Goal: Task Accomplishment & Management: Manage account settings

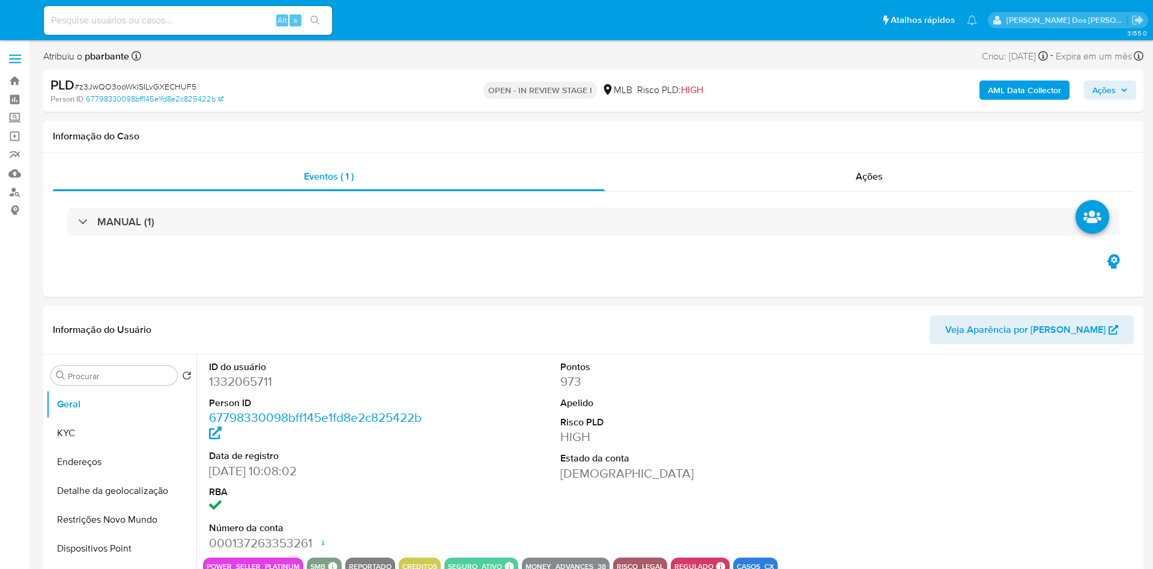
select select "10"
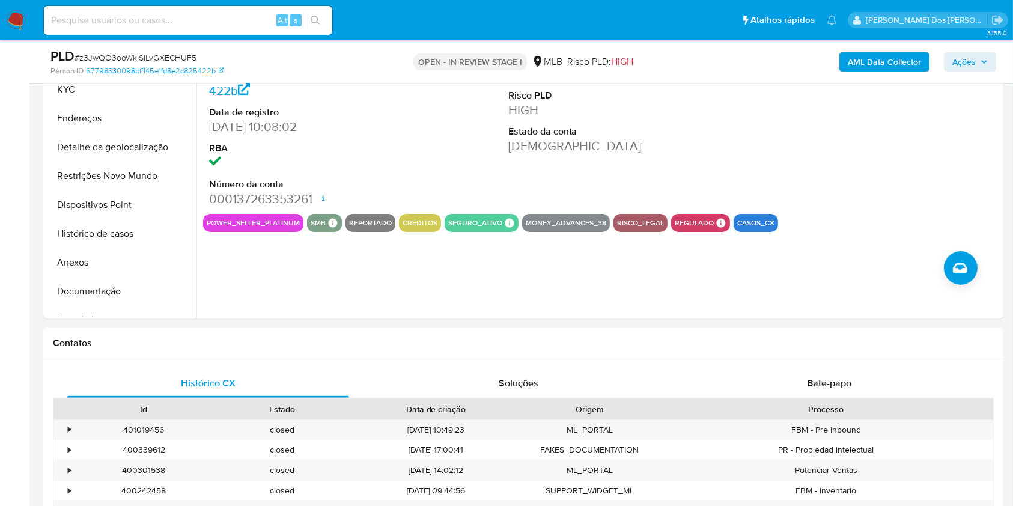
scroll to position [299, 0]
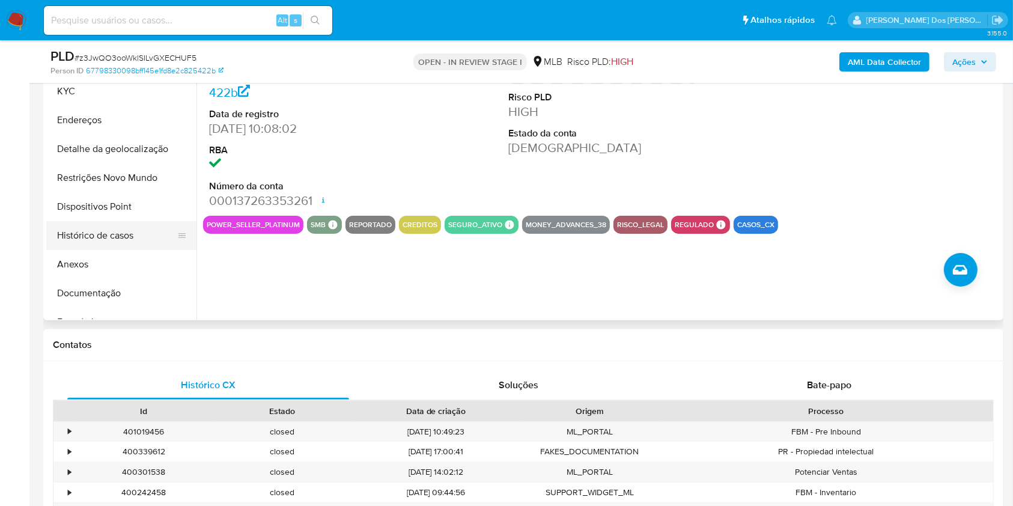
click at [102, 246] on button "Histórico de casos" at bounding box center [116, 235] width 141 height 29
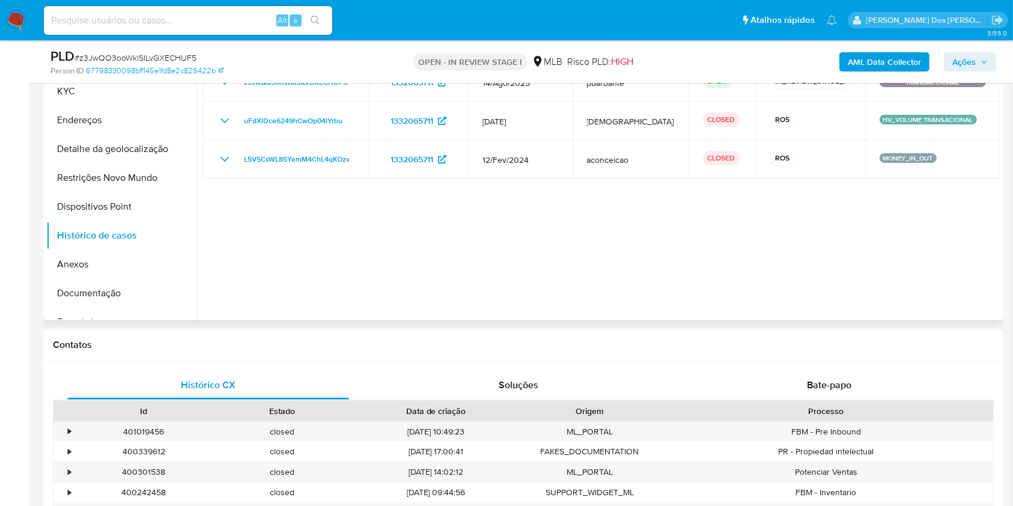
scroll to position [245, 0]
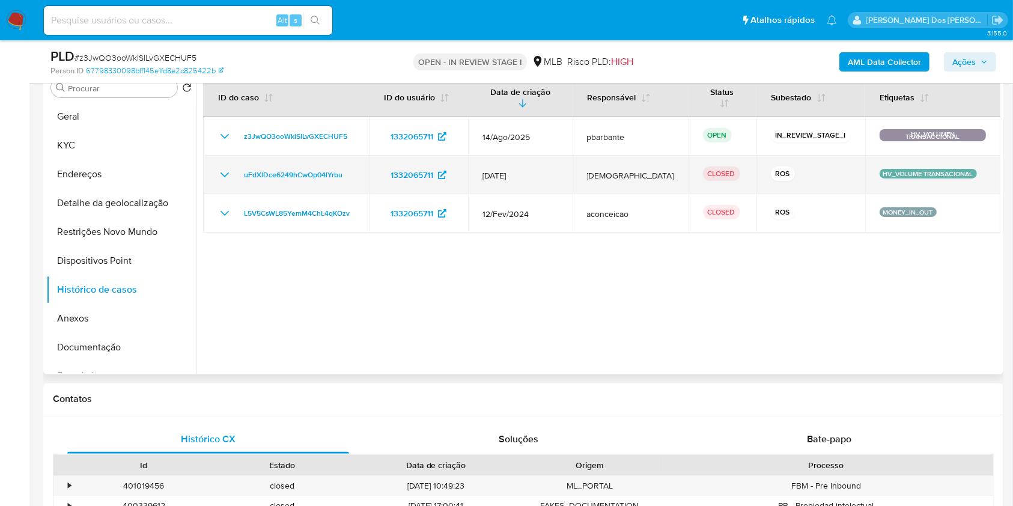
click at [223, 181] on icon "Mostrar/Ocultar" at bounding box center [224, 175] width 14 height 14
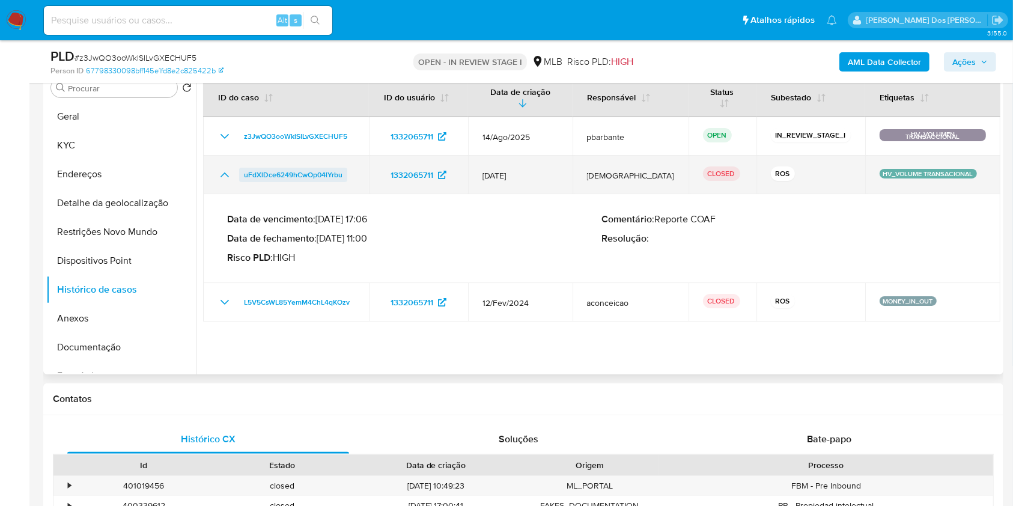
click at [264, 182] on span "uFdXlDce6249hCwOp04lYrbu" at bounding box center [293, 175] width 99 height 14
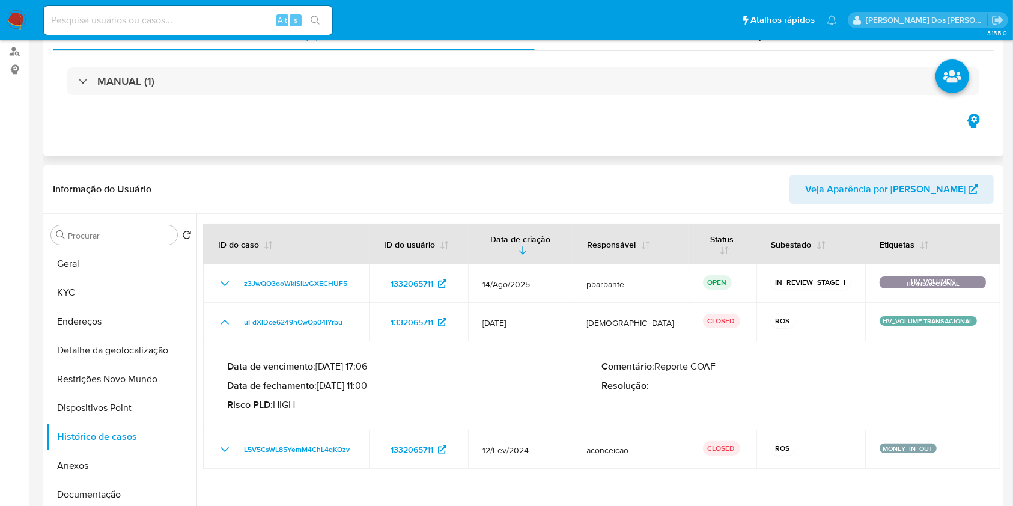
scroll to position [0, 0]
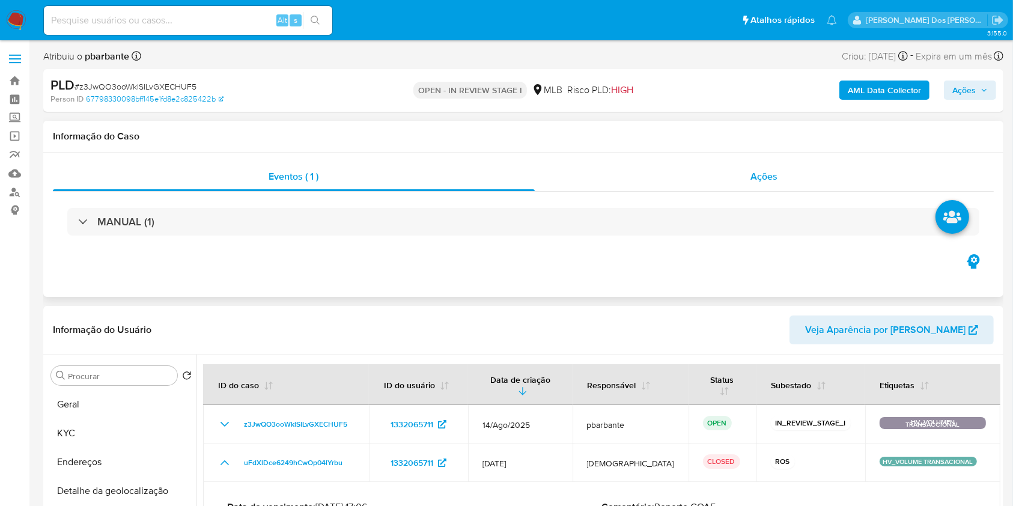
click at [779, 176] on div "Ações" at bounding box center [764, 176] width 459 height 29
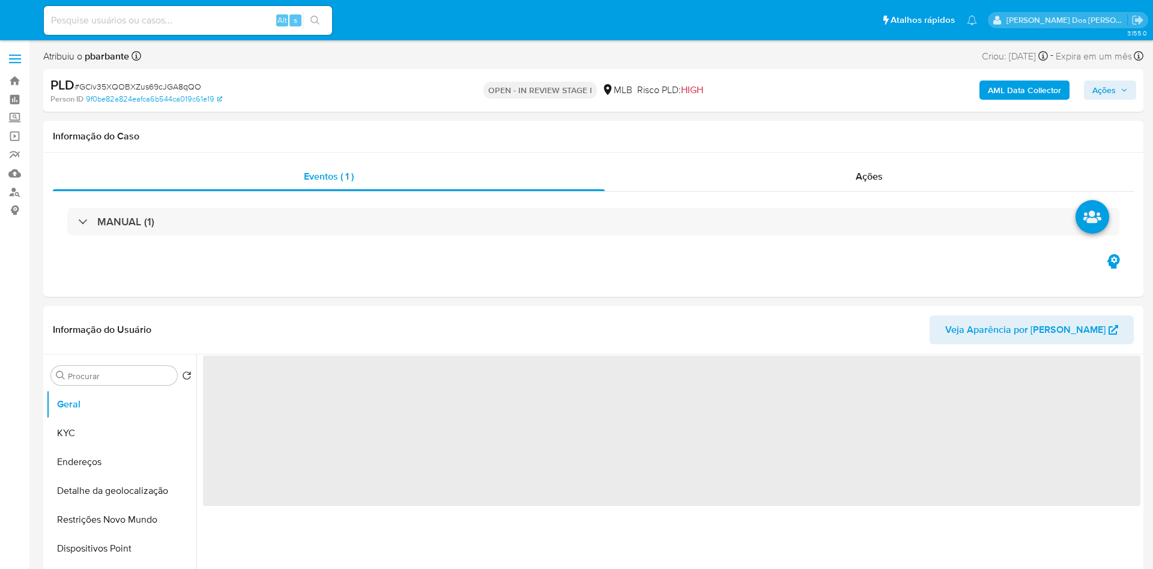
select select "10"
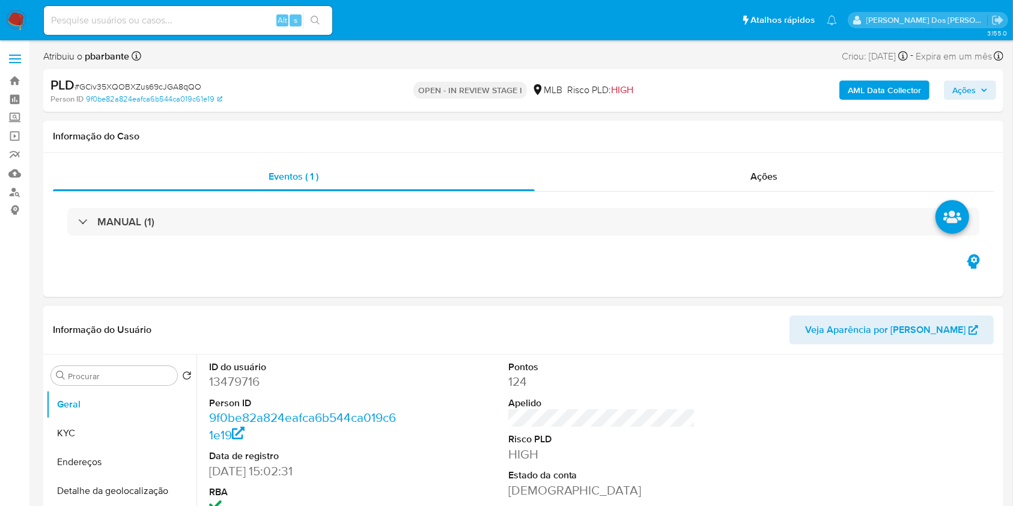
scroll to position [1, 0]
click at [234, 389] on dd "13479716" at bounding box center [302, 380] width 187 height 17
copy dd "13479716"
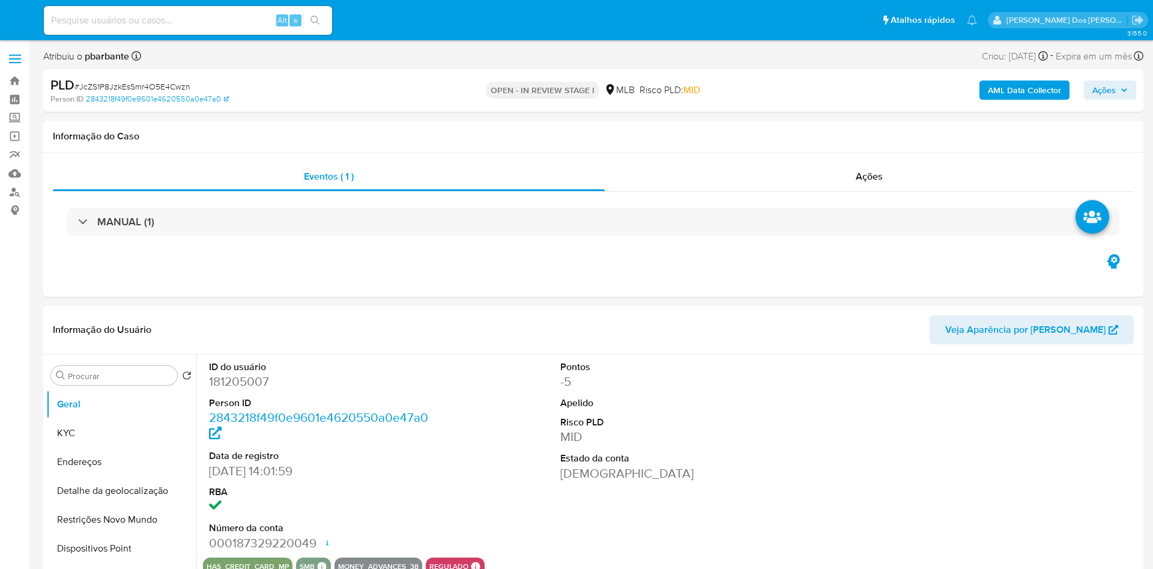
select select "10"
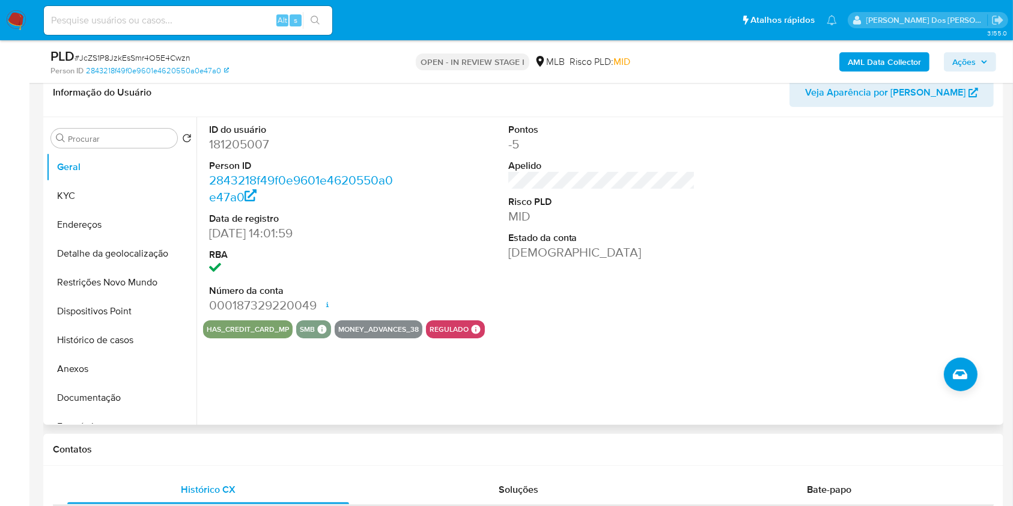
scroll to position [197, 0]
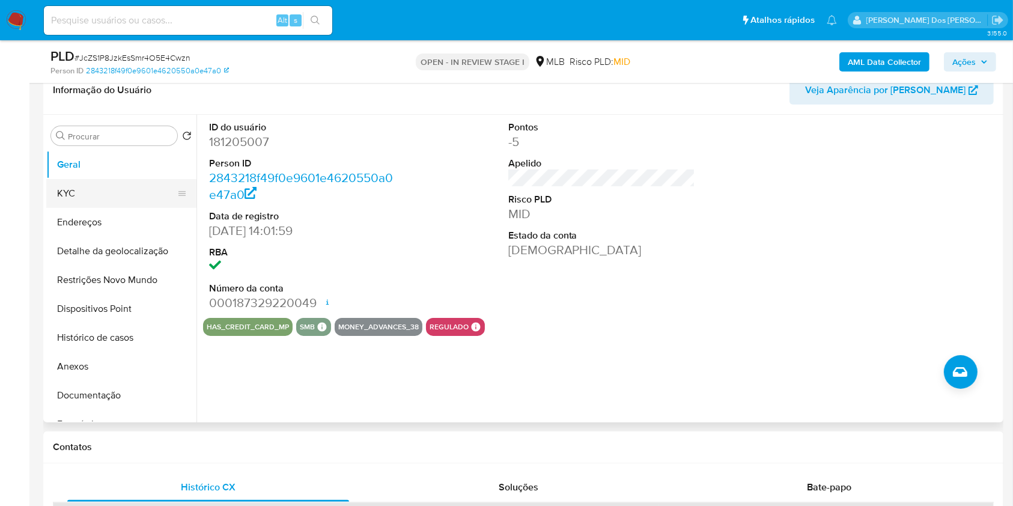
click at [111, 206] on button "KYC" at bounding box center [116, 193] width 141 height 29
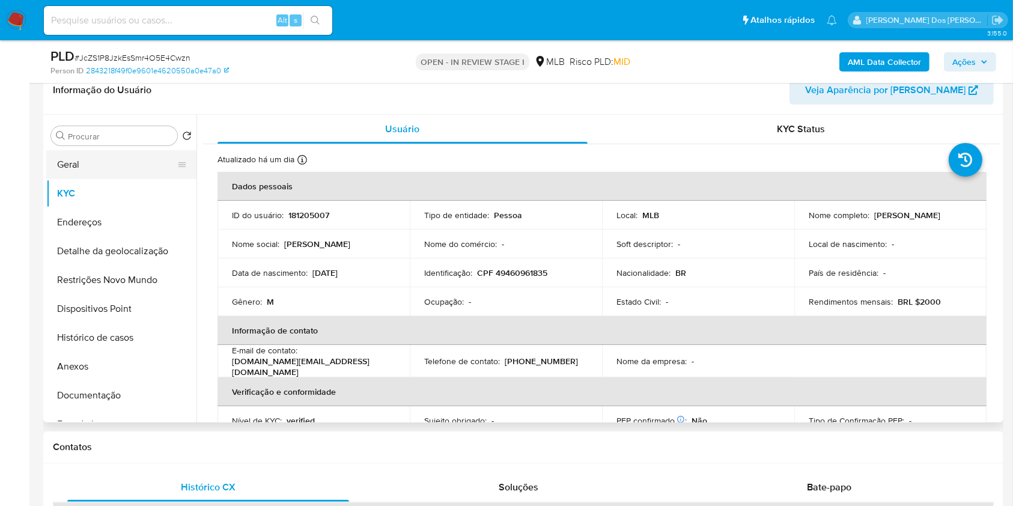
click at [122, 179] on button "Geral" at bounding box center [116, 164] width 141 height 29
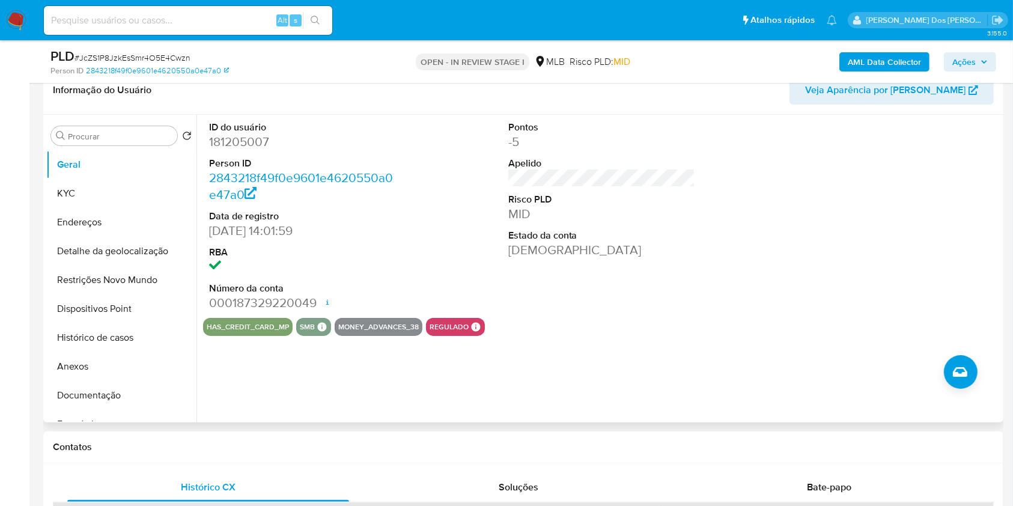
click at [255, 150] on dd "181205007" at bounding box center [302, 141] width 187 height 17
copy dd "181205007"
click at [882, 65] on b "AML Data Collector" at bounding box center [884, 61] width 73 height 19
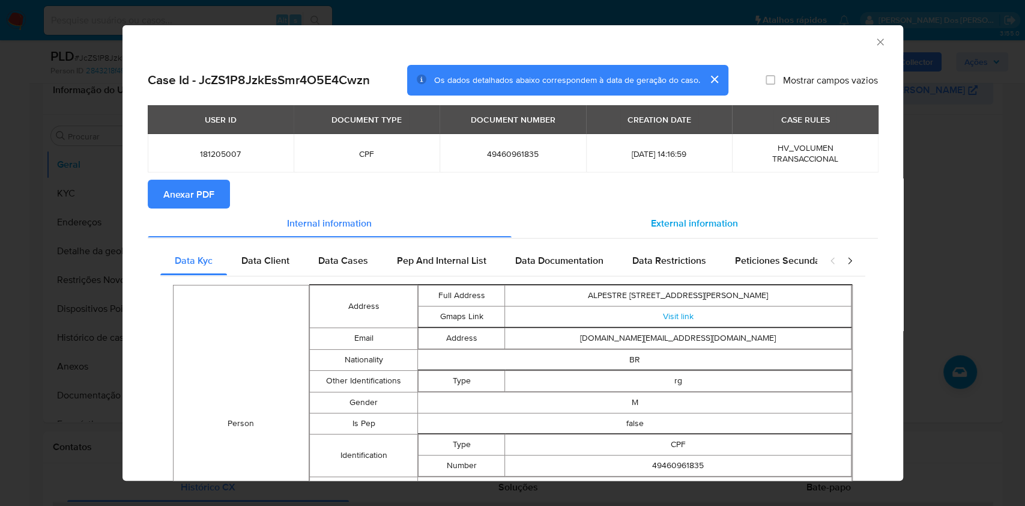
click at [663, 215] on div "External information" at bounding box center [695, 222] width 366 height 29
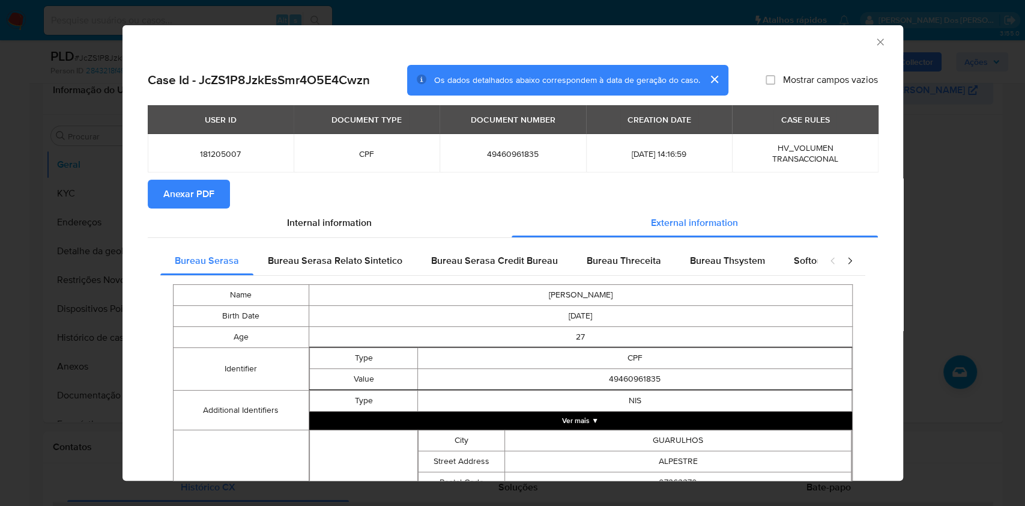
click at [208, 202] on span "Anexar PDF" at bounding box center [188, 194] width 51 height 26
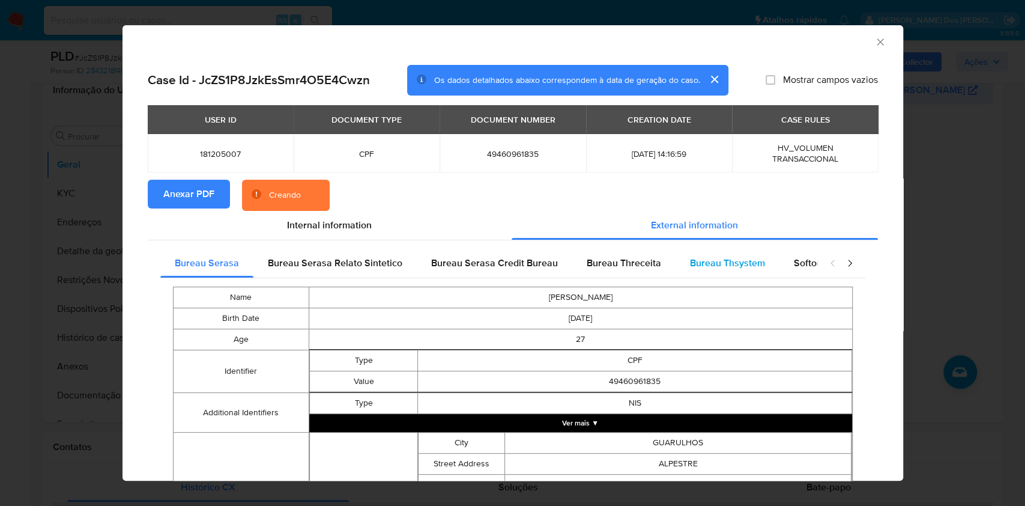
click at [735, 259] on span "Bureau Thsystem" at bounding box center [727, 263] width 75 height 14
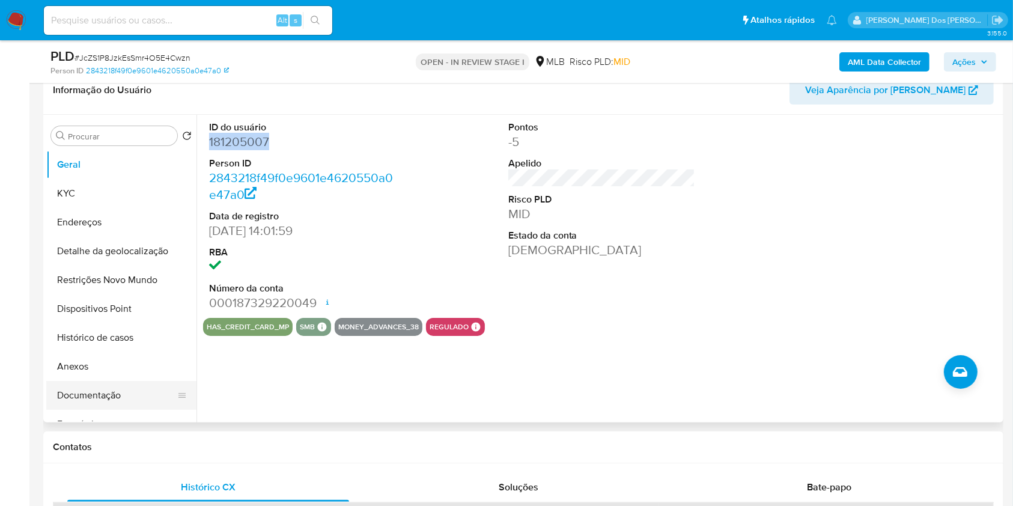
click at [107, 406] on button "Documentação" at bounding box center [116, 395] width 141 height 29
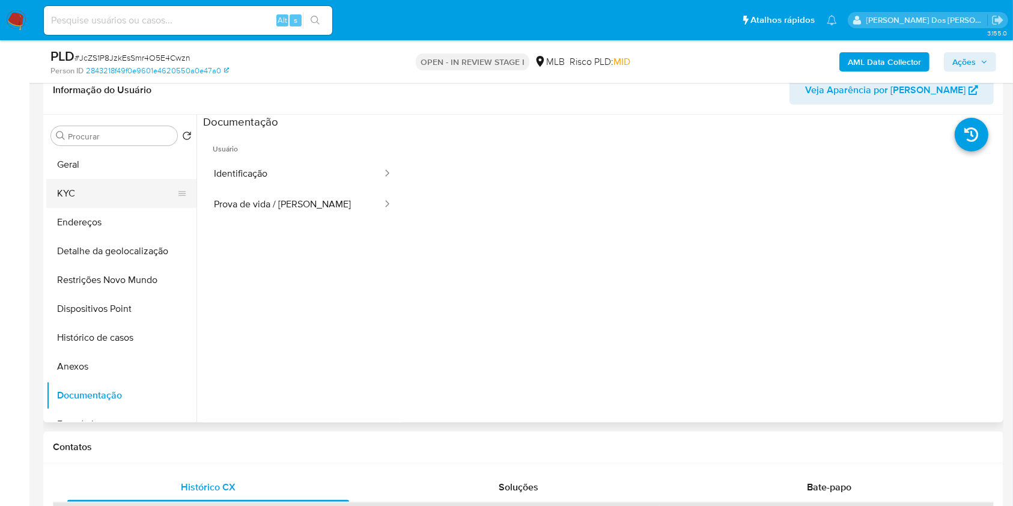
click at [103, 208] on button "KYC" at bounding box center [116, 193] width 141 height 29
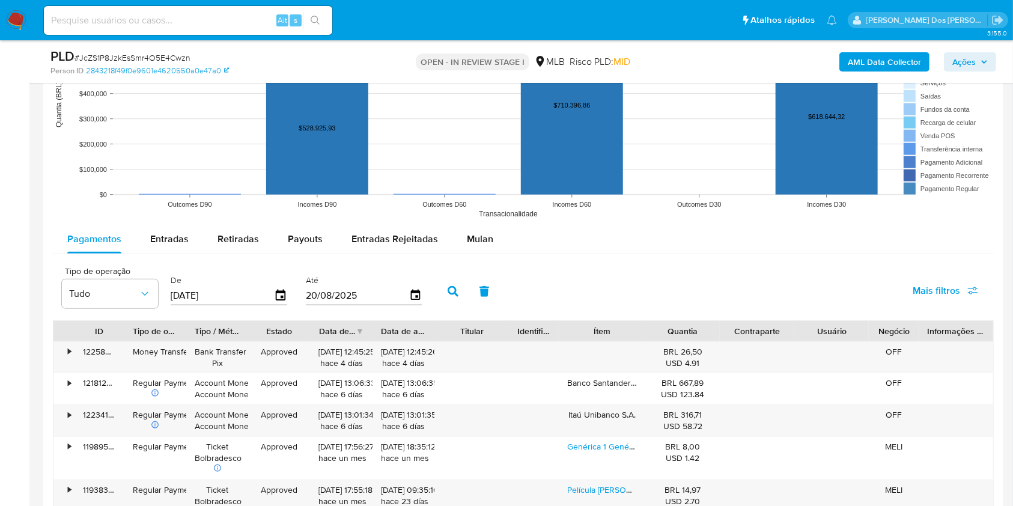
scroll to position [1204, 0]
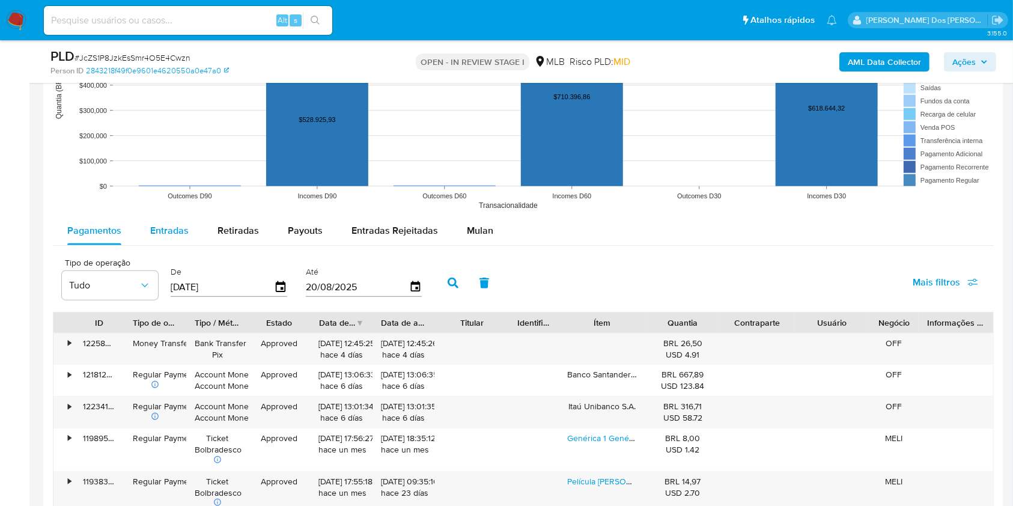
click at [170, 237] on span "Entradas" at bounding box center [169, 230] width 38 height 14
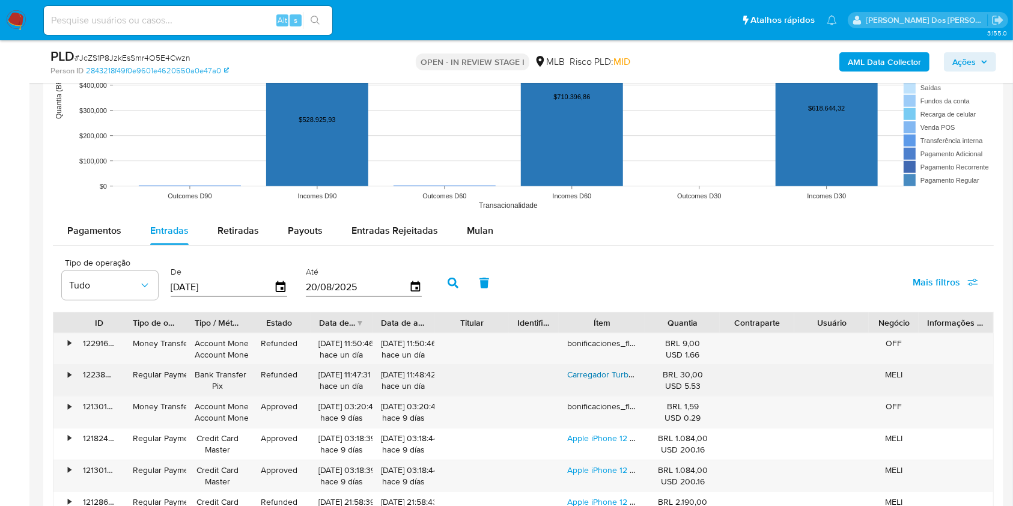
click at [618, 380] on link "Carregador Turbo 20w Usb-c 11 12 13 14 Pro Max" at bounding box center [657, 374] width 180 height 12
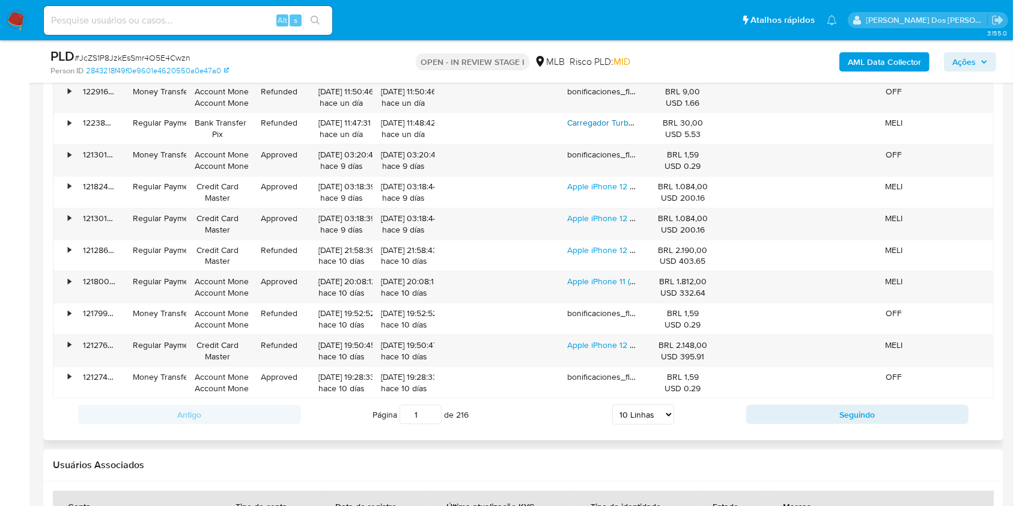
scroll to position [1466, 0]
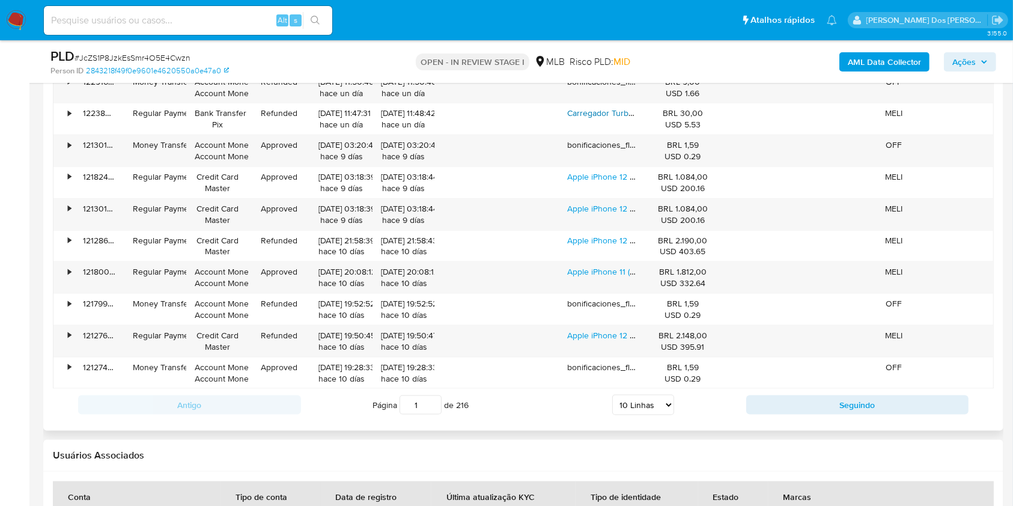
click at [649, 415] on select "5 Linhas 10 Linhas 20 Linhas 25 Linhas 50 Linhas 100 Linhas" at bounding box center [643, 405] width 62 height 20
select select "100"
click at [612, 412] on select "5 Linhas 10 Linhas 20 Linhas 25 Linhas 50 Linhas 100 Linhas" at bounding box center [643, 405] width 62 height 20
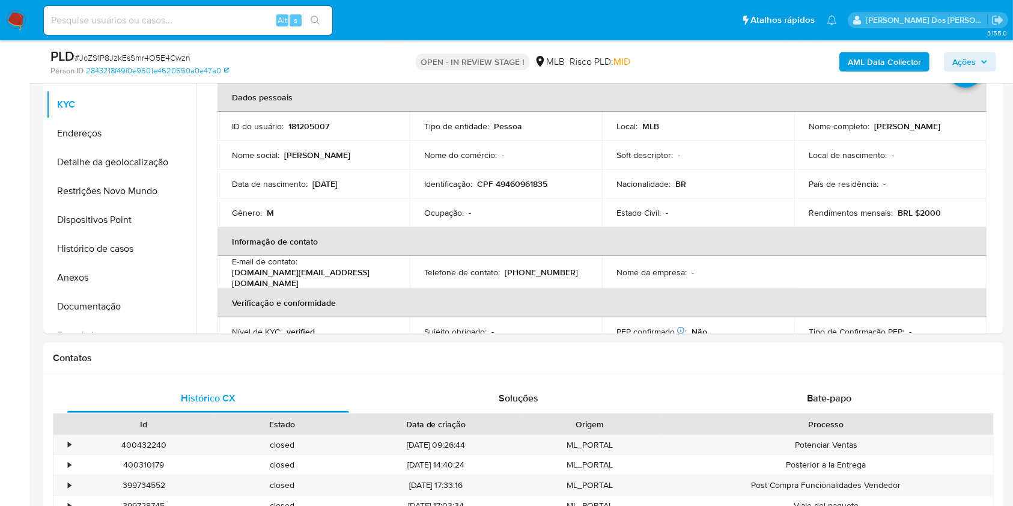
scroll to position [285, 0]
click at [66, 198] on button "Restrições Novo Mundo" at bounding box center [116, 192] width 141 height 29
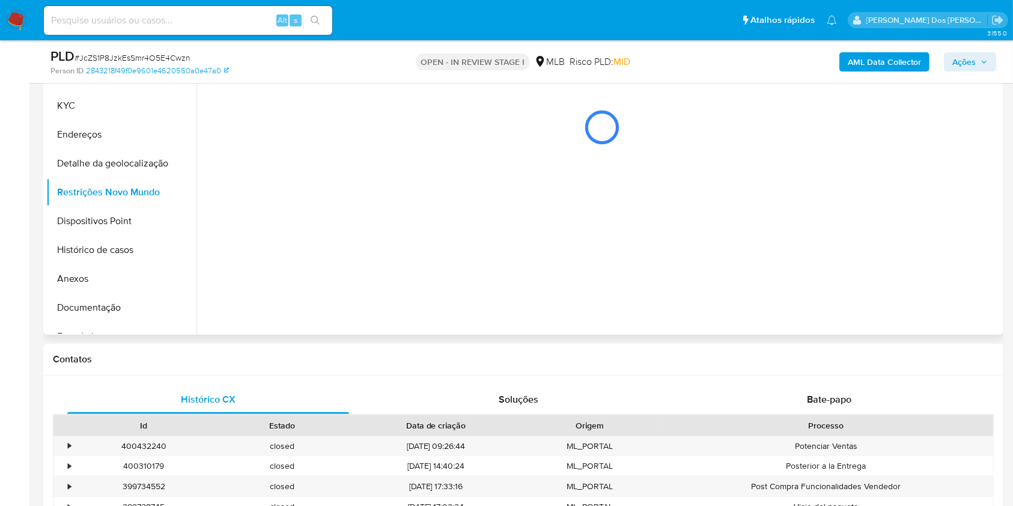
scroll to position [269, 0]
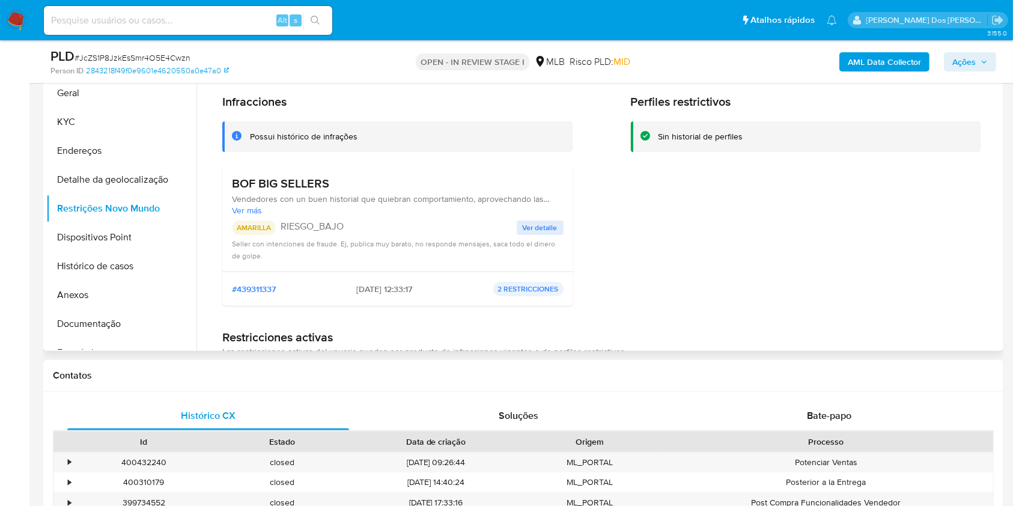
click at [538, 234] on span "Ver detalle" at bounding box center [540, 228] width 35 height 12
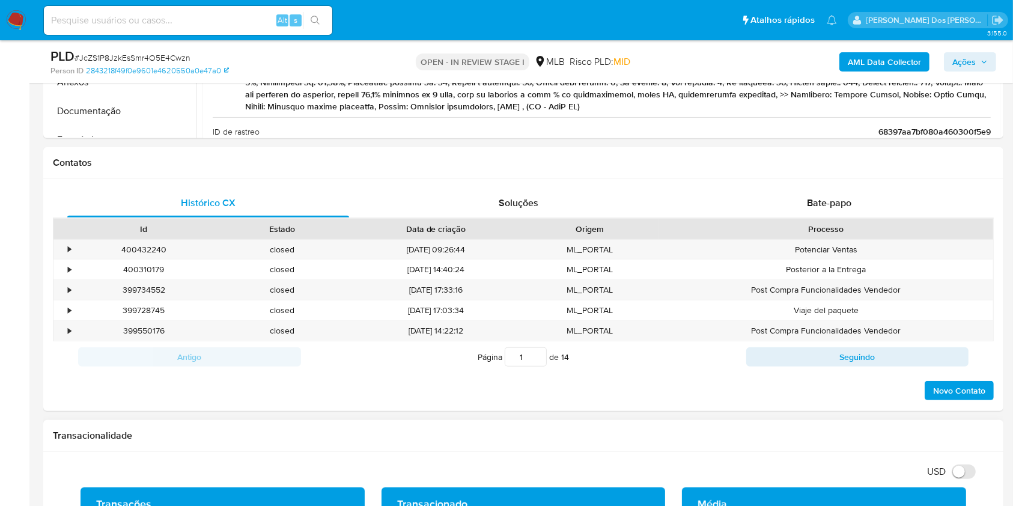
scroll to position [473, 0]
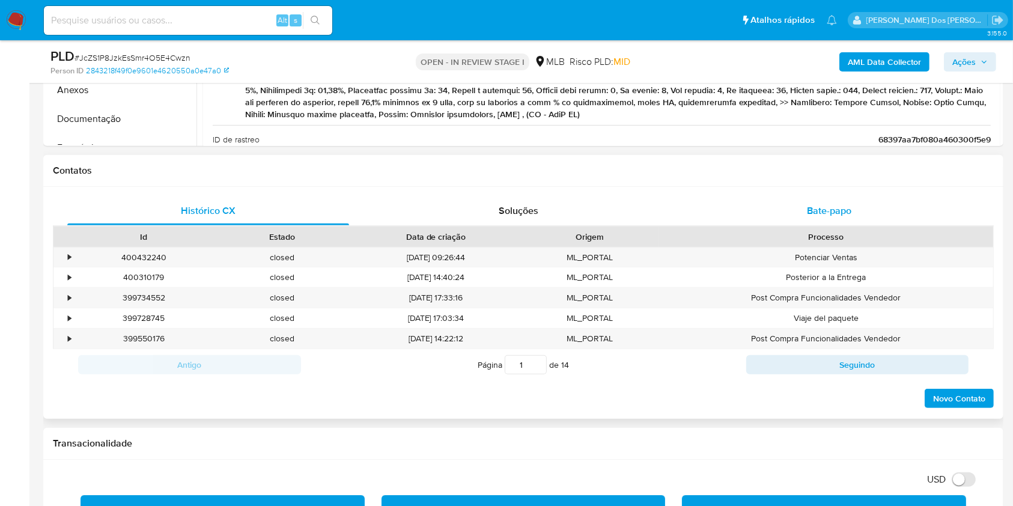
click at [828, 215] on div "Bate-papo" at bounding box center [829, 210] width 282 height 29
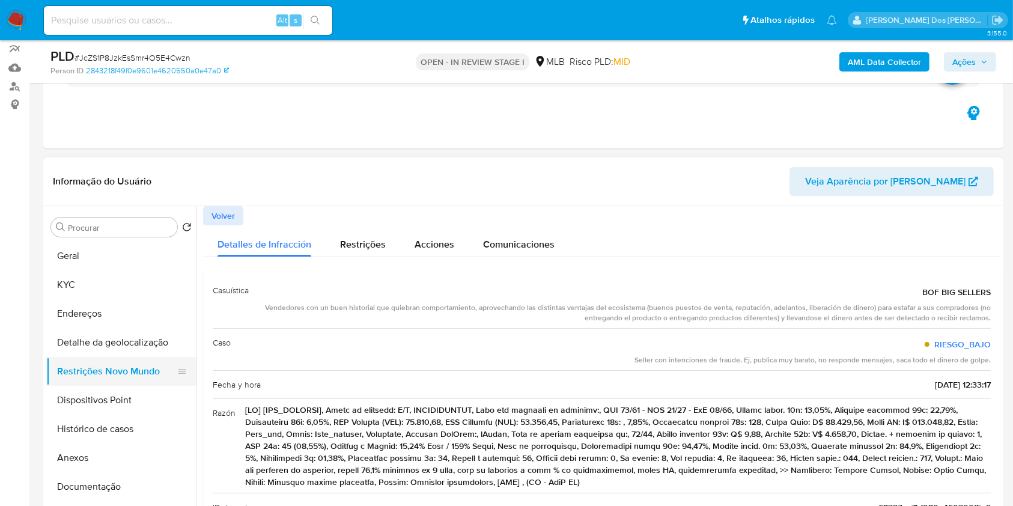
scroll to position [109, 0]
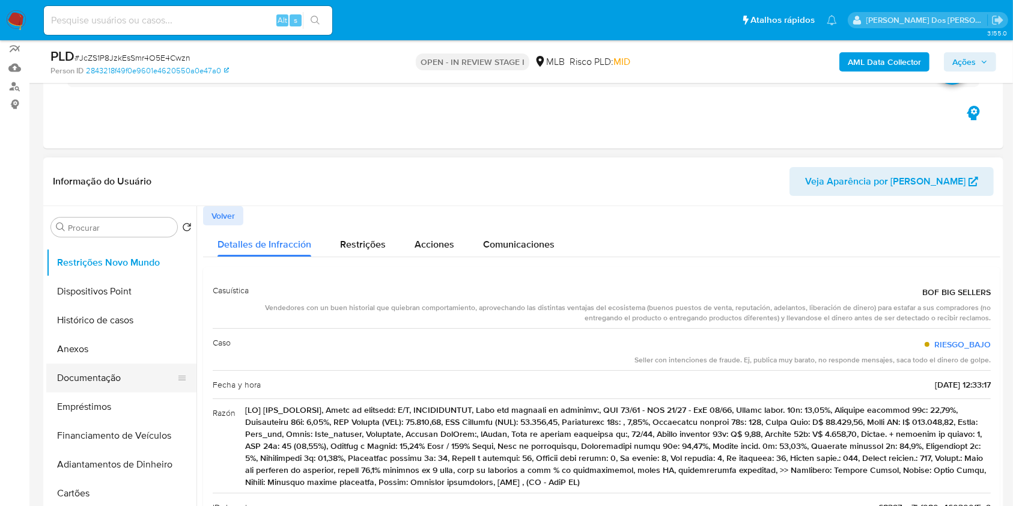
click at [131, 392] on button "Documentação" at bounding box center [116, 377] width 141 height 29
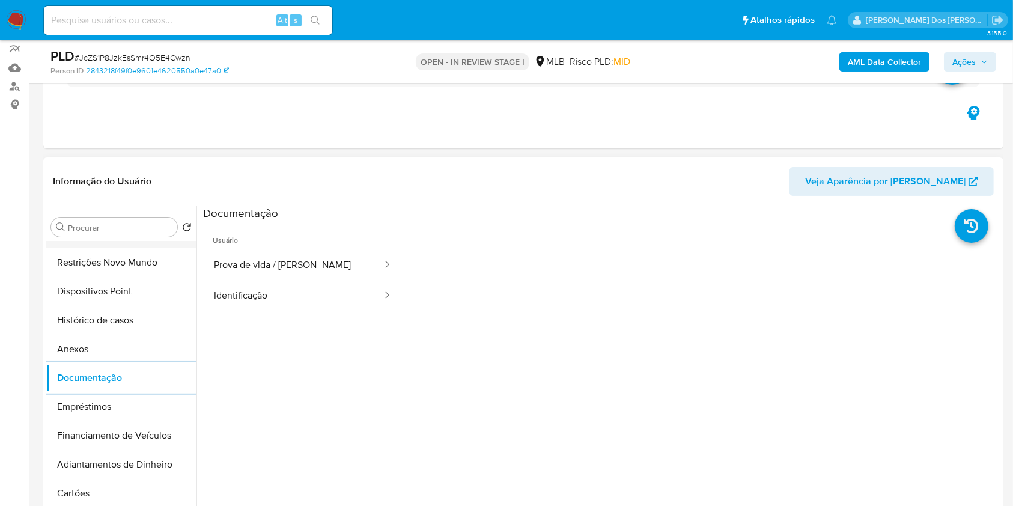
scroll to position [0, 0]
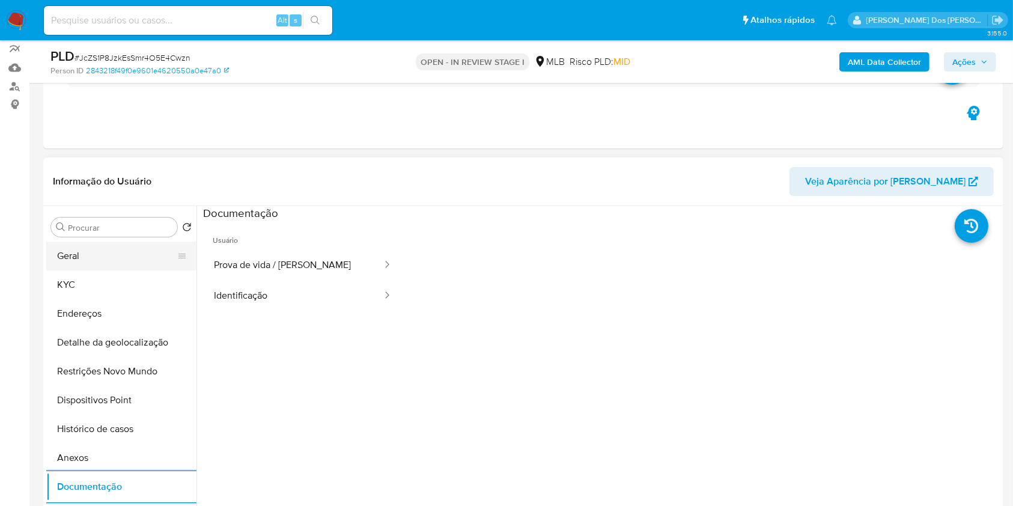
click at [130, 269] on button "Geral" at bounding box center [116, 255] width 141 height 29
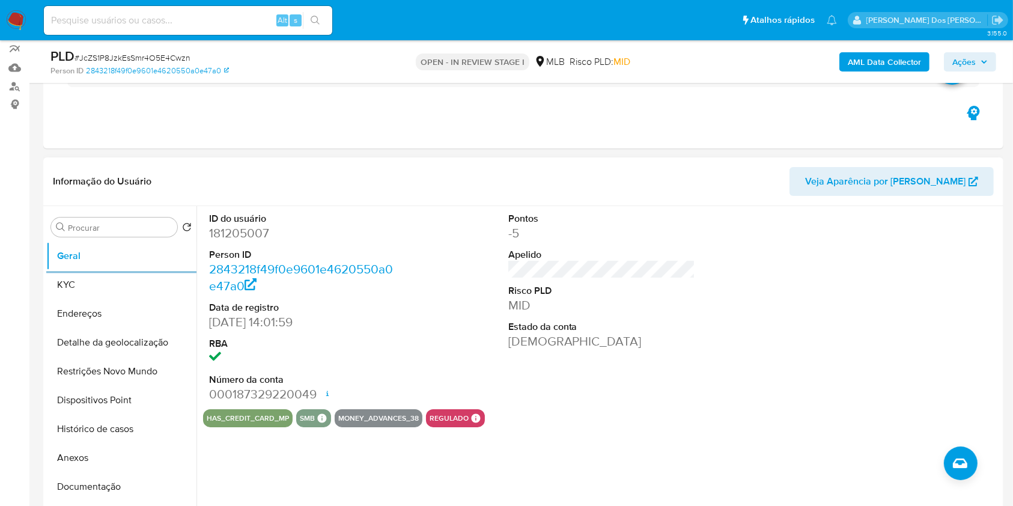
copy dd "181205007"
click at [101, 299] on button "KYC" at bounding box center [116, 284] width 141 height 29
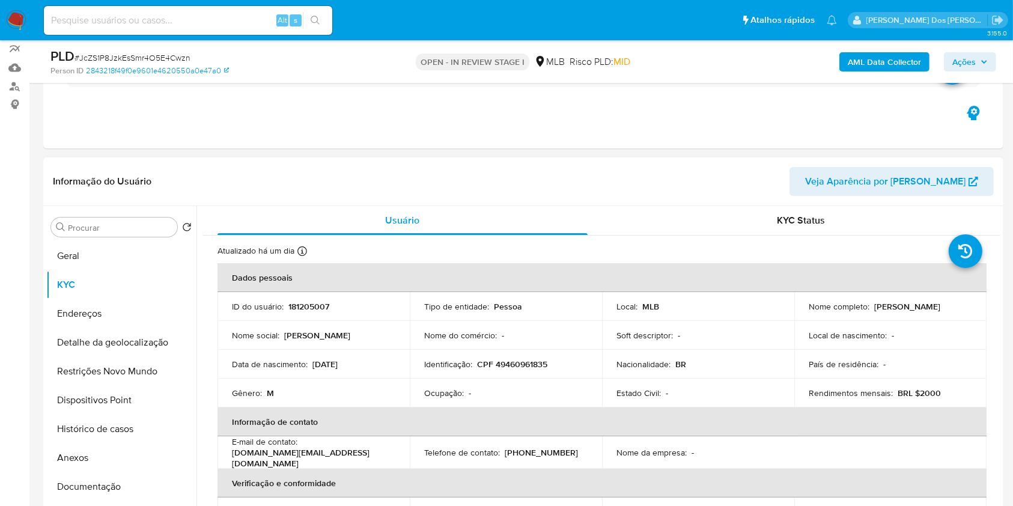
copy dd "181205007"
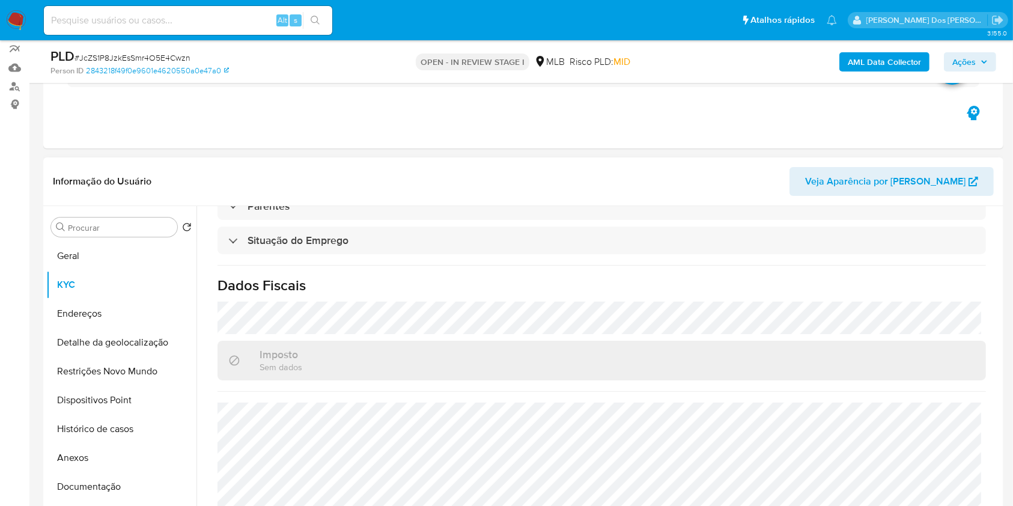
copy dd "181205007"
click at [124, 357] on button "Detalhe da geolocalização" at bounding box center [116, 342] width 141 height 29
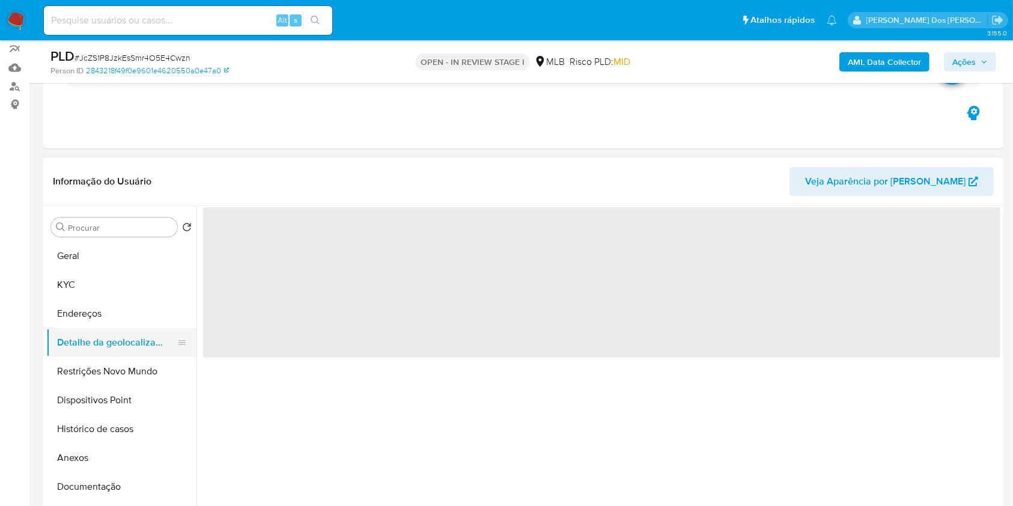
scroll to position [0, 0]
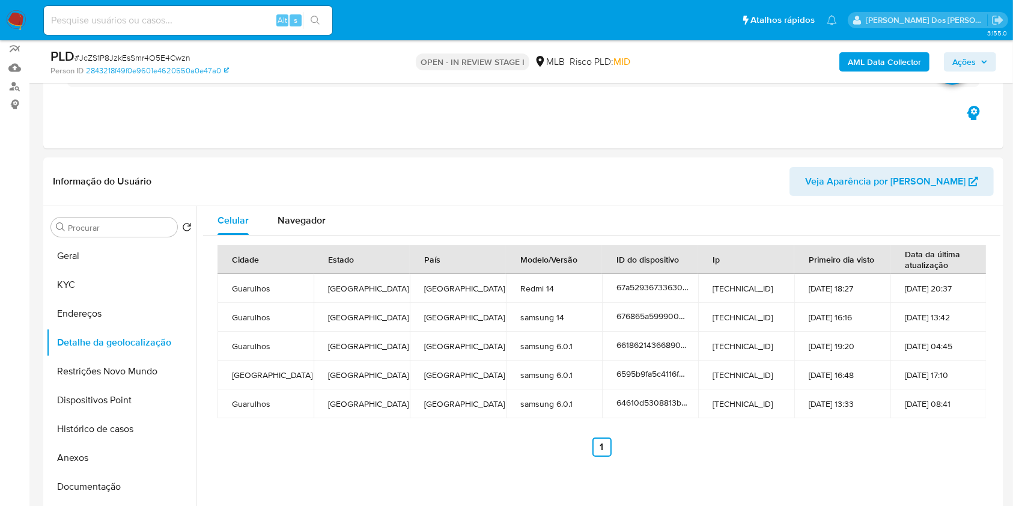
copy dd "181205007"
click at [102, 386] on button "Restrições Novo Mundo" at bounding box center [116, 371] width 141 height 29
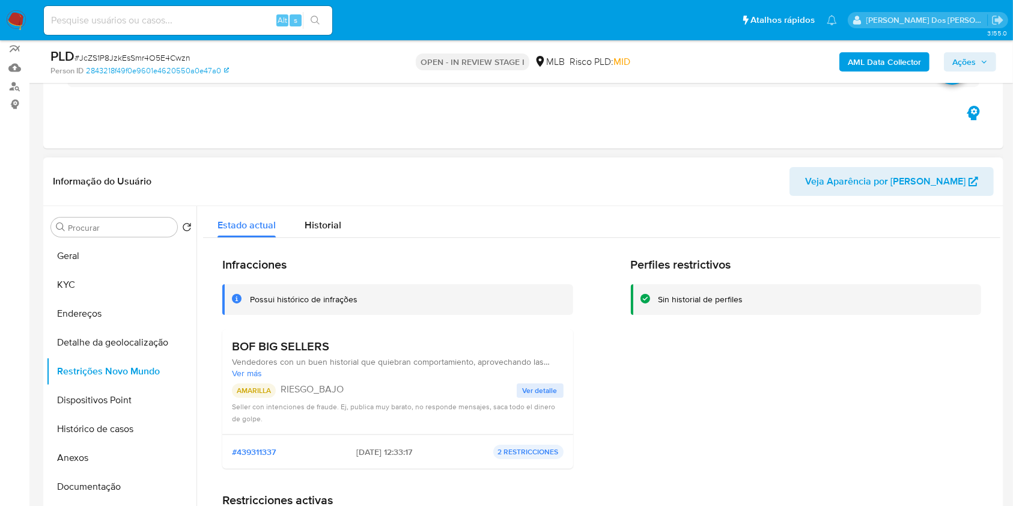
copy dd "181205007"
click at [87, 412] on button "Dispositivos Point" at bounding box center [116, 400] width 141 height 29
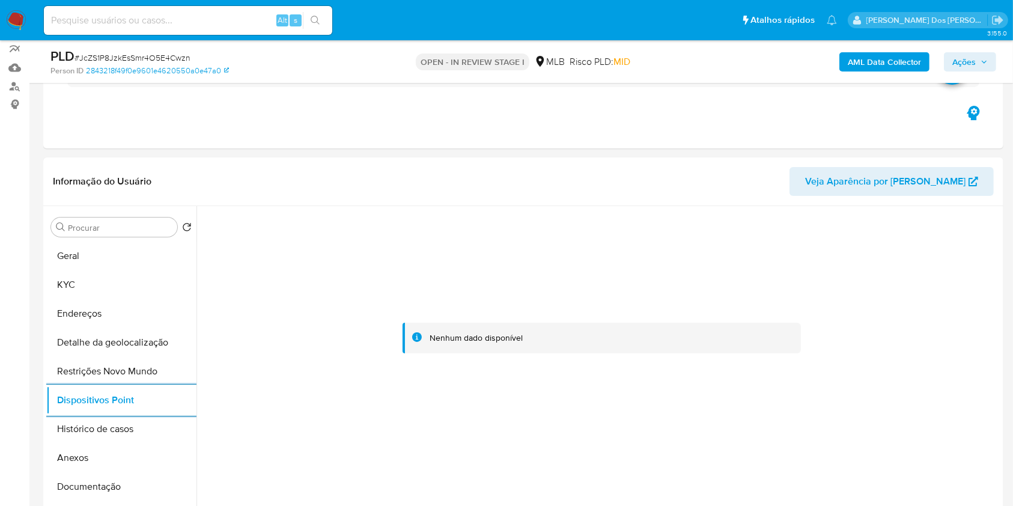
click at [961, 56] on span "Ações" at bounding box center [963, 61] width 23 height 19
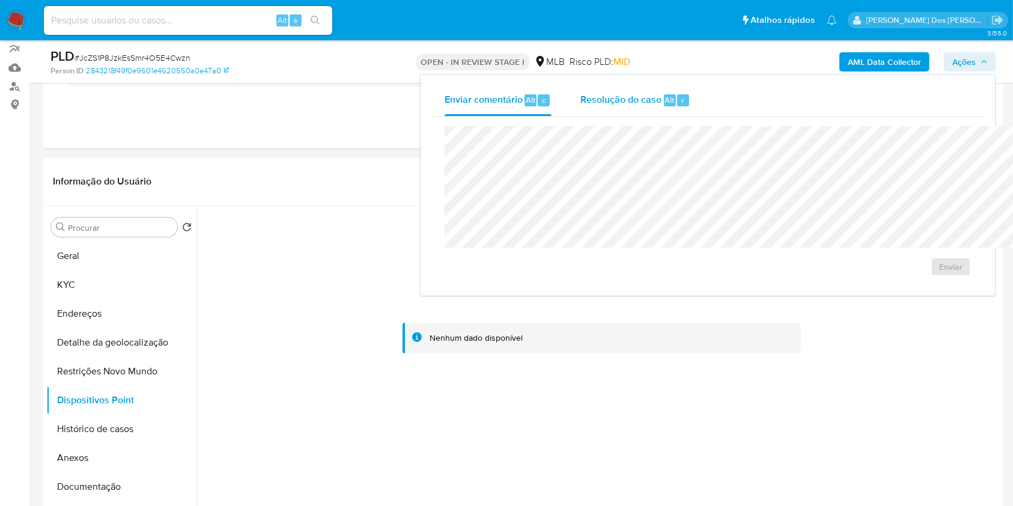
click at [580, 111] on div "Resolução do caso Alt r" at bounding box center [635, 100] width 110 height 31
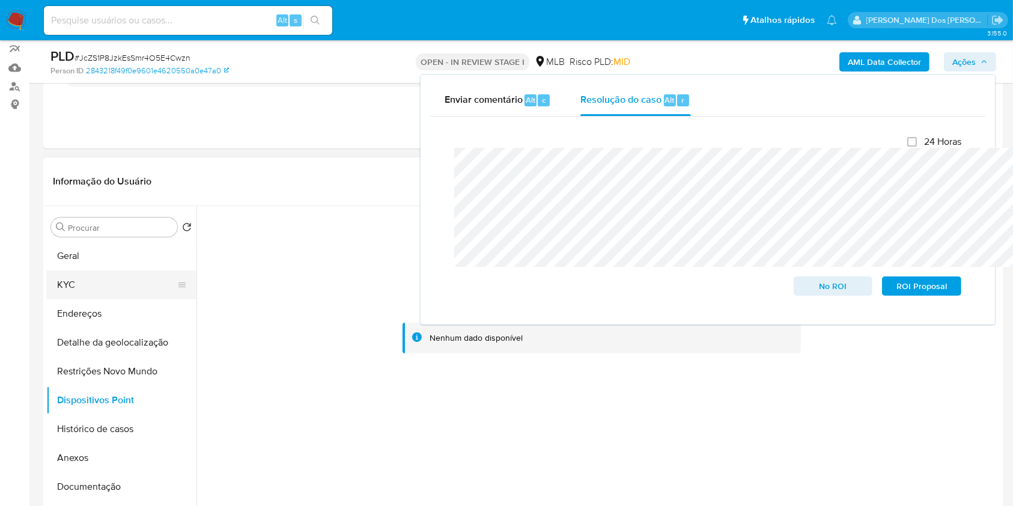
click at [114, 299] on button "KYC" at bounding box center [116, 284] width 141 height 29
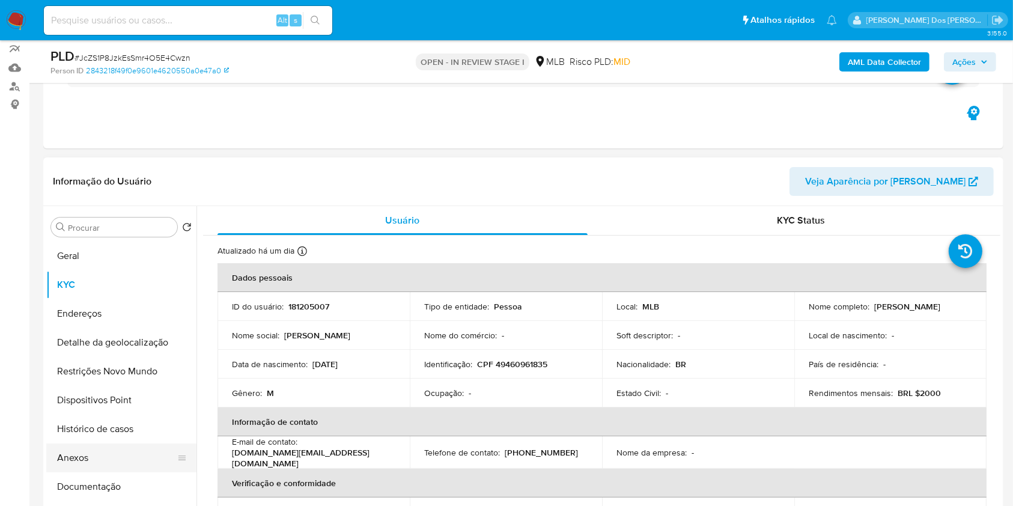
click at [93, 470] on button "Anexos" at bounding box center [116, 457] width 141 height 29
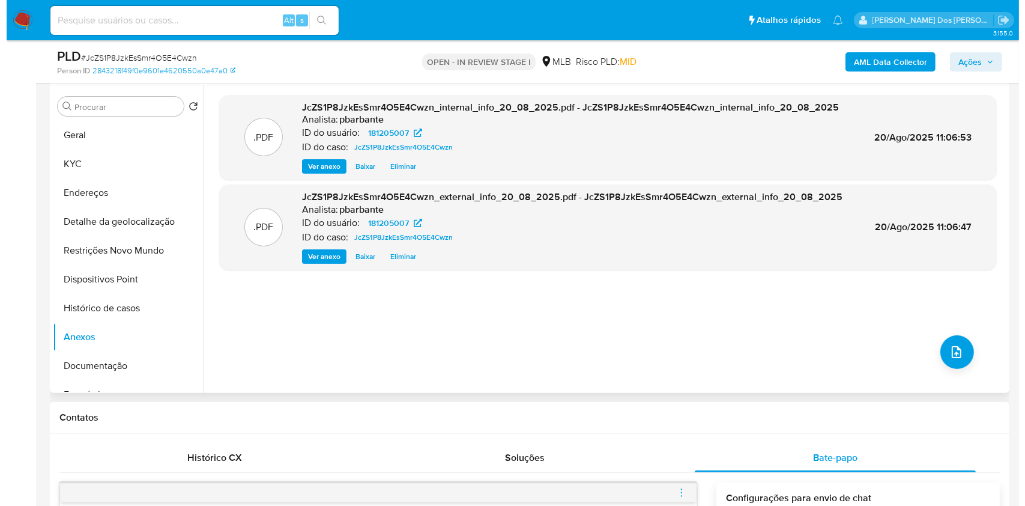
scroll to position [222, 0]
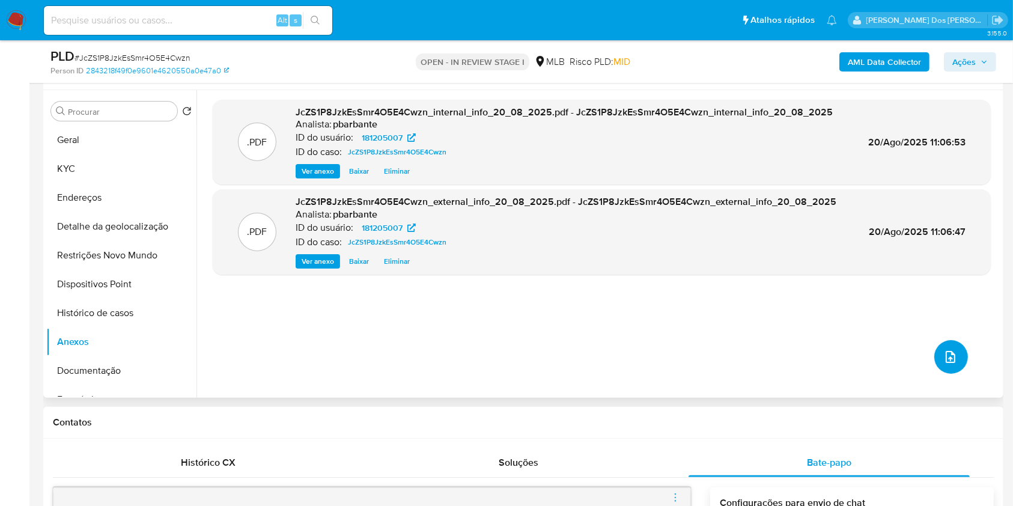
click at [950, 364] on icon "upload-file" at bounding box center [950, 357] width 14 height 14
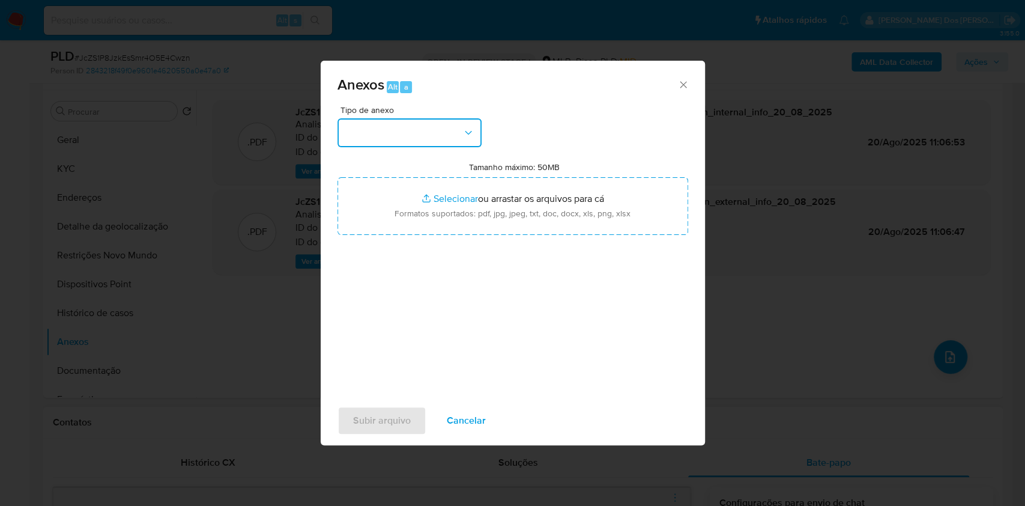
click at [442, 118] on button "button" at bounding box center [410, 132] width 144 height 29
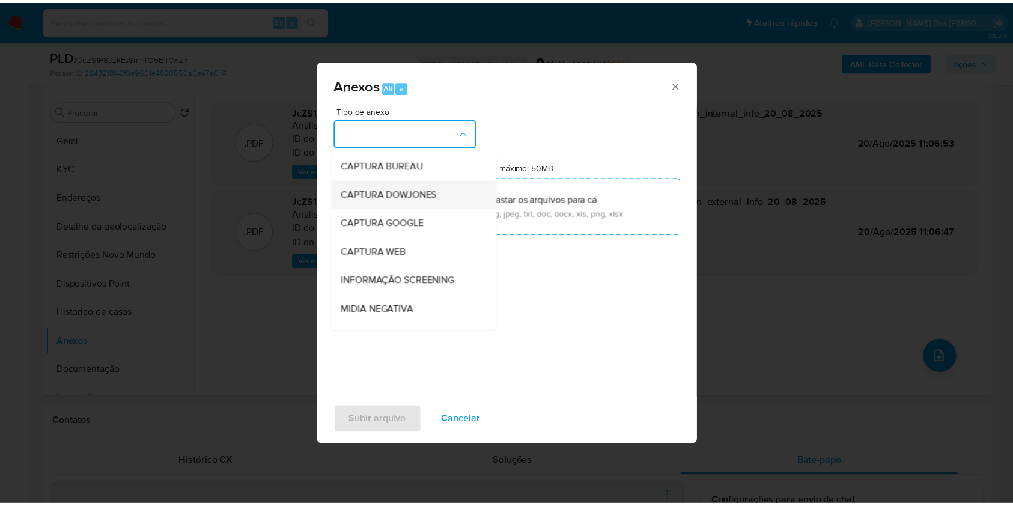
scroll to position [149, 0]
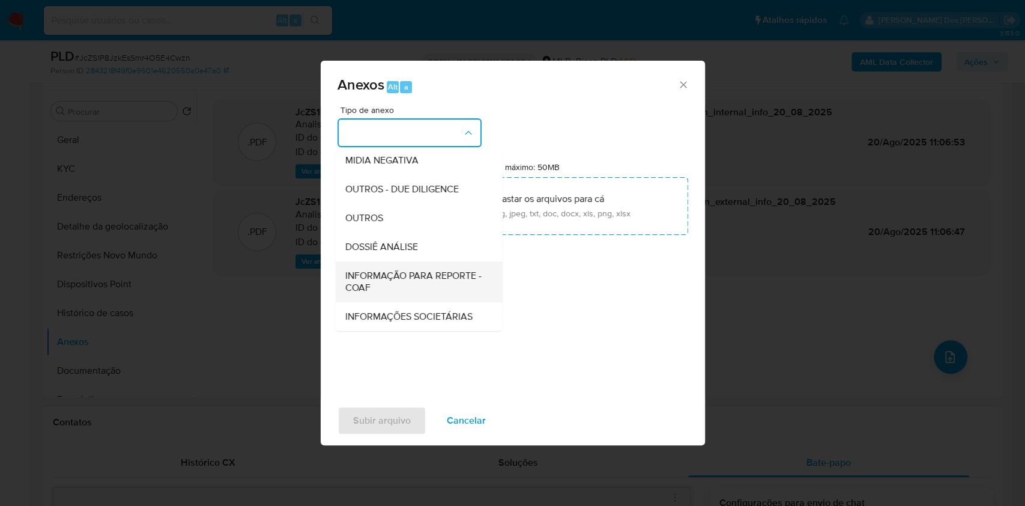
click at [379, 270] on span "INFORMAÇÃO PARA REPORTE - COAF" at bounding box center [415, 282] width 141 height 24
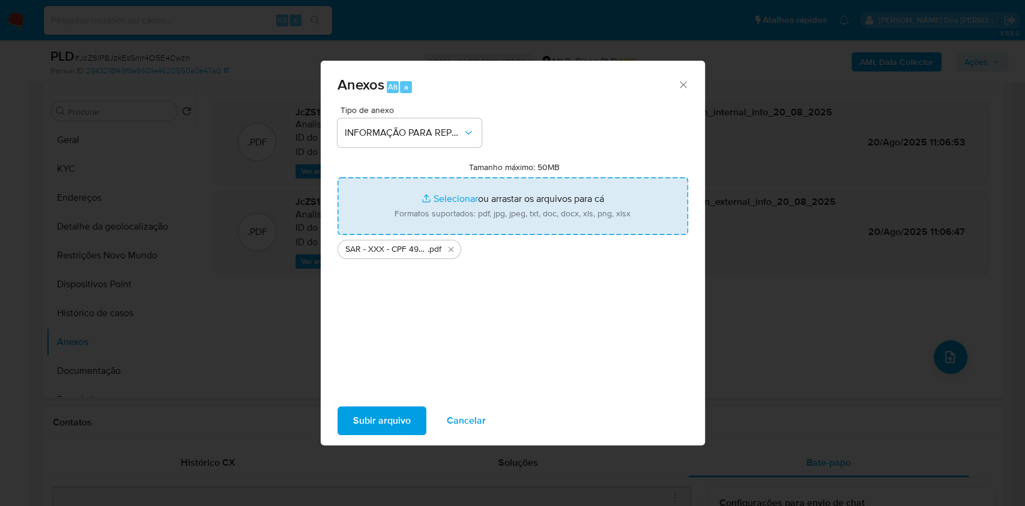
type input "C:\fakepath\Mulan 181205007_2025_08_18_12_02_42 (1).xlsx"
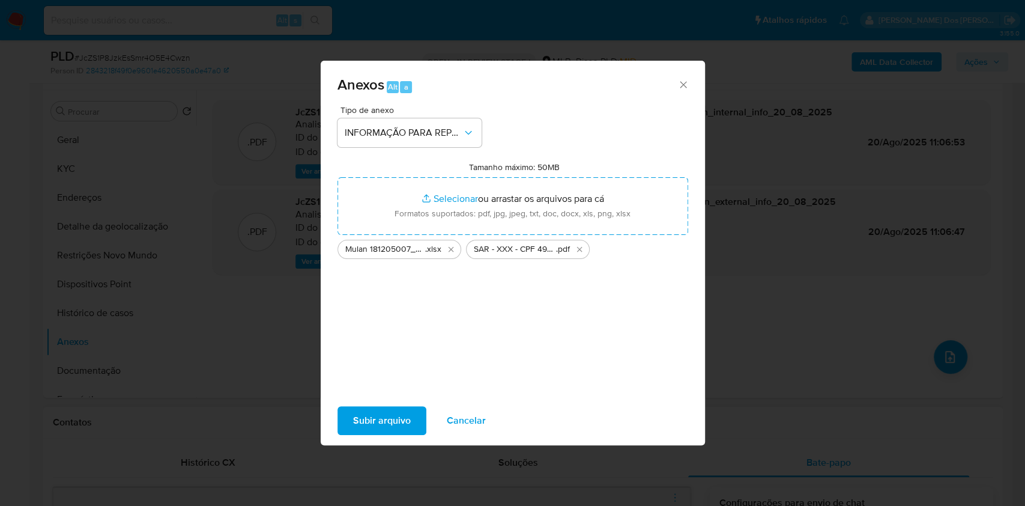
click at [353, 422] on span "Subir arquivo" at bounding box center [382, 420] width 58 height 26
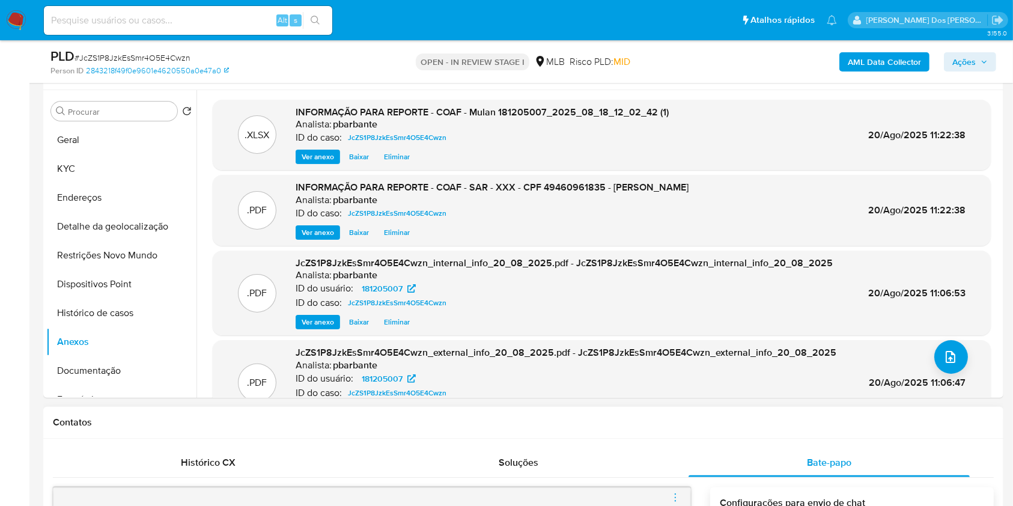
click at [973, 61] on span "Ações" at bounding box center [963, 61] width 23 height 19
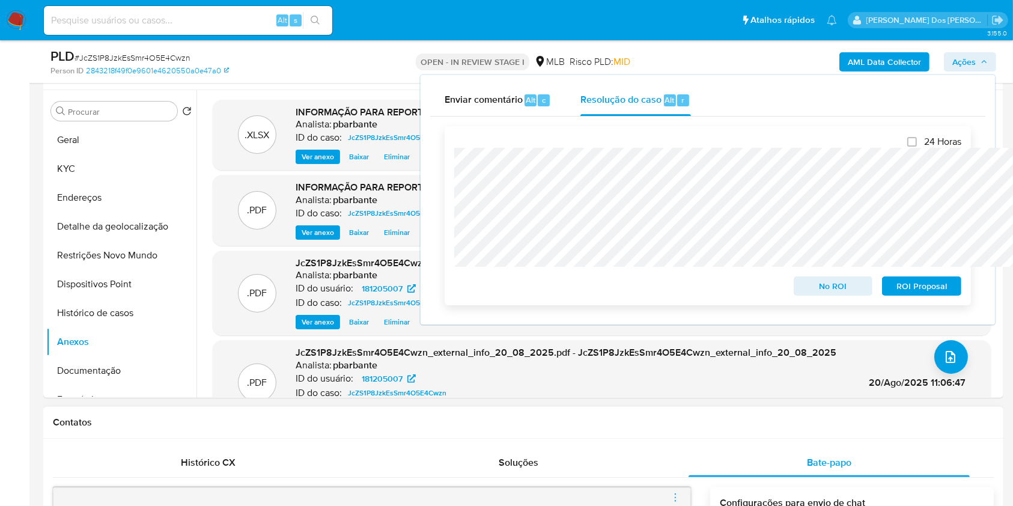
click at [917, 290] on span "ROI Proposal" at bounding box center [921, 286] width 62 height 17
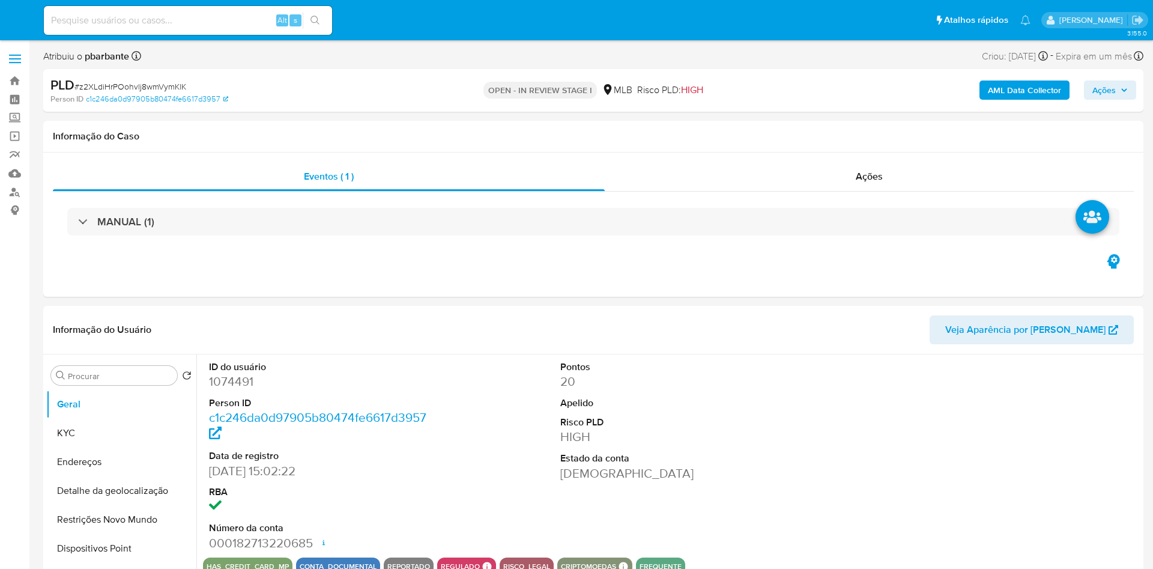
select select "10"
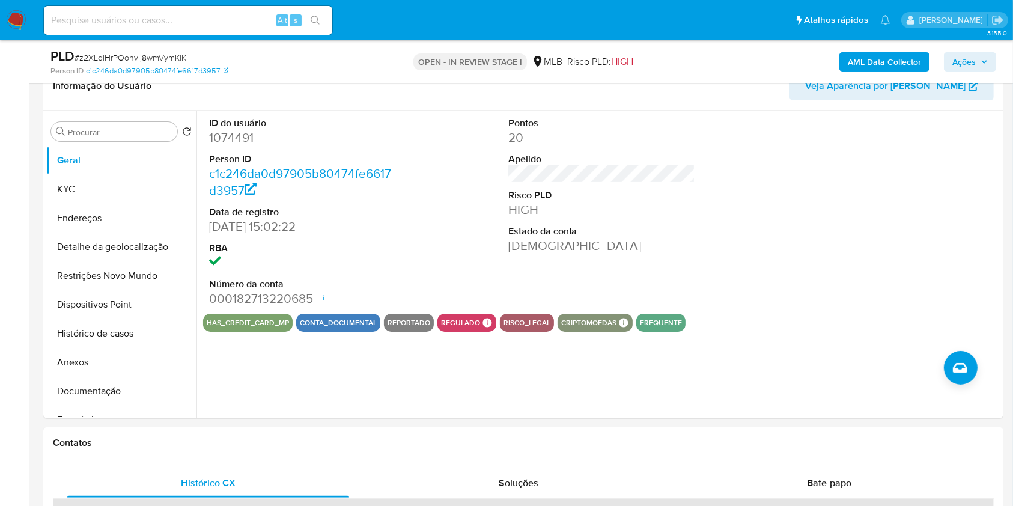
scroll to position [208, 0]
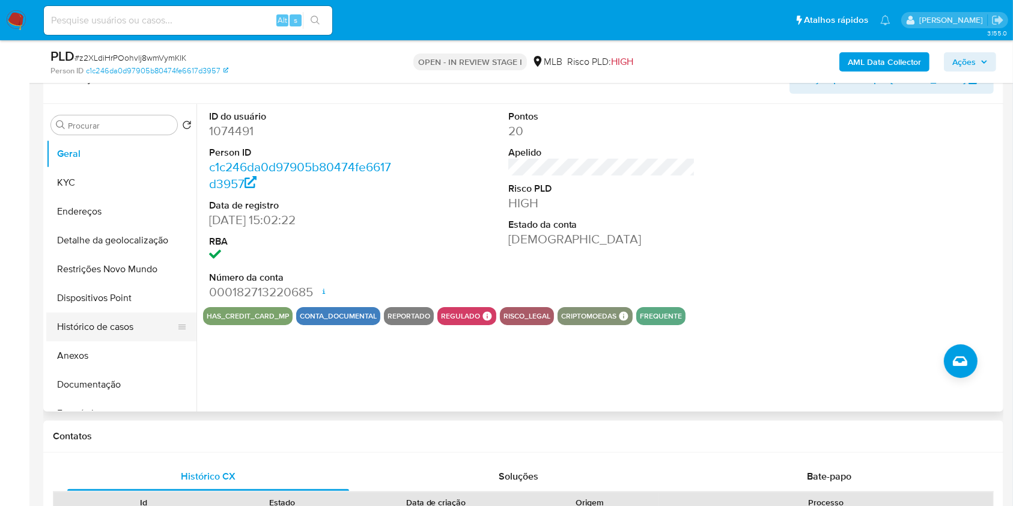
click at [91, 335] on button "Histórico de casos" at bounding box center [116, 326] width 141 height 29
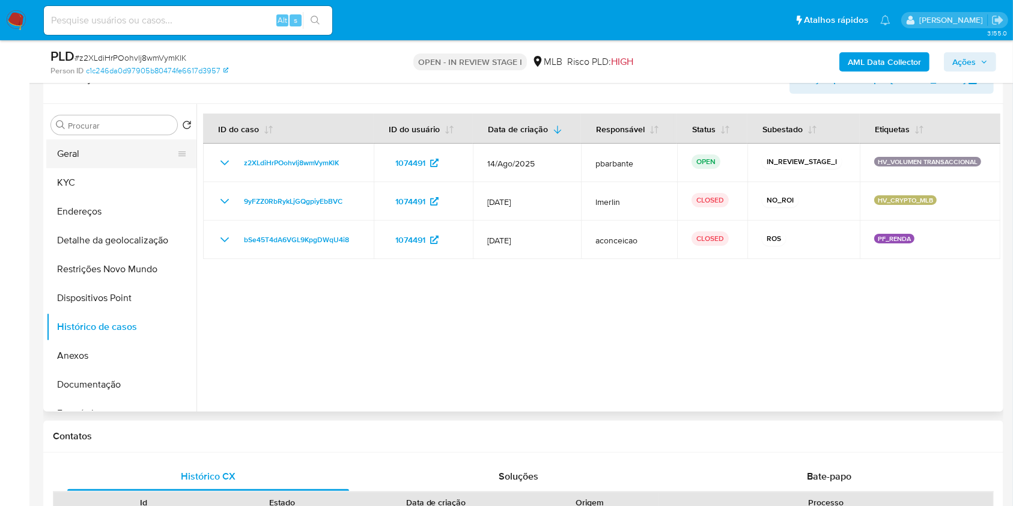
click at [91, 168] on button "Geral" at bounding box center [116, 153] width 141 height 29
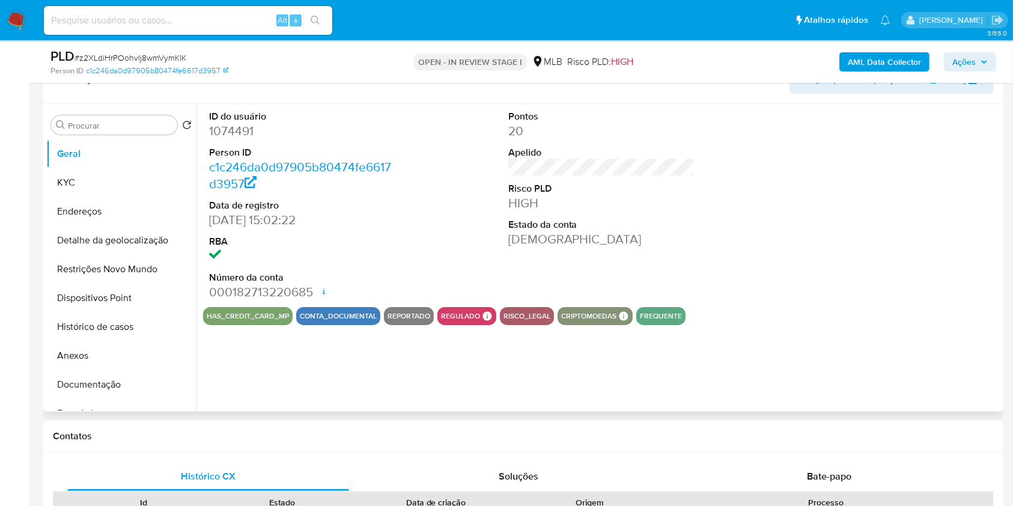
click at [241, 139] on dd "1074491" at bounding box center [302, 131] width 187 height 17
copy dd "1074491"
click at [80, 399] on button "Documentação" at bounding box center [116, 384] width 141 height 29
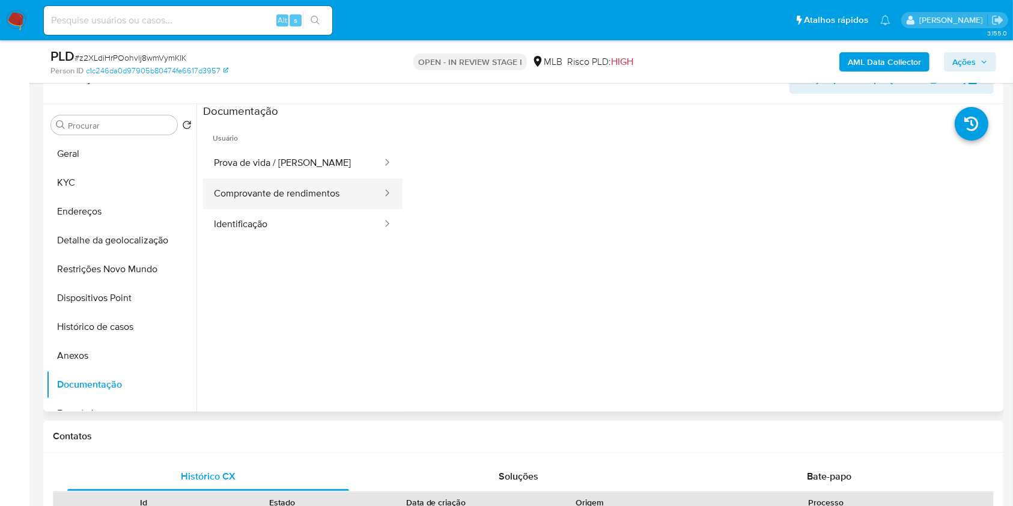
click at [303, 209] on button "Comprovante de rendimentos" at bounding box center [293, 193] width 180 height 31
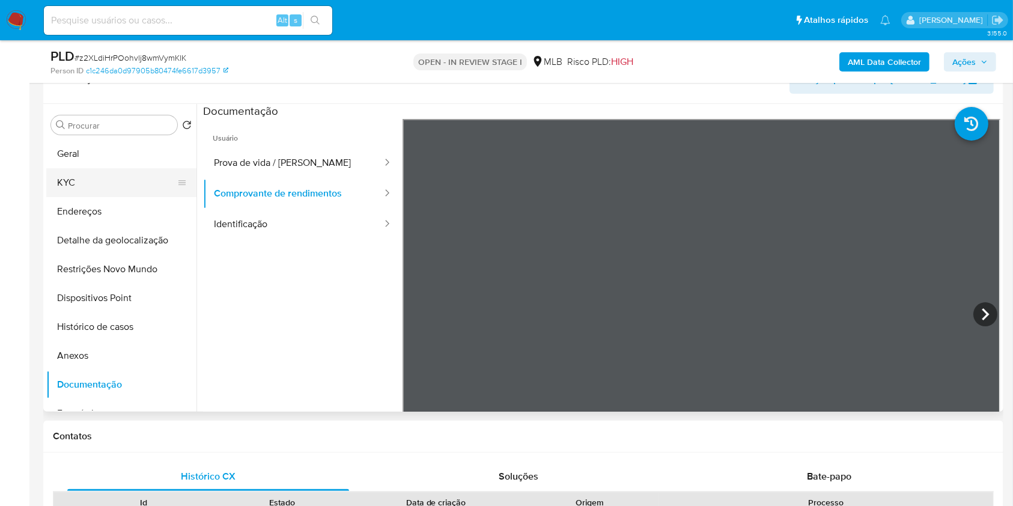
click at [151, 195] on button "KYC" at bounding box center [116, 182] width 141 height 29
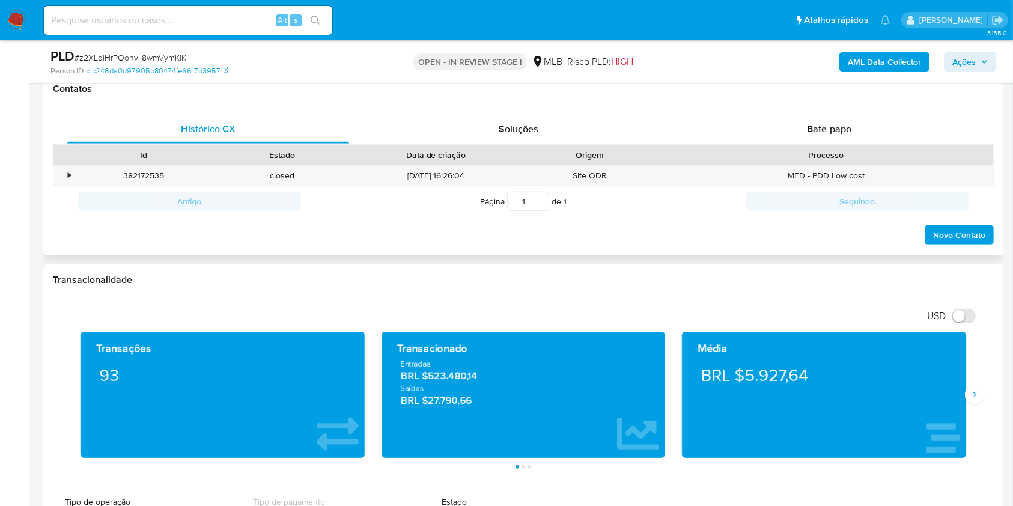
scroll to position [565, 0]
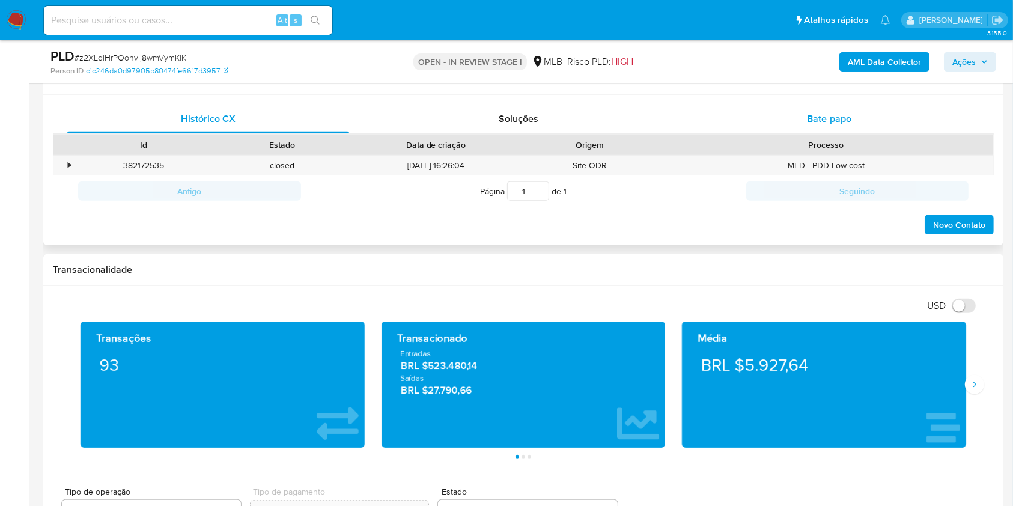
click at [840, 126] on span "Bate-papo" at bounding box center [829, 119] width 44 height 14
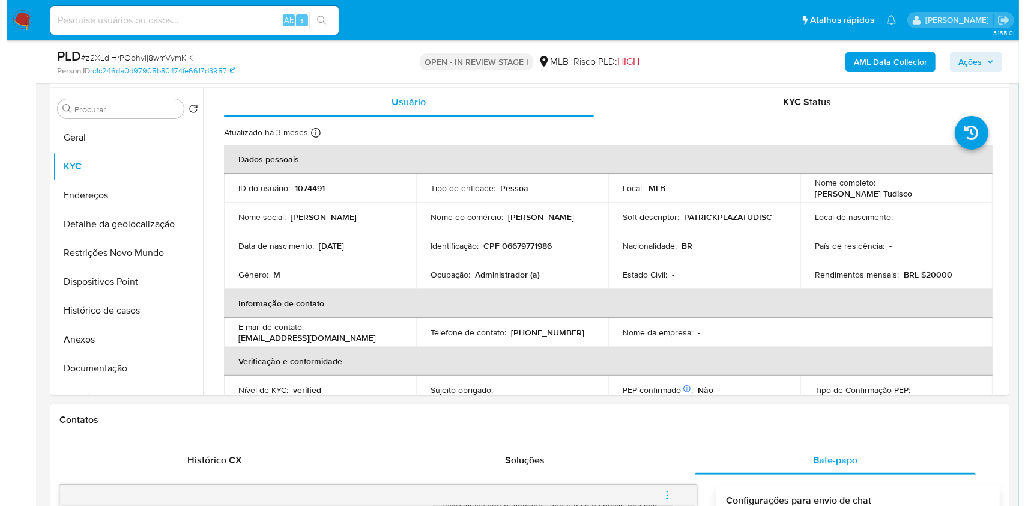
scroll to position [183, 0]
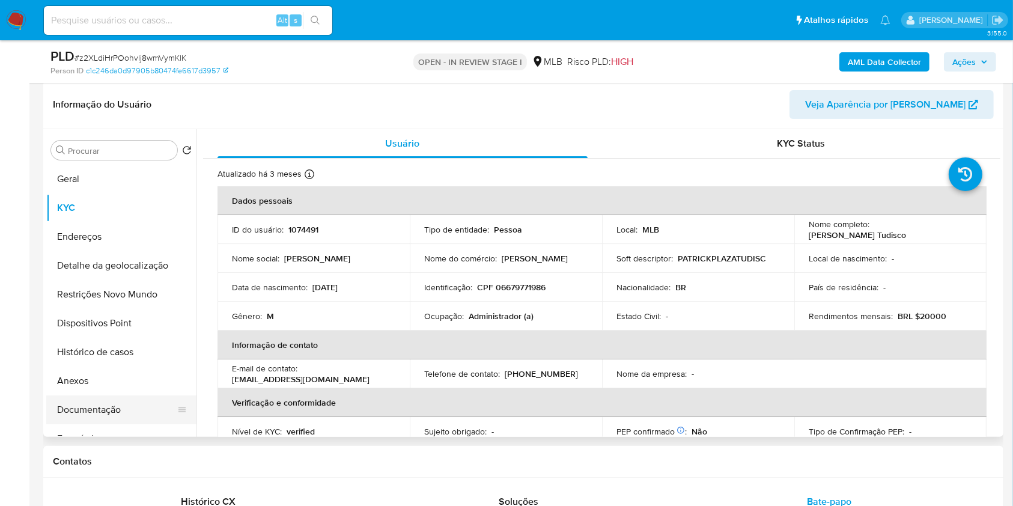
click at [96, 424] on button "Documentação" at bounding box center [116, 409] width 141 height 29
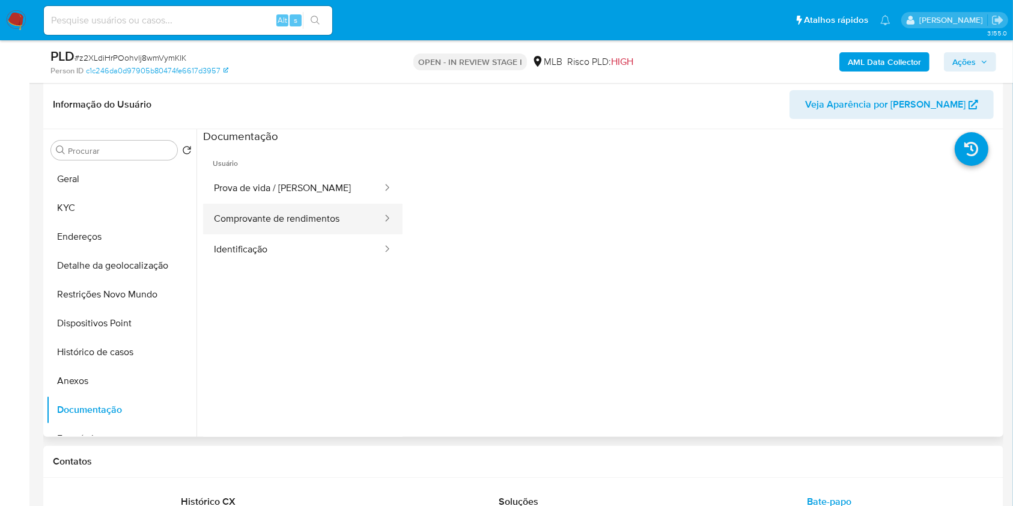
click at [248, 234] on button "Comprovante de rendimentos" at bounding box center [293, 219] width 180 height 31
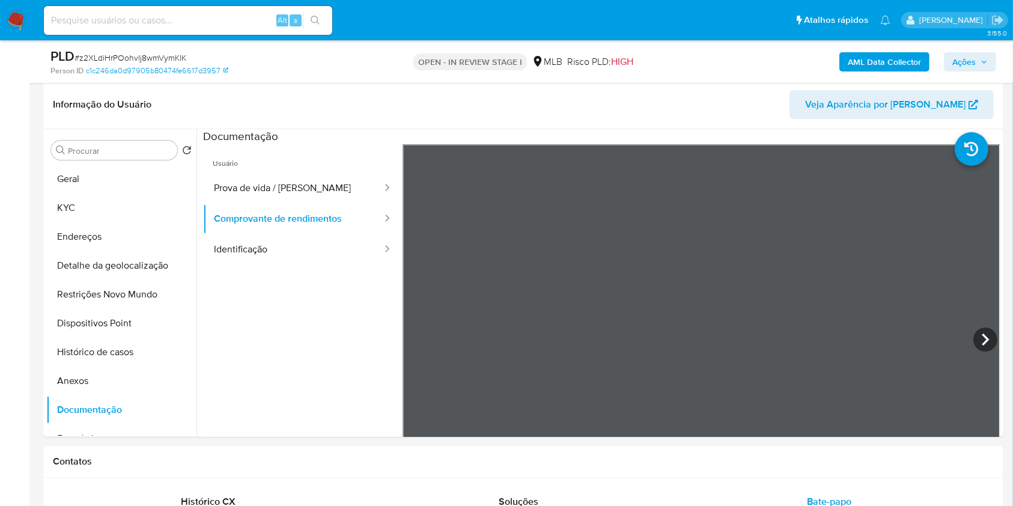
click at [905, 56] on b "AML Data Collector" at bounding box center [884, 61] width 73 height 19
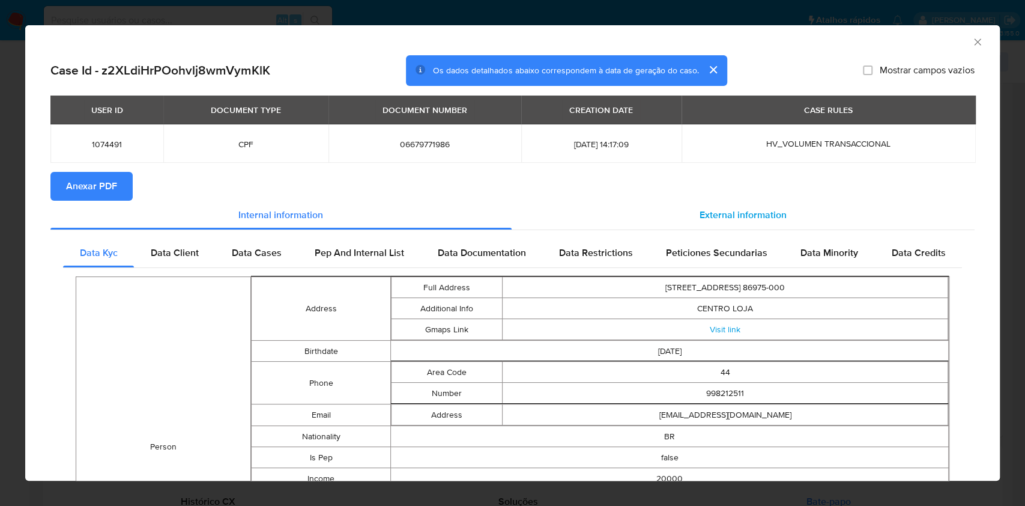
click at [717, 211] on span "External information" at bounding box center [743, 215] width 87 height 14
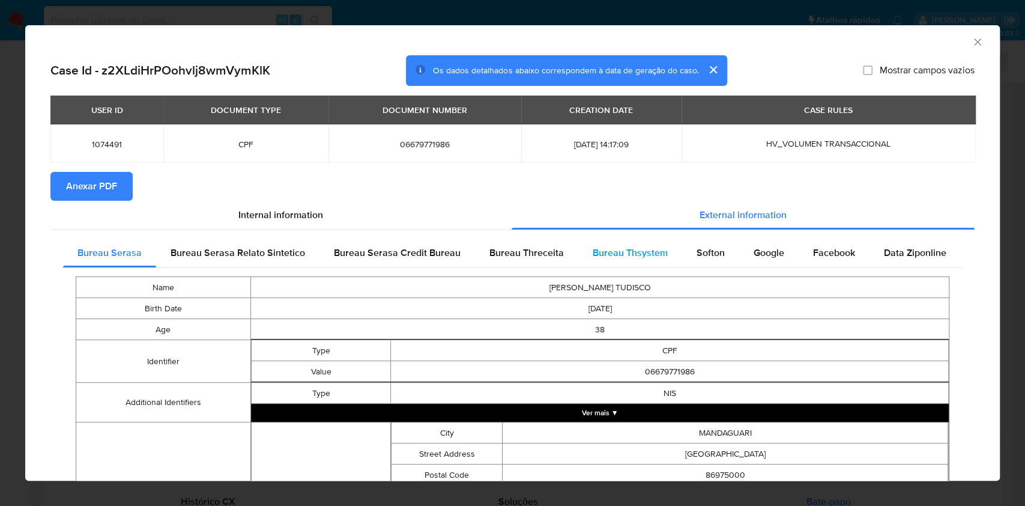
click at [619, 257] on span "Bureau Thsystem" at bounding box center [630, 253] width 75 height 14
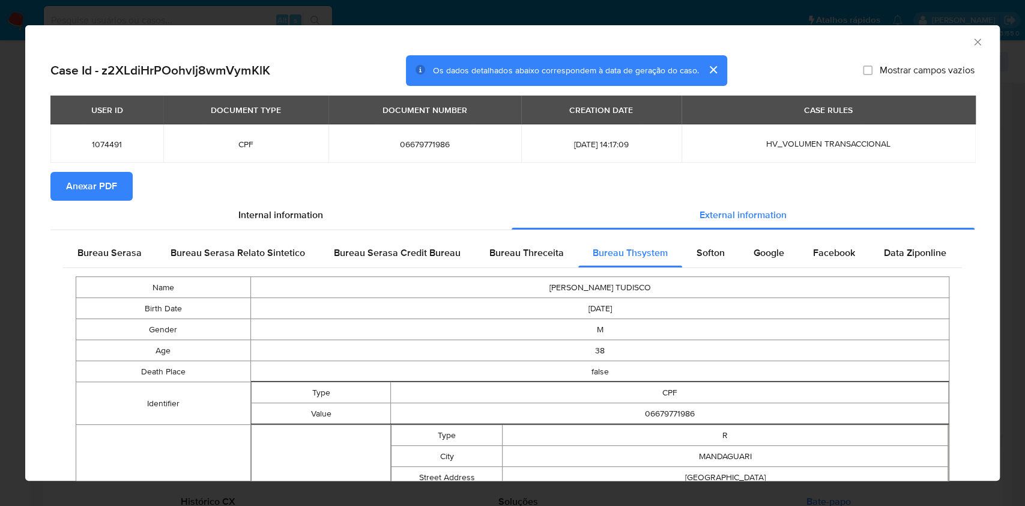
click at [85, 187] on span "Anexar PDF" at bounding box center [91, 186] width 51 height 26
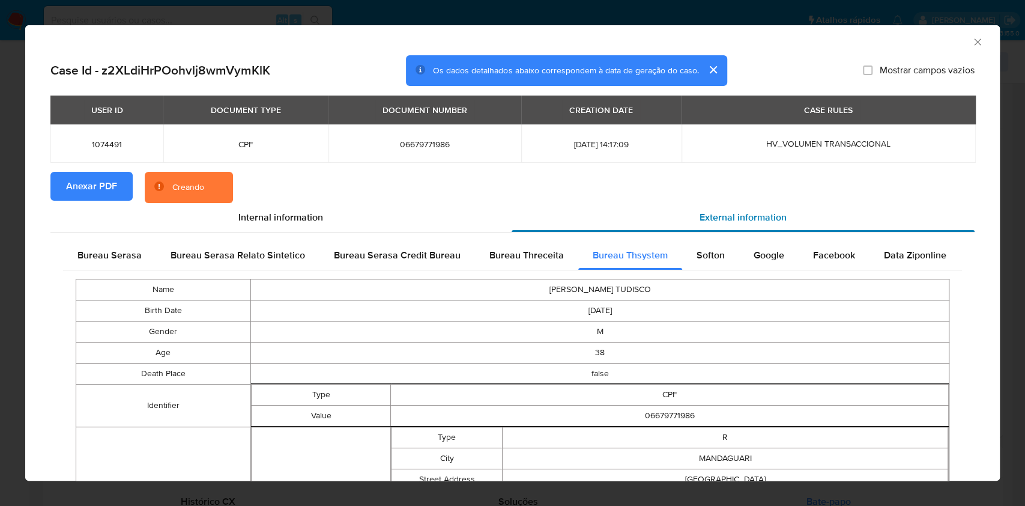
scroll to position [371, 0]
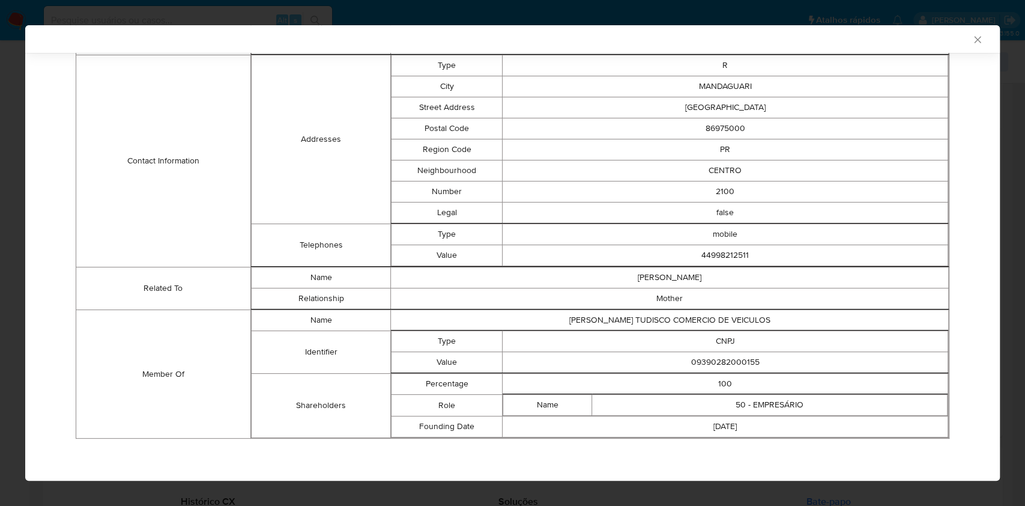
click at [699, 360] on td "09390282000155" at bounding box center [726, 362] width 446 height 21
copy td "09390282000155"
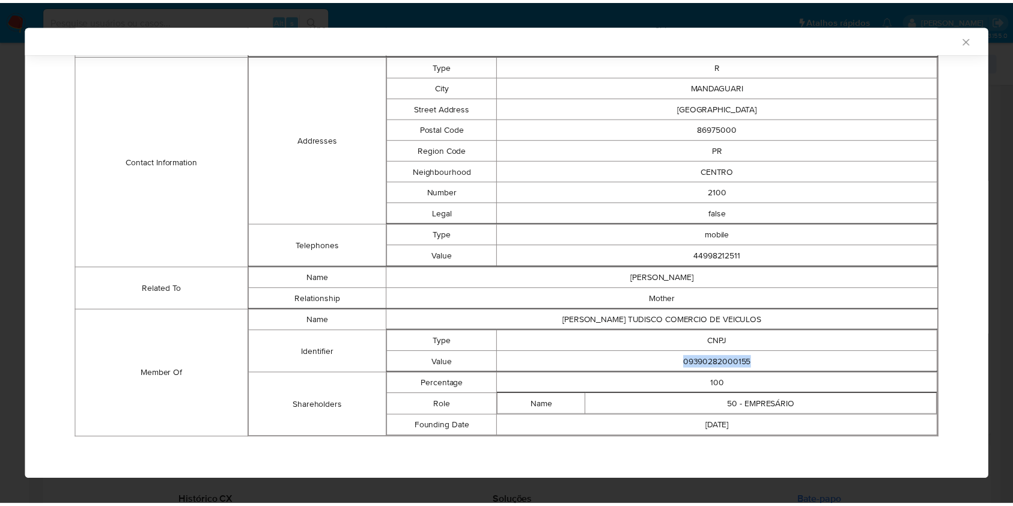
scroll to position [369, 0]
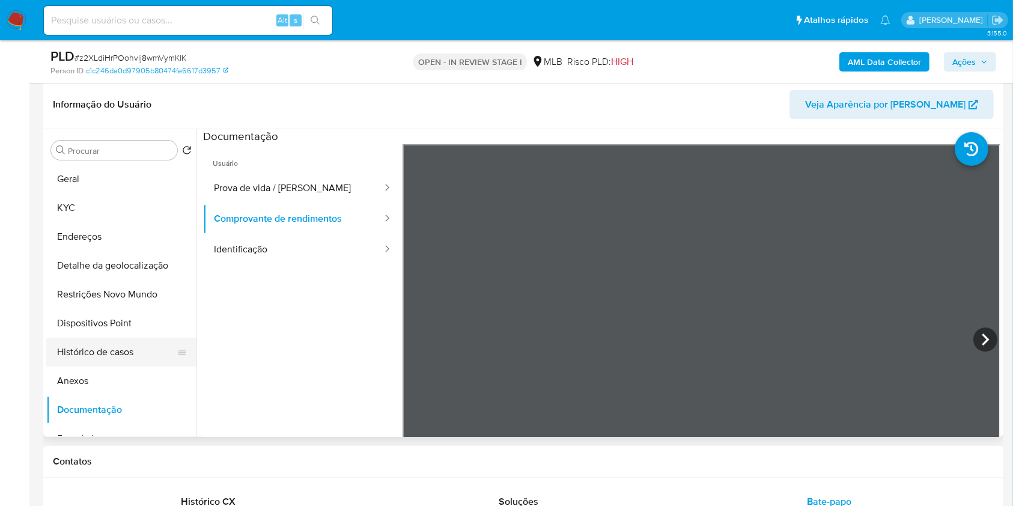
click at [125, 366] on button "Histórico de casos" at bounding box center [116, 352] width 141 height 29
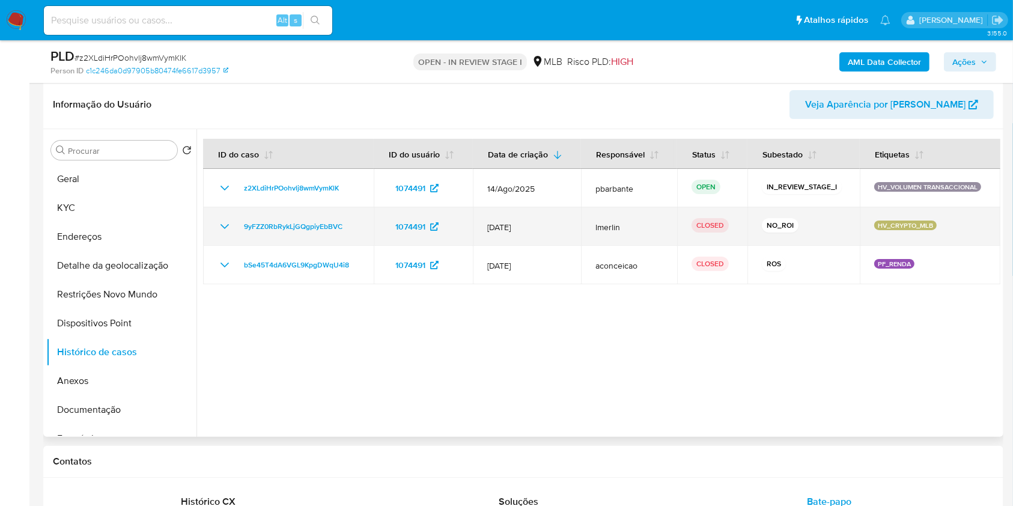
click at [225, 234] on icon "Mostrar/Ocultar" at bounding box center [224, 226] width 14 height 14
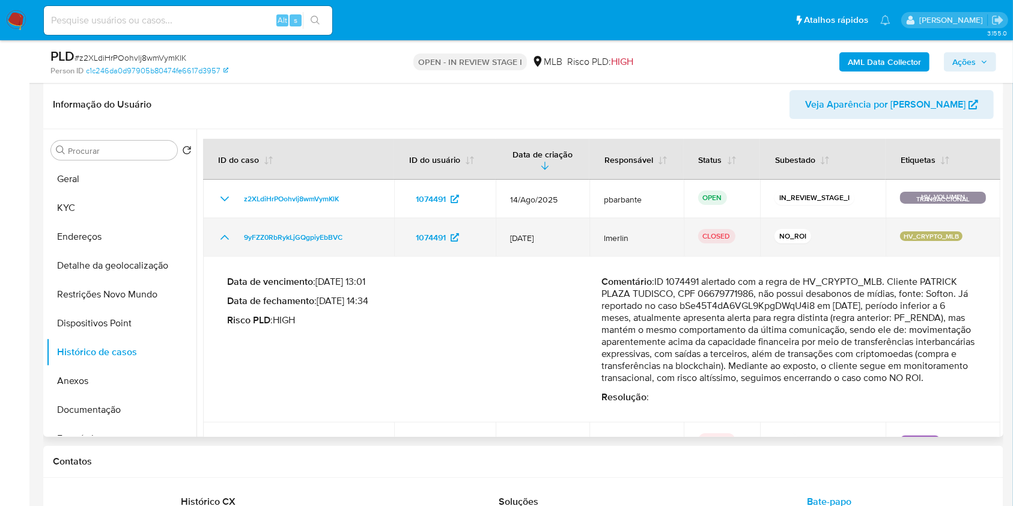
click at [217, 245] on icon "Mostrar/Ocultar" at bounding box center [224, 237] width 14 height 14
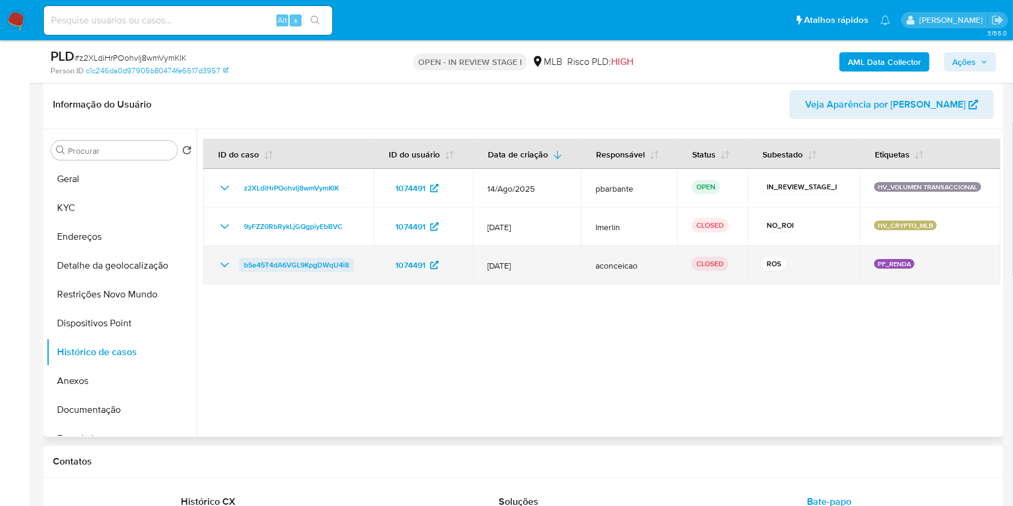
click at [288, 272] on span "bSe45T4dA6VGL9KpgDWqU4i8" at bounding box center [296, 265] width 105 height 14
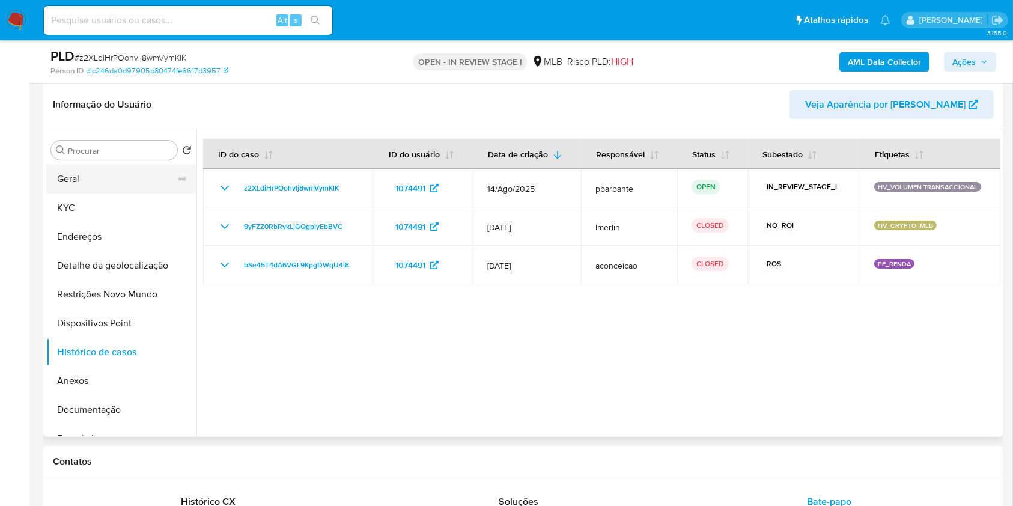
click at [117, 193] on button "Geral" at bounding box center [116, 179] width 141 height 29
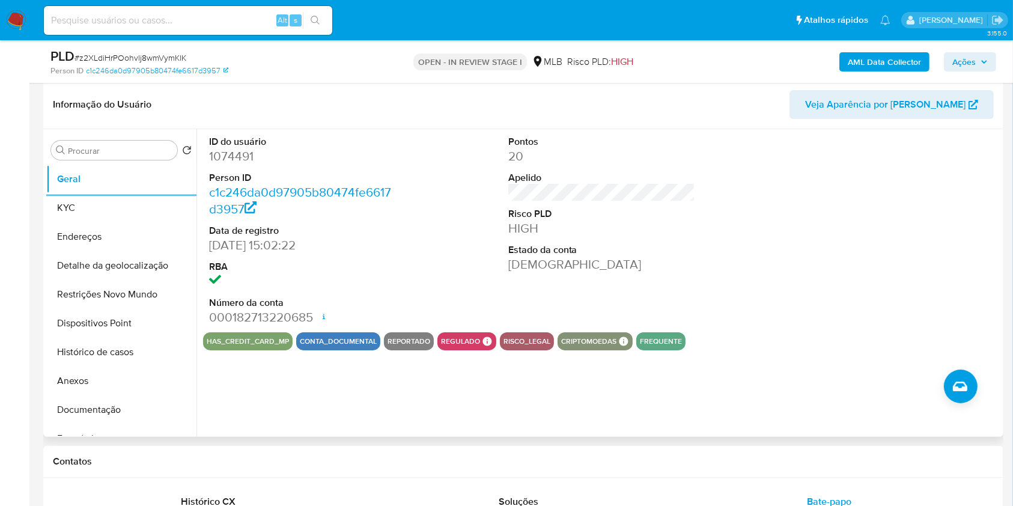
copy td "09390282000155"
click at [109, 222] on button "KYC" at bounding box center [116, 207] width 141 height 29
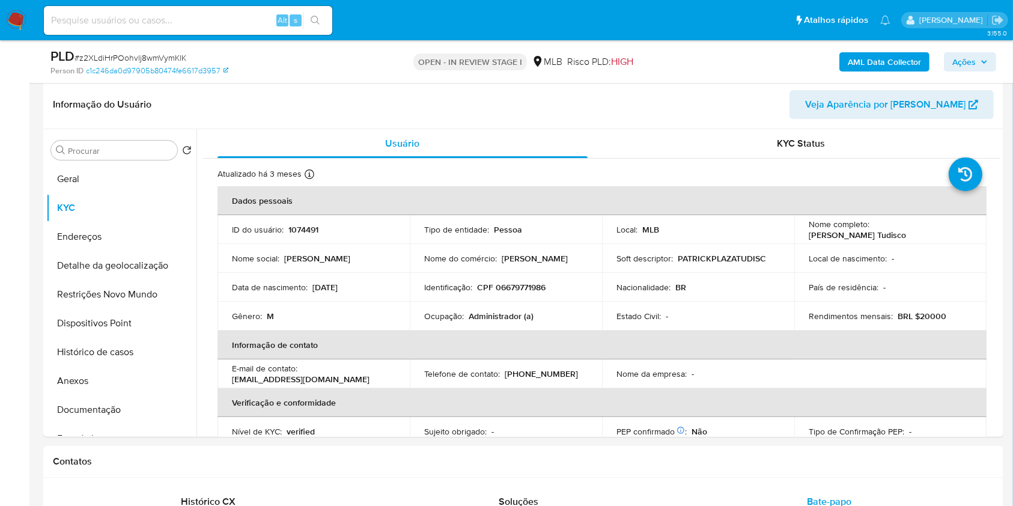
copy td "09390282000155"
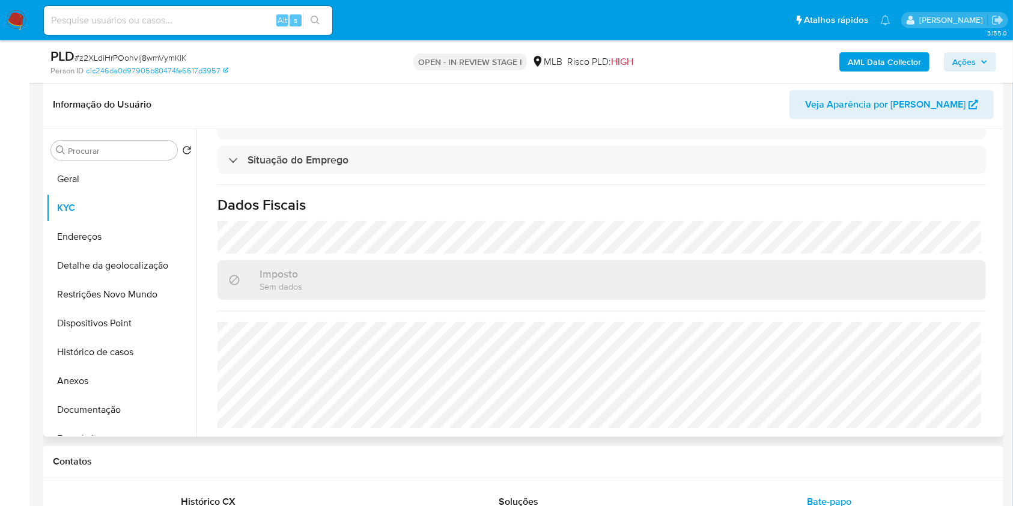
copy td "09390282000155"
click at [58, 280] on button "Detalhe da geolocalização" at bounding box center [116, 265] width 141 height 29
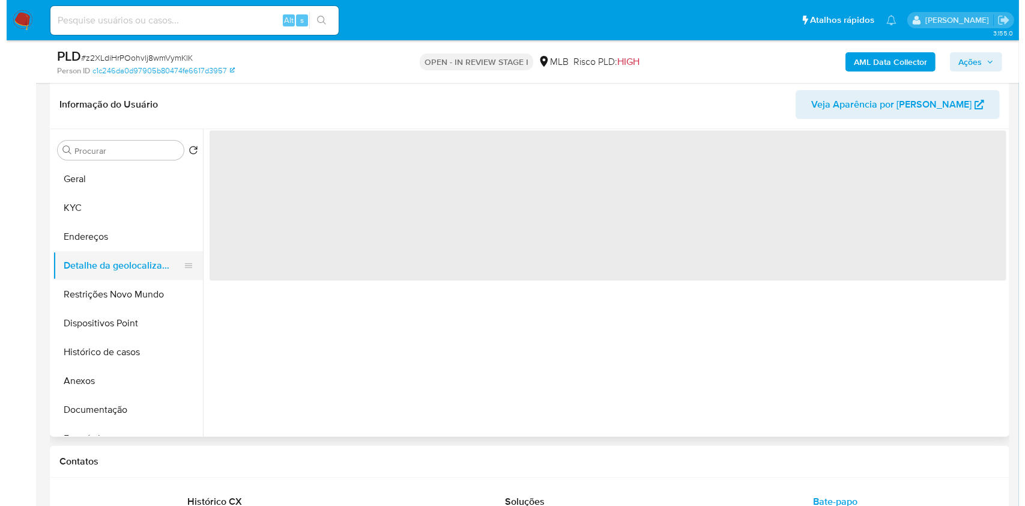
scroll to position [0, 0]
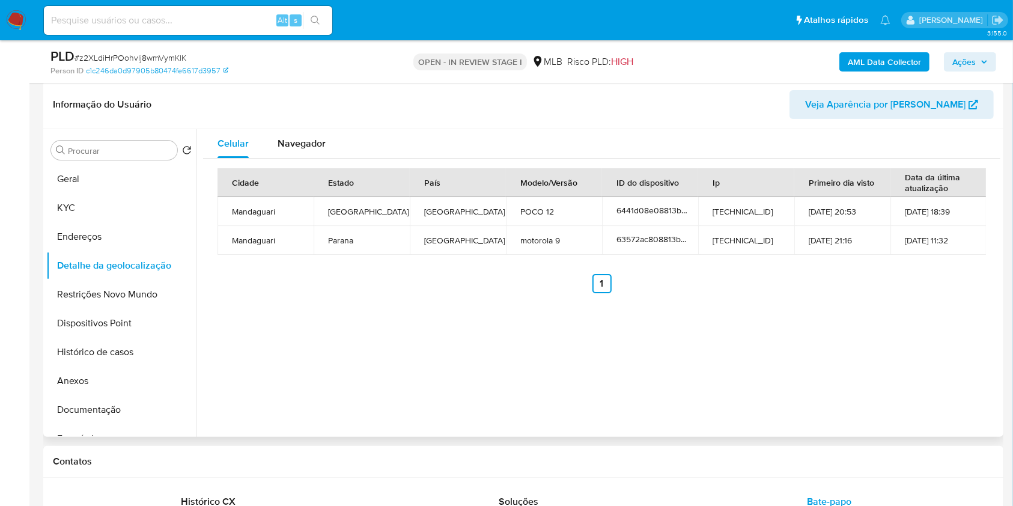
copy td "09390282000155"
click at [145, 309] on button "Restrições Novo Mundo" at bounding box center [116, 294] width 141 height 29
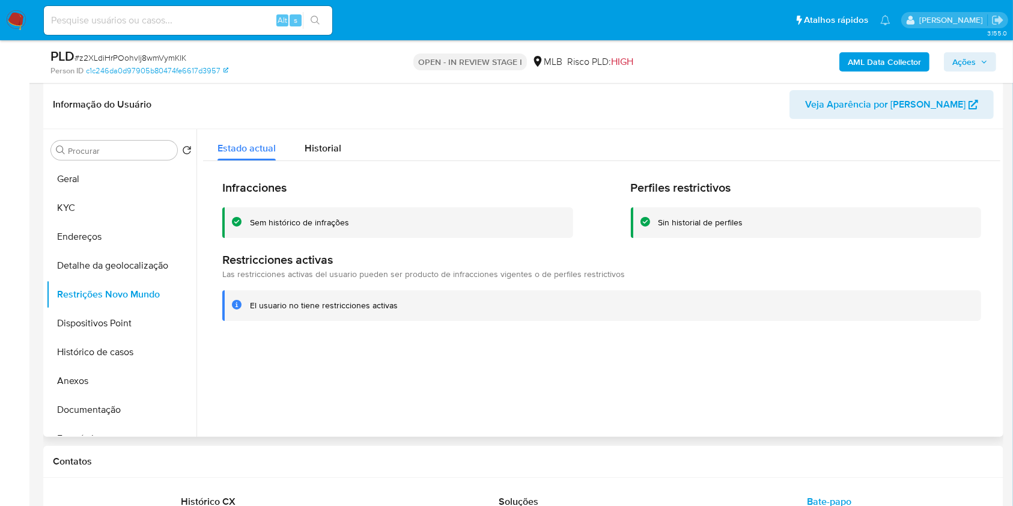
copy td "09390282000155"
click at [104, 338] on button "Dispositivos Point" at bounding box center [116, 323] width 141 height 29
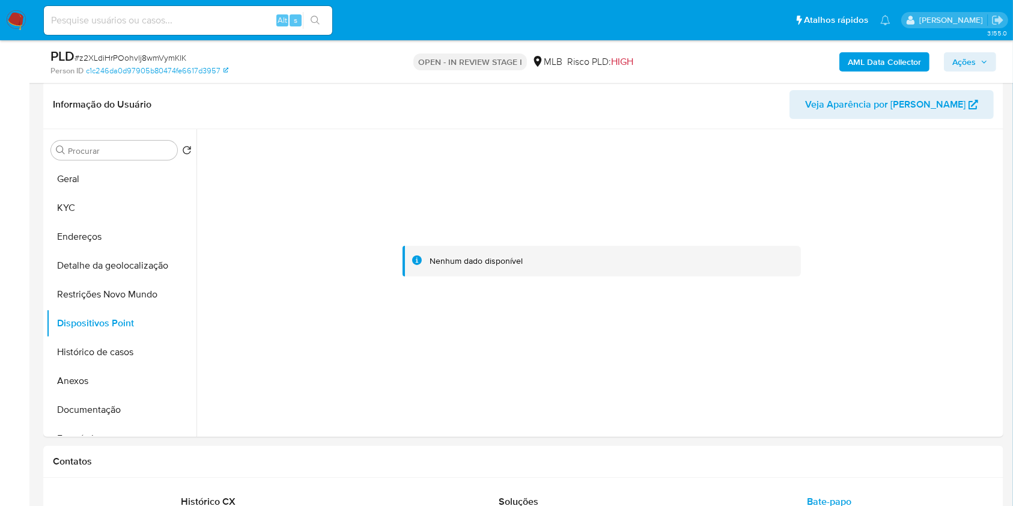
click at [989, 57] on button "Ações" at bounding box center [970, 61] width 52 height 19
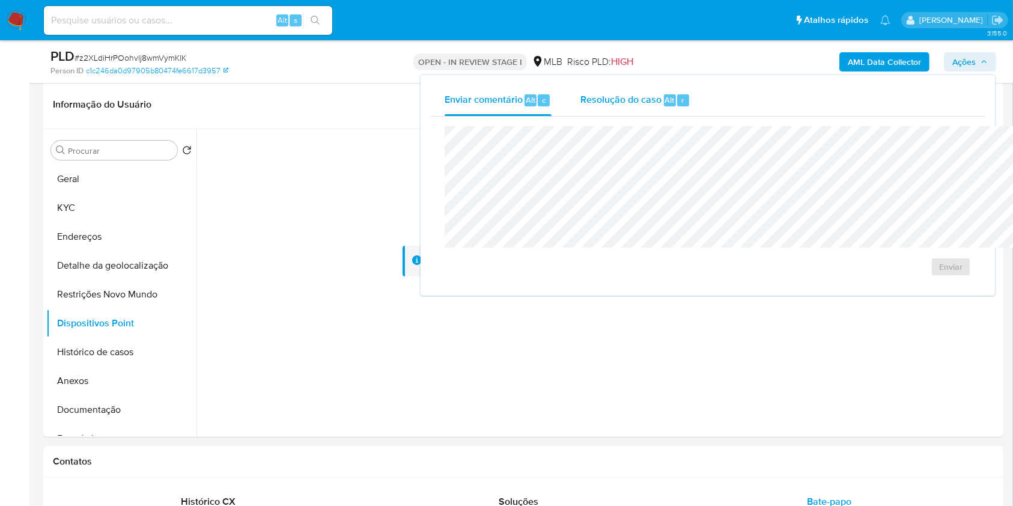
click at [580, 97] on span "Resolução do caso" at bounding box center [620, 100] width 81 height 14
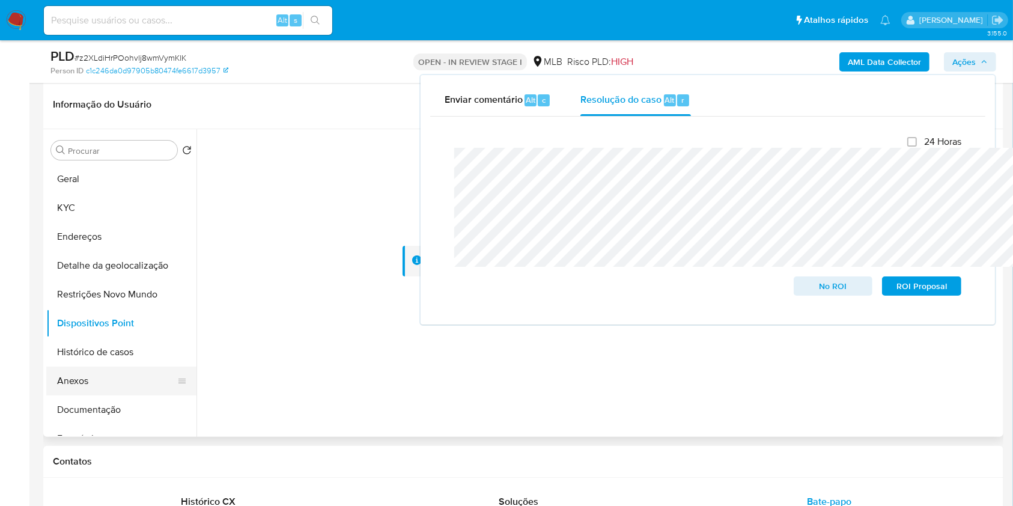
click at [74, 395] on button "Anexos" at bounding box center [116, 380] width 141 height 29
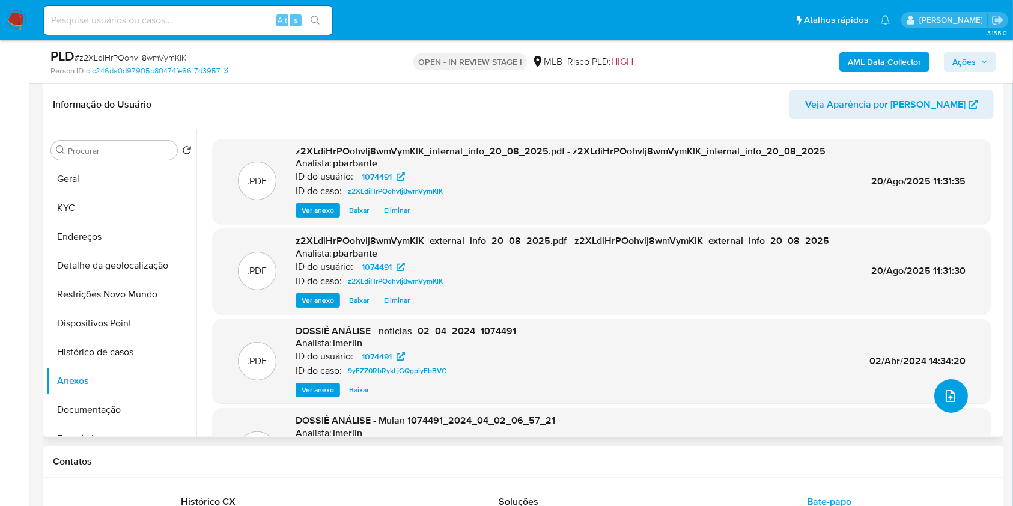
click at [943, 403] on icon "upload-file" at bounding box center [950, 396] width 14 height 14
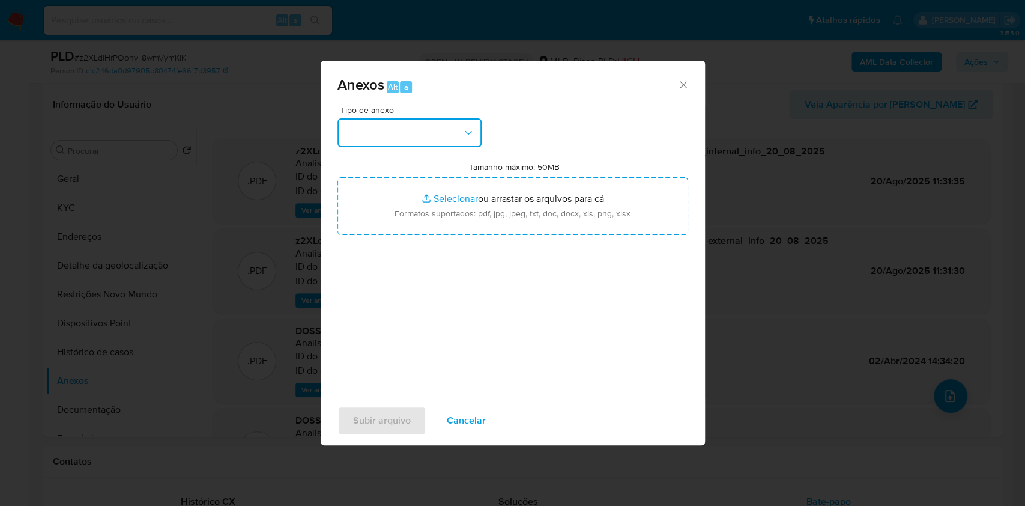
click at [428, 118] on button "button" at bounding box center [410, 132] width 144 height 29
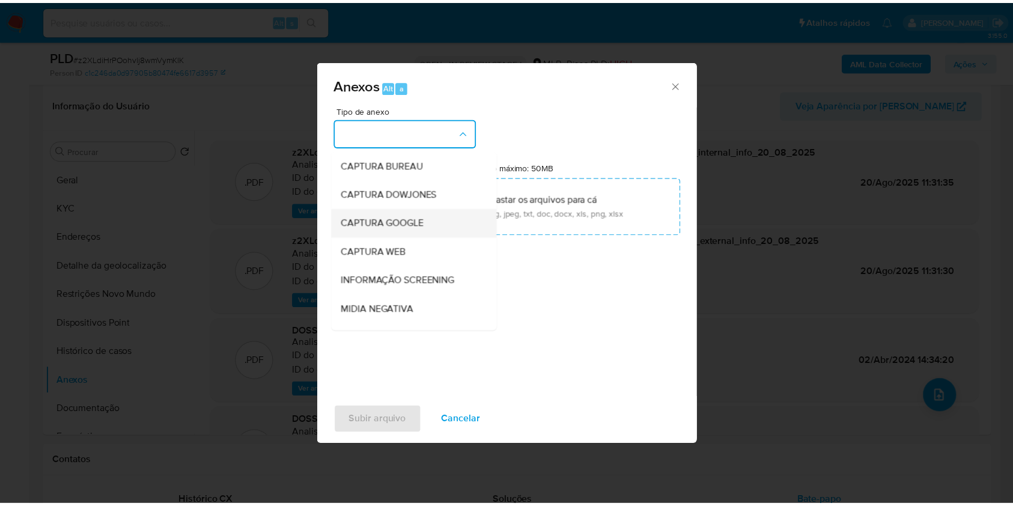
scroll to position [149, 0]
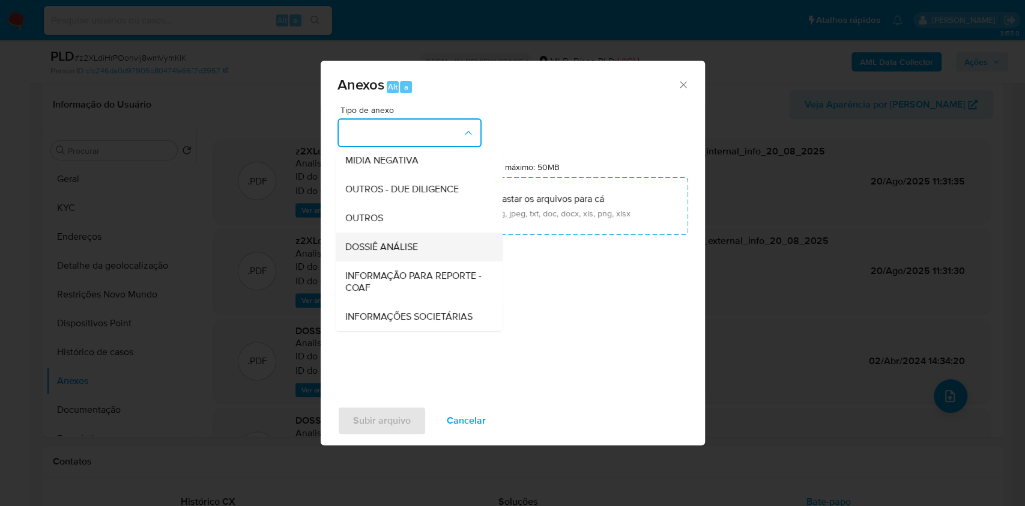
click at [382, 232] on div "DOSSIÊ ANÁLISE" at bounding box center [415, 246] width 141 height 29
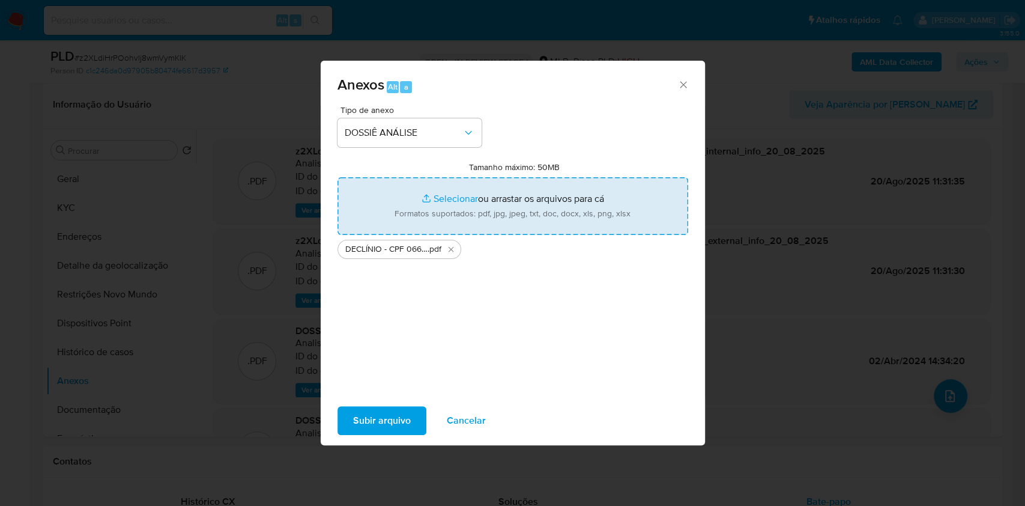
type input "C:\fakepath\Mulan 1074491_2025_08_18_12_34_15.xlsx"
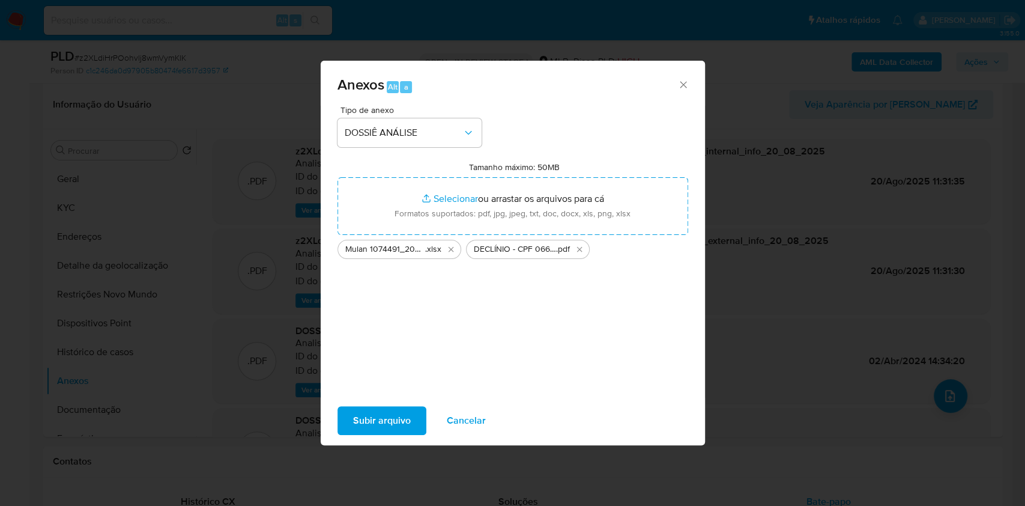
click at [353, 419] on span "Subir arquivo" at bounding box center [382, 420] width 58 height 26
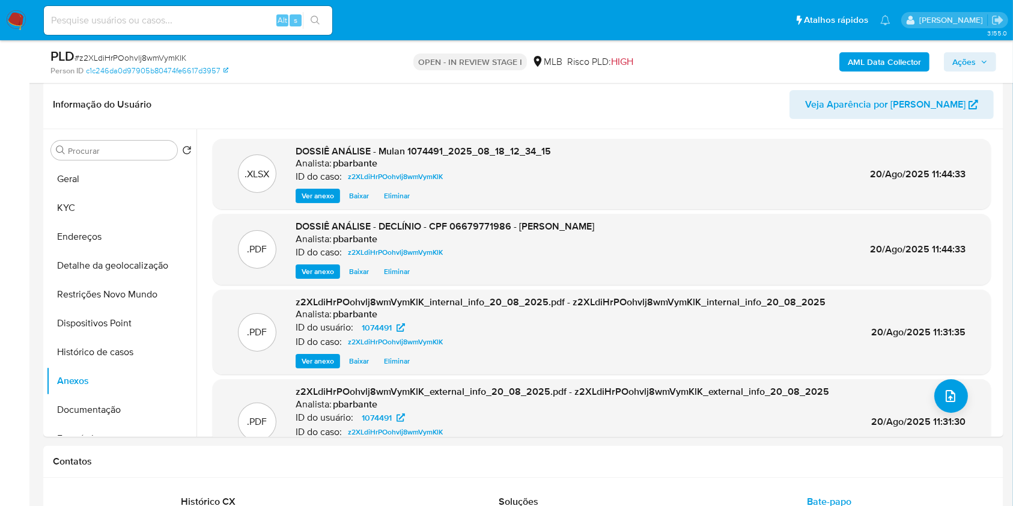
click at [968, 64] on span "Ações" at bounding box center [963, 61] width 23 height 19
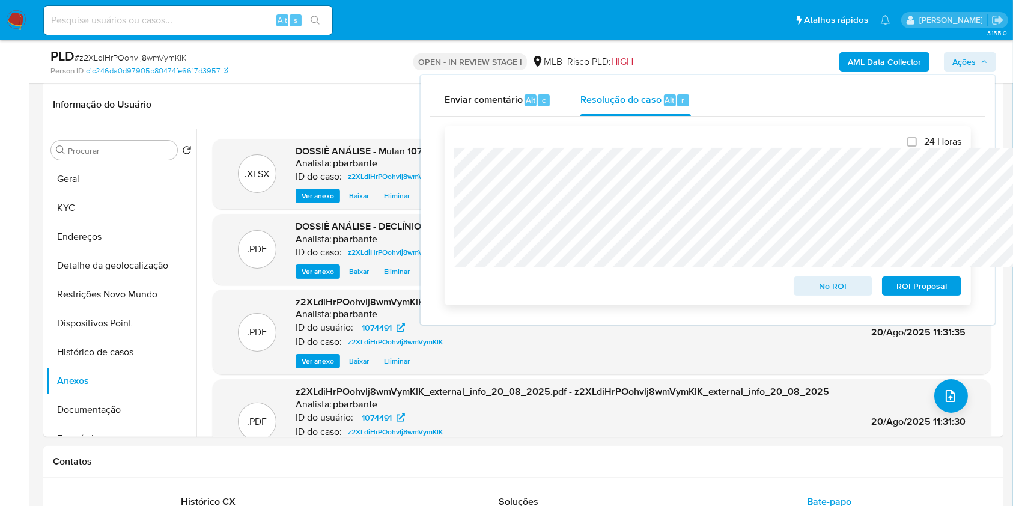
click at [831, 284] on span "No ROI" at bounding box center [833, 286] width 62 height 17
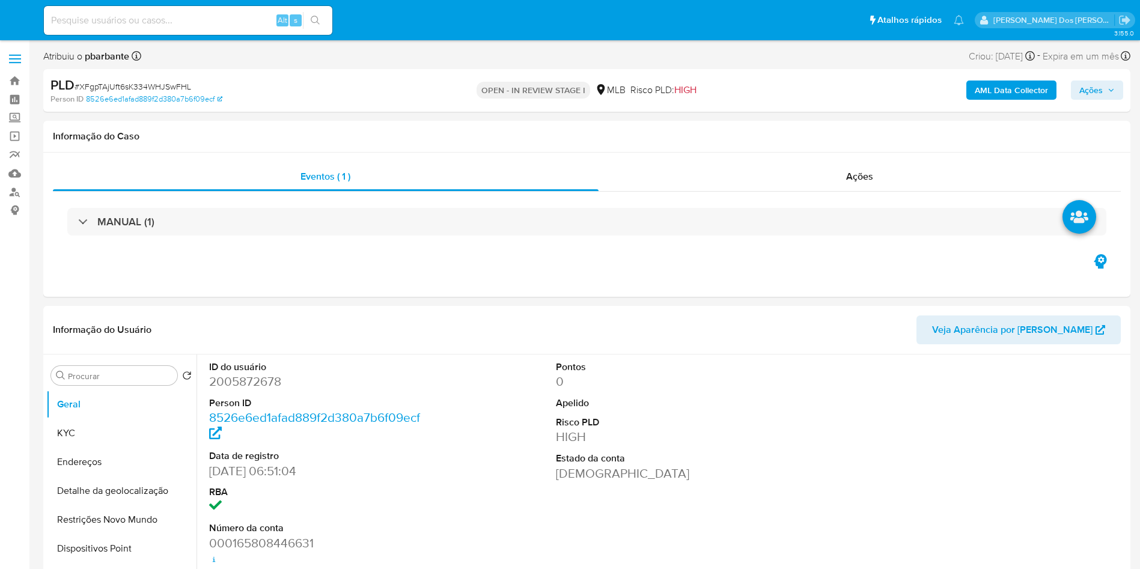
select select "10"
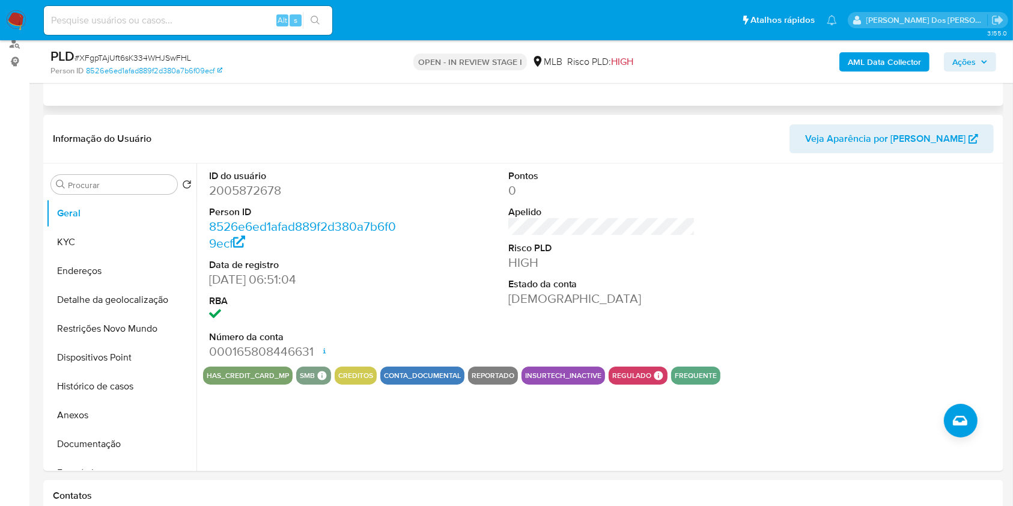
scroll to position [147, 0]
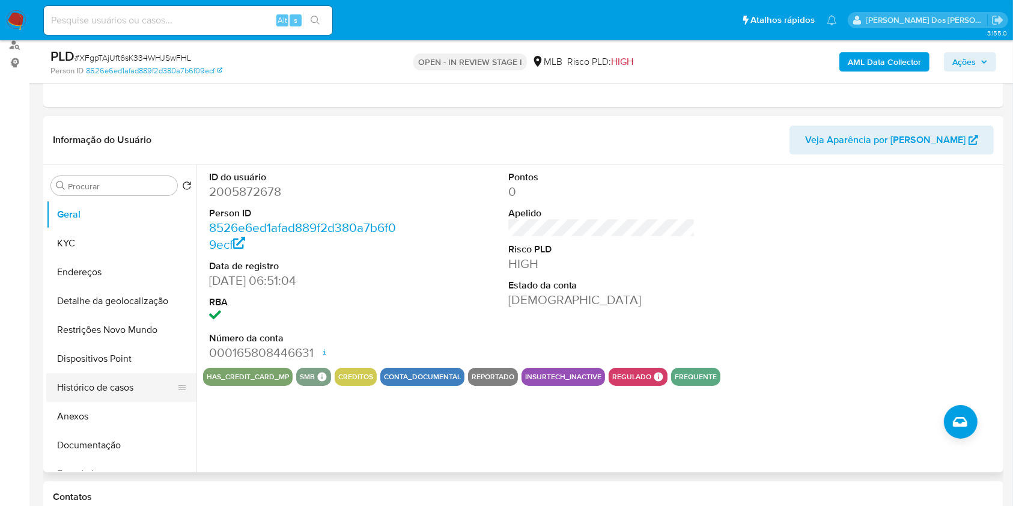
click at [87, 402] on button "Histórico de casos" at bounding box center [116, 387] width 141 height 29
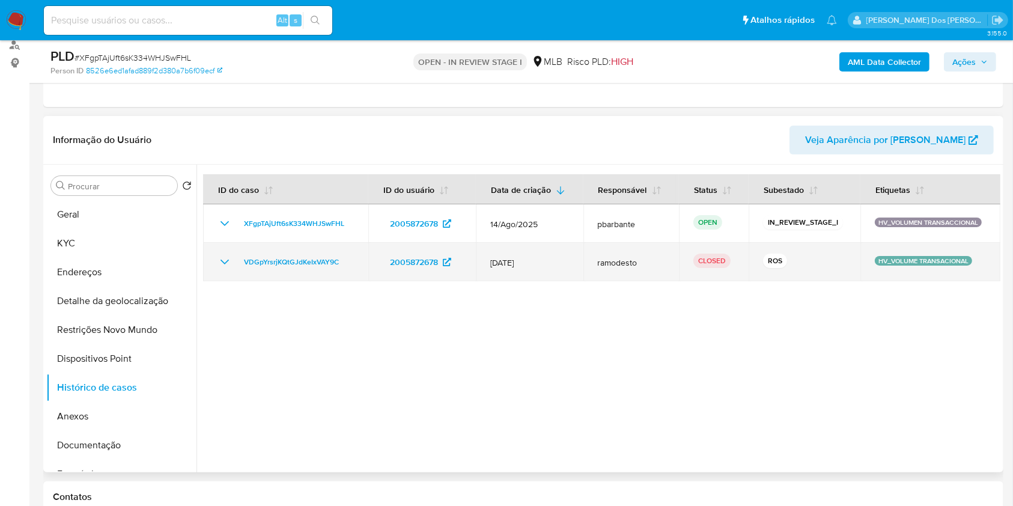
click at [226, 269] on icon "Mostrar/Ocultar" at bounding box center [224, 262] width 14 height 14
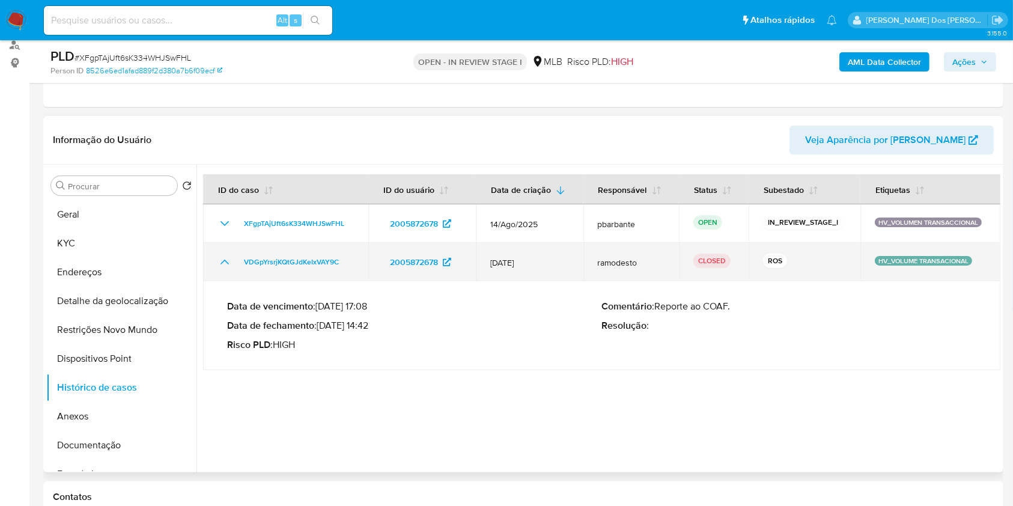
click at [226, 269] on icon "Mostrar/Ocultar" at bounding box center [224, 262] width 14 height 14
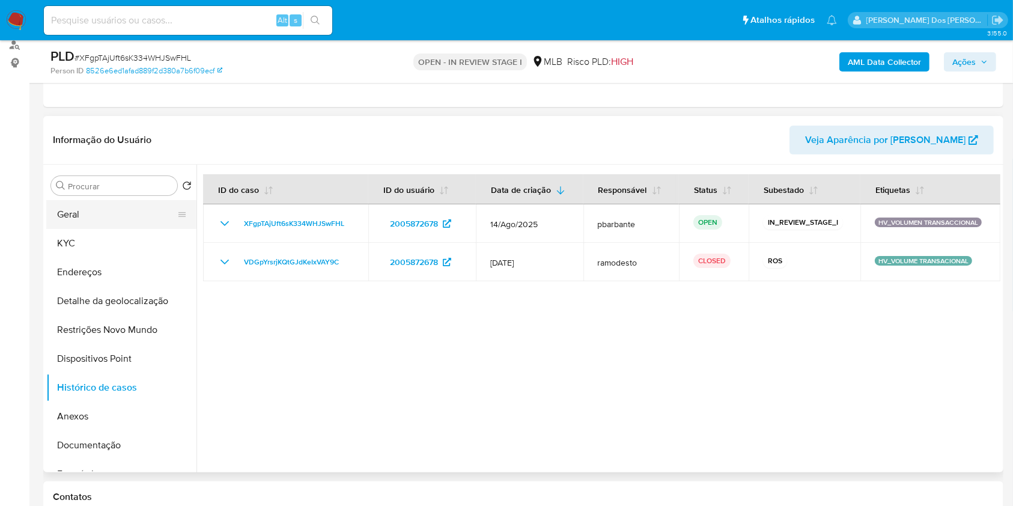
click at [124, 229] on button "Geral" at bounding box center [116, 214] width 141 height 29
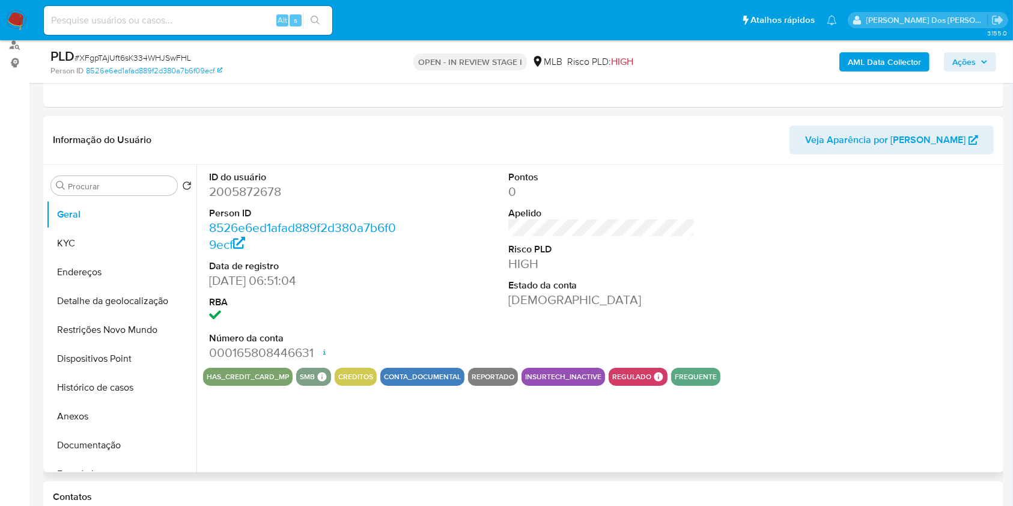
click at [255, 200] on dd "2005872678" at bounding box center [302, 191] width 187 height 17
copy dd "2005872678"
click at [74, 258] on button "KYC" at bounding box center [116, 243] width 141 height 29
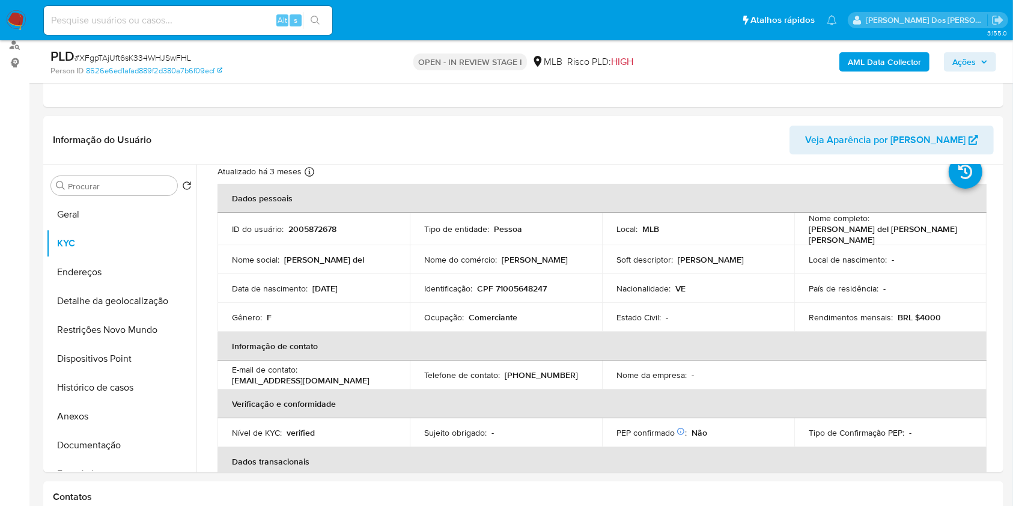
scroll to position [34, 0]
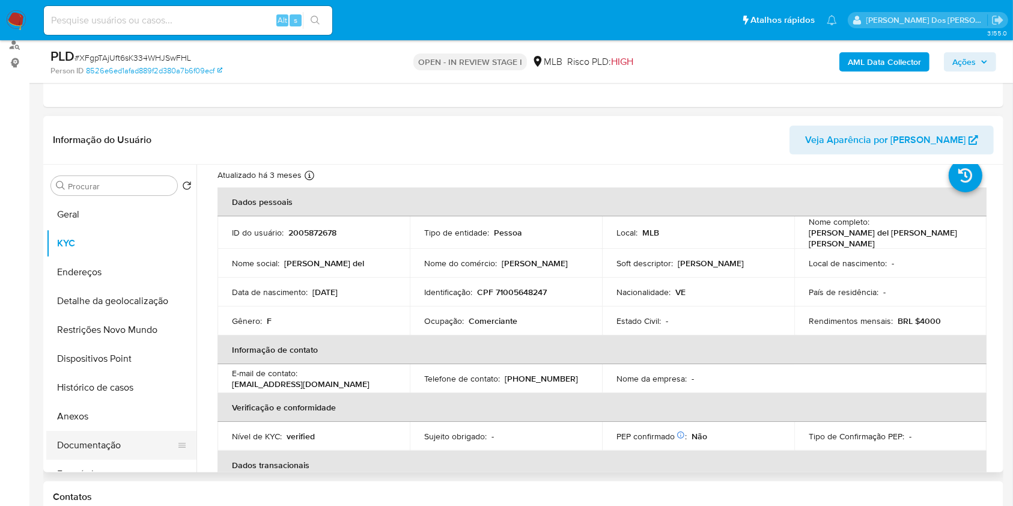
click at [102, 460] on button "Documentação" at bounding box center [116, 445] width 141 height 29
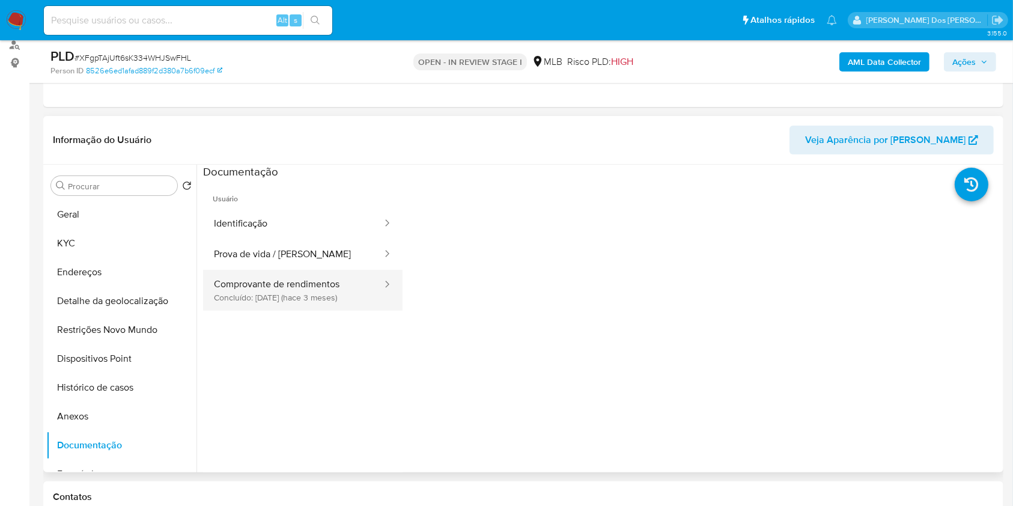
click at [272, 287] on button "Comprovante de rendimentos Concluído: 11/05/2025 (hace 3 meses)" at bounding box center [293, 290] width 180 height 41
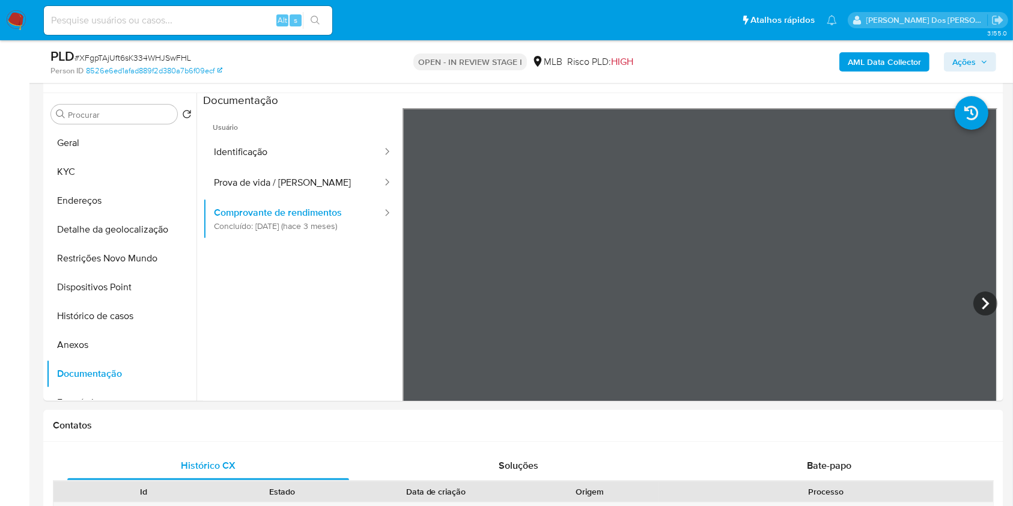
scroll to position [219, 0]
click at [110, 157] on button "Geral" at bounding box center [116, 142] width 141 height 29
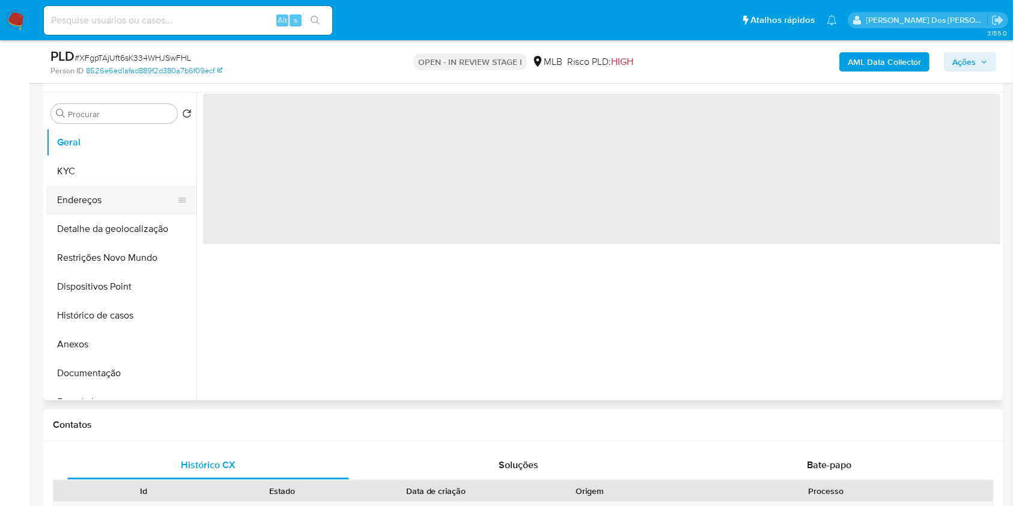
click at [89, 186] on button "KYC" at bounding box center [121, 171] width 150 height 29
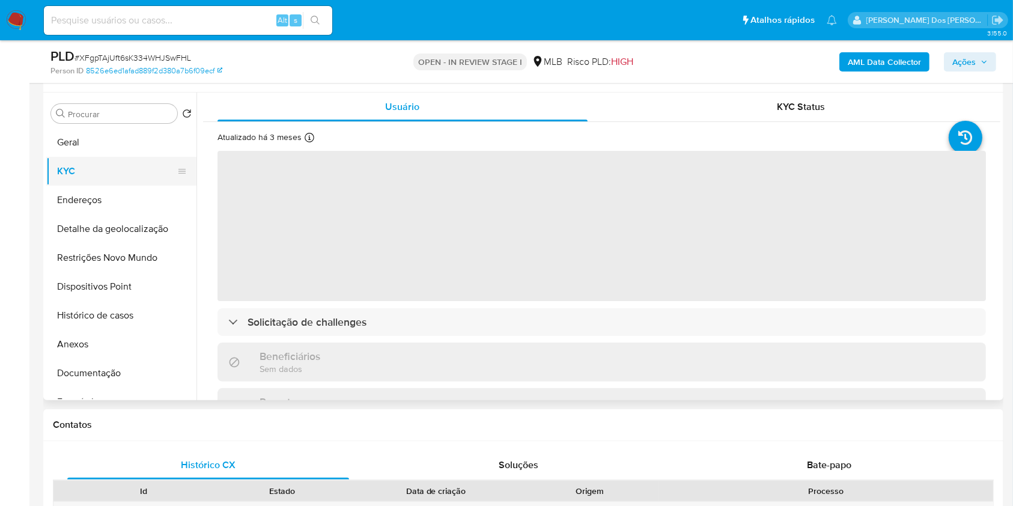
click at [106, 186] on button "KYC" at bounding box center [116, 171] width 141 height 29
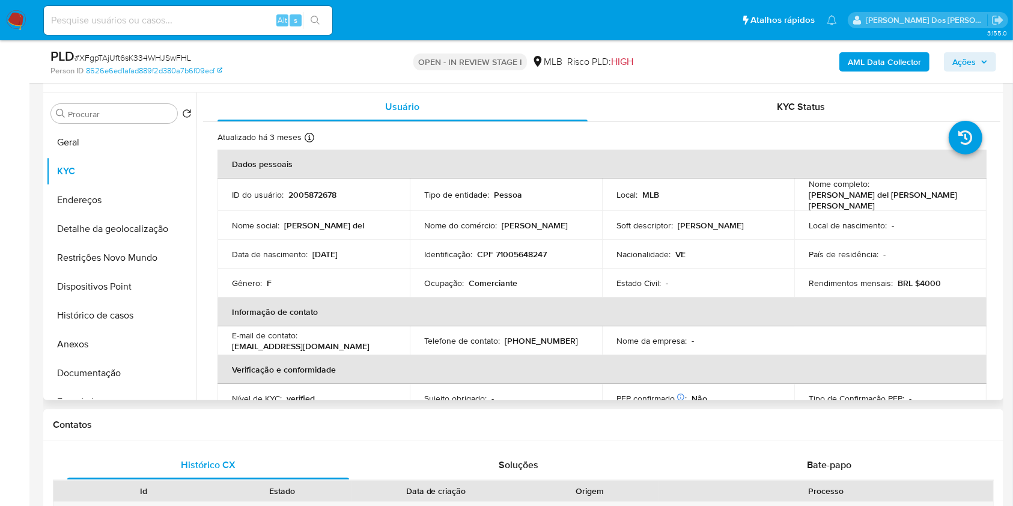
click at [488, 288] on p "Comerciante" at bounding box center [493, 283] width 49 height 11
copy p "Comerciante"
click at [908, 52] on b "AML Data Collector" at bounding box center [884, 61] width 73 height 19
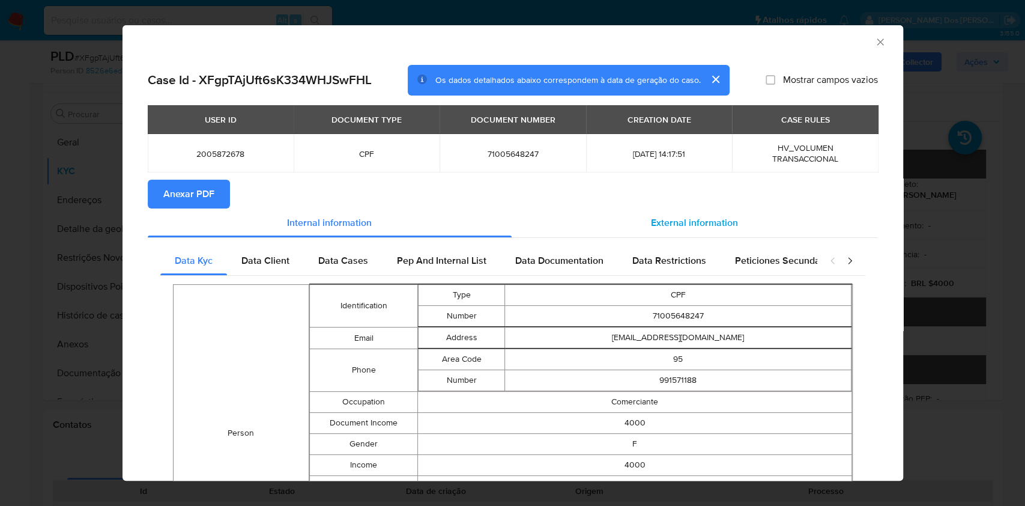
click at [662, 226] on span "External information" at bounding box center [694, 223] width 87 height 14
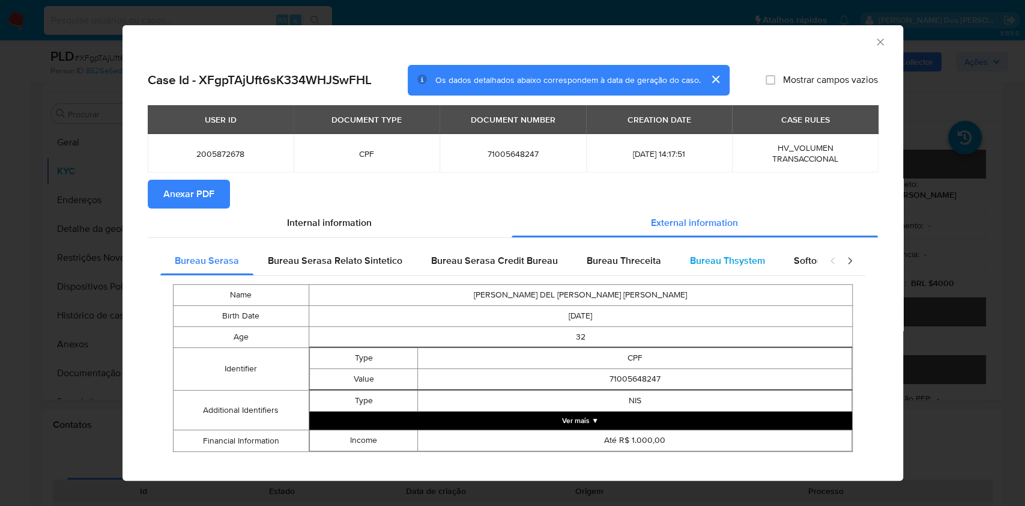
click at [703, 257] on span "Bureau Thsystem" at bounding box center [727, 261] width 75 height 14
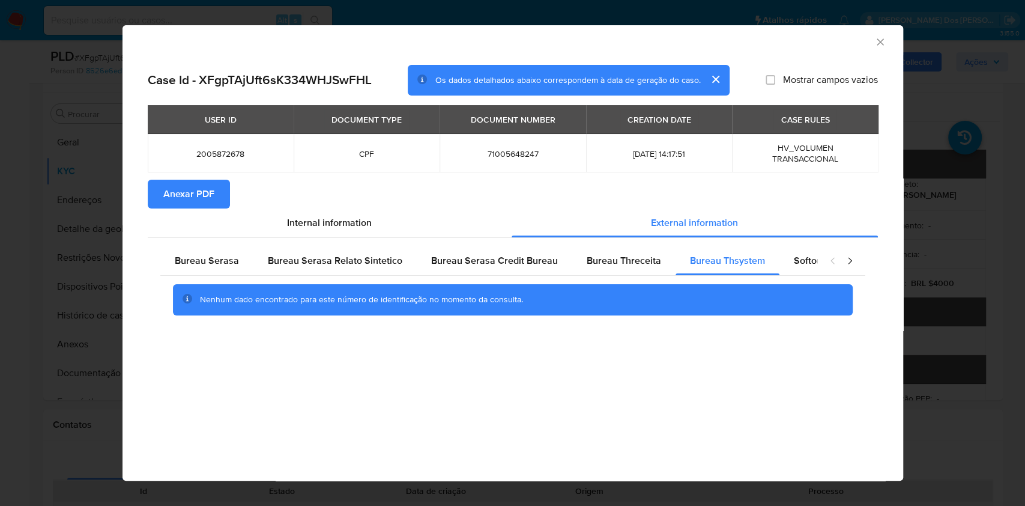
click at [211, 192] on span "Anexar PDF" at bounding box center [188, 194] width 51 height 26
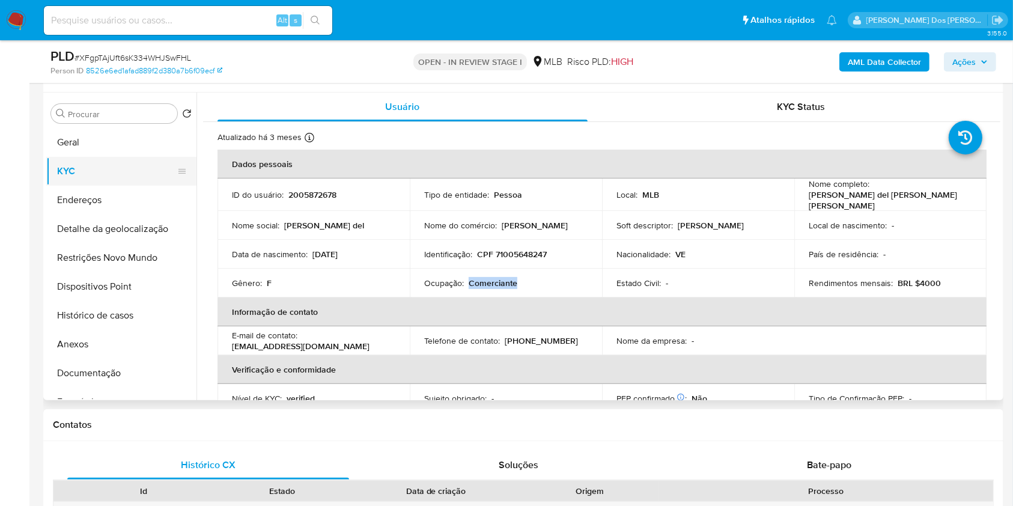
click at [112, 186] on button "KYC" at bounding box center [116, 171] width 141 height 29
drag, startPoint x: 361, startPoint y: 268, endPoint x: 312, endPoint y: 272, distance: 48.8
click at [312, 260] on div "Data de nascimento : 17/07/1993" at bounding box center [313, 254] width 163 height 11
copy p "17/07/1993"
click at [69, 153] on button "Geral" at bounding box center [116, 142] width 141 height 29
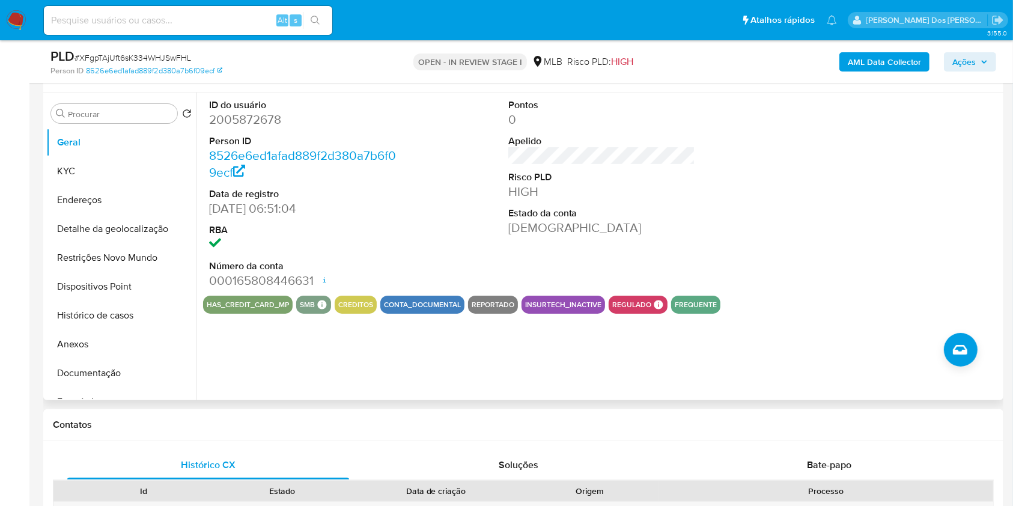
copy p "17/07/1993"
click at [120, 330] on button "Histórico de casos" at bounding box center [116, 315] width 141 height 29
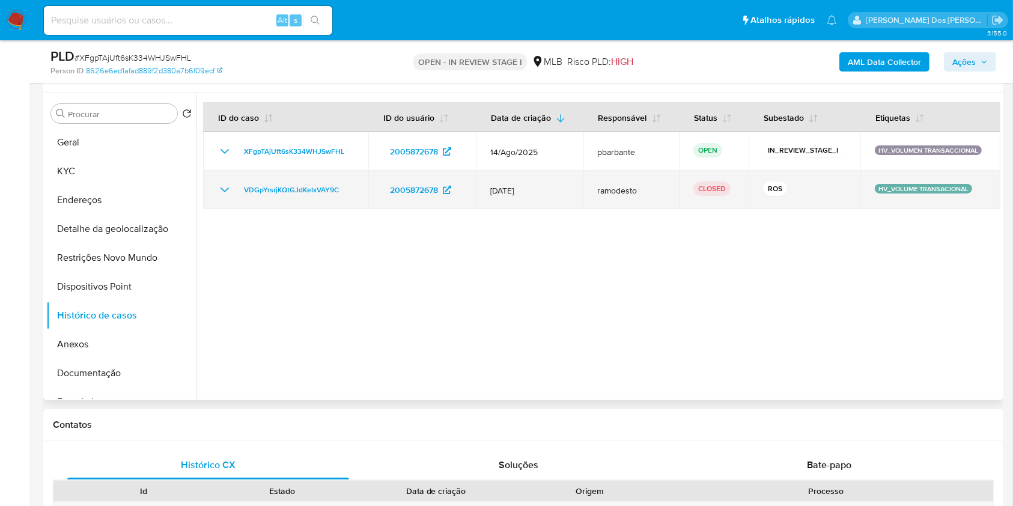
click at [225, 197] on icon "Mostrar/Ocultar" at bounding box center [224, 190] width 14 height 14
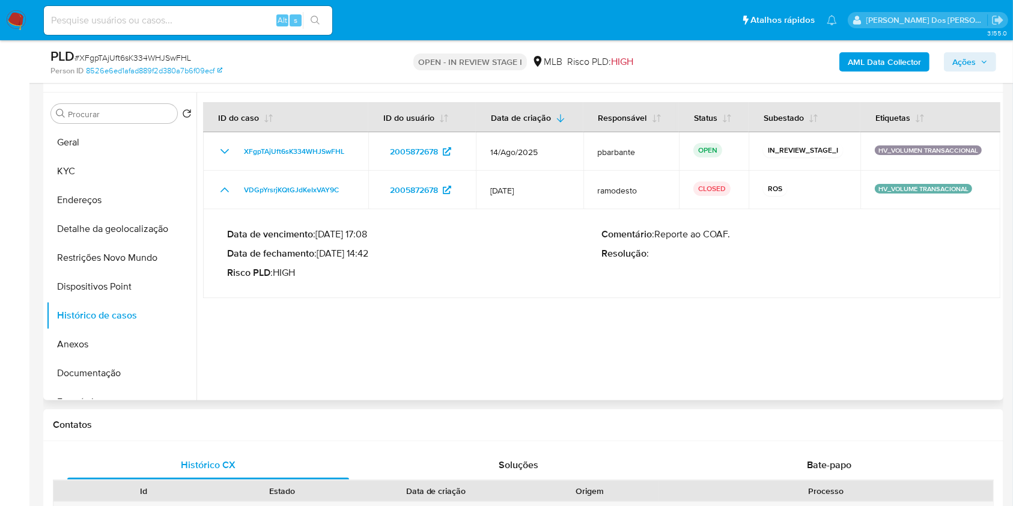
drag, startPoint x: 322, startPoint y: 273, endPoint x: 370, endPoint y: 277, distance: 48.2
click at [370, 260] on p "Data de fechamento : 30/01/2025 14:42" at bounding box center [414, 254] width 375 height 12
click at [90, 186] on button "KYC" at bounding box center [116, 171] width 141 height 29
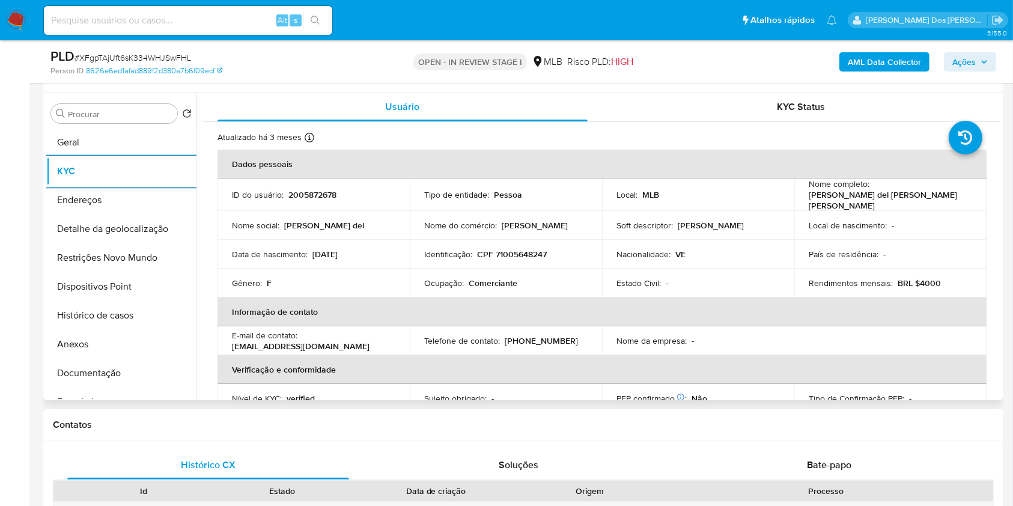
scroll to position [526, 0]
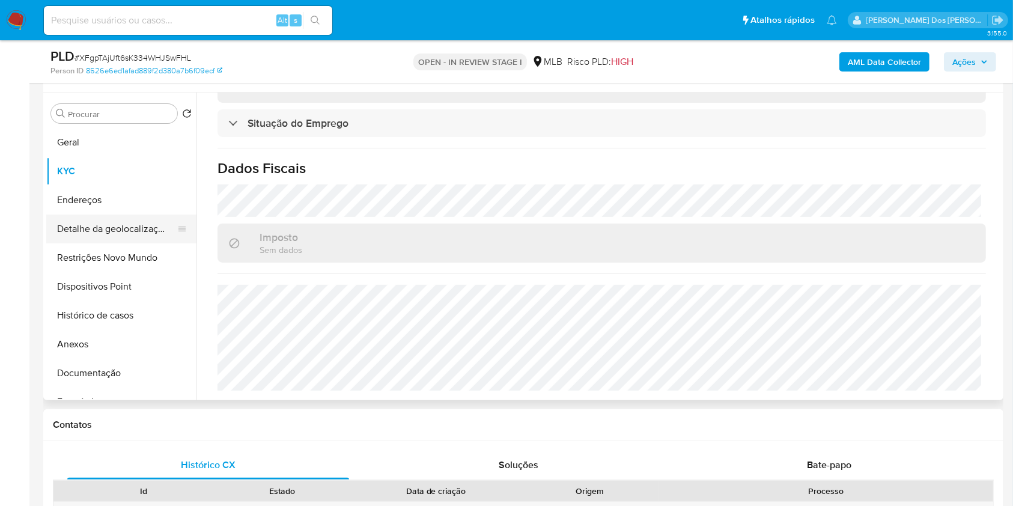
click at [114, 243] on button "Detalhe da geolocalização" at bounding box center [116, 228] width 141 height 29
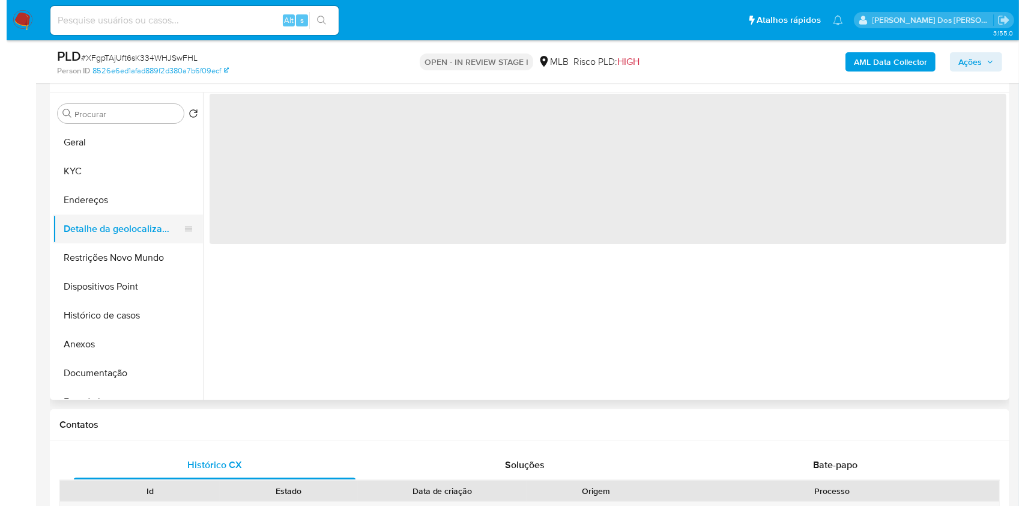
scroll to position [0, 0]
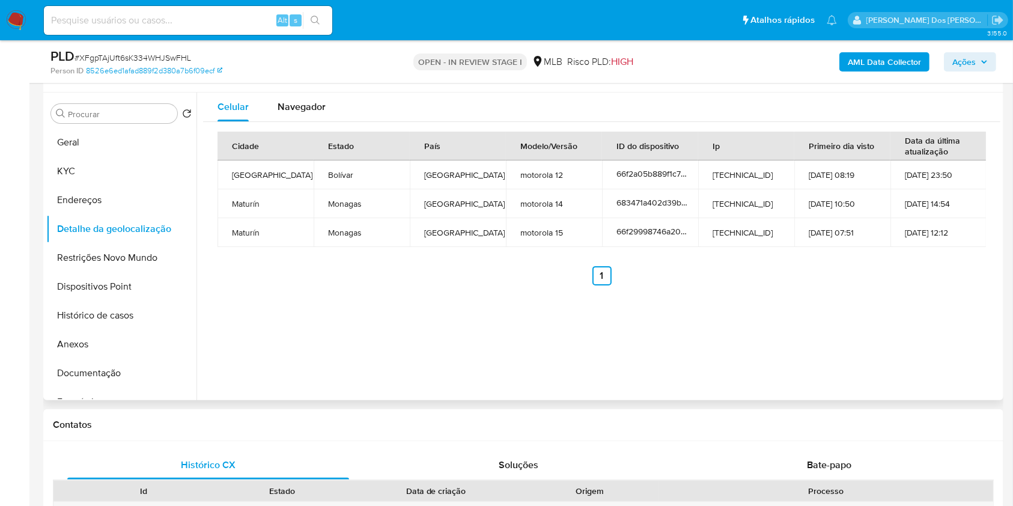
click at [251, 341] on div "Celular Navegador Cidade Estado País Modelo/Versão ID do dispositivo Ip Primeir…" at bounding box center [598, 247] width 804 height 308
click at [355, 218] on td "Monagas" at bounding box center [362, 203] width 96 height 29
copy td "Monagas"
click at [128, 272] on button "Restrições Novo Mundo" at bounding box center [116, 257] width 141 height 29
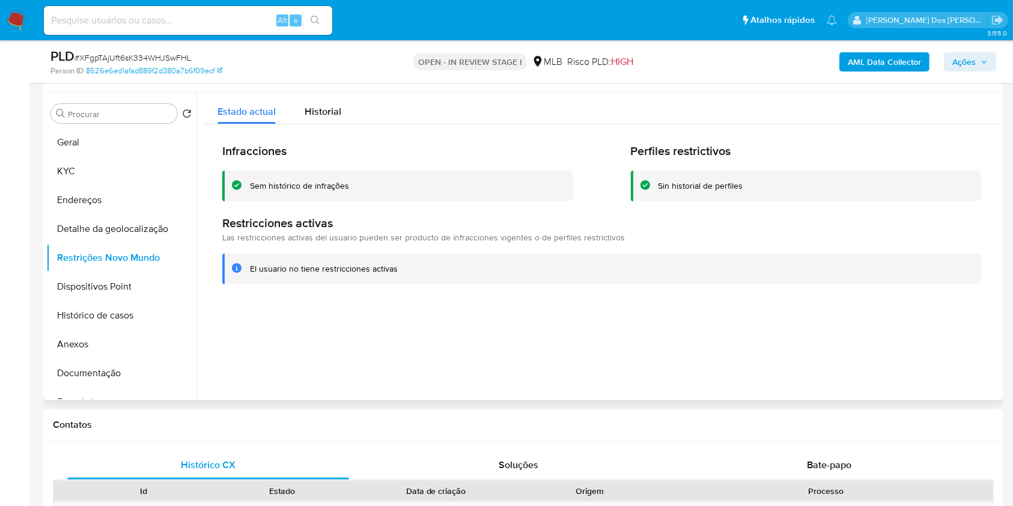
copy td "Monagas"
click at [114, 295] on button "Dispositivos Point" at bounding box center [116, 286] width 141 height 29
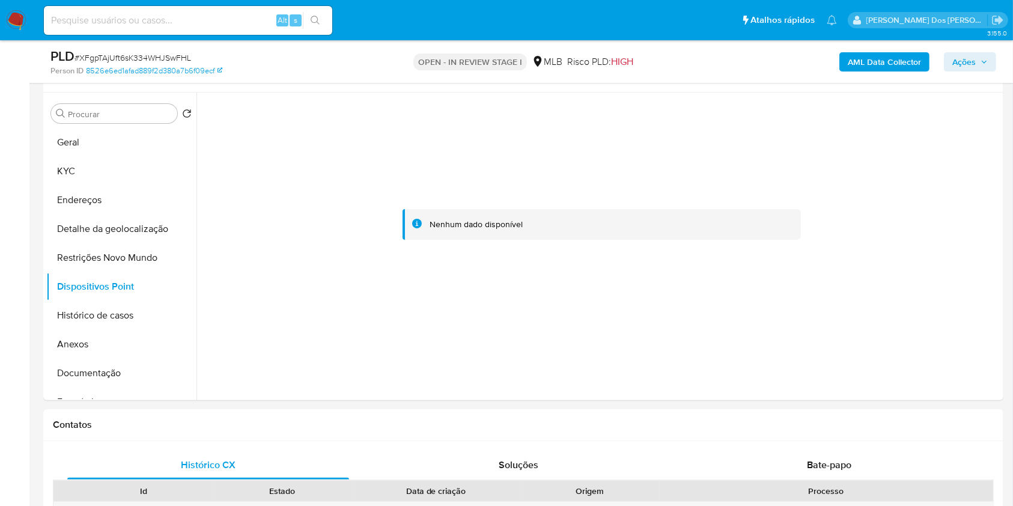
click at [971, 68] on span "Ações" at bounding box center [963, 61] width 23 height 19
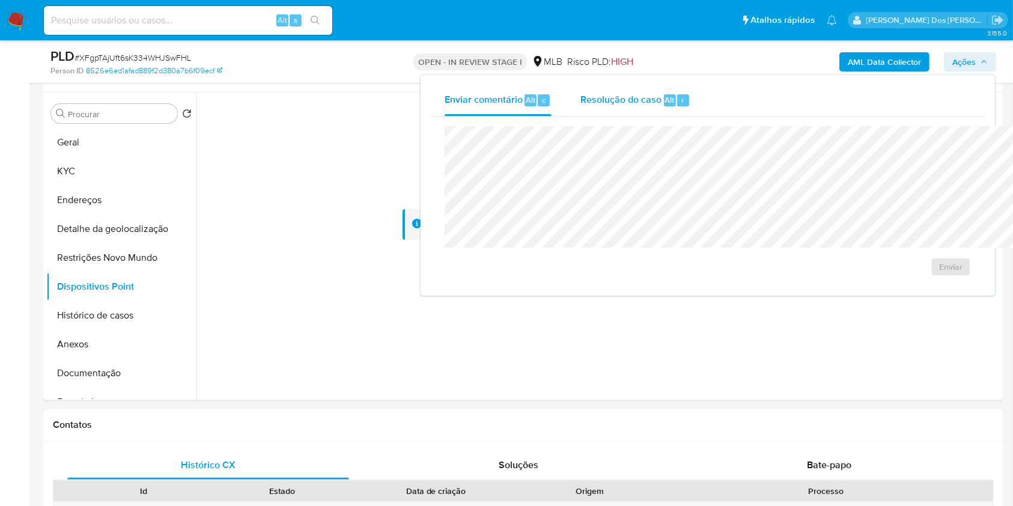
click at [584, 104] on span "Resolução do caso" at bounding box center [620, 100] width 81 height 14
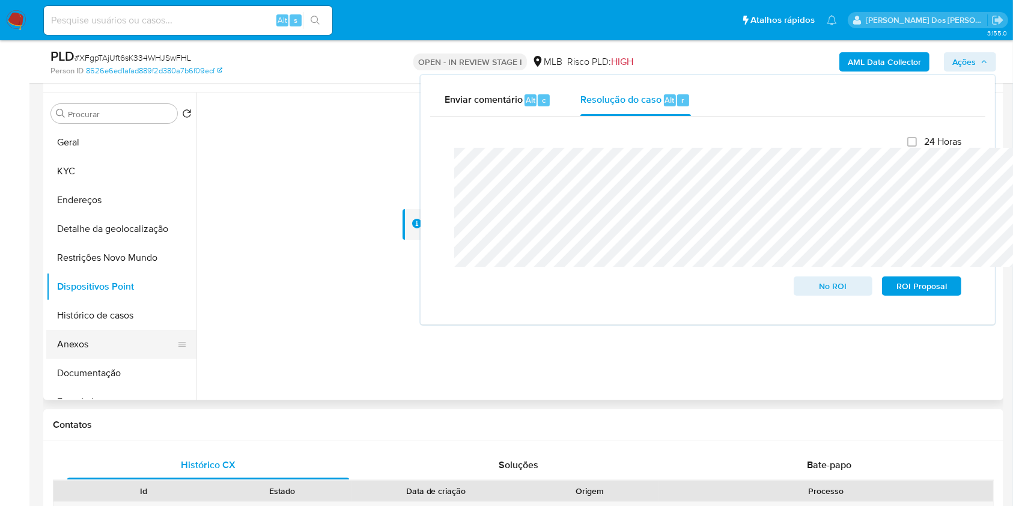
click at [105, 359] on button "Anexos" at bounding box center [116, 344] width 141 height 29
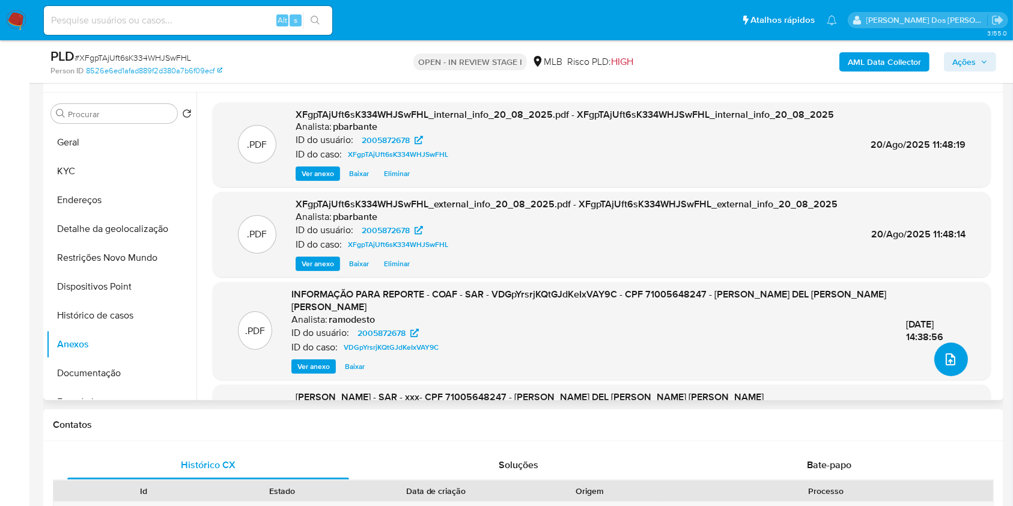
click at [946, 365] on icon "upload-file" at bounding box center [951, 359] width 10 height 12
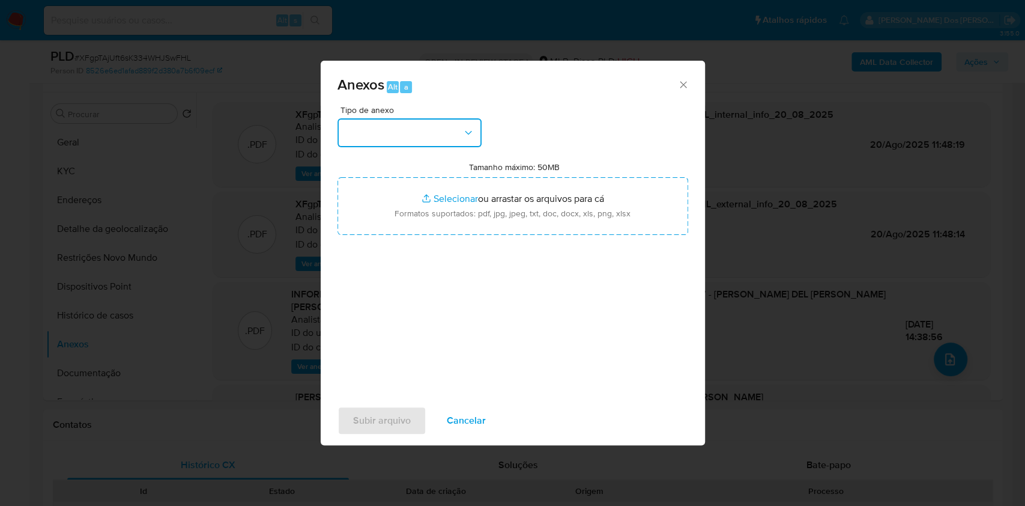
click at [400, 118] on button "button" at bounding box center [410, 132] width 144 height 29
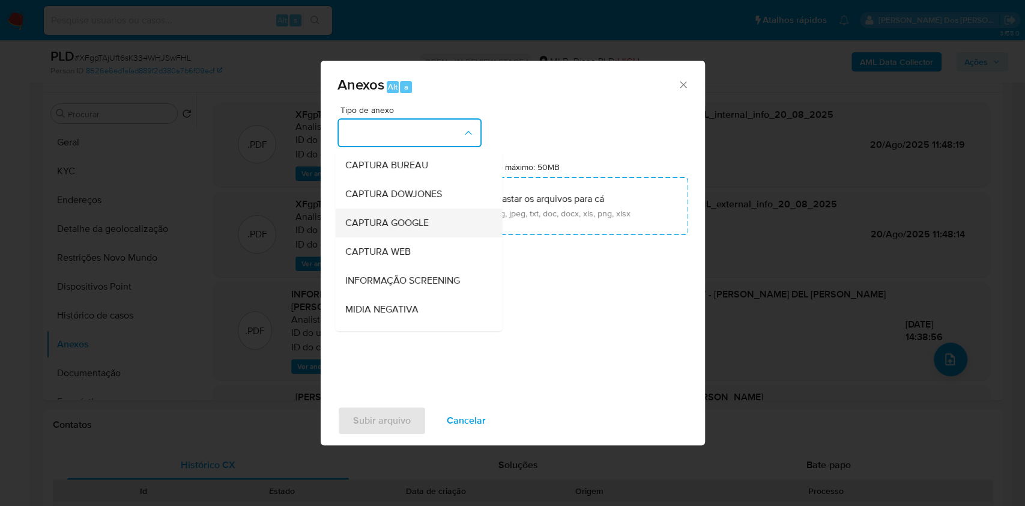
scroll to position [149, 0]
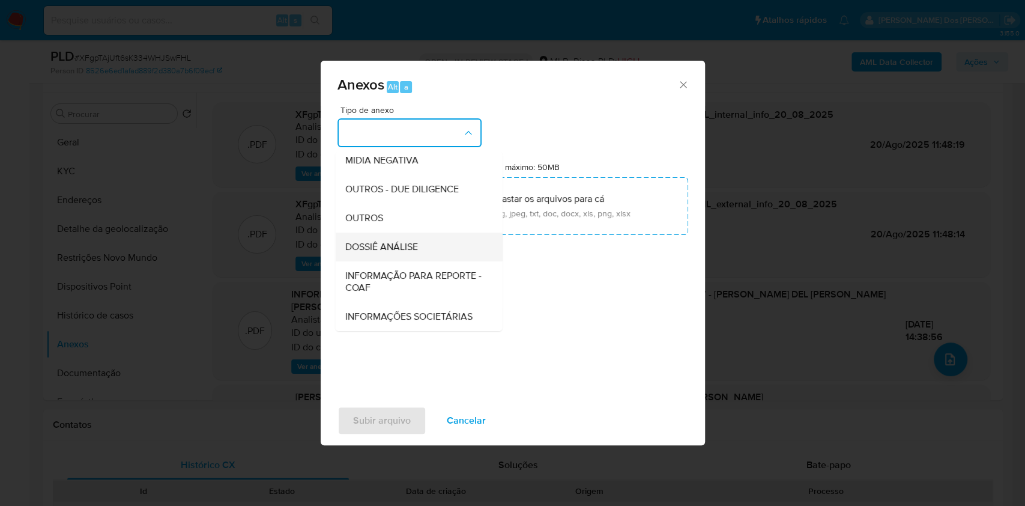
click at [364, 241] on span "DOSSIÊ ANÁLISE" at bounding box center [381, 247] width 73 height 12
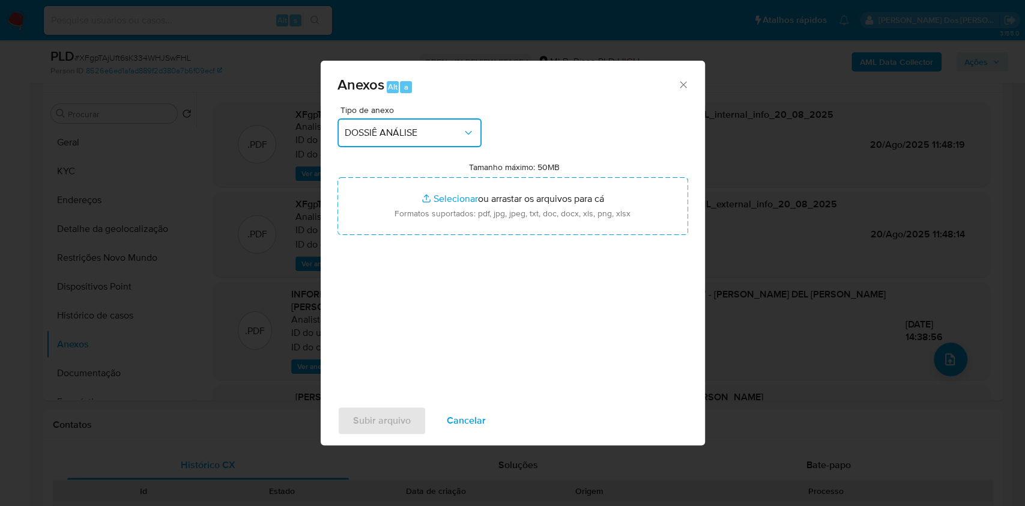
click at [423, 127] on span "DOSSIÊ ANÁLISE" at bounding box center [404, 133] width 118 height 12
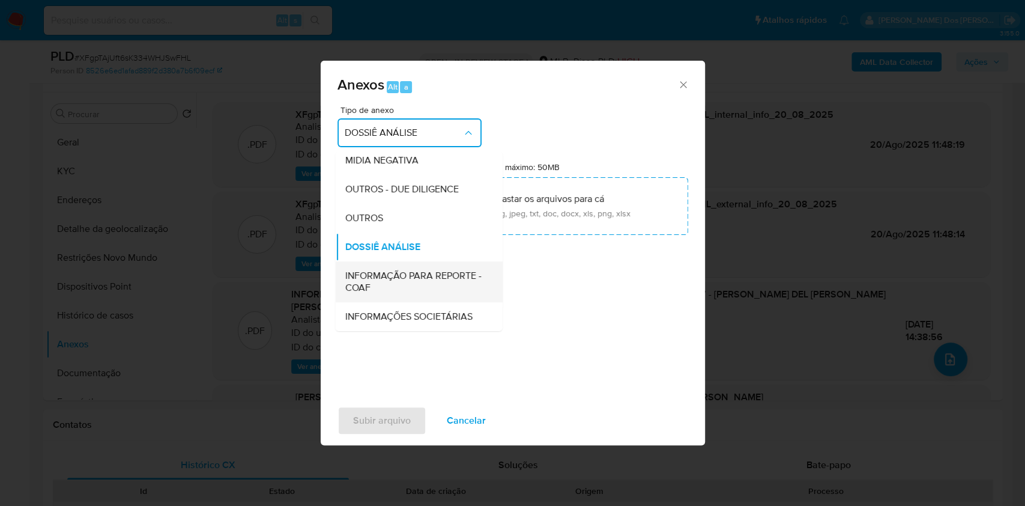
click at [384, 270] on span "INFORMAÇÃO PARA REPORTE - COAF" at bounding box center [415, 282] width 141 height 24
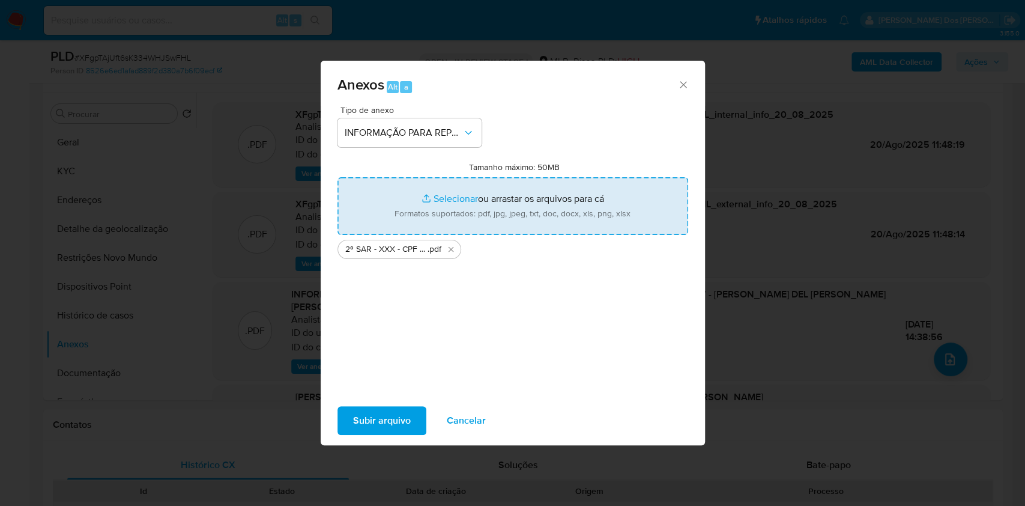
type input "C:\fakepath\Mulan 2005872678_2025_08_18_11_53_46.xlsx"
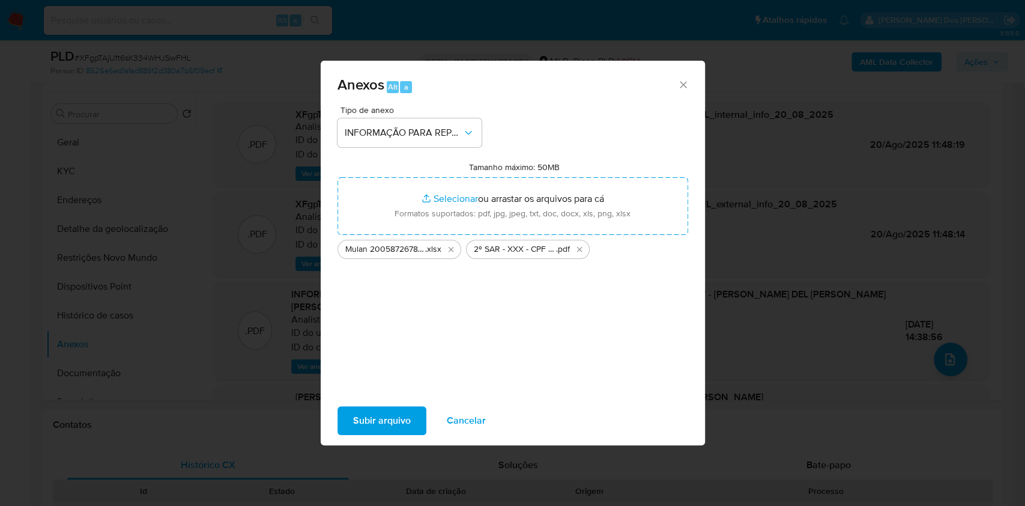
click at [380, 428] on span "Subir arquivo" at bounding box center [382, 420] width 58 height 26
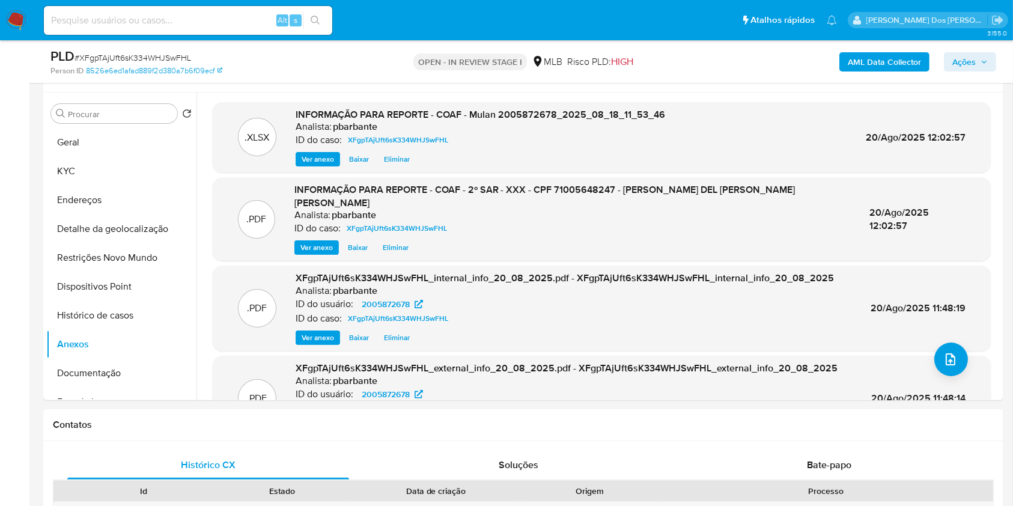
click at [960, 72] on div "AML Data Collector Ações" at bounding box center [840, 61] width 312 height 28
click at [973, 56] on span "Ações" at bounding box center [963, 61] width 23 height 19
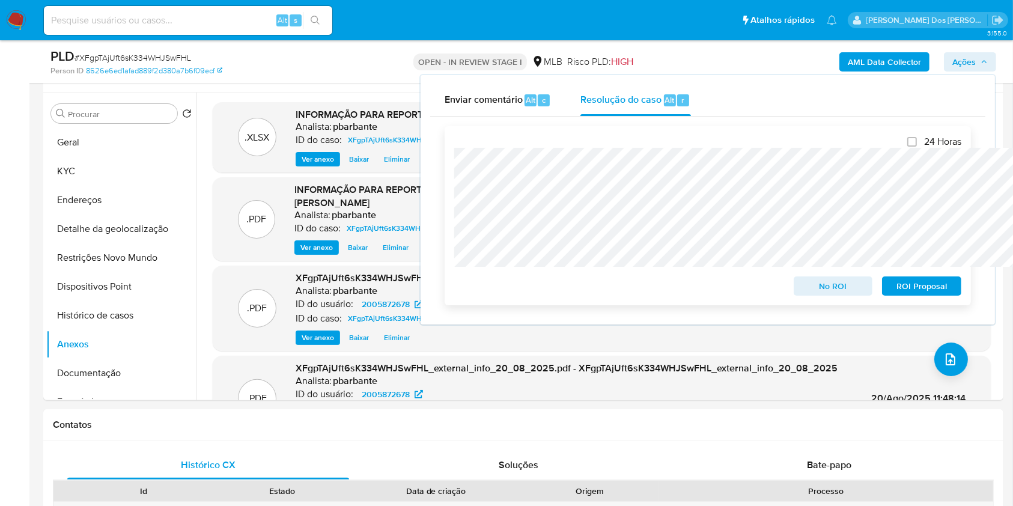
click at [916, 288] on span "ROI Proposal" at bounding box center [921, 286] width 62 height 17
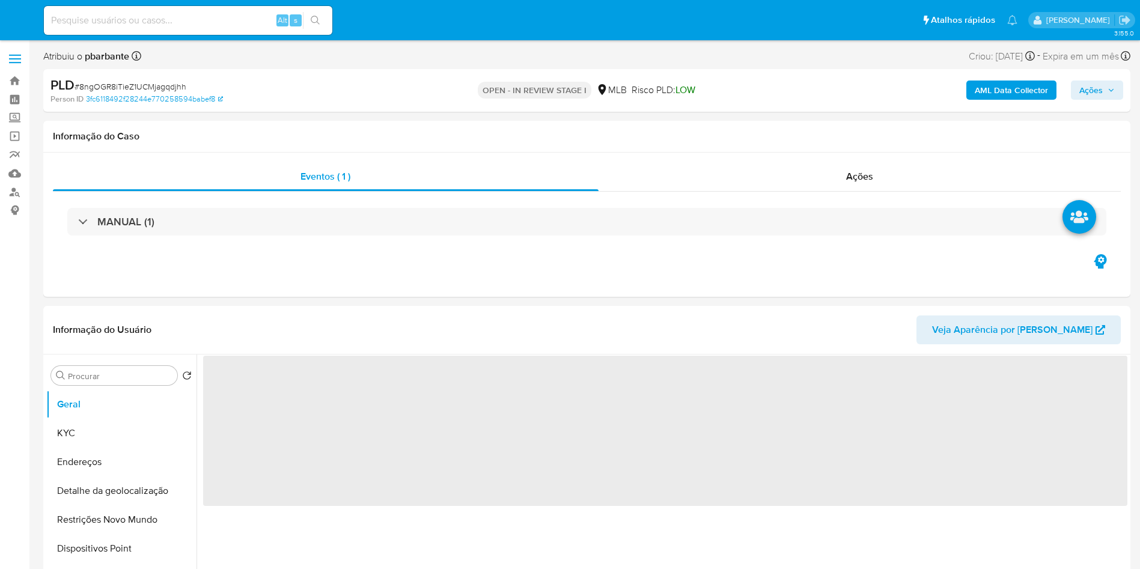
select select "10"
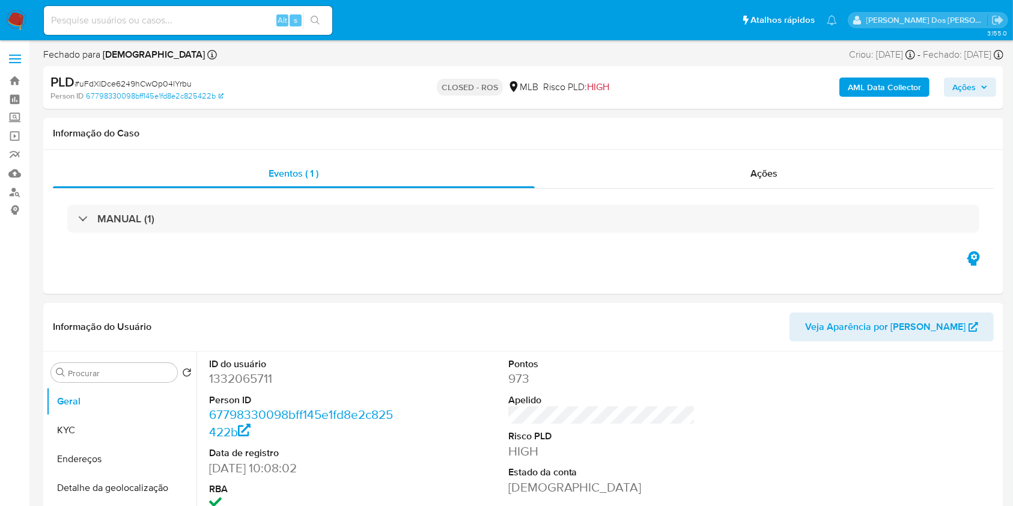
select select "10"
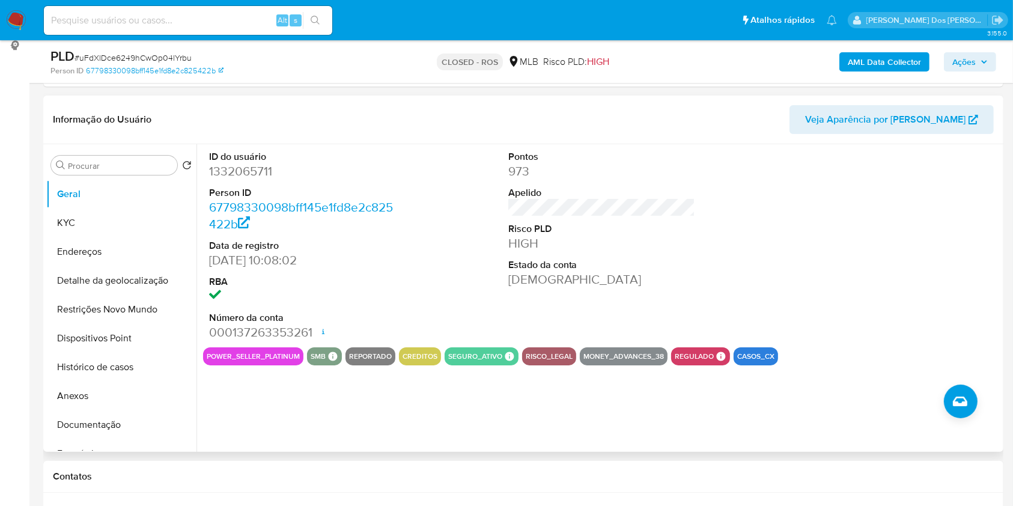
scroll to position [159, 0]
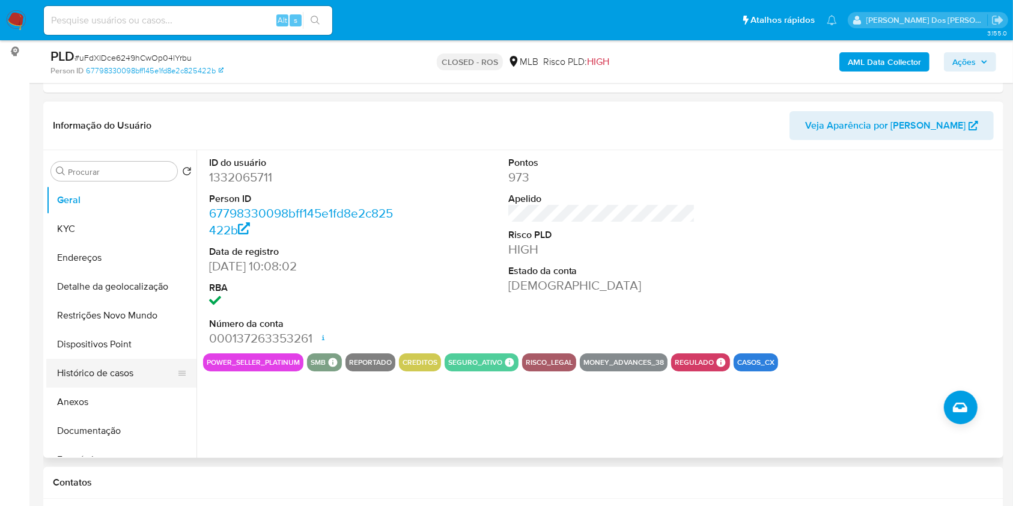
click at [93, 386] on button "Histórico de casos" at bounding box center [116, 373] width 141 height 29
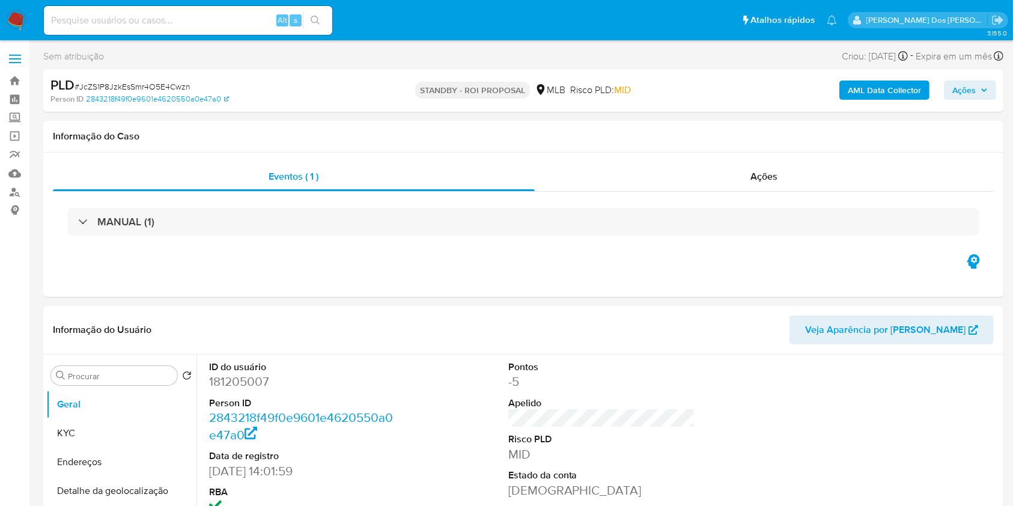
select select "10"
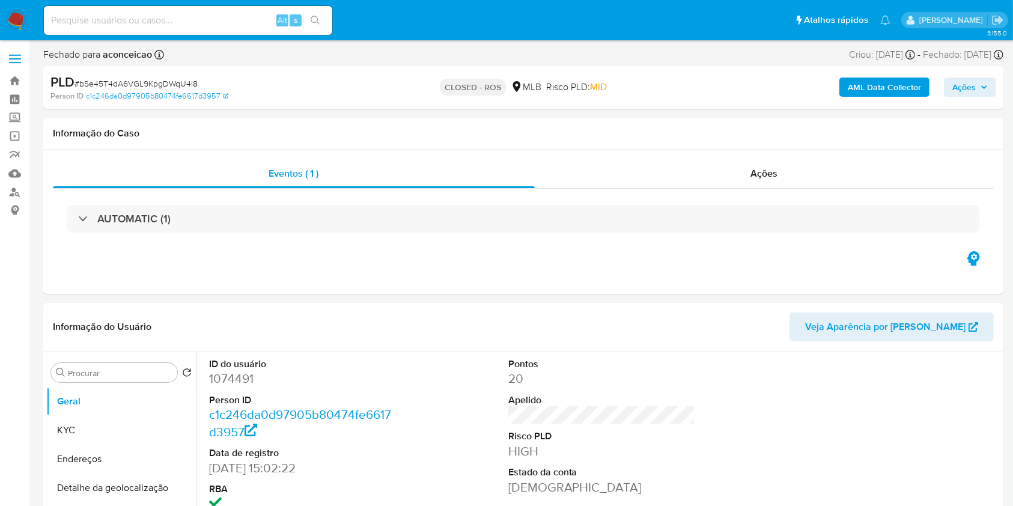
select select "10"
click at [726, 171] on div "Ações" at bounding box center [764, 173] width 459 height 29
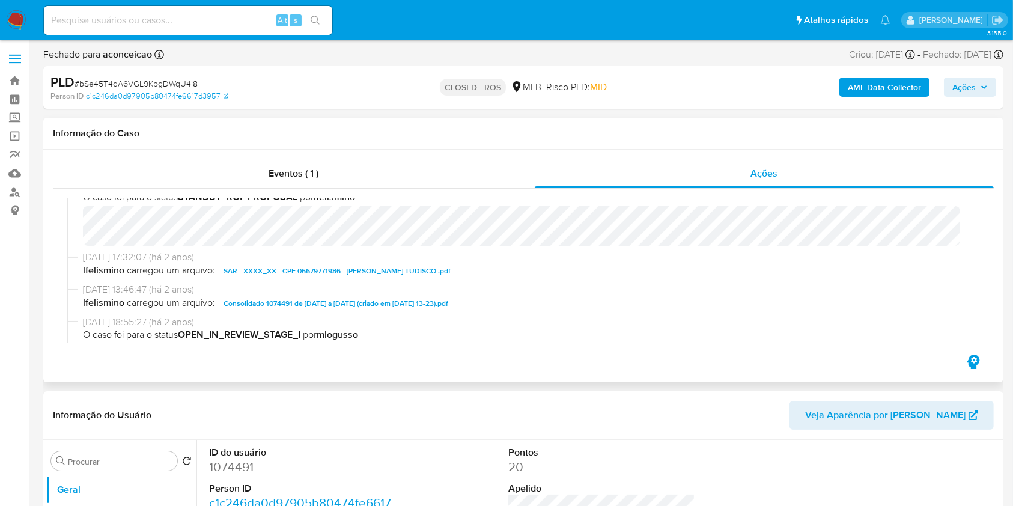
scroll to position [783, 0]
click at [334, 278] on span "SAR - XXXX_XX - CPF 06679771986 - PATRICK PLAZA TUDISCO .pdf" at bounding box center [336, 270] width 227 height 14
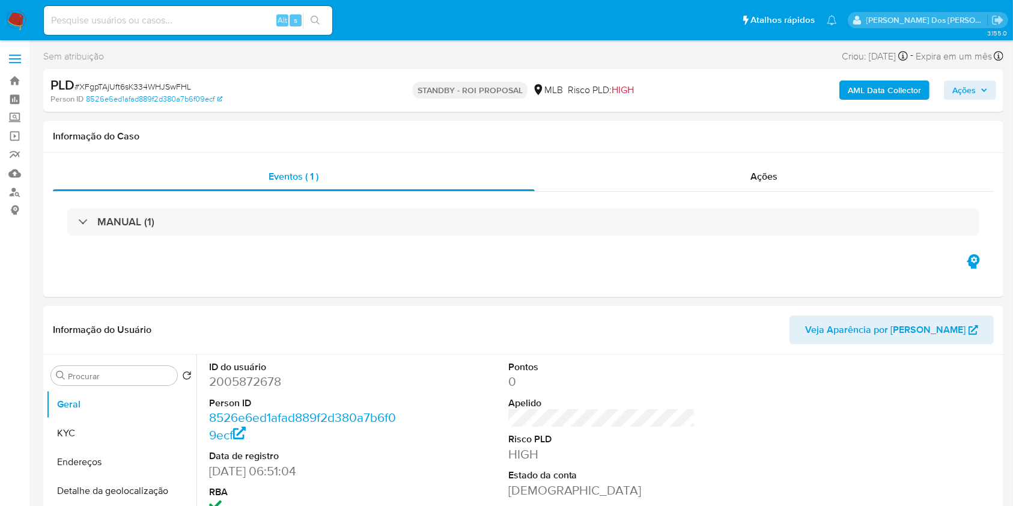
select select "10"
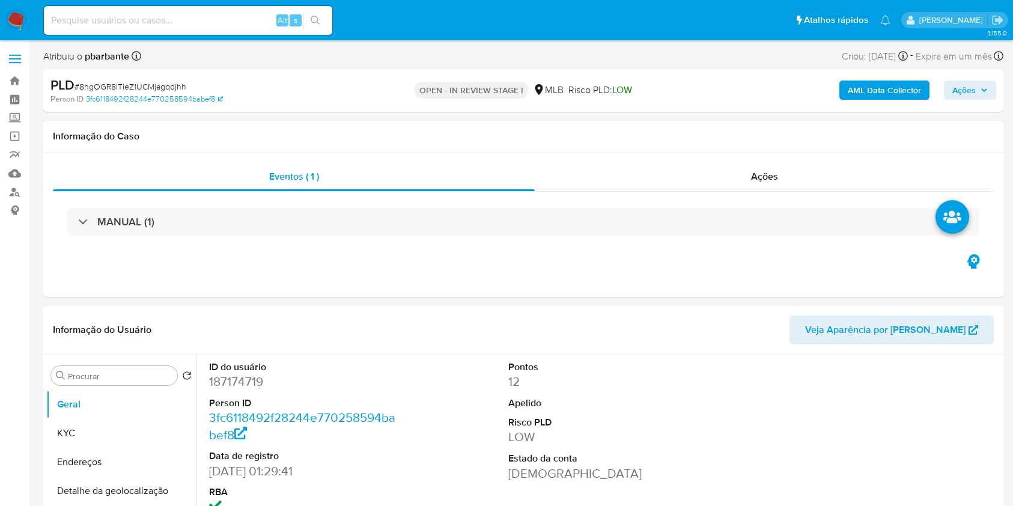
select select "10"
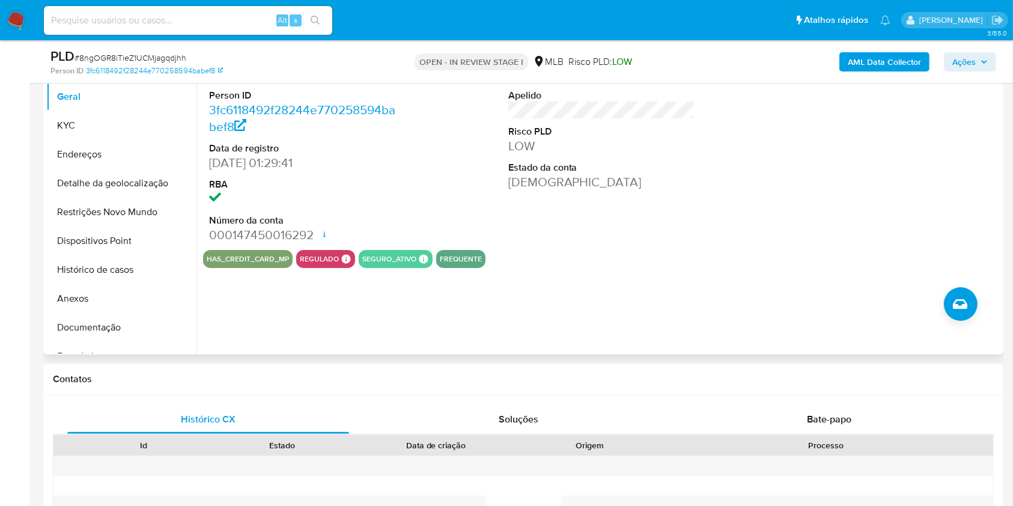
scroll to position [231, 0]
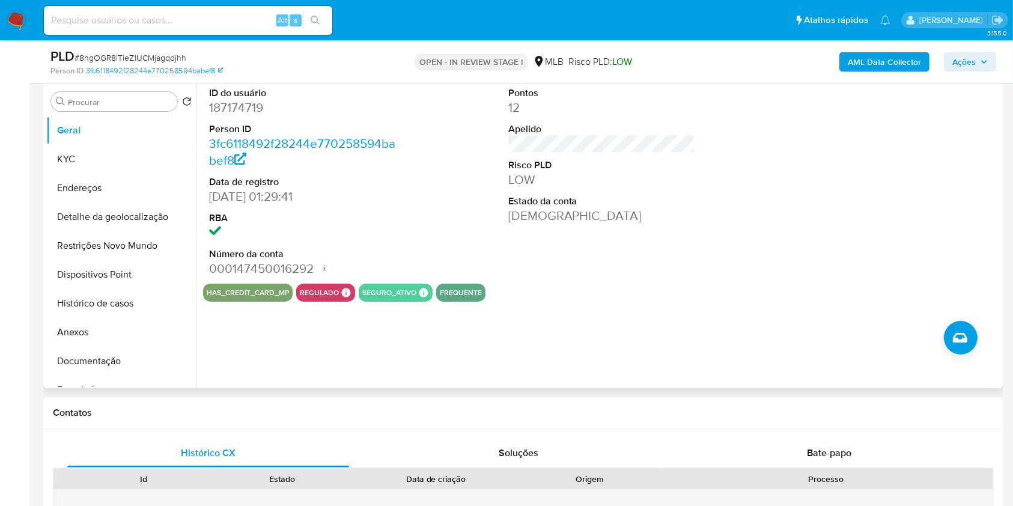
click at [229, 116] on dd "187174719" at bounding box center [302, 107] width 187 height 17
click at [244, 116] on dd "187174719" at bounding box center [302, 107] width 187 height 17
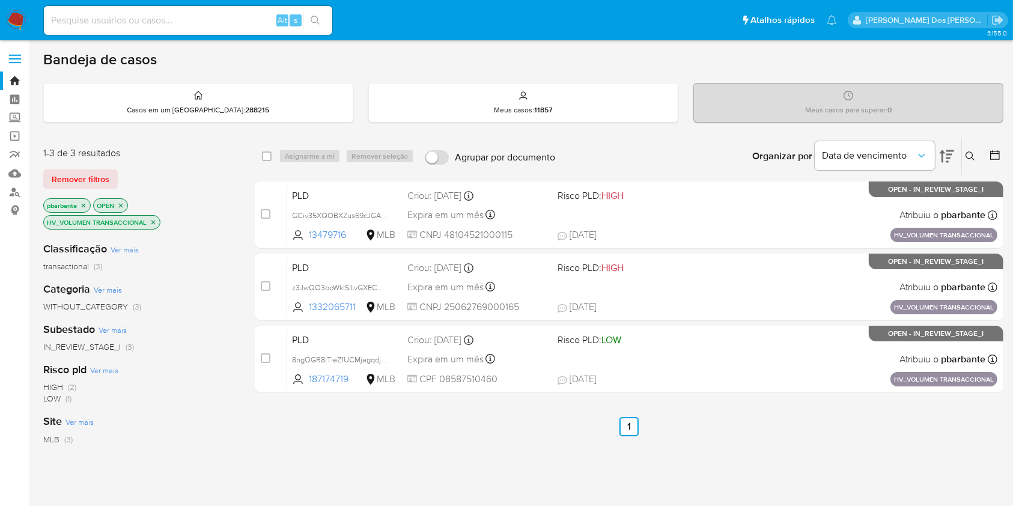
click at [157, 219] on icon "close-filter" at bounding box center [153, 222] width 7 height 7
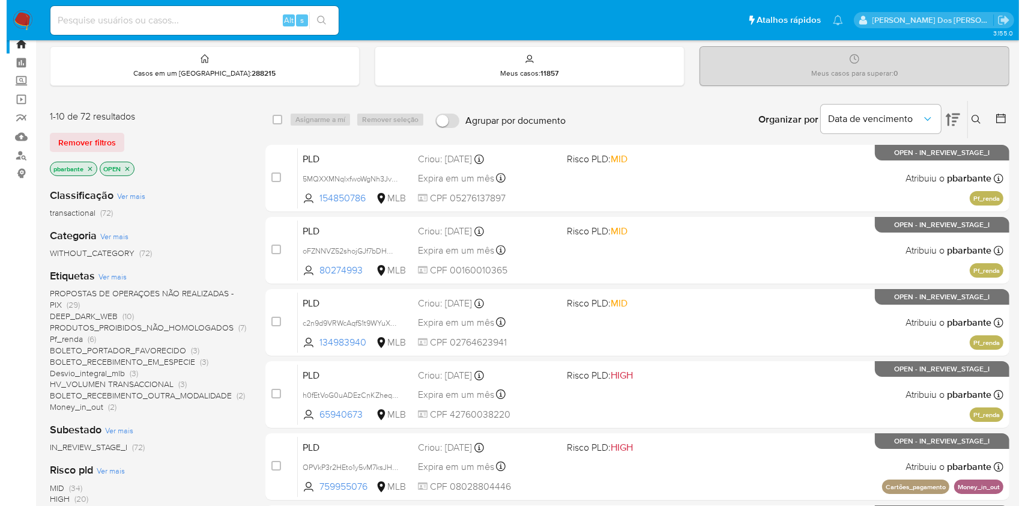
scroll to position [36, 0]
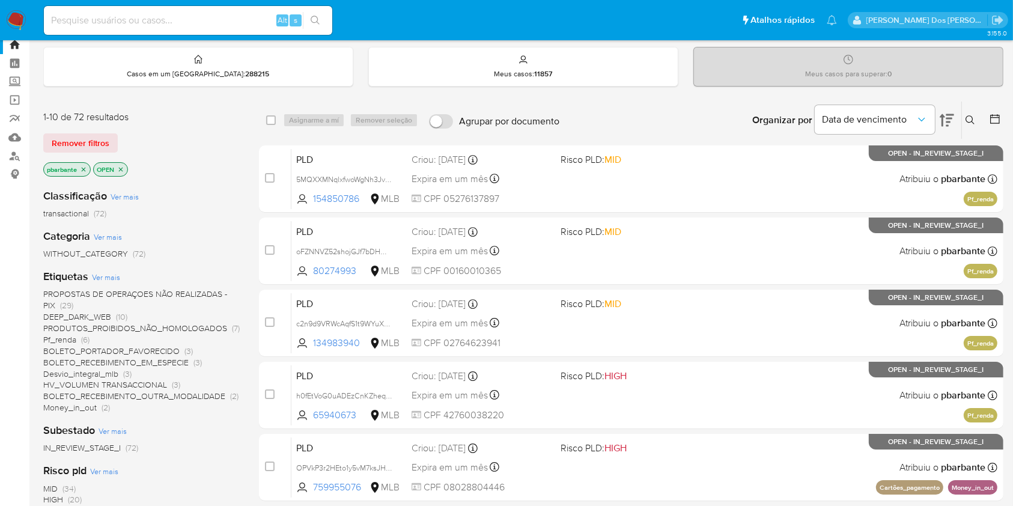
click at [105, 282] on span "Ver mais" at bounding box center [106, 277] width 28 height 11
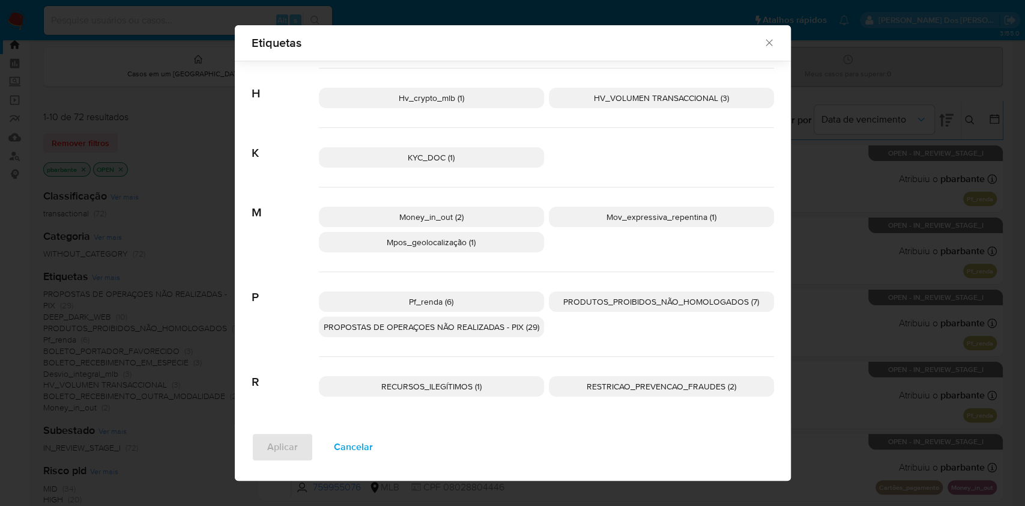
scroll to position [346, 0]
click at [445, 387] on span "RECURSOS_ILEGÍTIMOS (1)" at bounding box center [431, 386] width 100 height 12
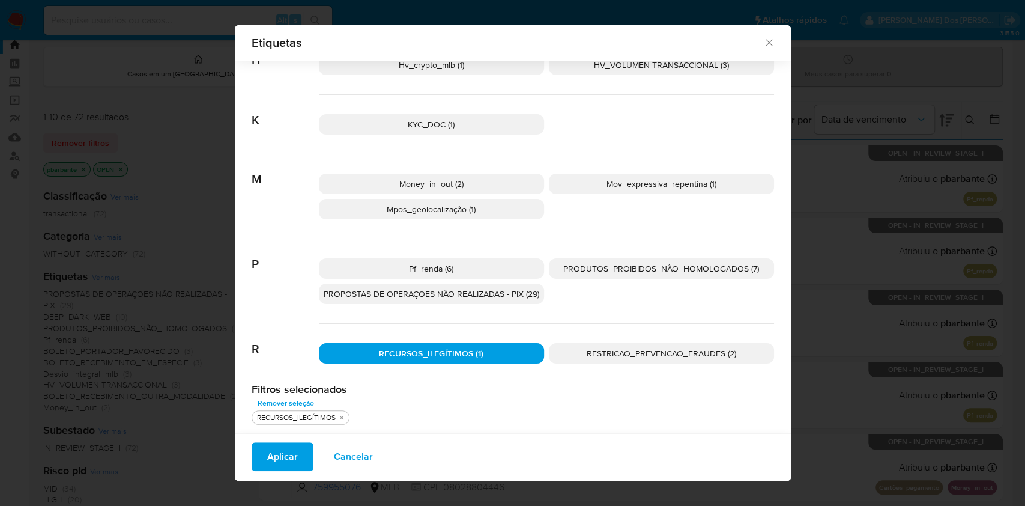
click at [267, 460] on span "Aplicar" at bounding box center [282, 456] width 31 height 26
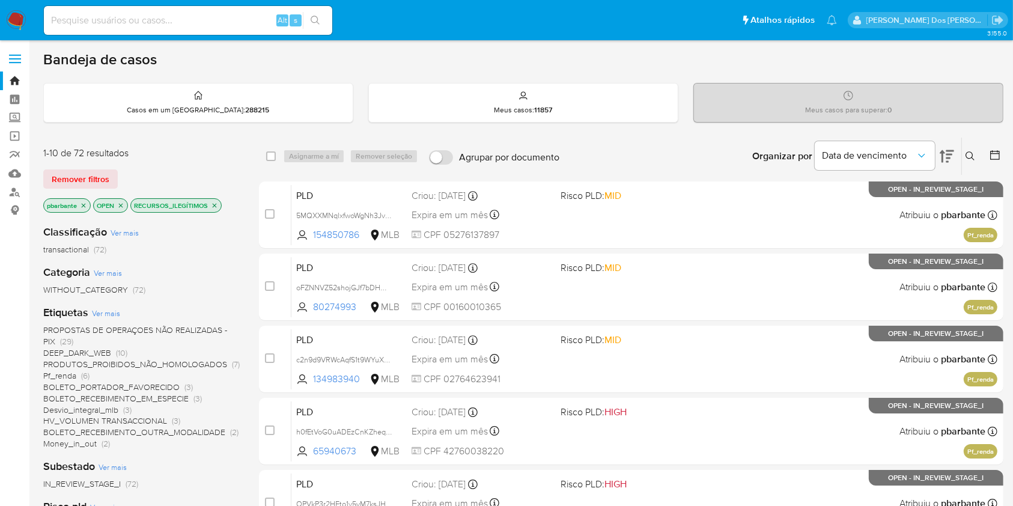
click at [106, 318] on span "Ver mais" at bounding box center [106, 313] width 28 height 11
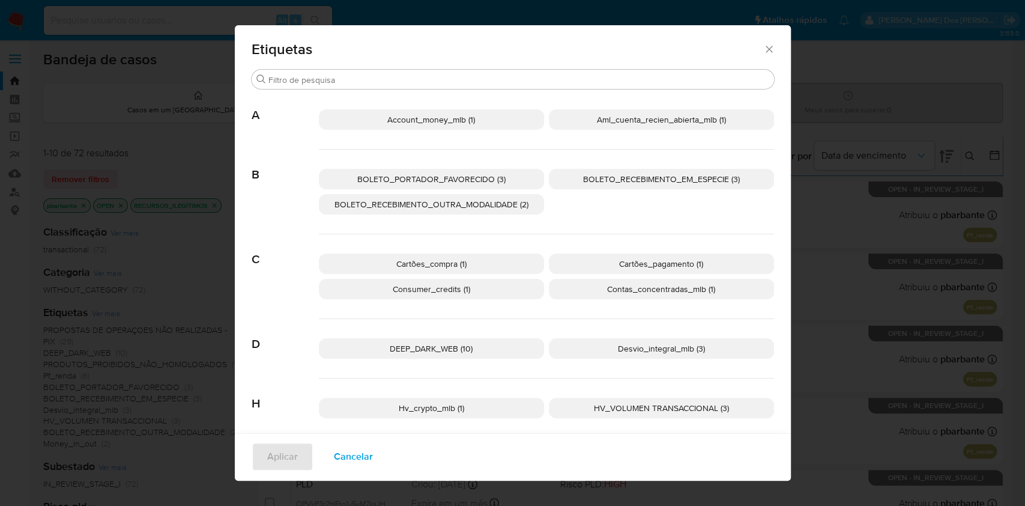
click at [770, 50] on icon "Fechar" at bounding box center [769, 49] width 7 height 7
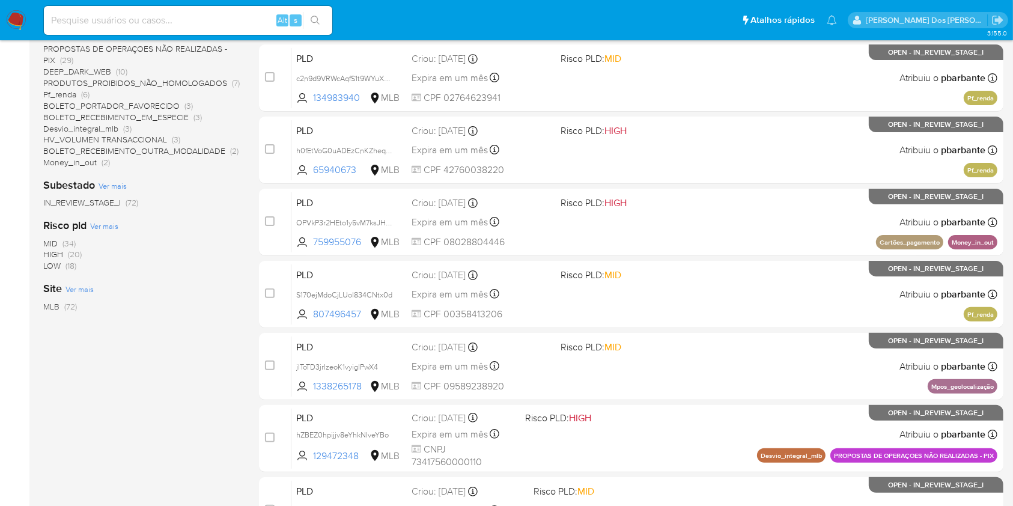
scroll to position [537, 0]
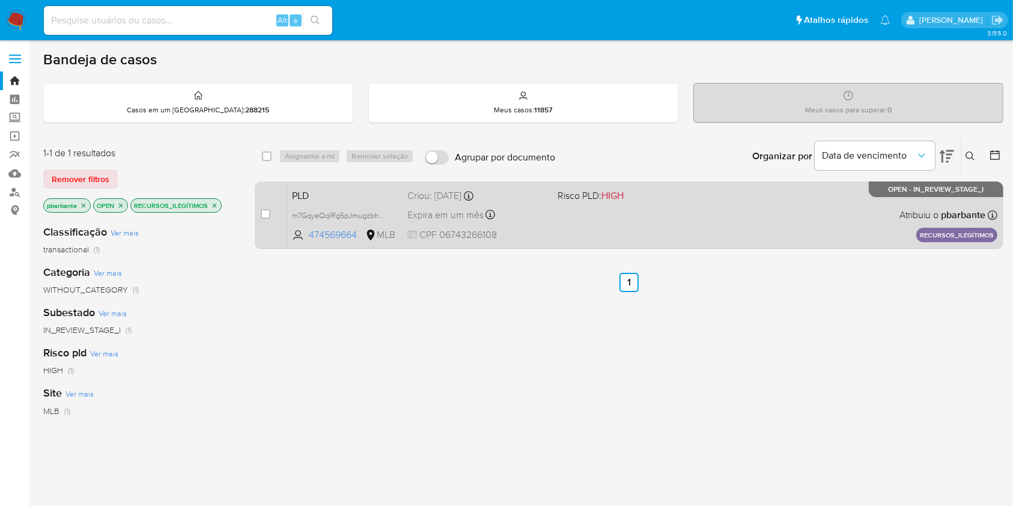
click at [649, 221] on div "PLD m7GqyeQqIRg5pJmugzbhqYNl 474569664 MLB Risco PLD: HIGH Criou: [DATE] Criou:…" at bounding box center [642, 214] width 710 height 61
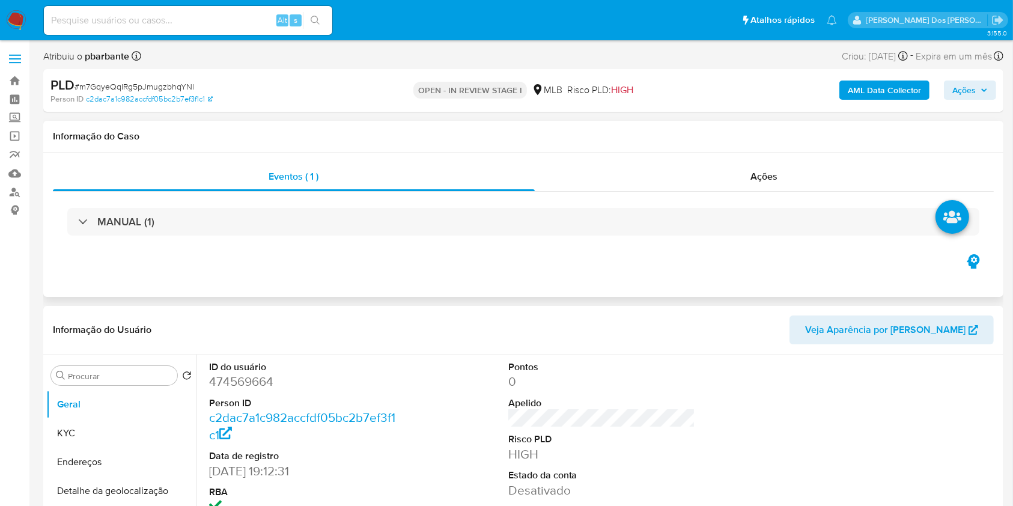
select select "10"
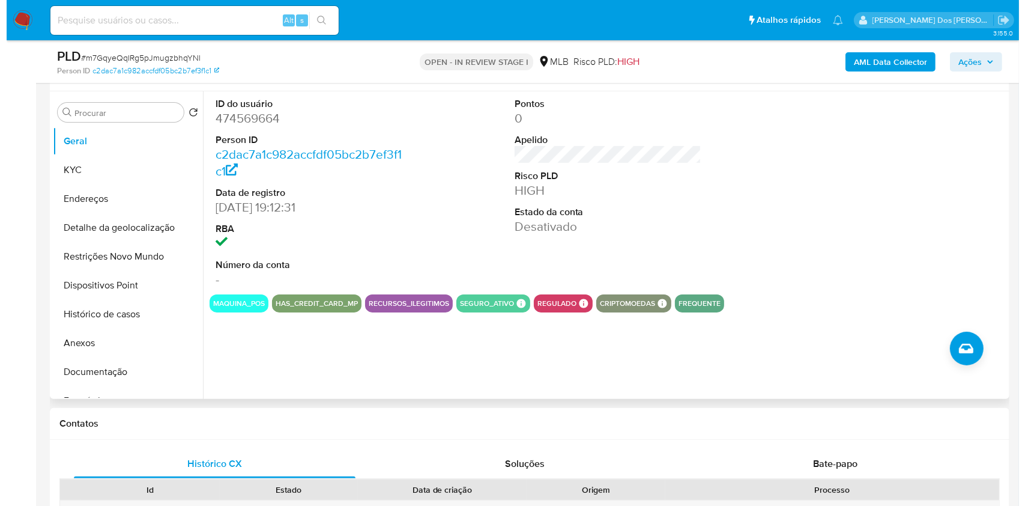
scroll to position [219, 0]
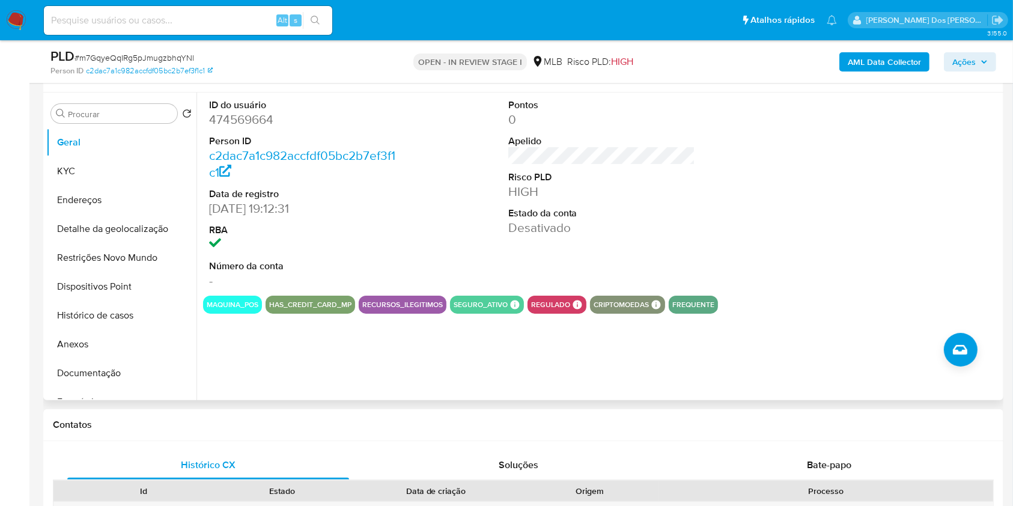
click at [249, 128] on dd "474569664" at bounding box center [302, 119] width 187 height 17
copy dd "474569664"
click at [120, 186] on button "KYC" at bounding box center [116, 171] width 141 height 29
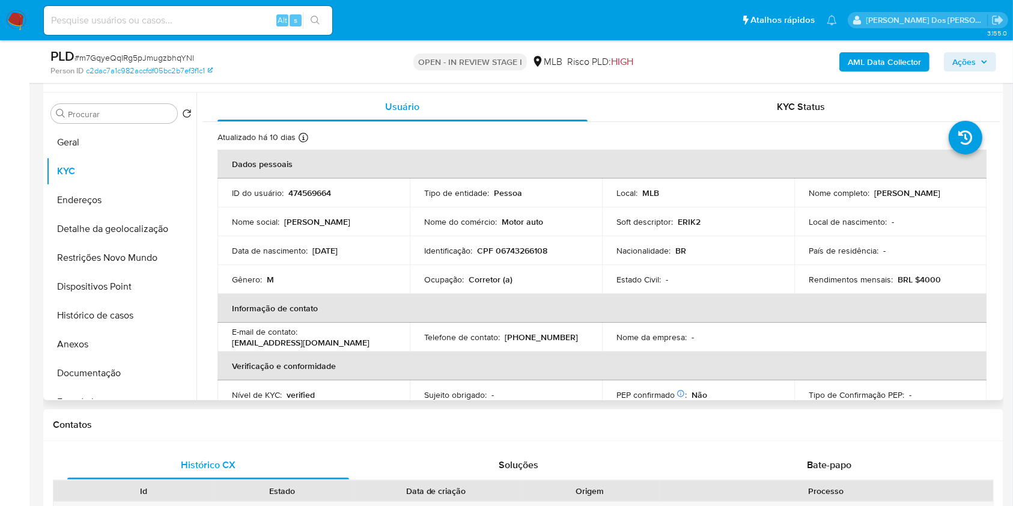
click at [489, 294] on td "Ocupação : Corretor (a)" at bounding box center [506, 279] width 192 height 29
click at [484, 285] on p "Corretor (a)" at bounding box center [491, 279] width 44 height 11
copy p "Corretor"
click at [887, 62] on b "AML Data Collector" at bounding box center [884, 61] width 73 height 19
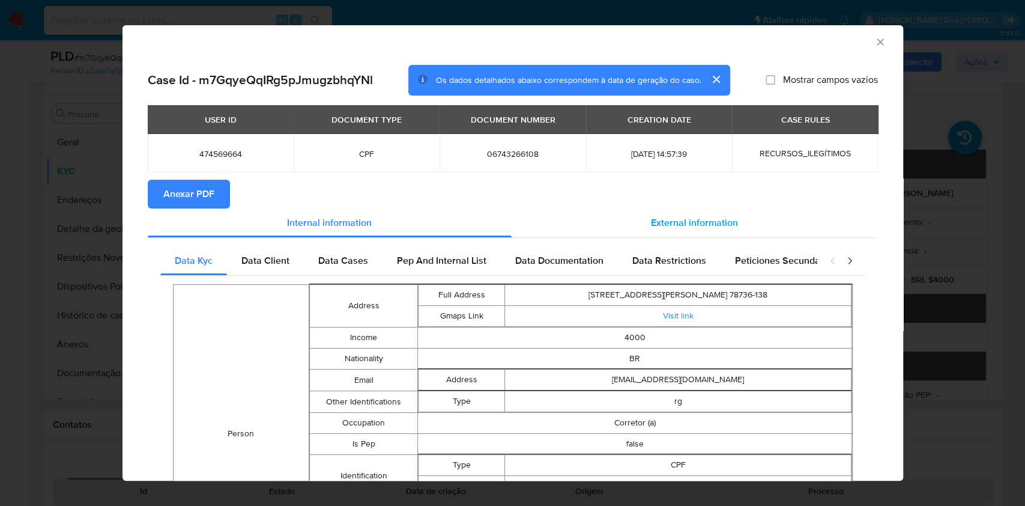
click at [711, 222] on span "External information" at bounding box center [694, 223] width 87 height 14
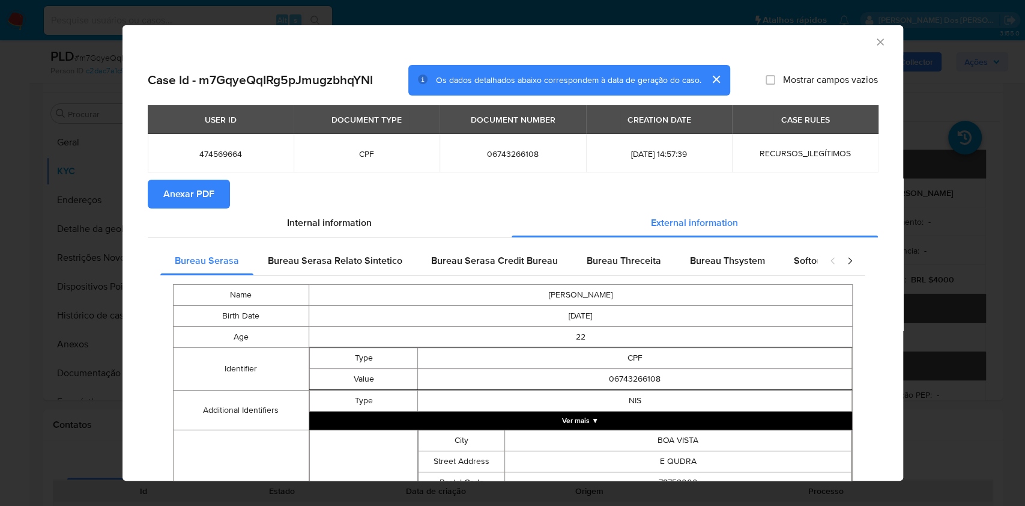
click at [216, 202] on button "Anexar PDF" at bounding box center [189, 194] width 82 height 29
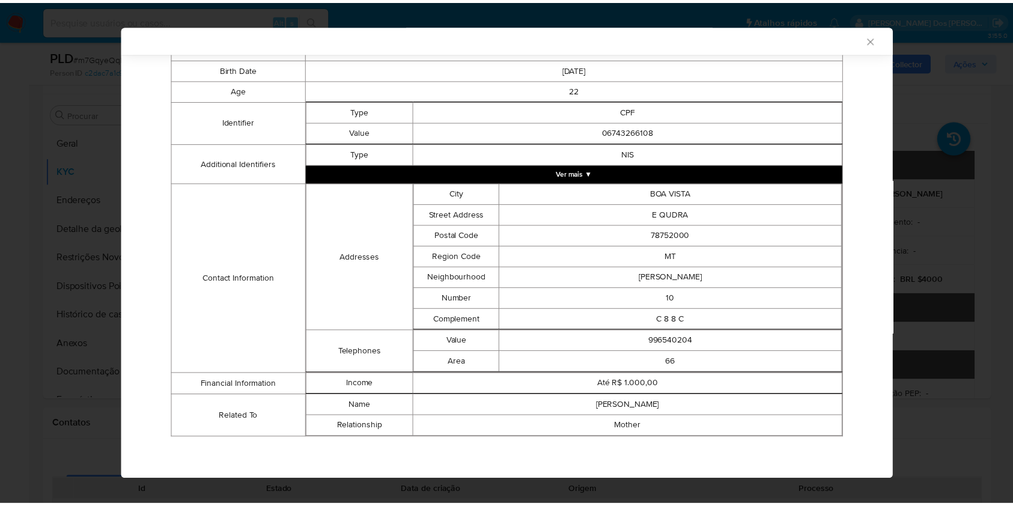
scroll to position [244, 0]
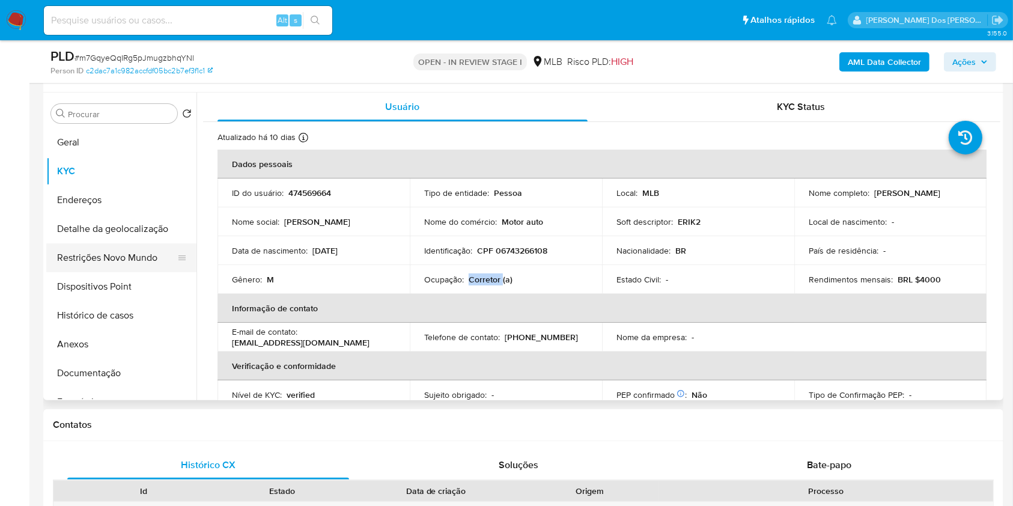
click at [127, 269] on button "Restrições Novo Mundo" at bounding box center [116, 257] width 141 height 29
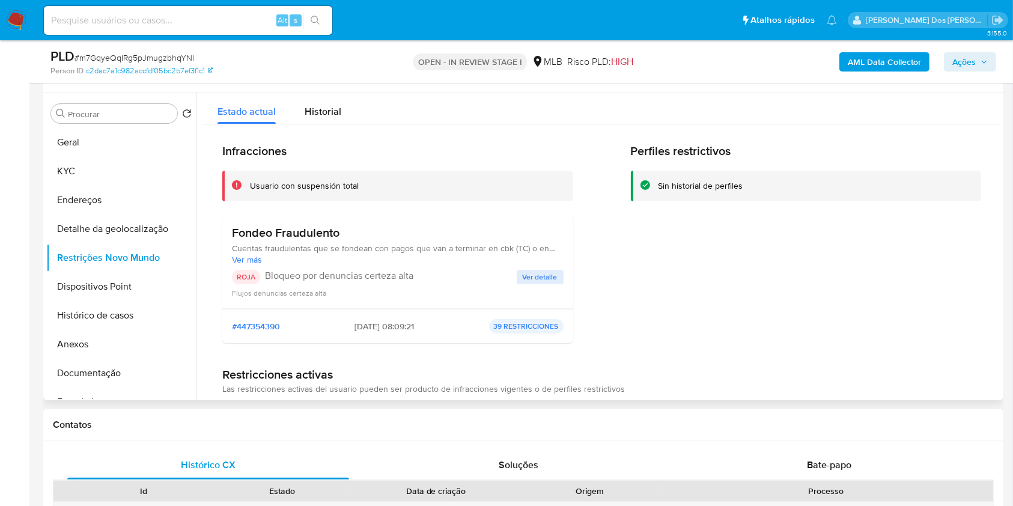
click at [539, 283] on span "Ver detalle" at bounding box center [540, 277] width 35 height 12
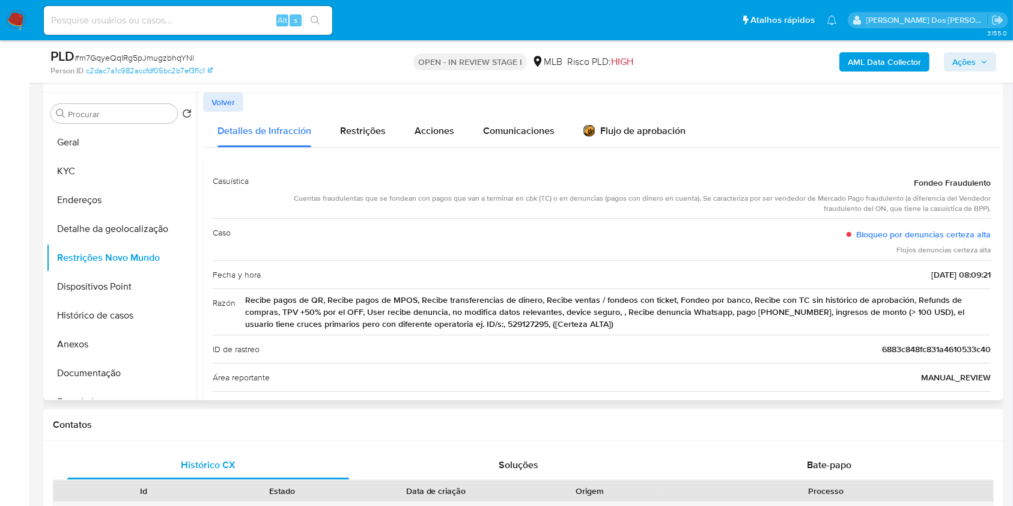
drag, startPoint x: 907, startPoint y: 204, endPoint x: 986, endPoint y: 205, distance: 78.7
click at [986, 205] on div "Casuística Fondeo Fraudulento Cuentas fraudulentas que se fondean con pagos que…" at bounding box center [601, 349] width 797 height 384
click at [84, 157] on button "Geral" at bounding box center [116, 142] width 141 height 29
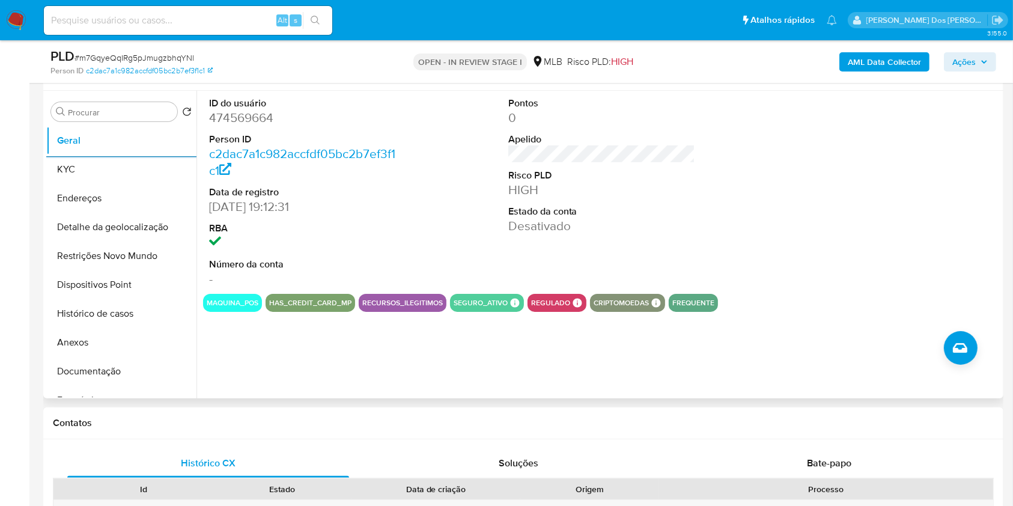
scroll to position [219, 0]
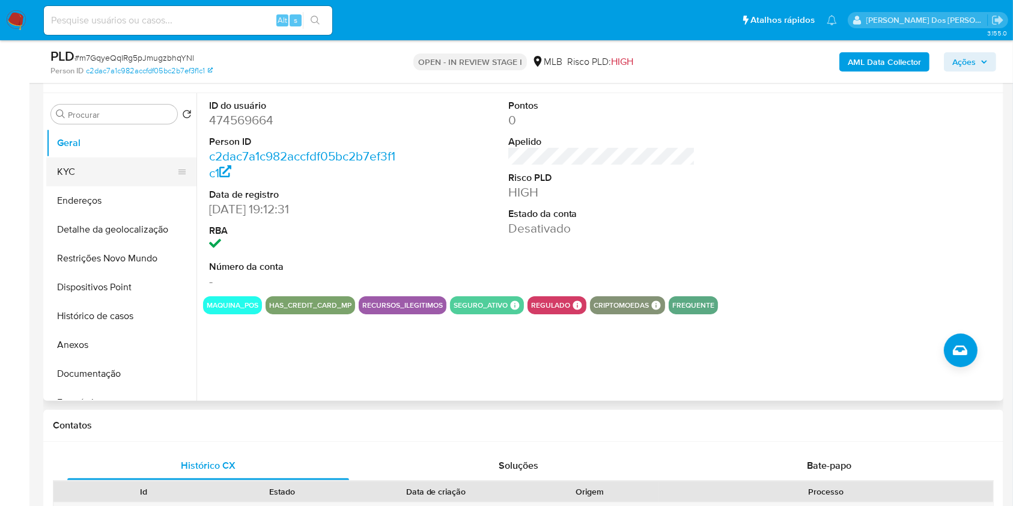
click at [82, 186] on button "KYC" at bounding box center [116, 171] width 141 height 29
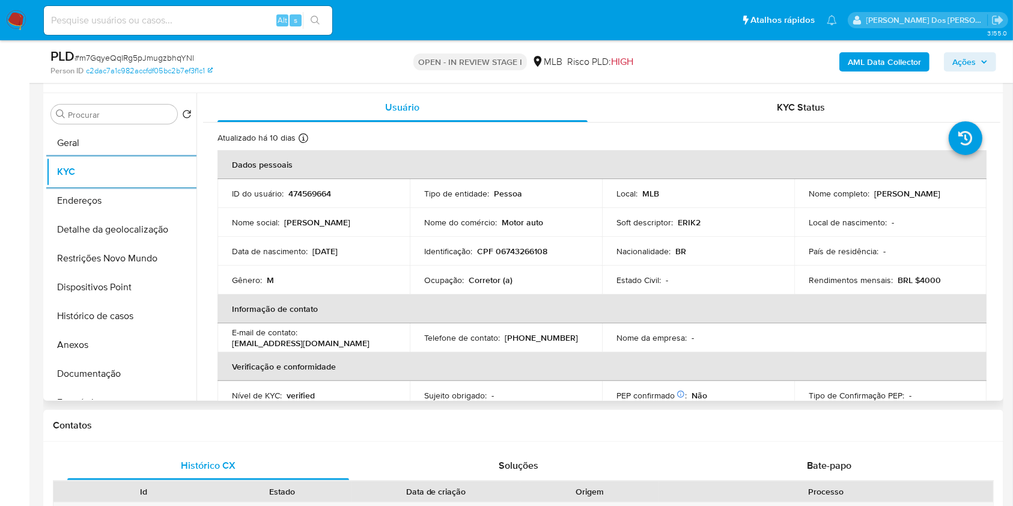
scroll to position [511, 0]
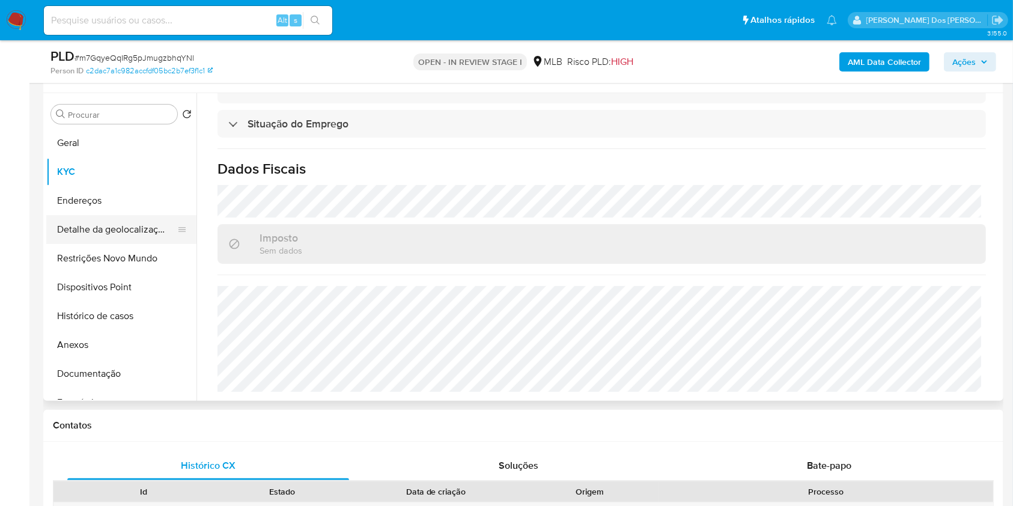
click at [91, 244] on button "Detalhe da geolocalização" at bounding box center [116, 229] width 141 height 29
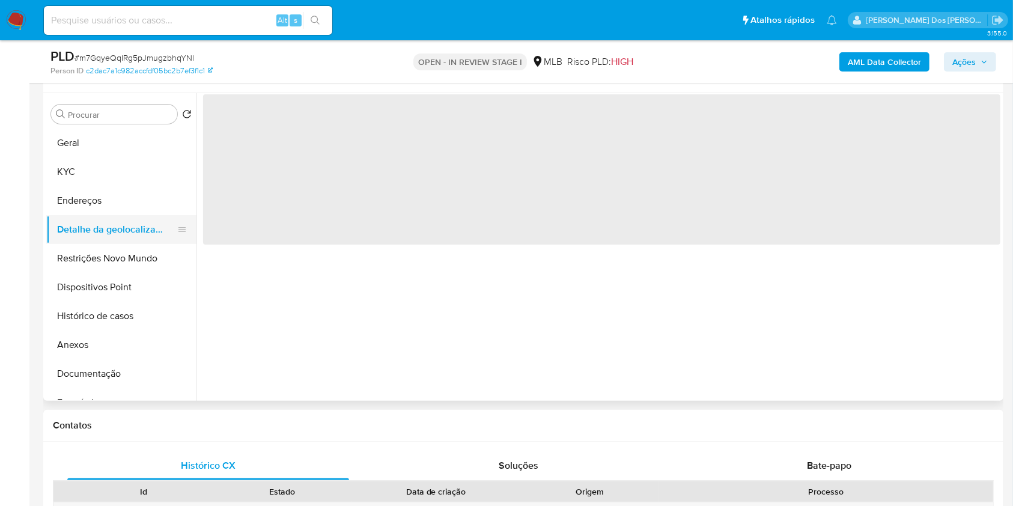
scroll to position [0, 0]
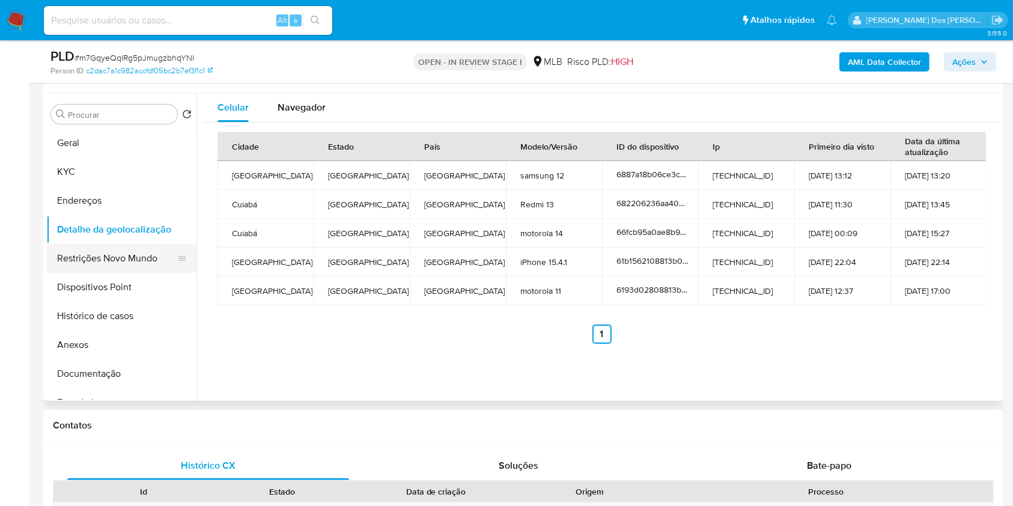
click at [136, 273] on button "Restrições Novo Mundo" at bounding box center [116, 258] width 141 height 29
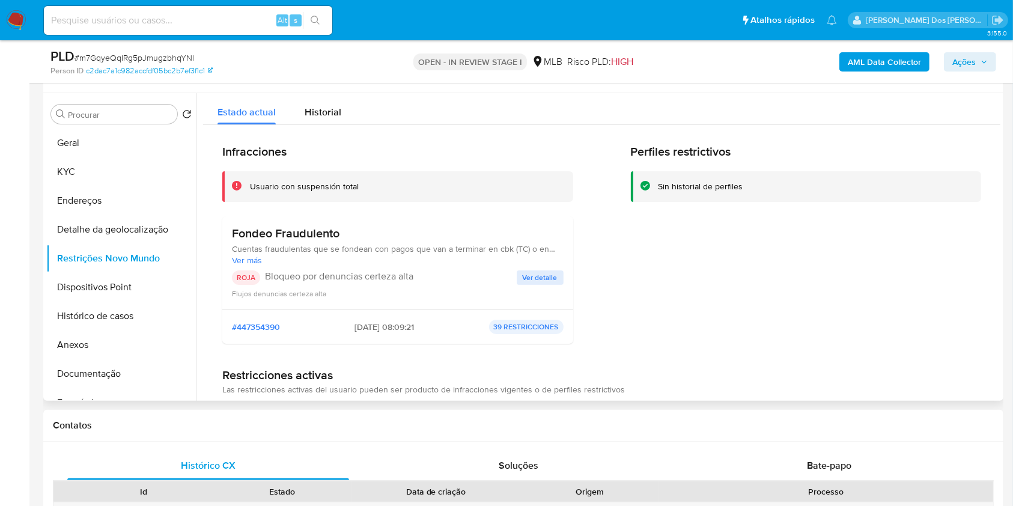
click at [532, 284] on span "Ver detalle" at bounding box center [540, 278] width 35 height 12
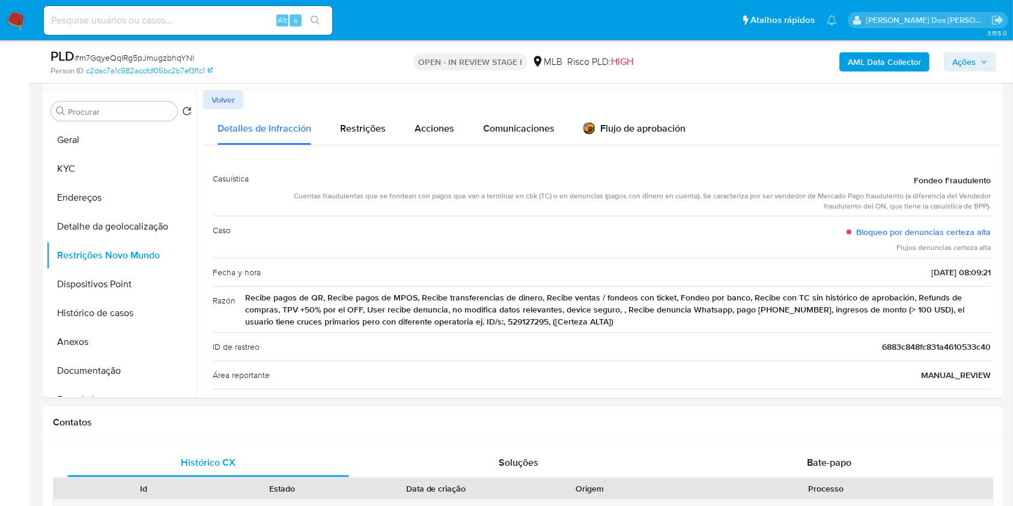
scroll to position [222, 0]
click at [112, 296] on button "Dispositivos Point" at bounding box center [116, 283] width 141 height 29
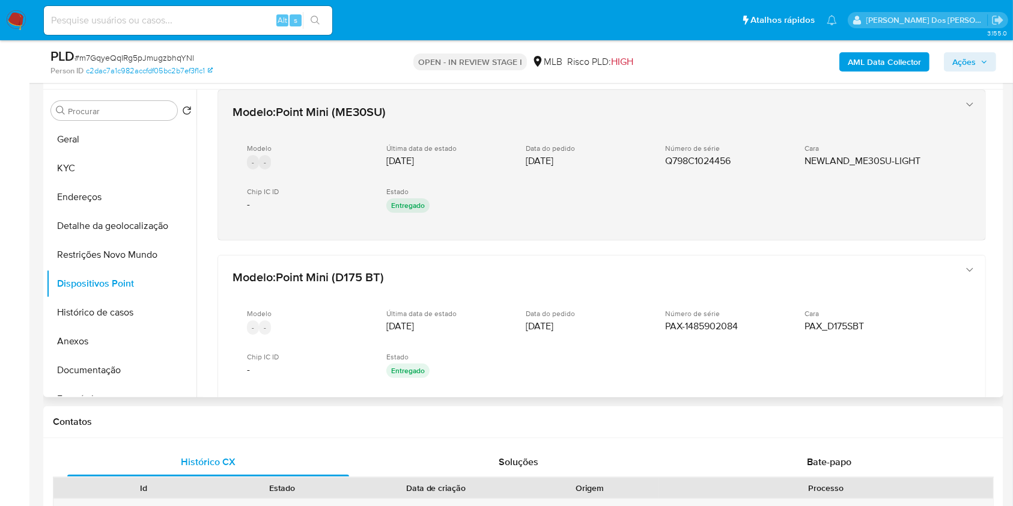
scroll to position [15, 0]
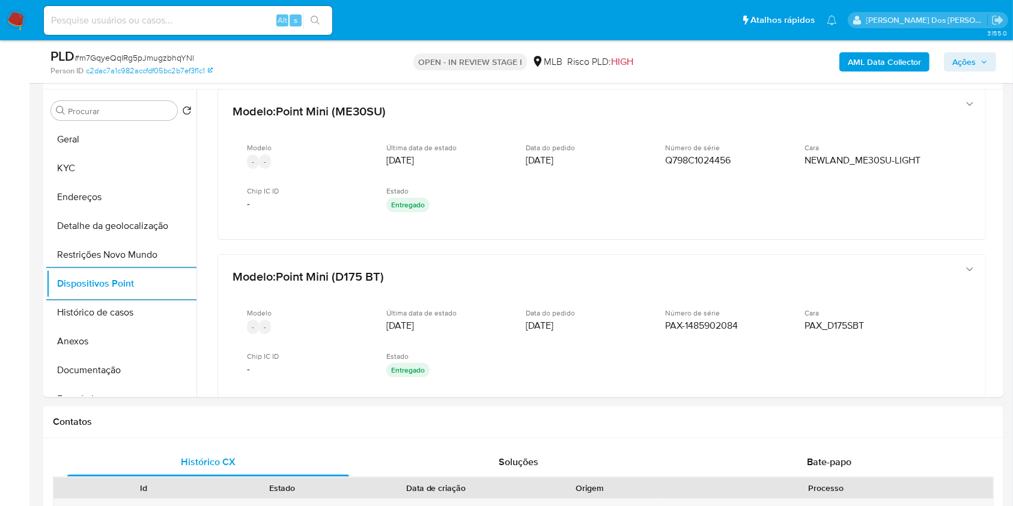
click at [947, 65] on button "Ações" at bounding box center [970, 61] width 52 height 19
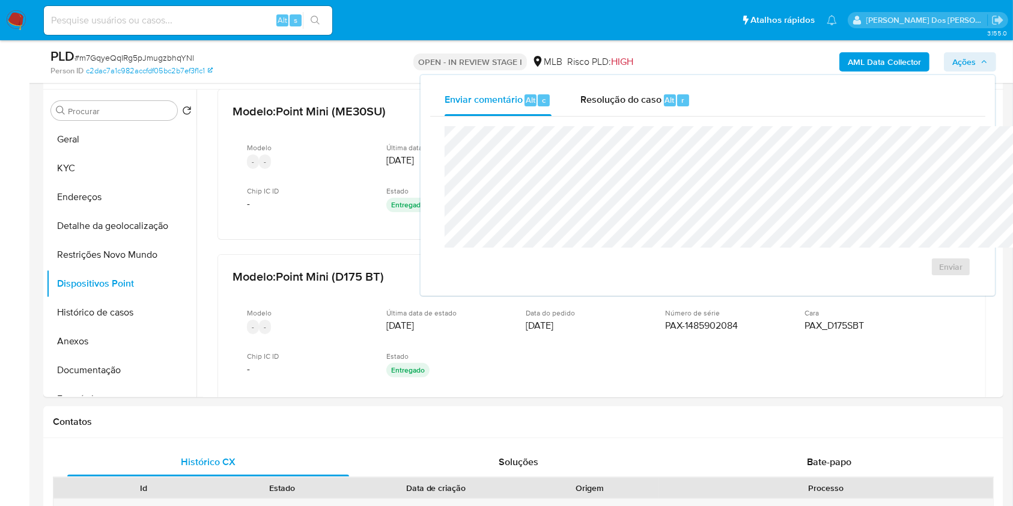
click at [579, 81] on div "Enviar comentário Alt c Resolução do caso Alt r Enviar" at bounding box center [708, 185] width 574 height 220
click at [580, 89] on div "Resolução do caso Alt r" at bounding box center [635, 100] width 110 height 31
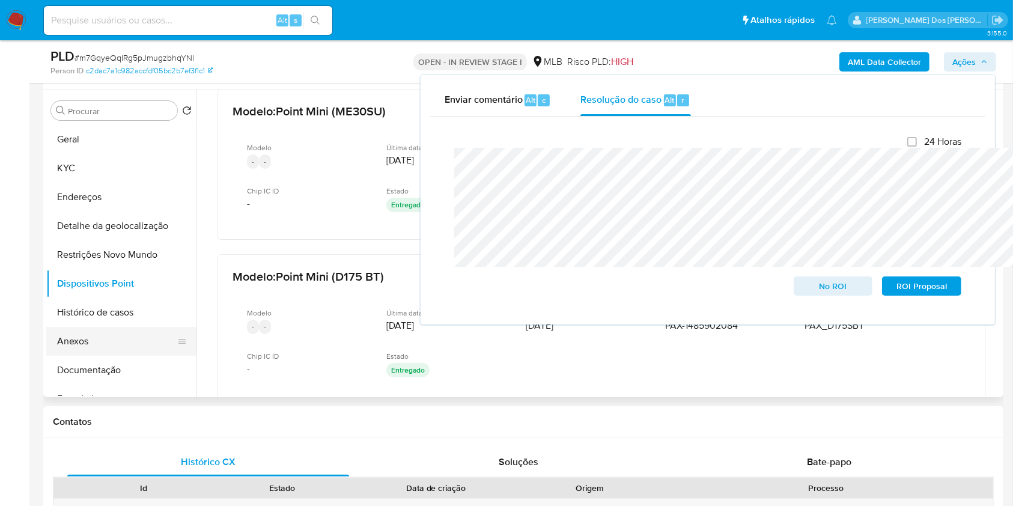
click at [107, 356] on button "Anexos" at bounding box center [116, 341] width 141 height 29
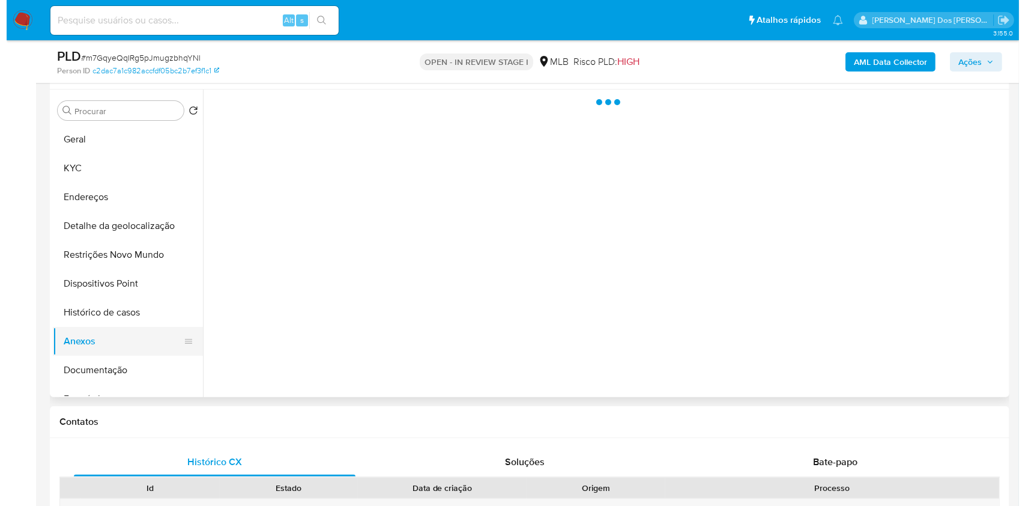
scroll to position [0, 0]
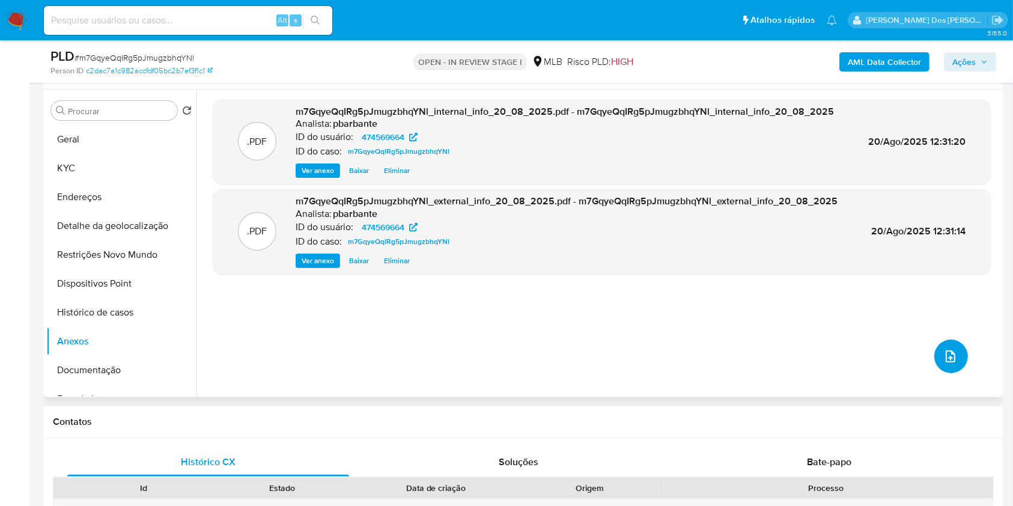
click at [943, 363] on icon "upload-file" at bounding box center [950, 356] width 14 height 14
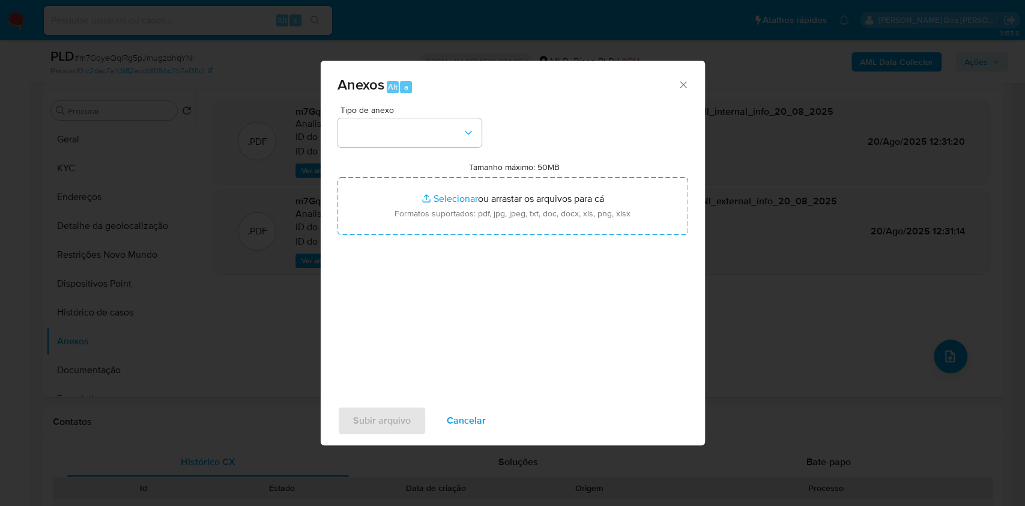
click at [420, 106] on div "Tipo de anexo" at bounding box center [410, 126] width 144 height 41
click at [410, 126] on div "Tipo de anexo Tamanho máximo: 50MB Selecionar arquivos Selecionar ou arrastar o…" at bounding box center [513, 248] width 351 height 284
click at [414, 122] on button "button" at bounding box center [410, 132] width 144 height 29
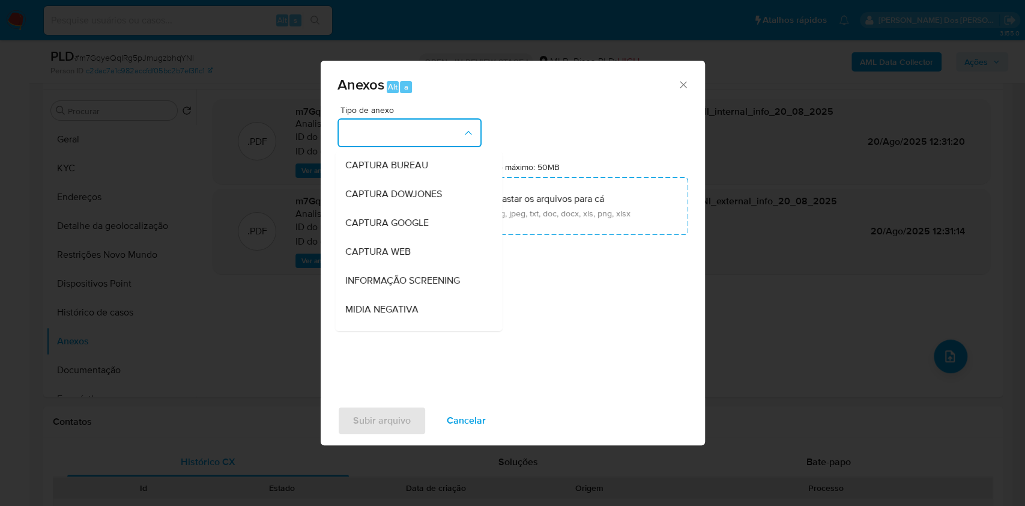
click at [414, 122] on button "button" at bounding box center [410, 132] width 144 height 29
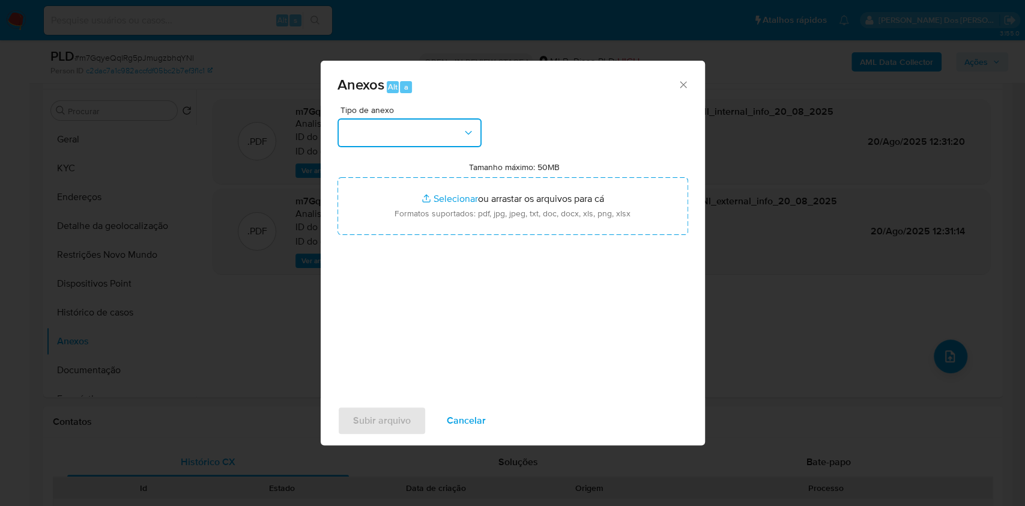
click at [420, 118] on button "button" at bounding box center [410, 132] width 144 height 29
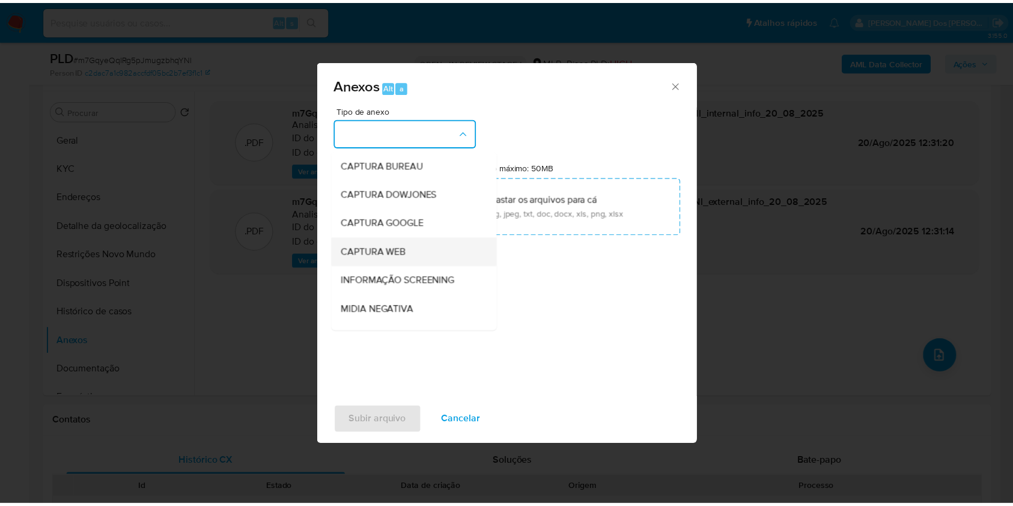
scroll to position [149, 0]
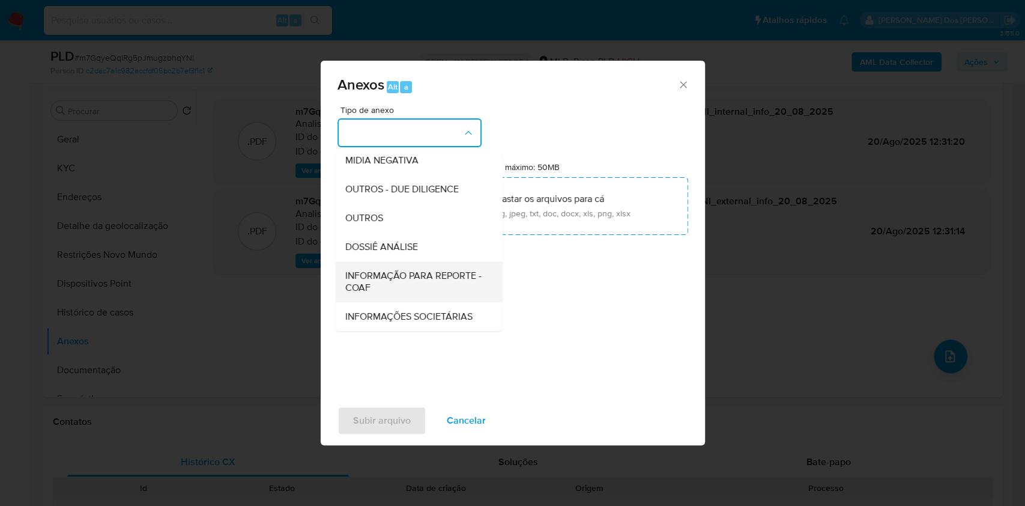
click at [365, 270] on span "INFORMAÇÃO PARA REPORTE - COAF" at bounding box center [415, 282] width 141 height 24
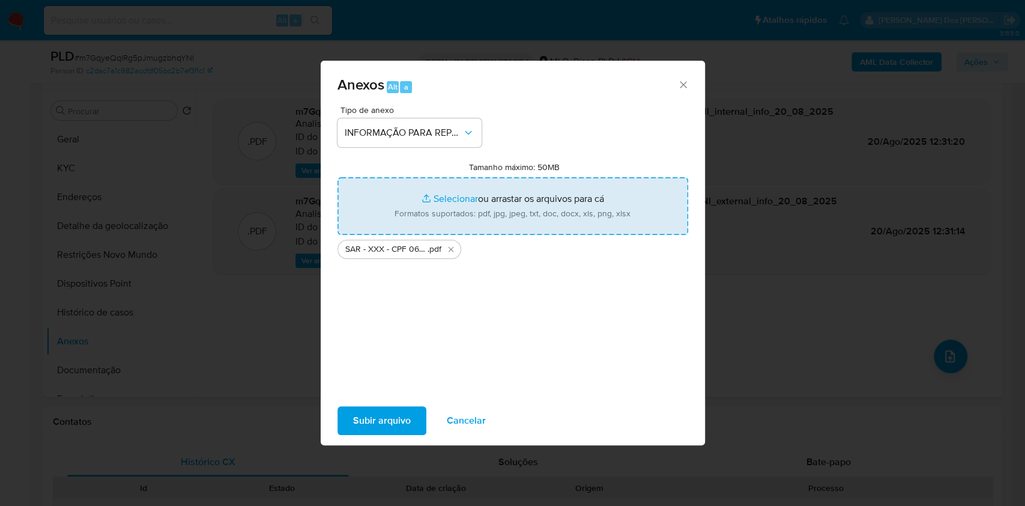
type input "C:\fakepath\Mulan 474569664_2025_08_20_07_05_50.xlsx"
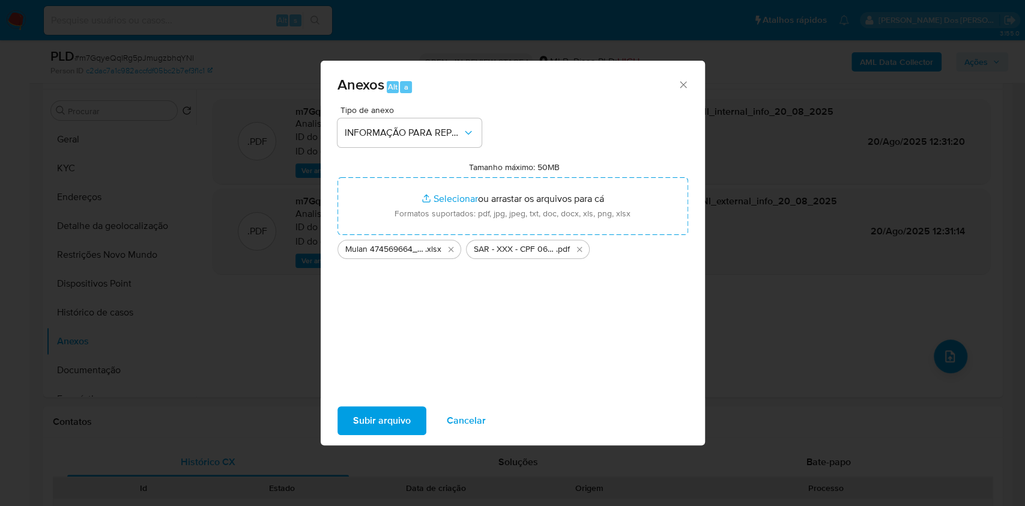
click at [355, 418] on span "Subir arquivo" at bounding box center [382, 420] width 58 height 26
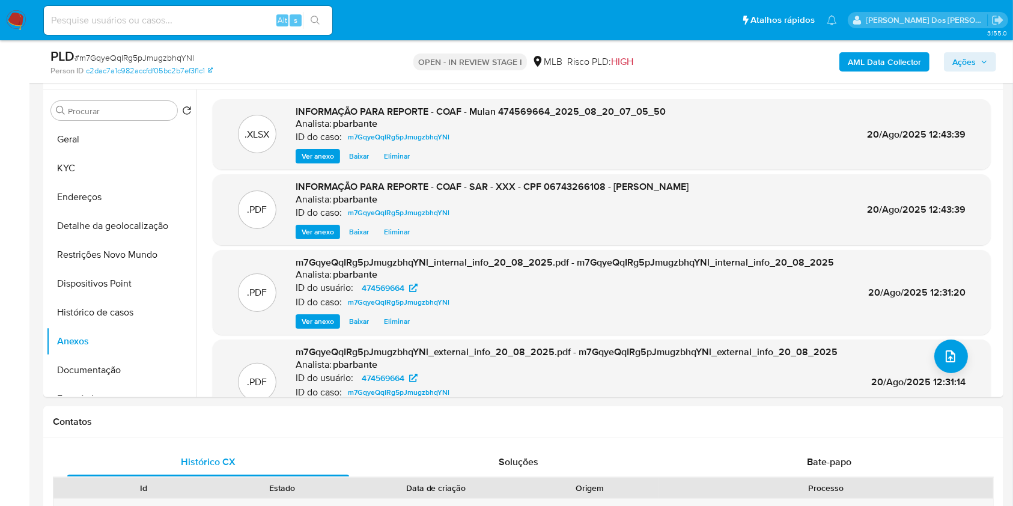
click at [971, 65] on span "Ações" at bounding box center [963, 61] width 23 height 19
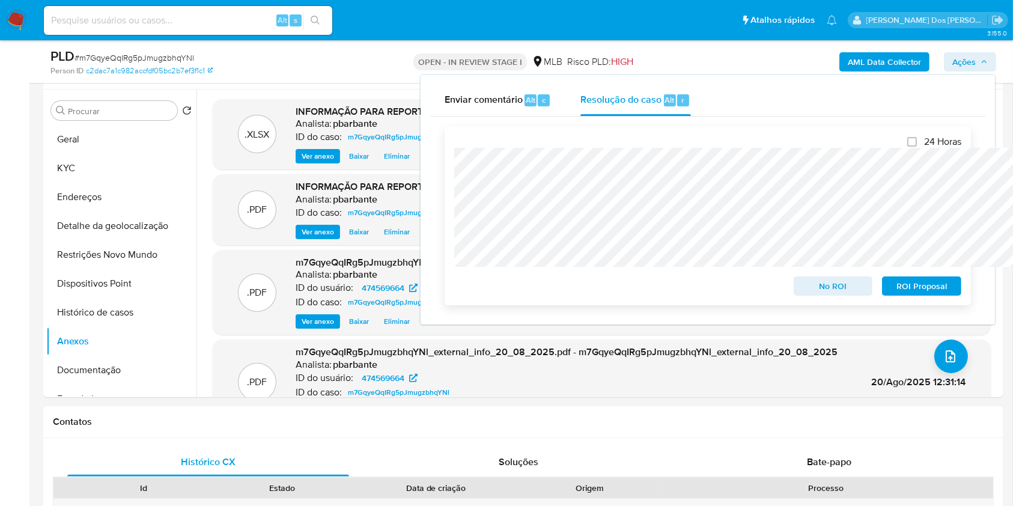
click at [923, 294] on span "ROI Proposal" at bounding box center [921, 286] width 62 height 17
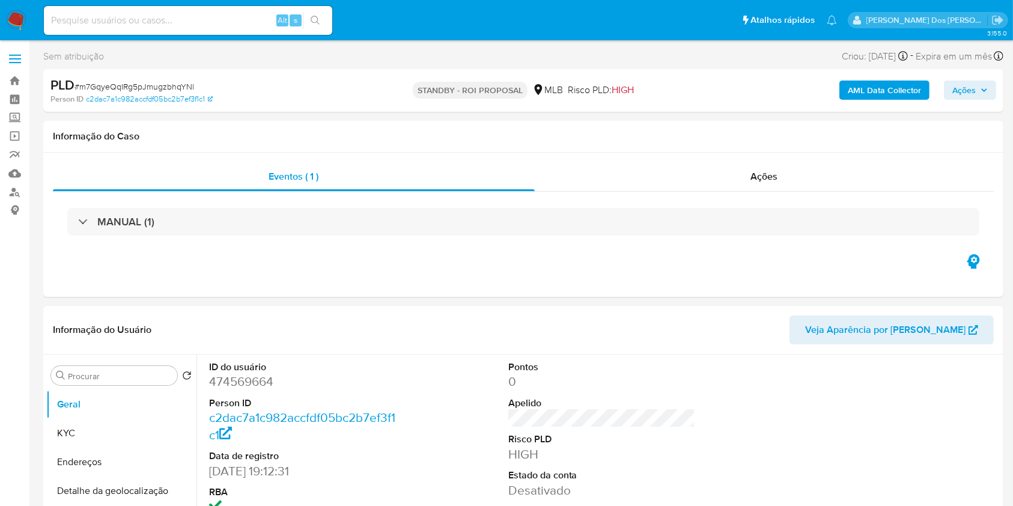
select select "10"
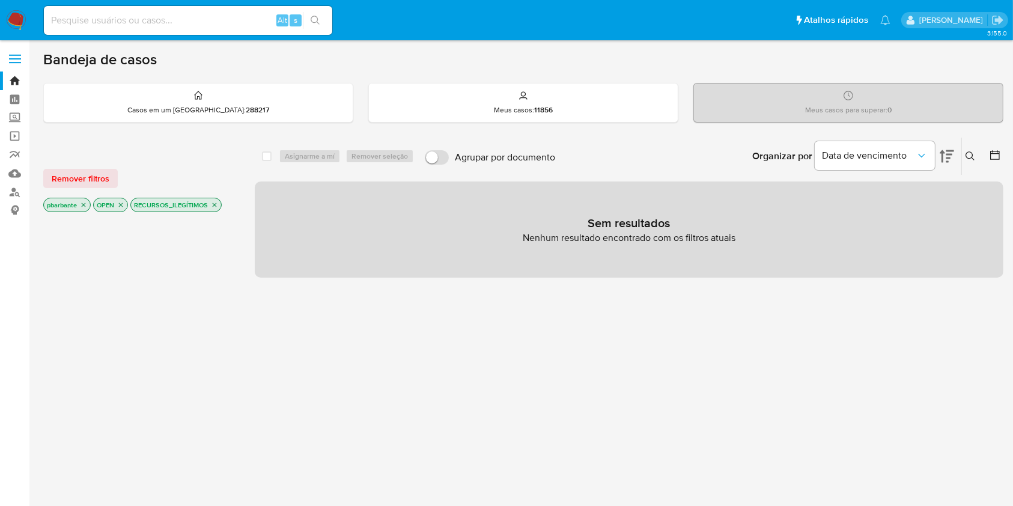
click at [23, 22] on img at bounding box center [16, 20] width 20 height 20
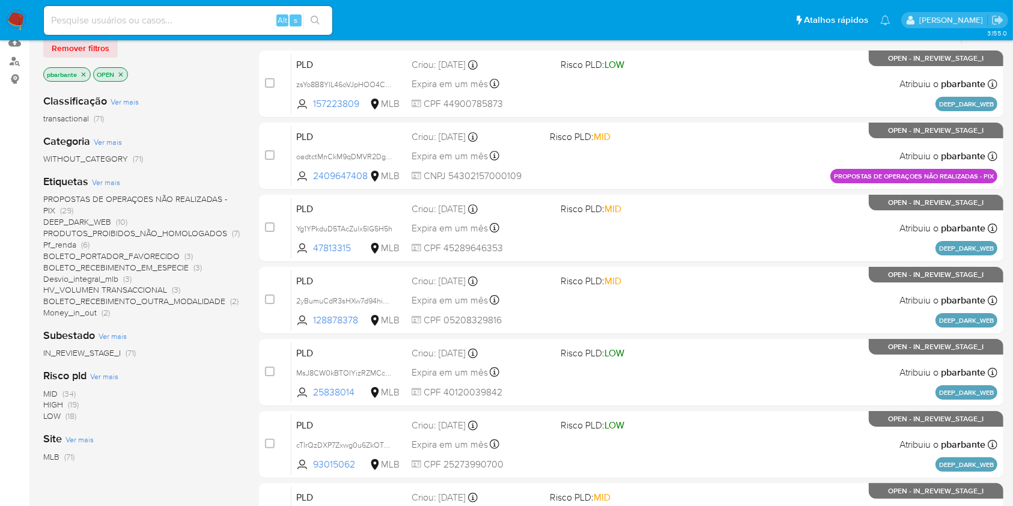
scroll to position [133, 0]
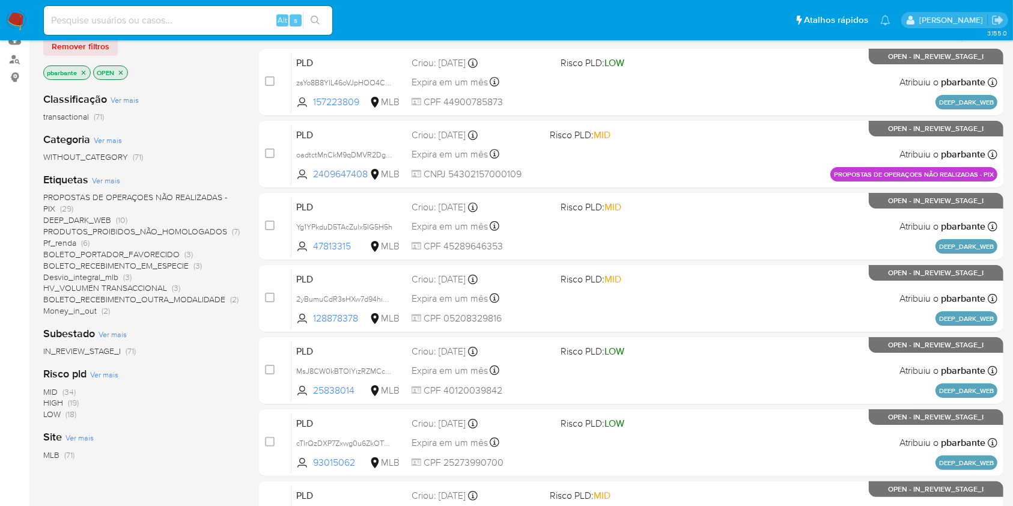
click at [142, 237] on span "PRODUTOS_PROIBIDOS_NÃO_HOMOLOGADOS" at bounding box center [135, 231] width 184 height 12
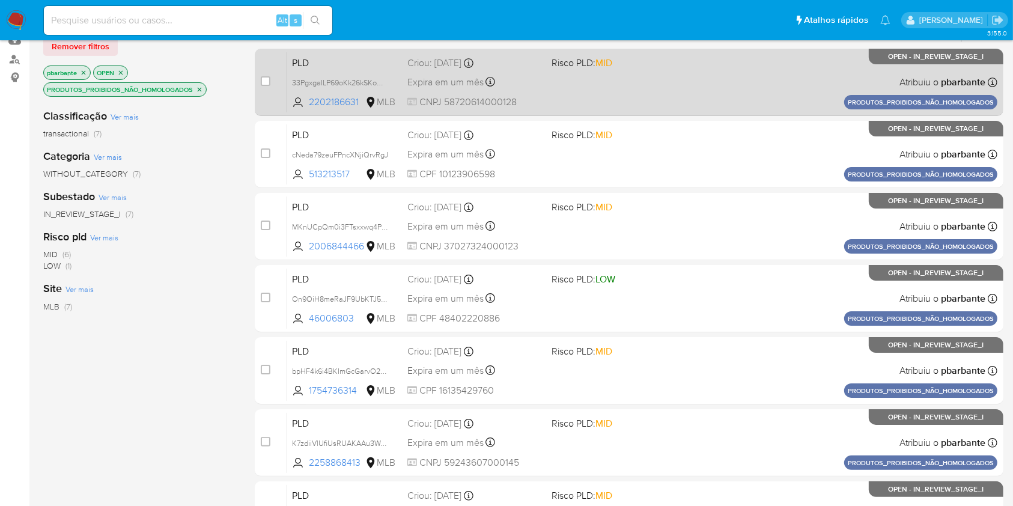
click at [572, 88] on div "PLD 33PgxgaILP69oKk26kSKowOD 2202186631 MLB Risco PLD: MID Criou: [DATE] Criou:…" at bounding box center [642, 82] width 710 height 61
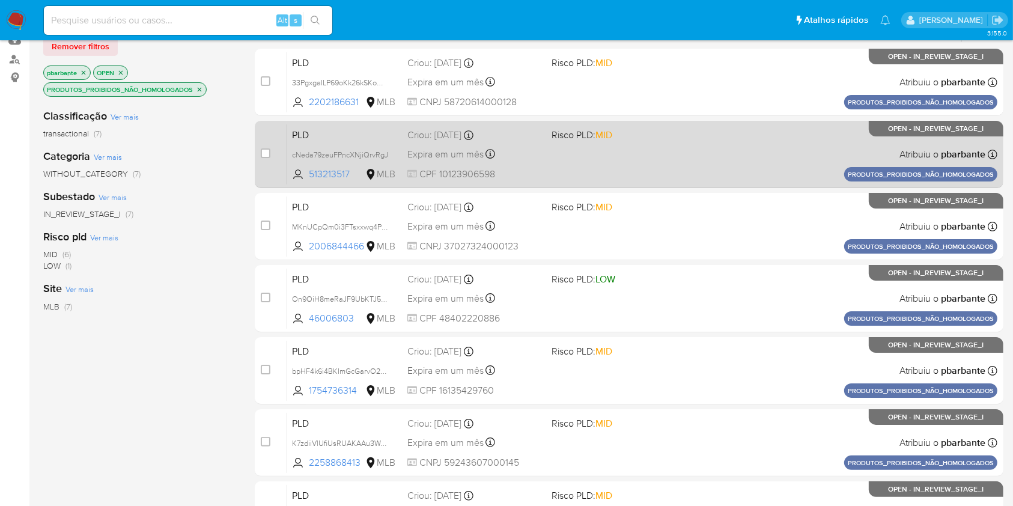
click at [542, 162] on div "Expira em um mês Expira em [DATE] 11:56:17" at bounding box center [474, 154] width 135 height 16
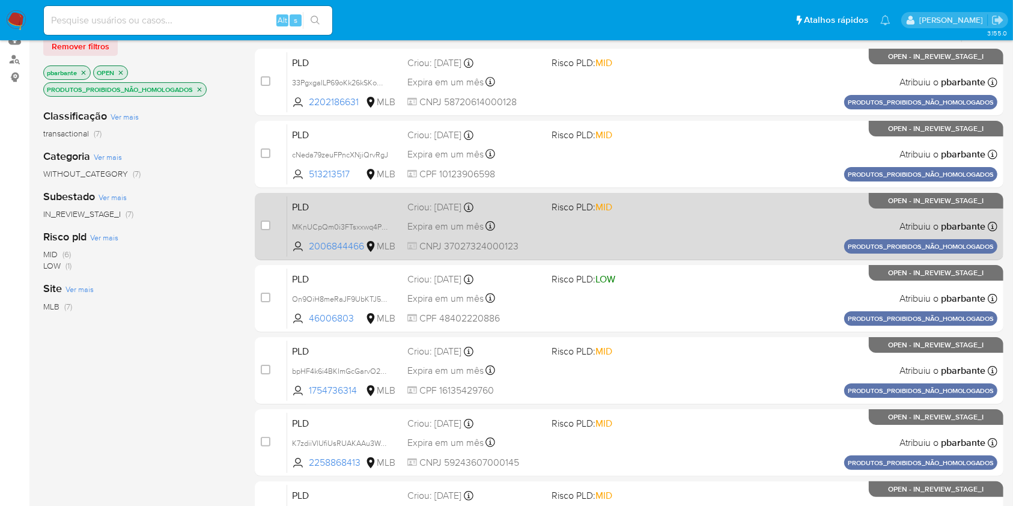
click at [542, 234] on div "Expira em um mês Expira em [DATE] 11:56:03" at bounding box center [474, 226] width 135 height 16
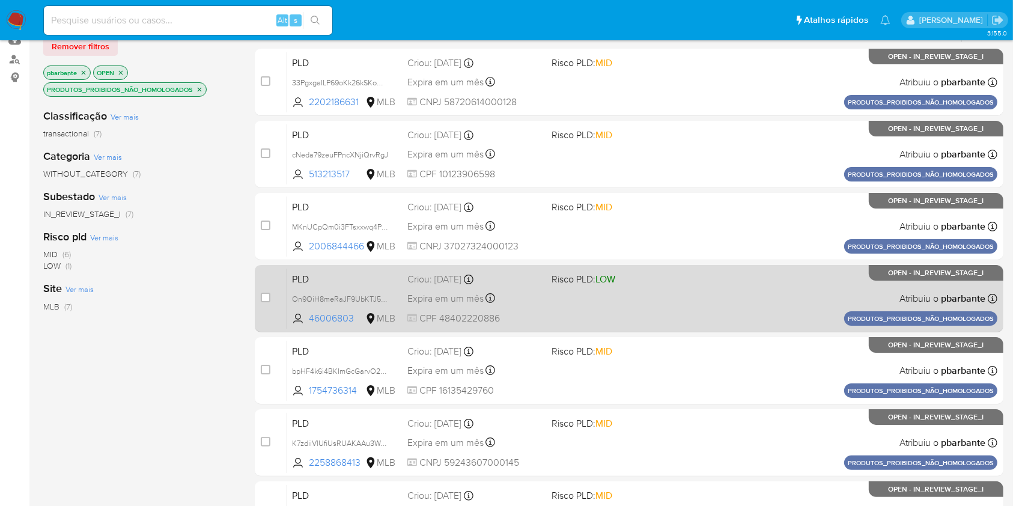
click at [542, 306] on div "Expira em um mês Expira em [DATE] 11:55:52" at bounding box center [474, 298] width 135 height 16
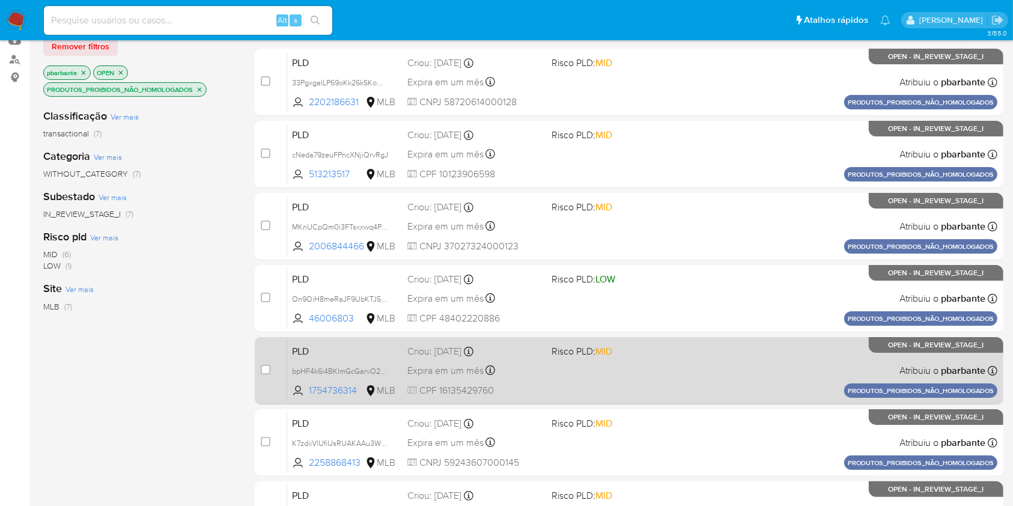
click at [550, 401] on div "PLD bpHF4k6i4BKImGcGarvO2AW6 1754736314 MLB Risco PLD: MID Criou: [DATE] Criou:…" at bounding box center [642, 370] width 710 height 61
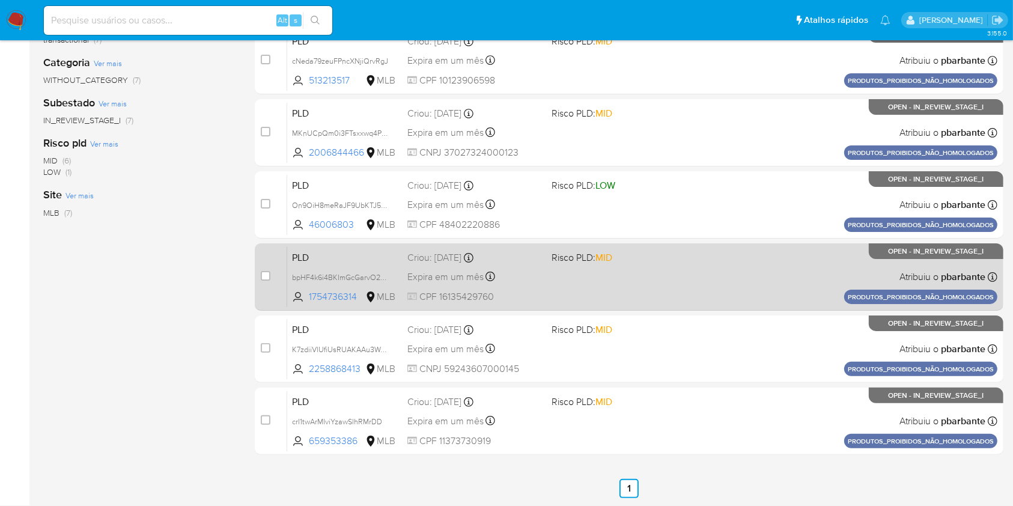
scroll to position [259, 0]
click at [550, 379] on div "PLD K7zdiiVlUfiUsRUAKAAu3WdQ 2258868413 MLB Risco PLD: MID Criou: [DATE] Criou:…" at bounding box center [642, 348] width 710 height 61
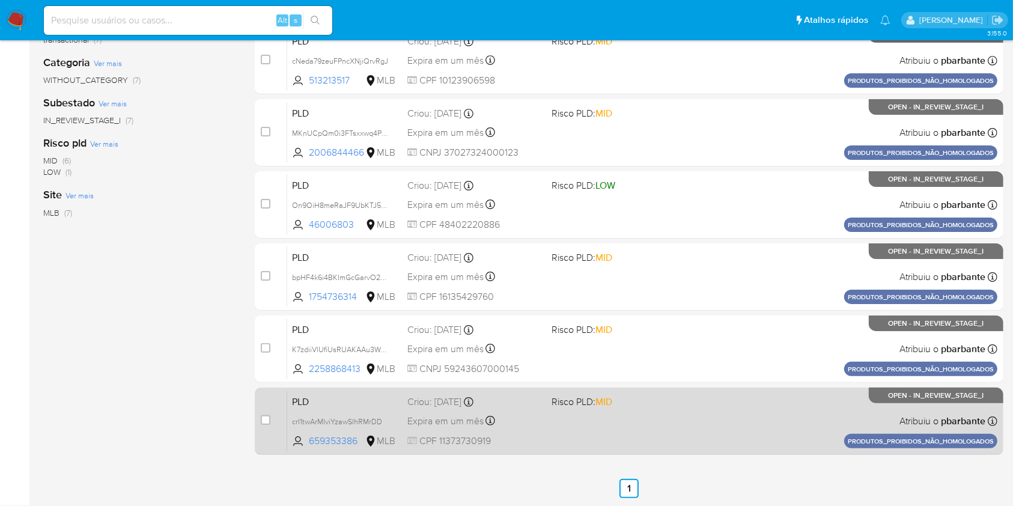
click at [545, 436] on div "PLD crI1twArMIviYzawSlhRMrDD 659353386 MLB Risco PLD: MID Criou: [DATE] Criou: …" at bounding box center [642, 420] width 710 height 61
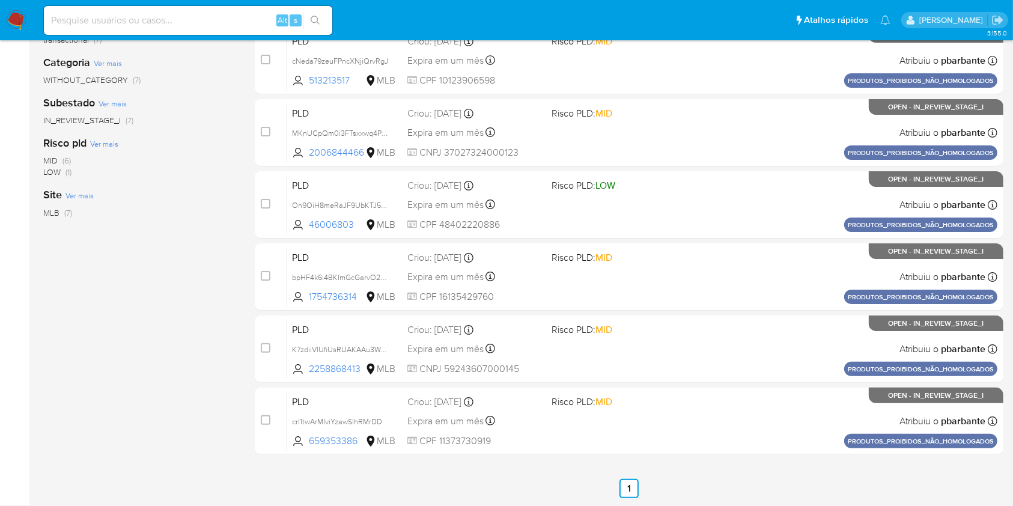
click at [12, 13] on img at bounding box center [16, 20] width 20 height 20
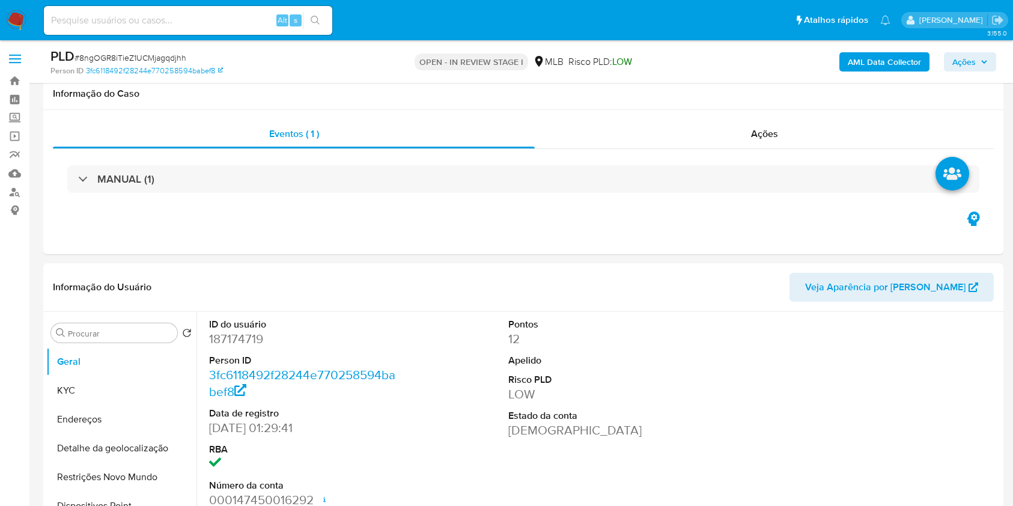
select select "10"
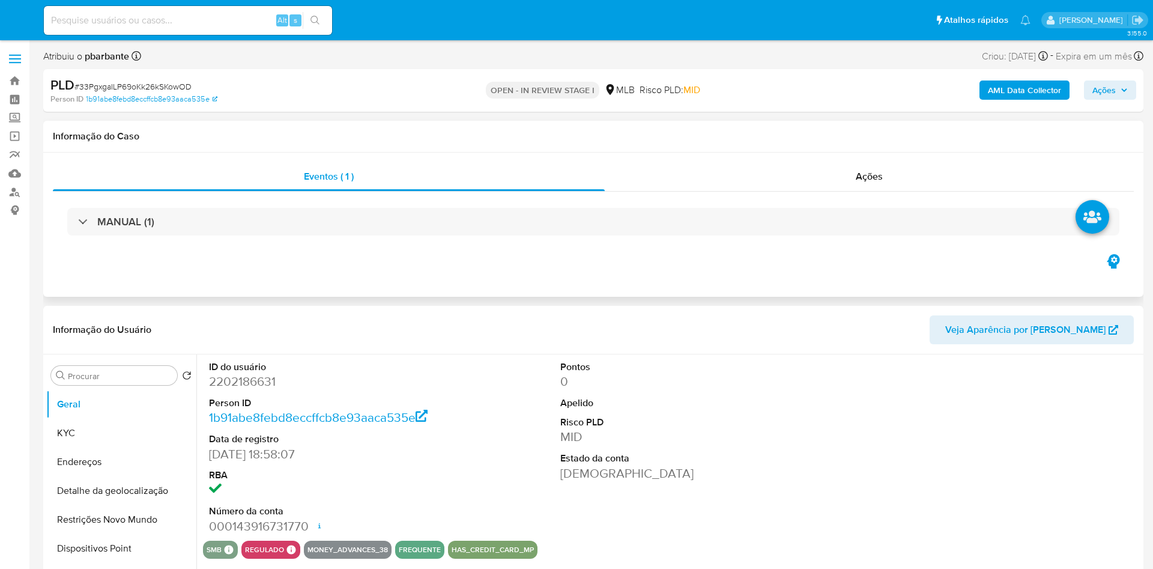
select select "10"
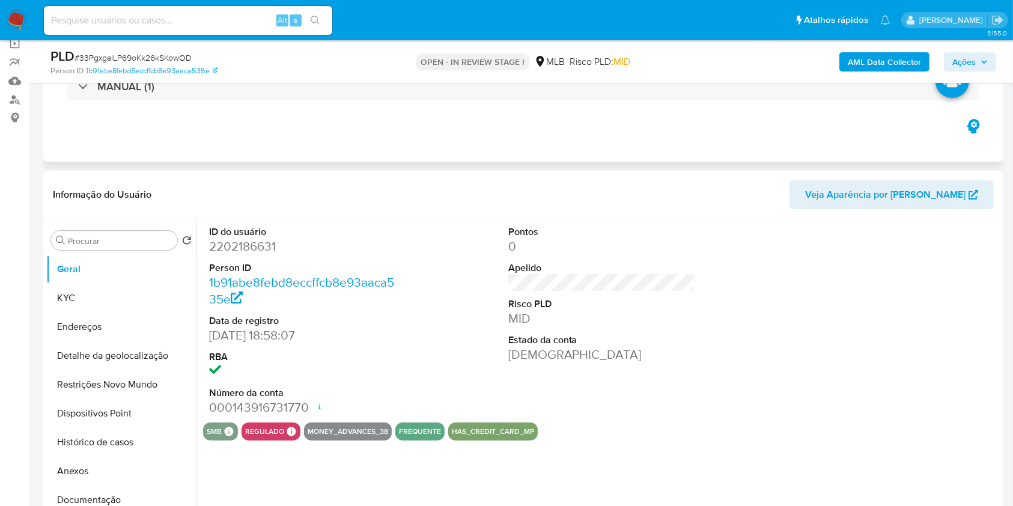
scroll to position [202, 0]
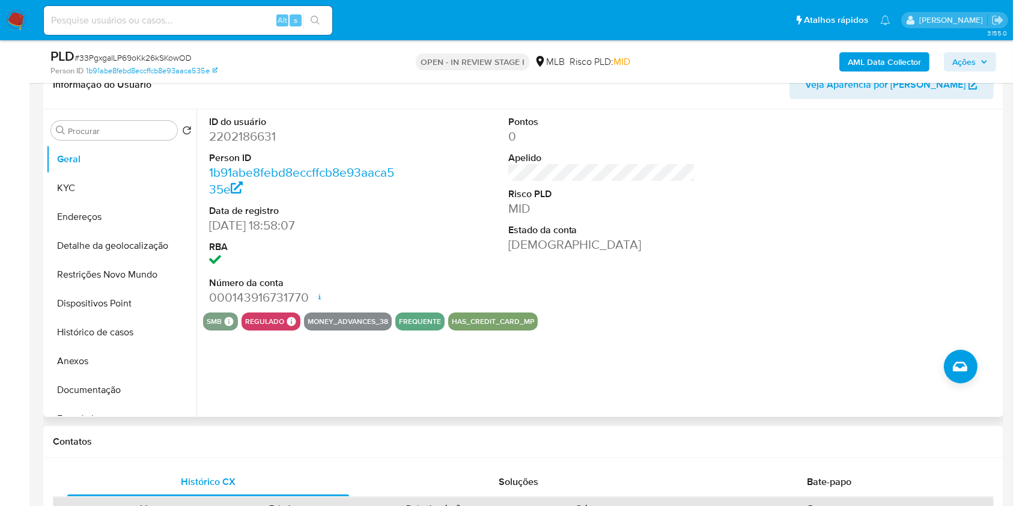
click at [227, 164] on dl "ID do usuário 2202186631 Person ID 1b91abe8febd8eccffcb8e93aaca535e Data de reg…" at bounding box center [302, 210] width 187 height 191
click at [244, 145] on dd "2202186631" at bounding box center [302, 136] width 187 height 17
copy dd "2202186631"
click at [244, 145] on dd "2202186631" at bounding box center [302, 136] width 187 height 17
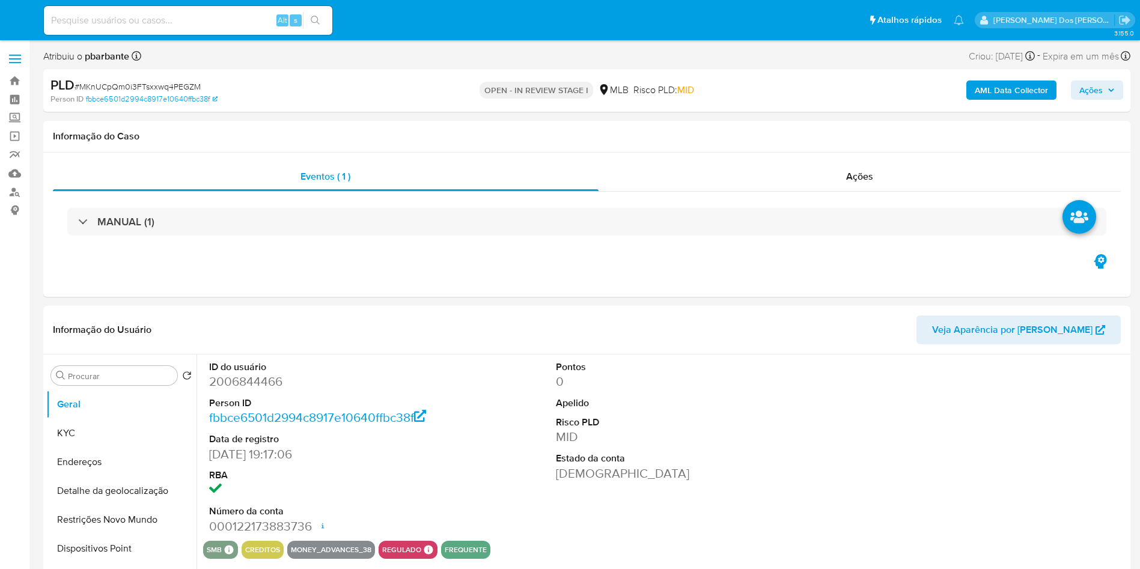
select select "10"
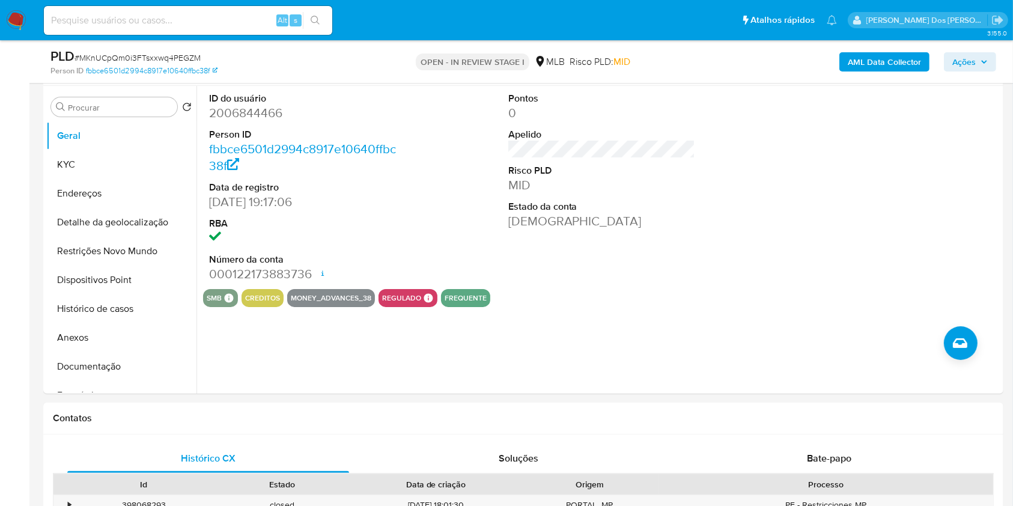
scroll to position [229, 0]
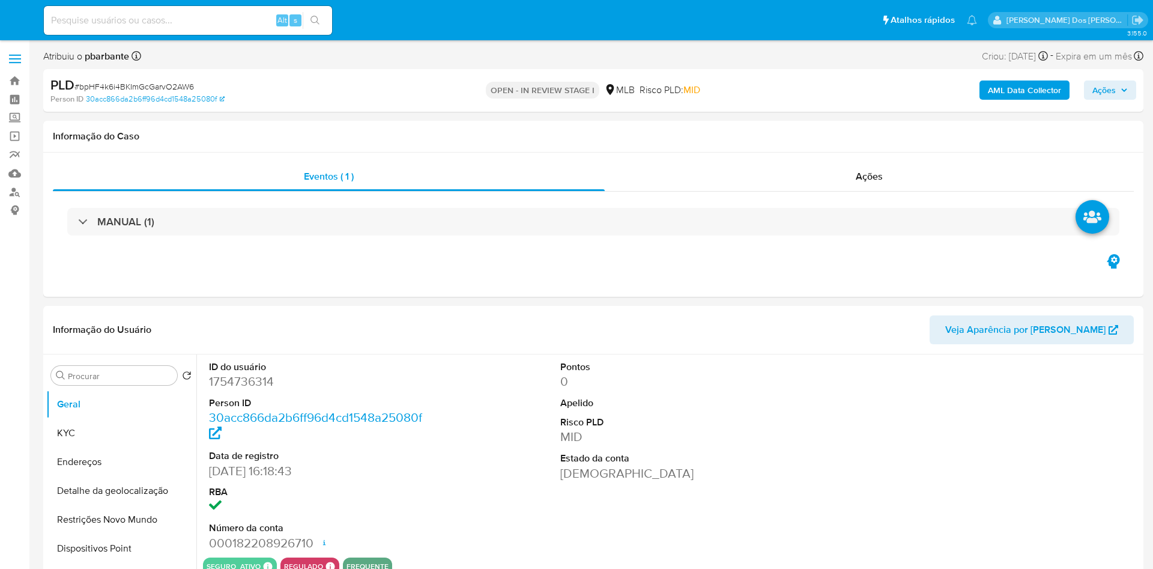
select select "10"
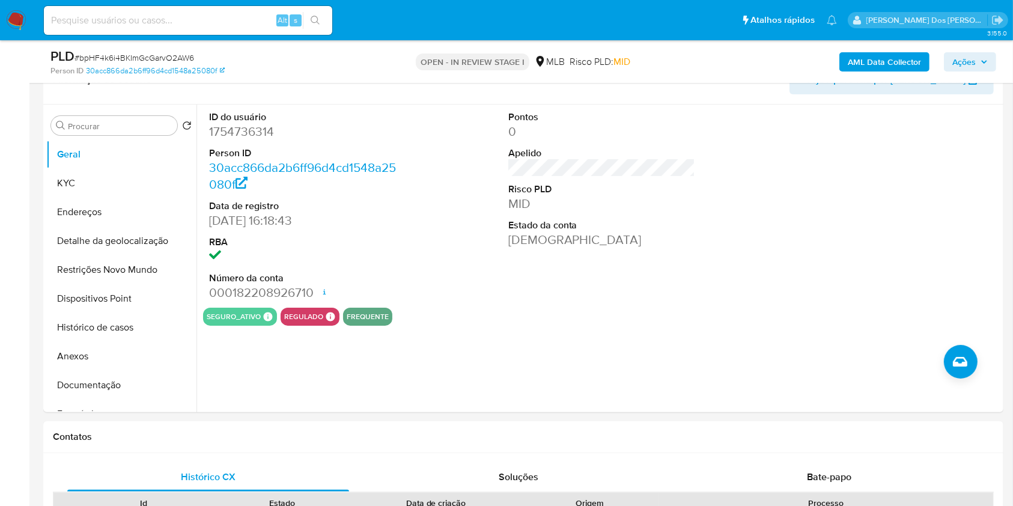
scroll to position [381, 0]
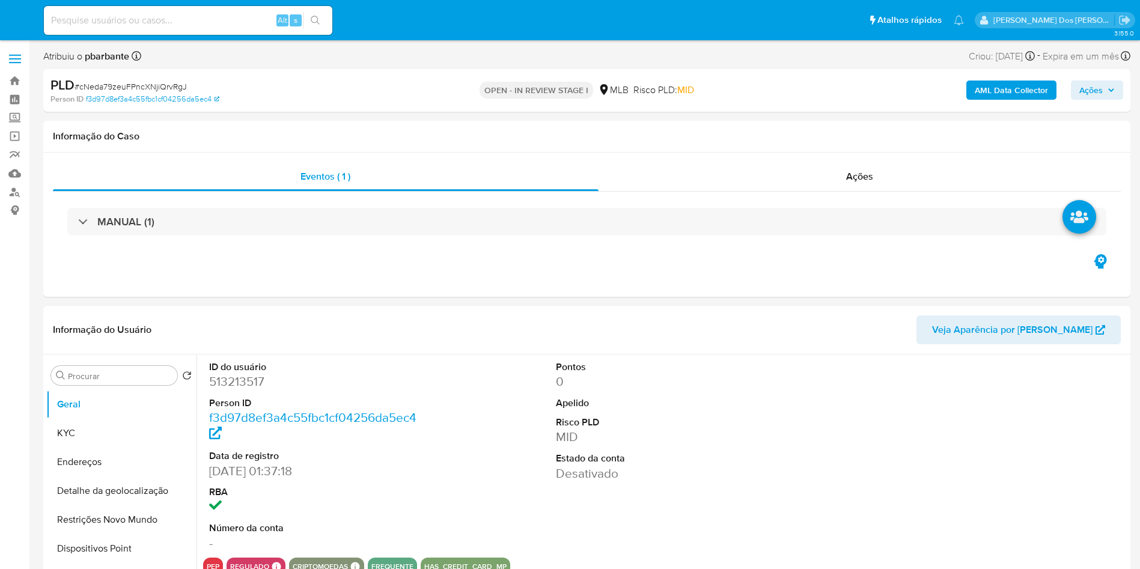
select select "10"
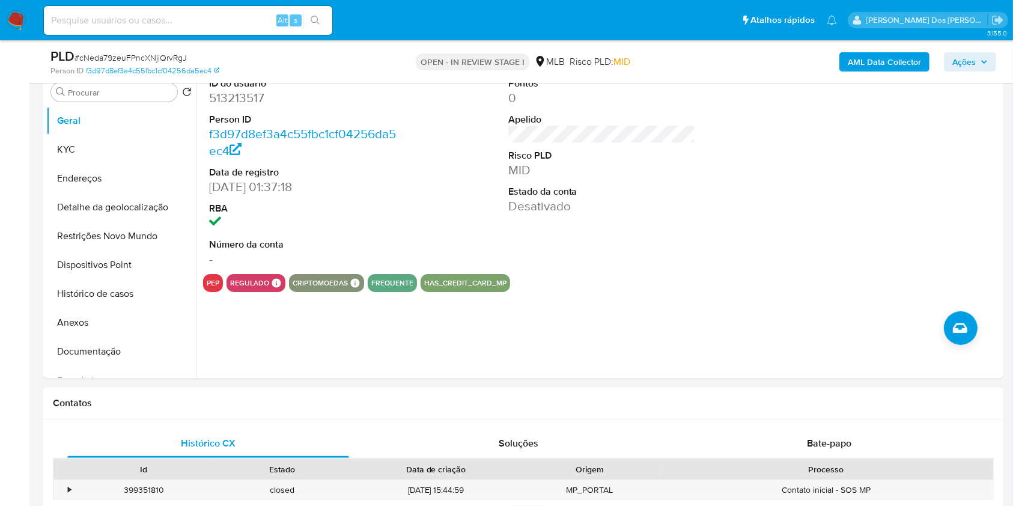
scroll to position [241, 0]
click at [111, 163] on button "KYC" at bounding box center [116, 149] width 141 height 29
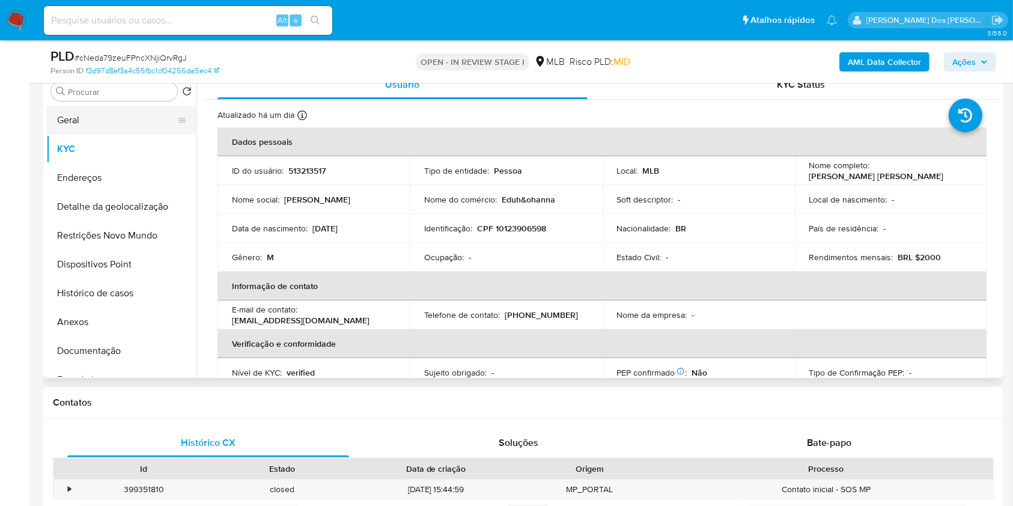
click at [109, 135] on button "Geral" at bounding box center [116, 120] width 141 height 29
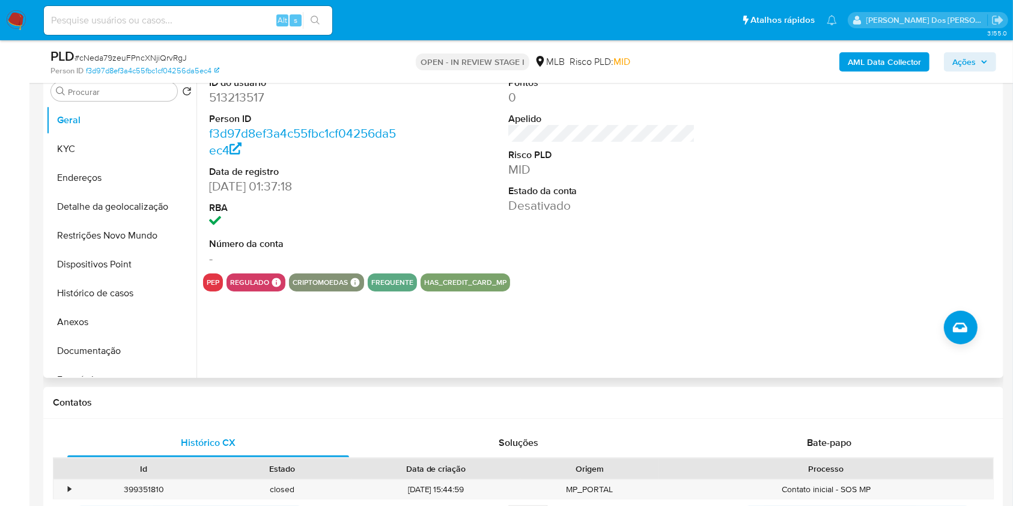
click at [243, 106] on dd "513213517" at bounding box center [302, 97] width 187 height 17
copy dd "513213517"
click at [101, 163] on button "KYC" at bounding box center [116, 149] width 141 height 29
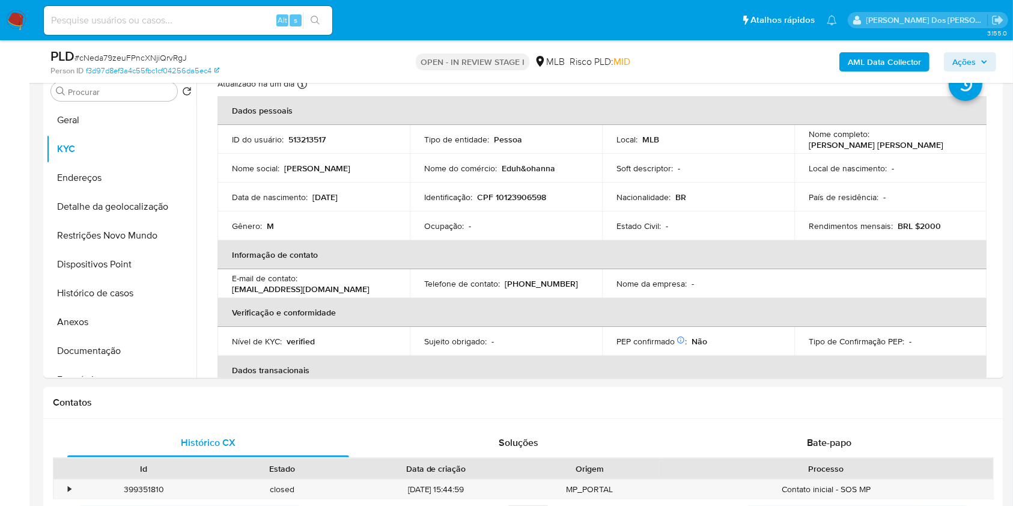
scroll to position [43, 0]
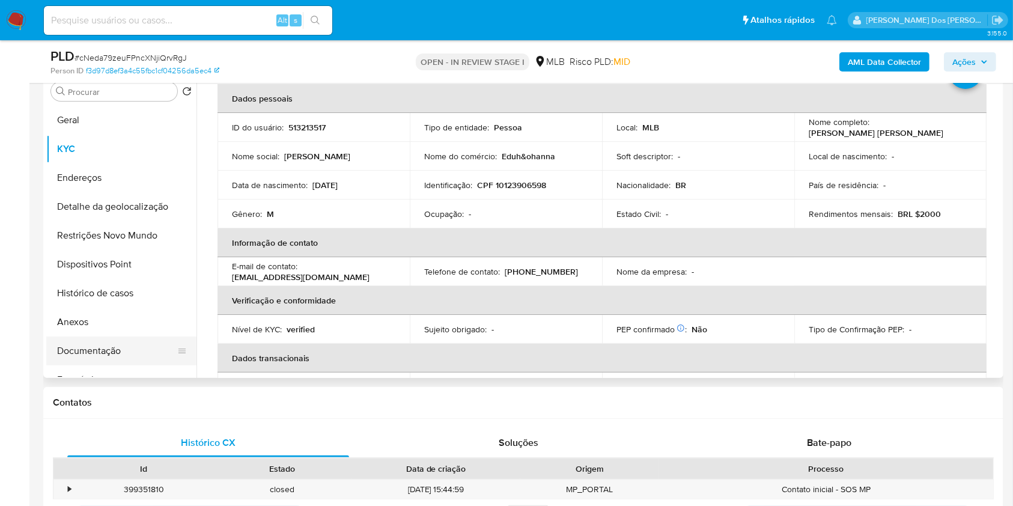
click at [132, 365] on button "Documentação" at bounding box center [116, 350] width 141 height 29
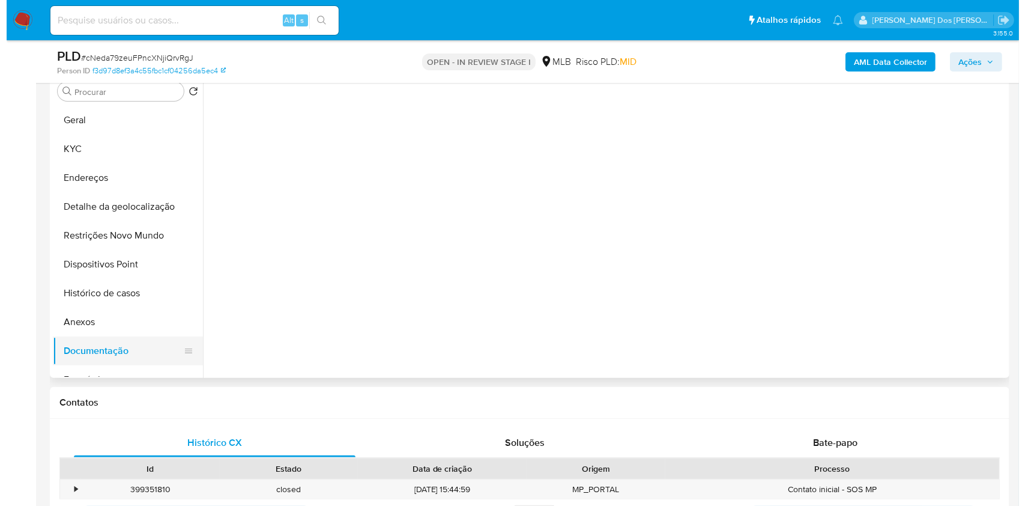
scroll to position [0, 0]
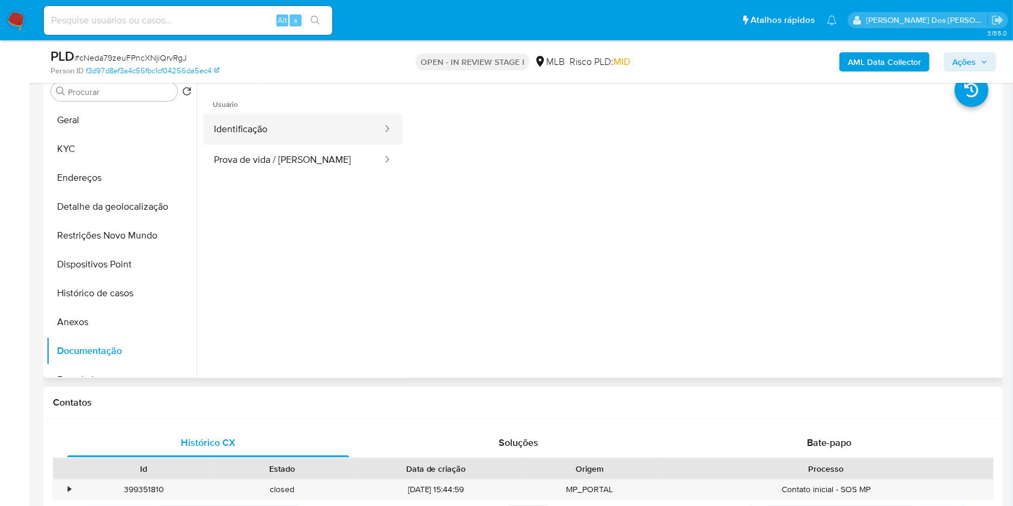
click at [285, 145] on button "Identificação" at bounding box center [293, 129] width 180 height 31
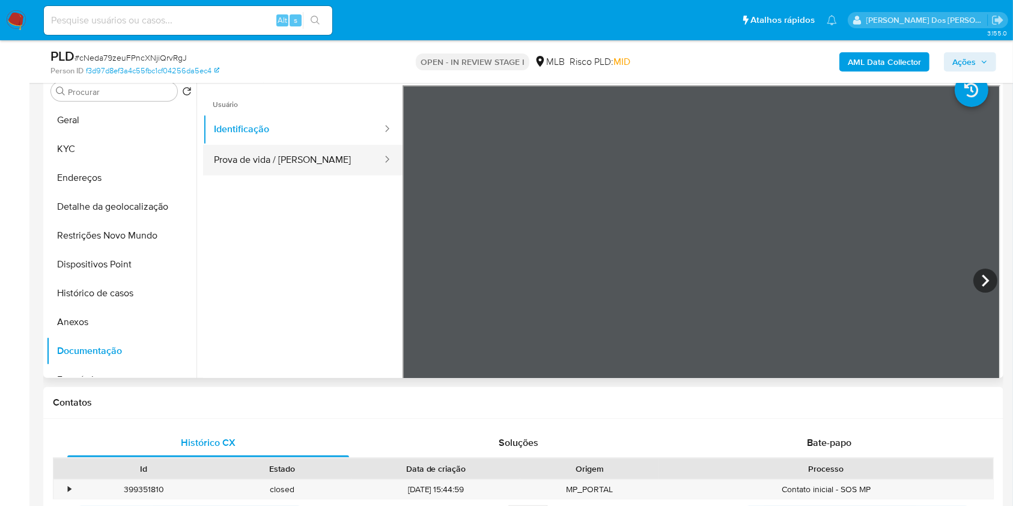
click at [284, 172] on button "Prova de vida / Selfie" at bounding box center [293, 160] width 180 height 31
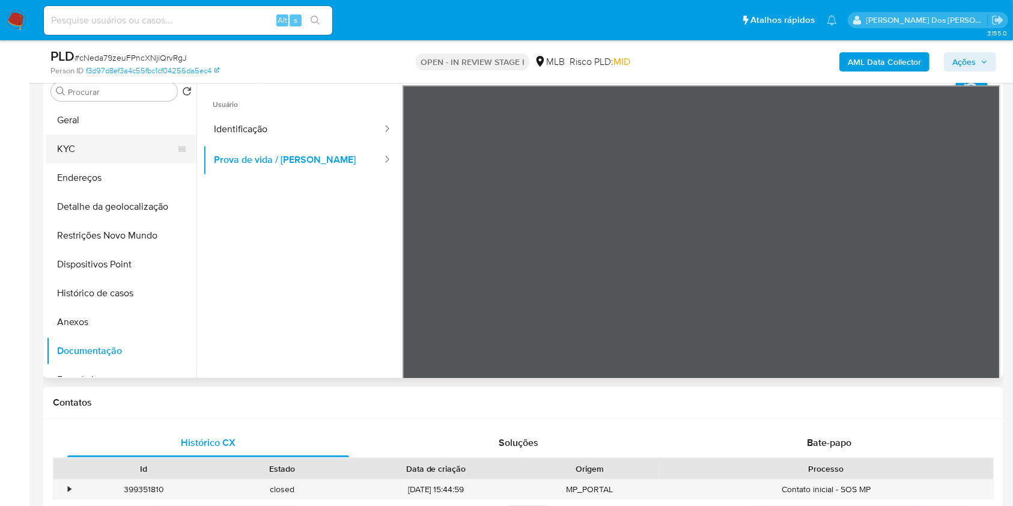
click at [70, 163] on button "KYC" at bounding box center [116, 149] width 141 height 29
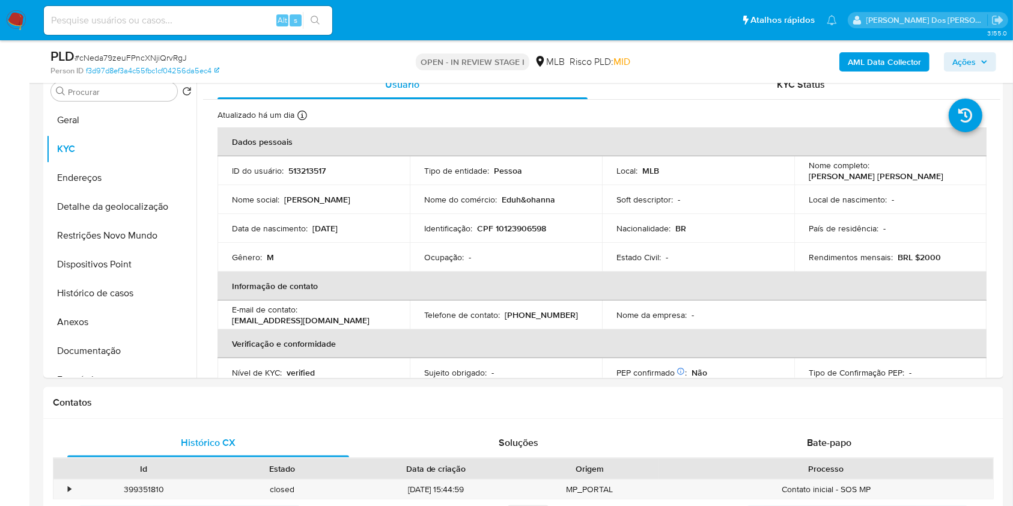
click at [867, 62] on b "AML Data Collector" at bounding box center [884, 61] width 73 height 19
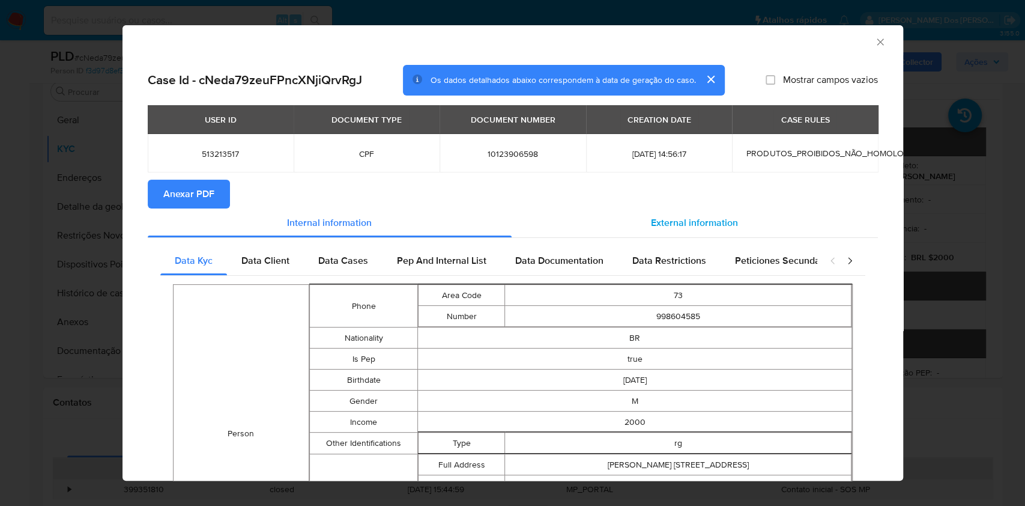
click at [705, 217] on span "External information" at bounding box center [694, 223] width 87 height 14
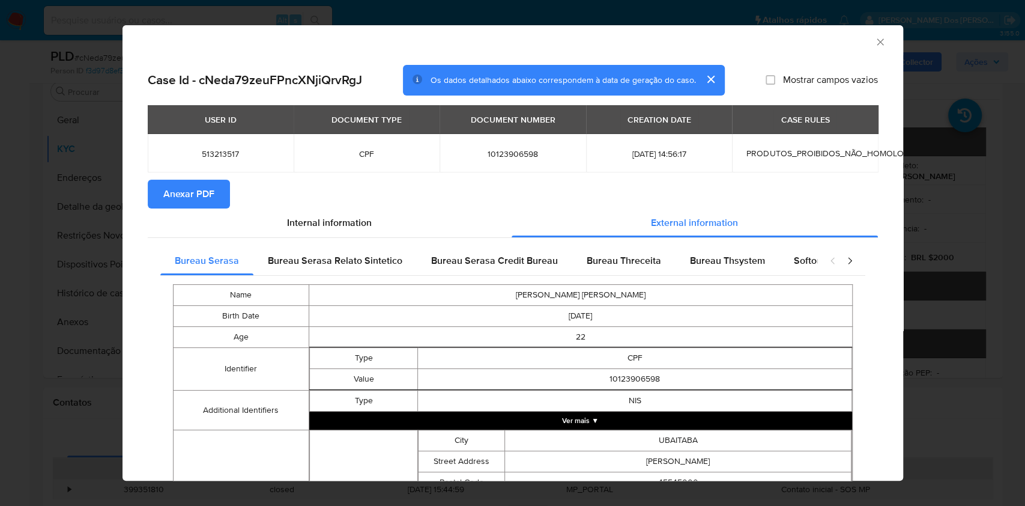
click at [193, 182] on span "Anexar PDF" at bounding box center [188, 194] width 51 height 26
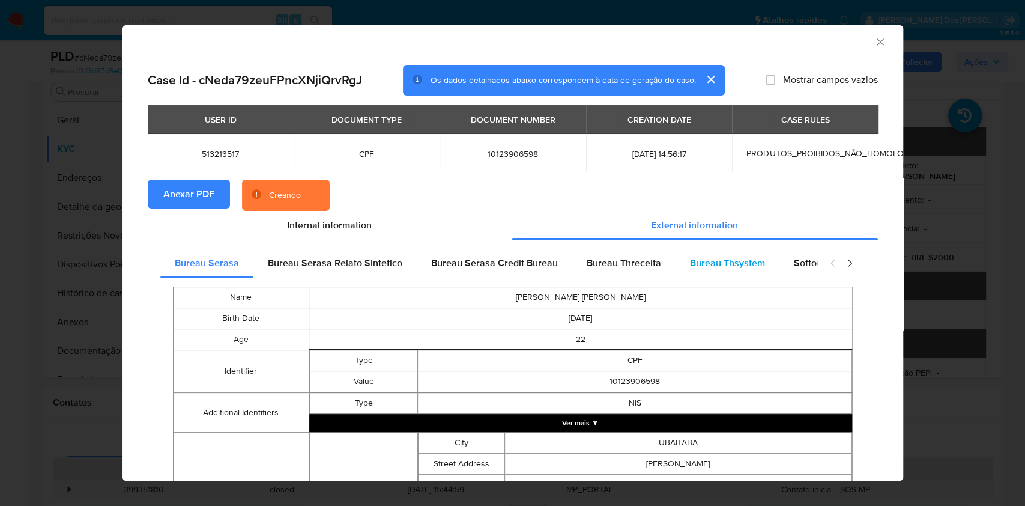
click at [704, 261] on span "Bureau Thsystem" at bounding box center [727, 263] width 75 height 14
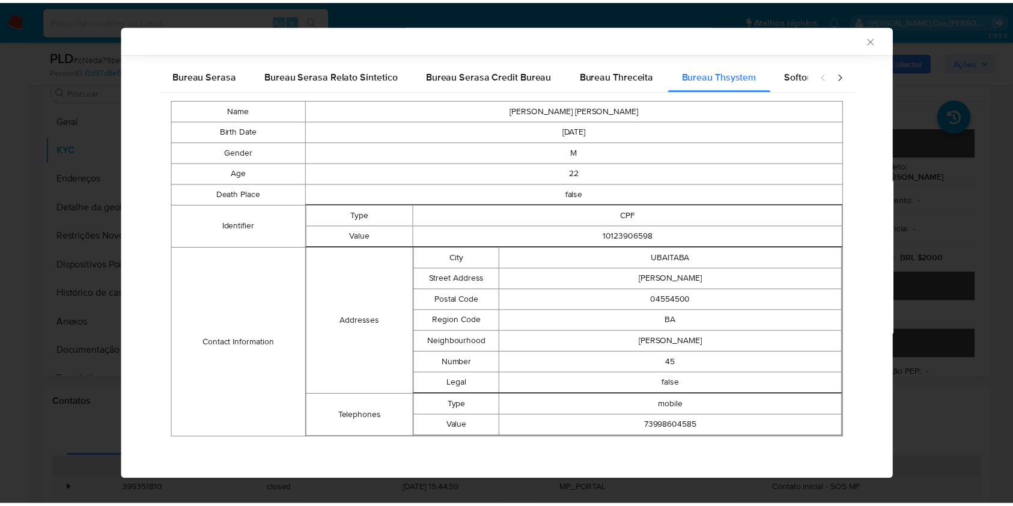
scroll to position [183, 0]
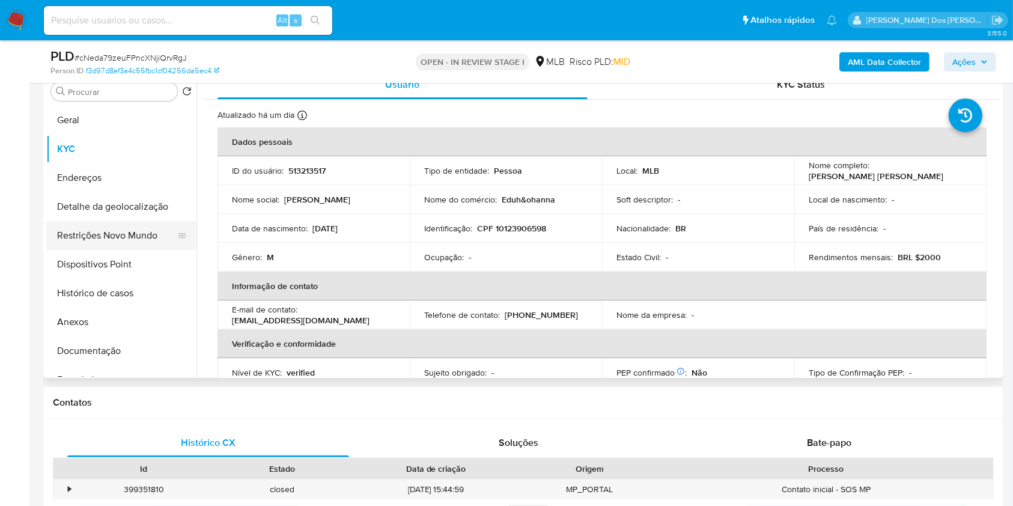
click at [134, 247] on button "Restrições Novo Mundo" at bounding box center [116, 235] width 141 height 29
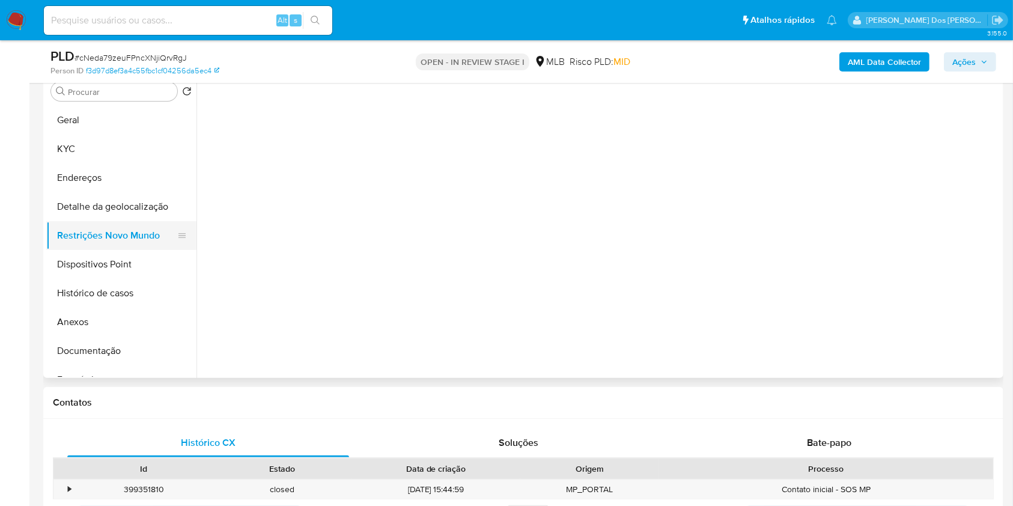
click at [134, 247] on button "Restrições Novo Mundo" at bounding box center [116, 235] width 141 height 29
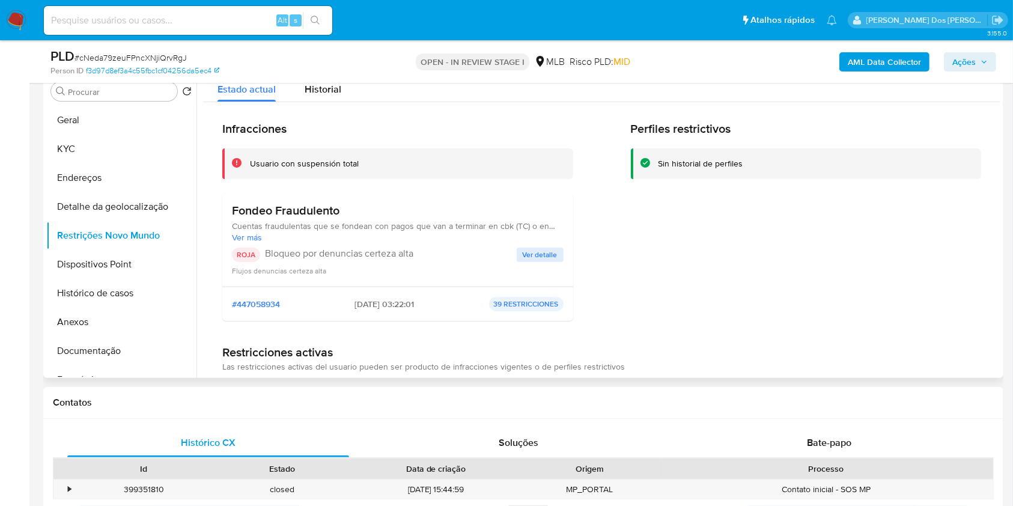
click at [551, 276] on div "ROJA Bloqueo por denuncias certeza alta Ver detalle Flujos denuncias certeza al…" at bounding box center [398, 262] width 332 height 29
click at [551, 261] on span "Ver detalle" at bounding box center [540, 255] width 35 height 12
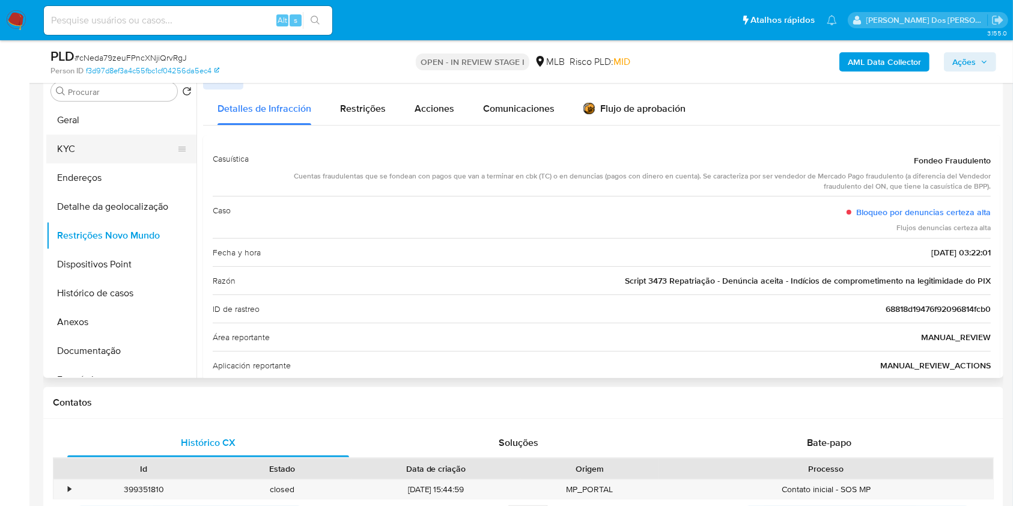
click at [88, 163] on button "KYC" at bounding box center [116, 149] width 141 height 29
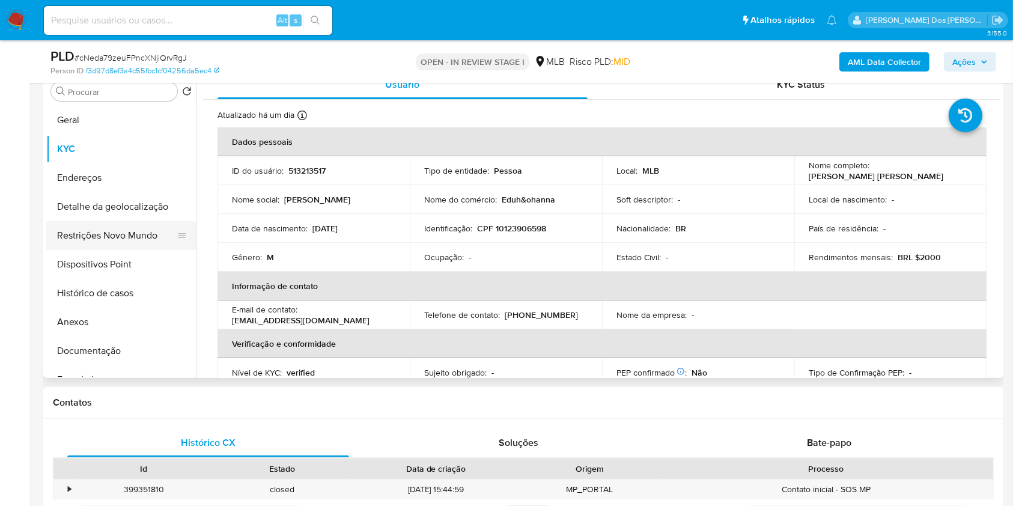
click at [68, 250] on button "Restrições Novo Mundo" at bounding box center [116, 235] width 141 height 29
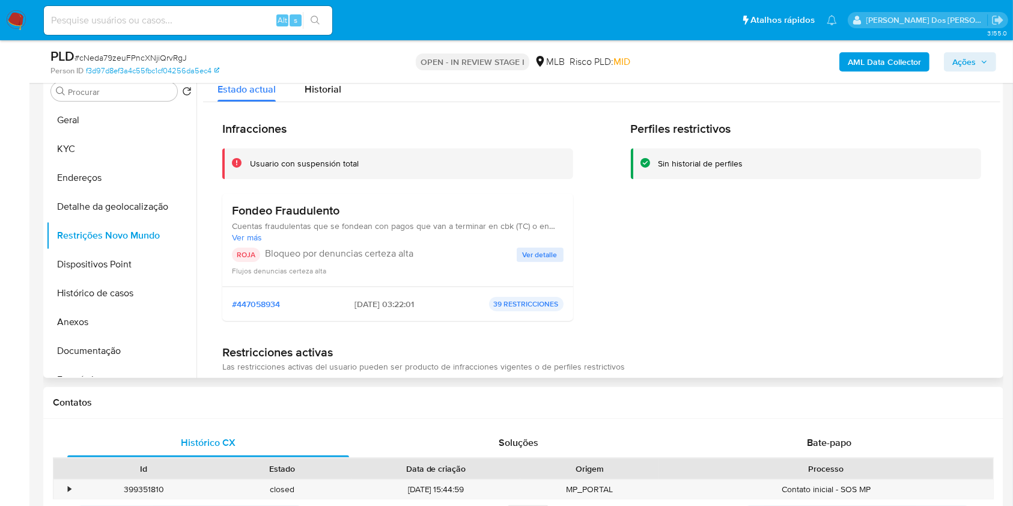
click at [533, 261] on span "Ver detalle" at bounding box center [540, 255] width 35 height 12
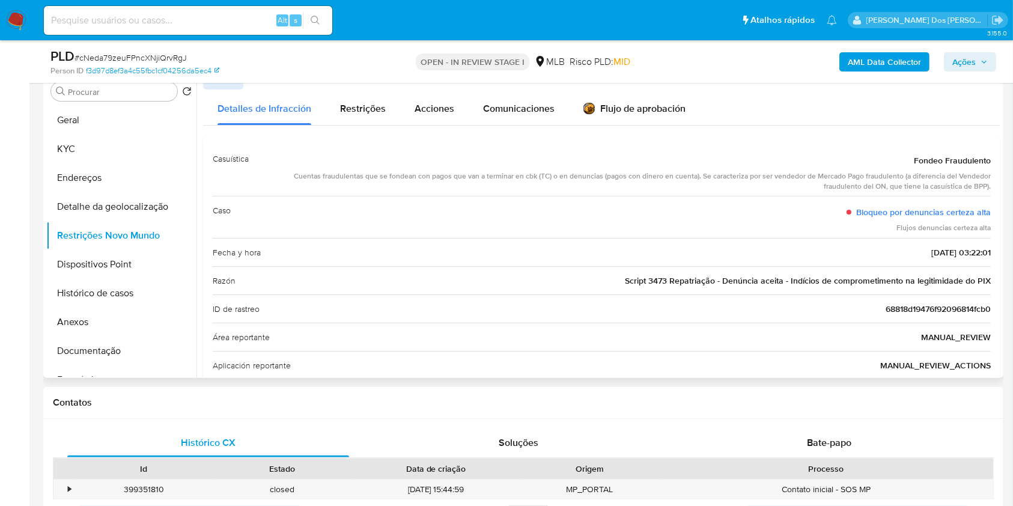
drag, startPoint x: 908, startPoint y: 180, endPoint x: 991, endPoint y: 183, distance: 83.0
click at [991, 183] on div "Casuística Fondeo Fraudulento Cuentas fraudulentas que se fondean con pagos que…" at bounding box center [601, 346] width 797 height 423
click at [118, 135] on button "Geral" at bounding box center [116, 120] width 141 height 29
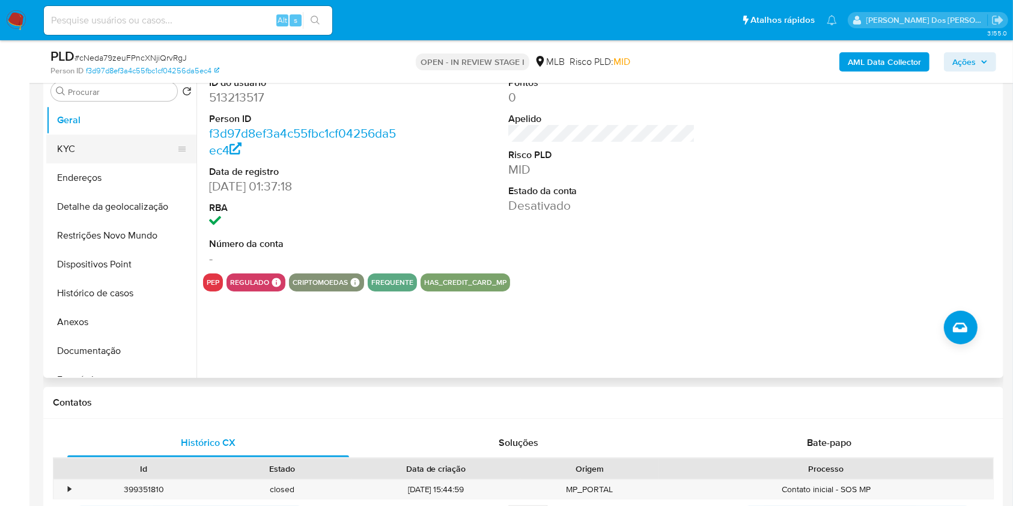
click at [125, 163] on button "KYC" at bounding box center [116, 149] width 141 height 29
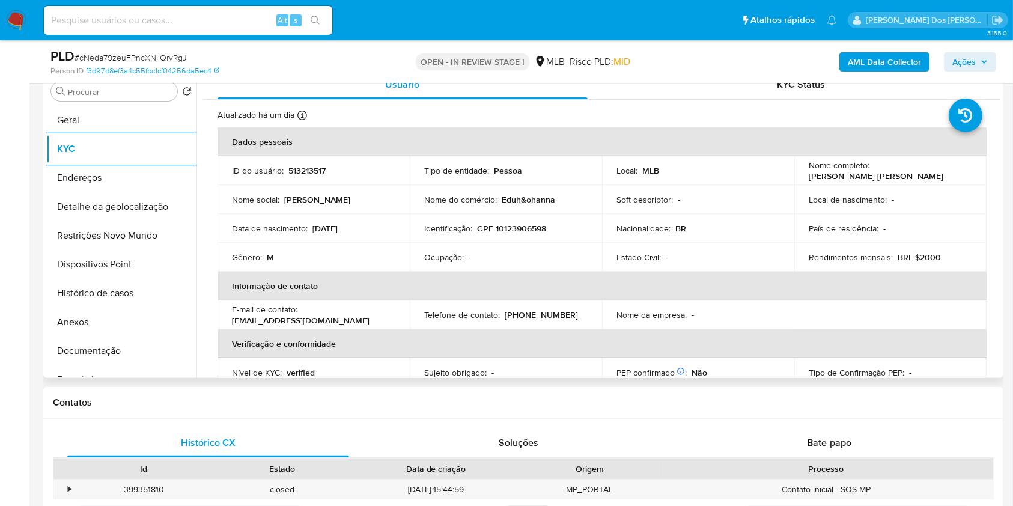
scroll to position [511, 0]
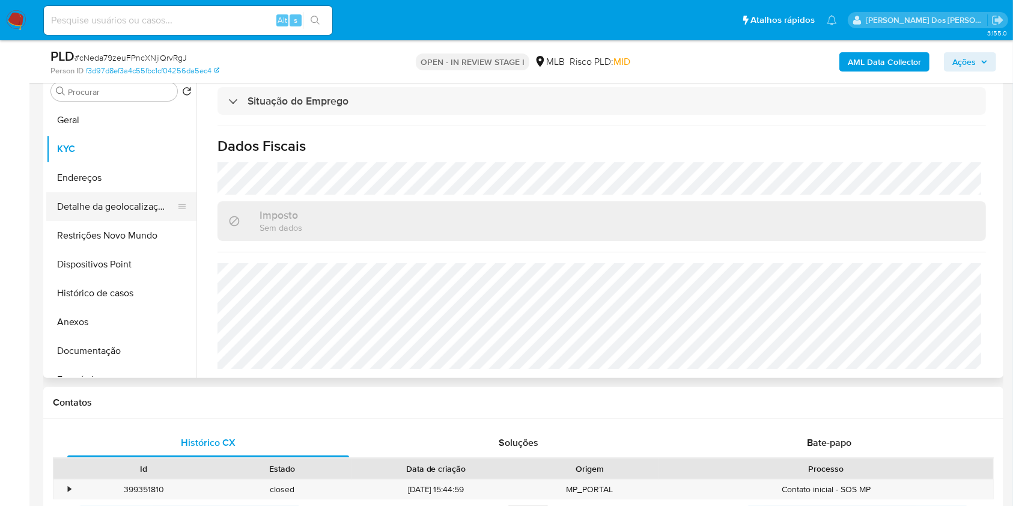
click at [85, 221] on button "Detalhe da geolocalização" at bounding box center [116, 206] width 141 height 29
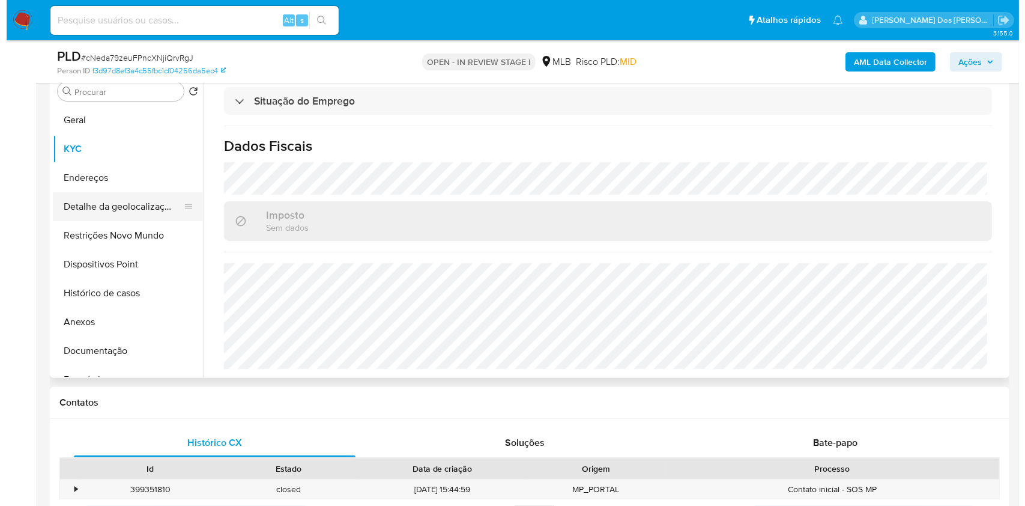
scroll to position [0, 0]
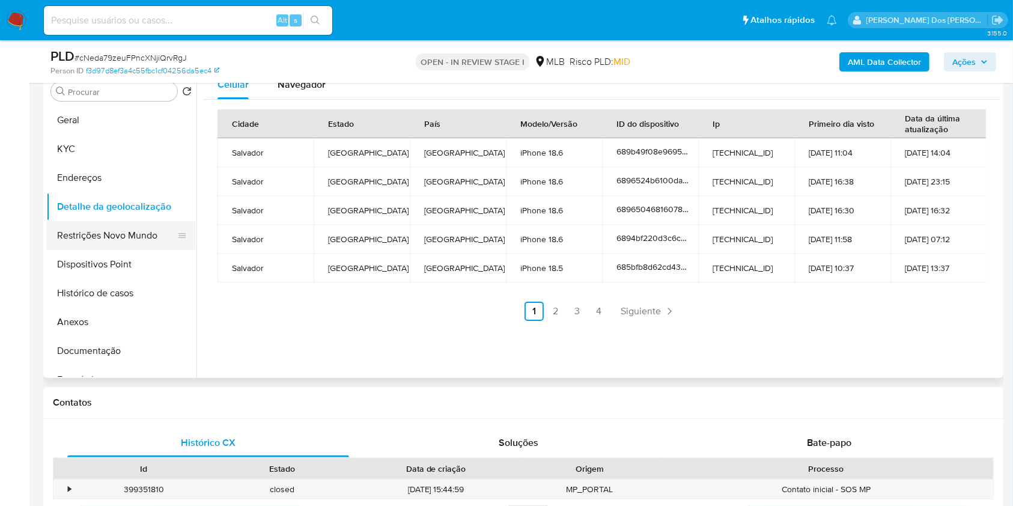
click at [146, 250] on button "Restrições Novo Mundo" at bounding box center [116, 235] width 141 height 29
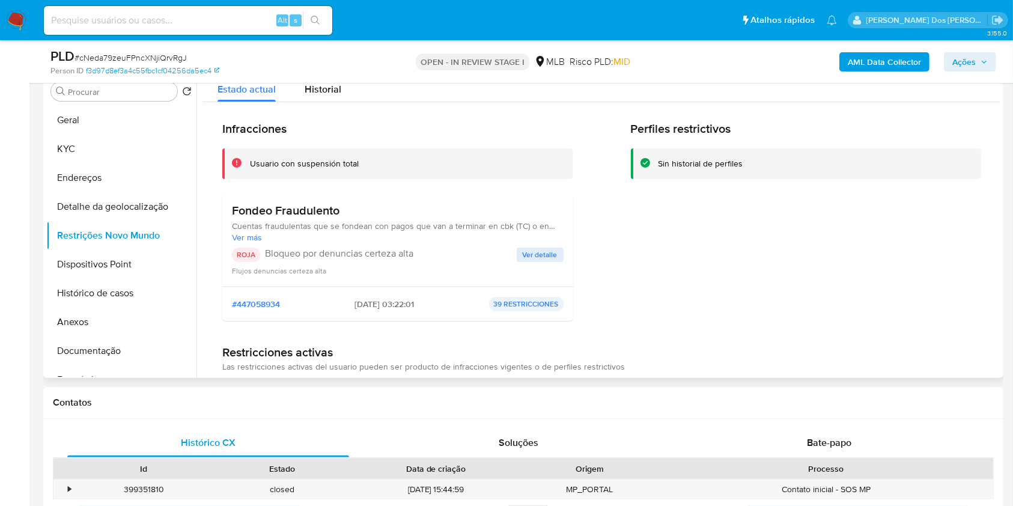
click at [526, 261] on span "Ver detalle" at bounding box center [540, 255] width 35 height 12
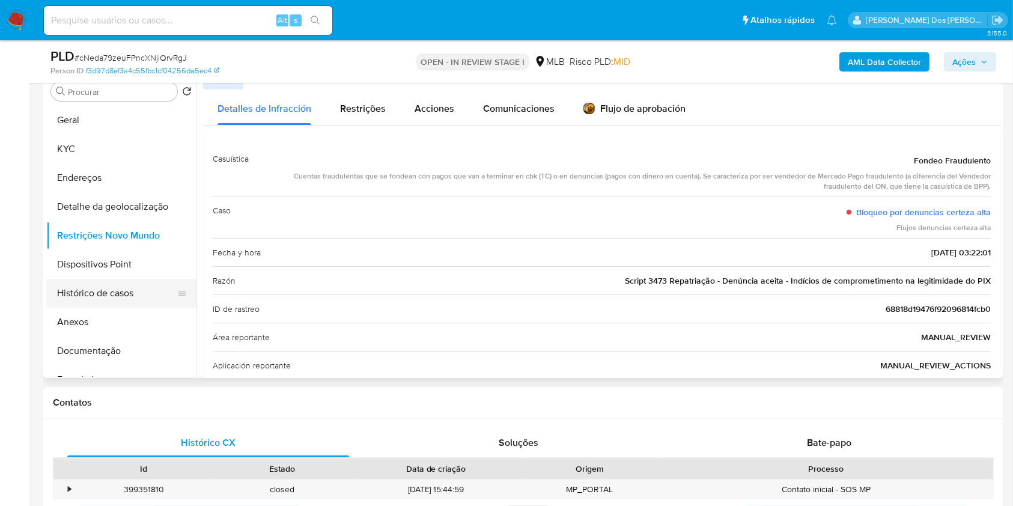
click at [133, 308] on button "Histórico de casos" at bounding box center [116, 293] width 141 height 29
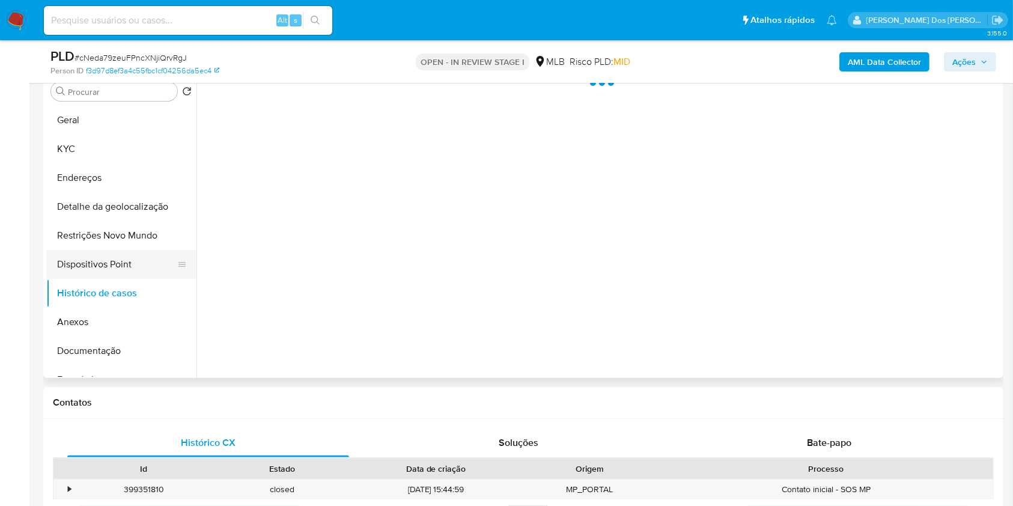
click at [149, 279] on button "Dispositivos Point" at bounding box center [116, 264] width 141 height 29
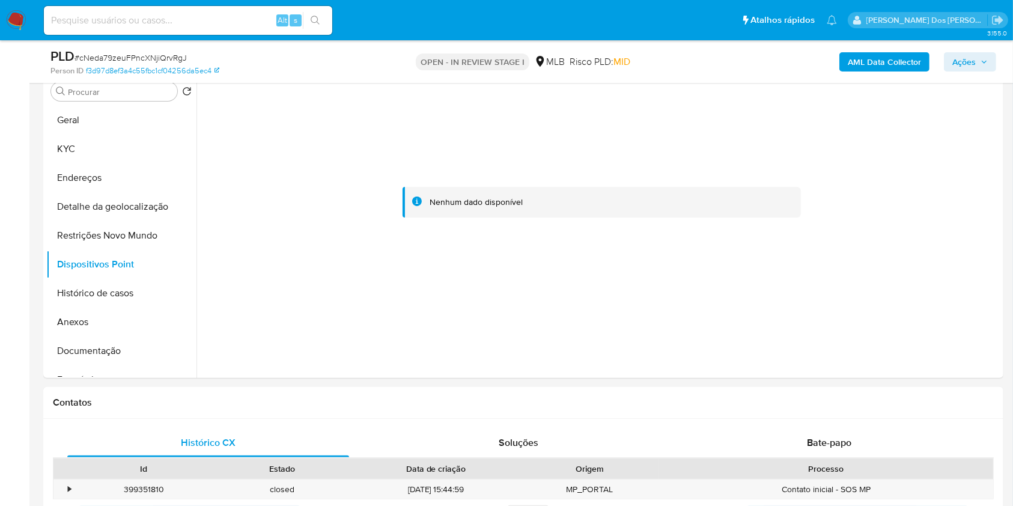
click at [962, 66] on span "Ações" at bounding box center [963, 61] width 23 height 19
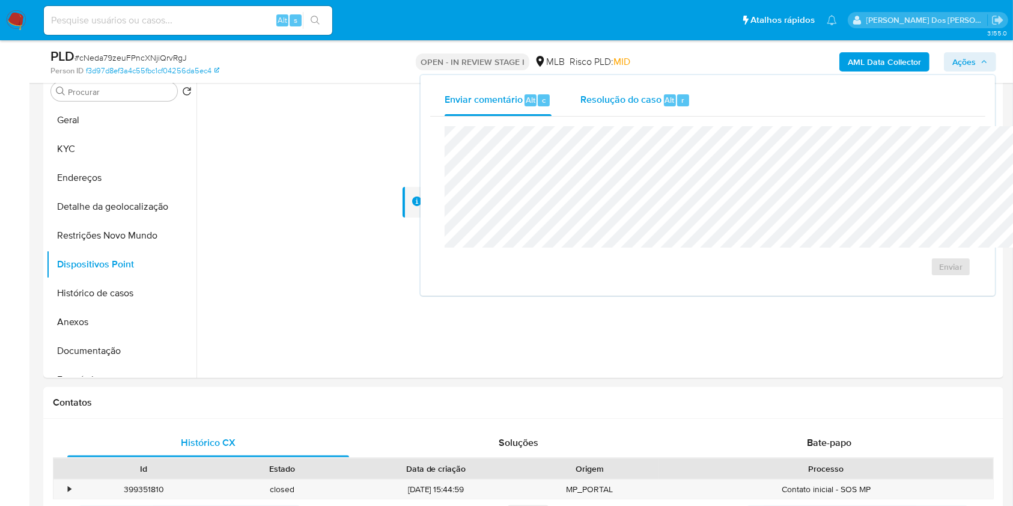
click at [580, 103] on span "Resolução do caso" at bounding box center [620, 100] width 81 height 14
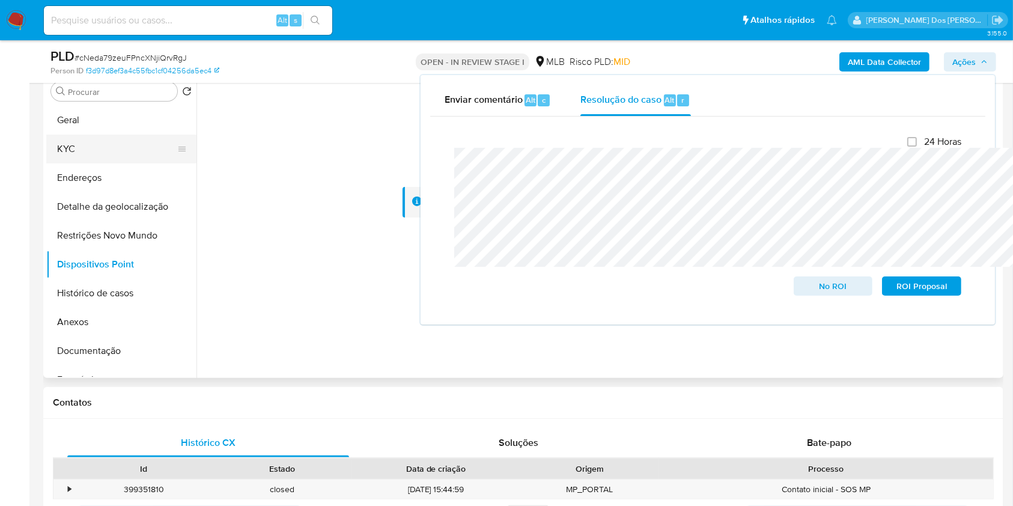
click at [106, 162] on button "KYC" at bounding box center [116, 149] width 141 height 29
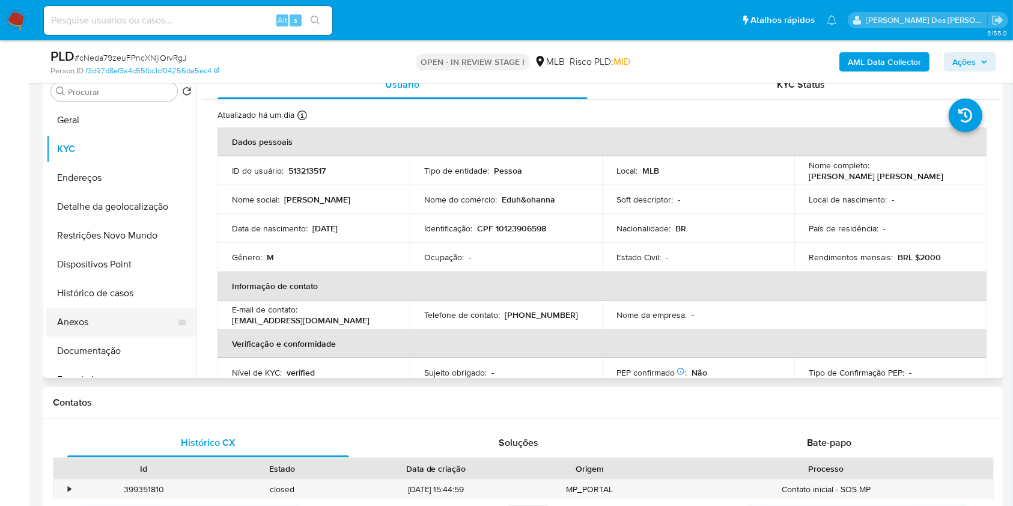
click at [66, 336] on button "Anexos" at bounding box center [116, 322] width 141 height 29
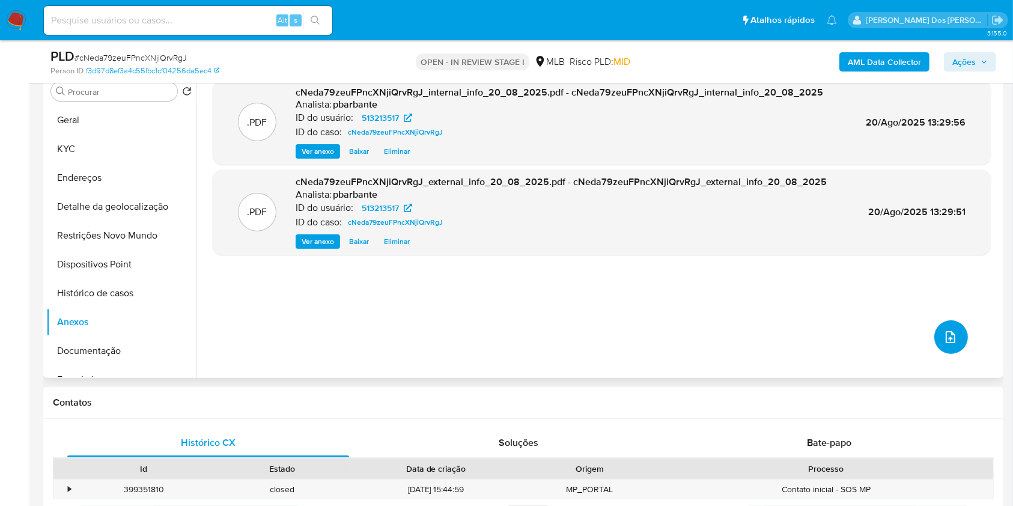
click at [938, 354] on button "upload-file" at bounding box center [951, 337] width 34 height 34
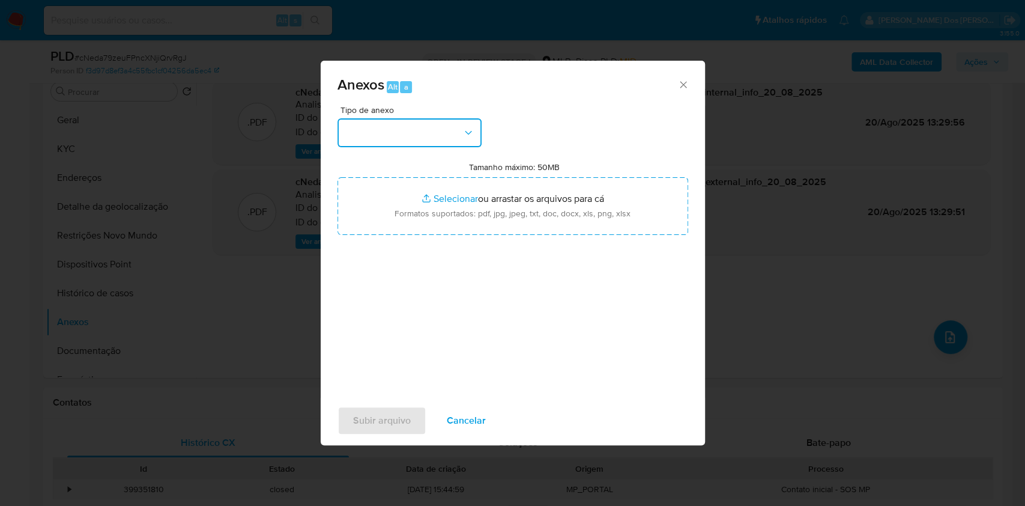
click at [436, 118] on button "button" at bounding box center [410, 132] width 144 height 29
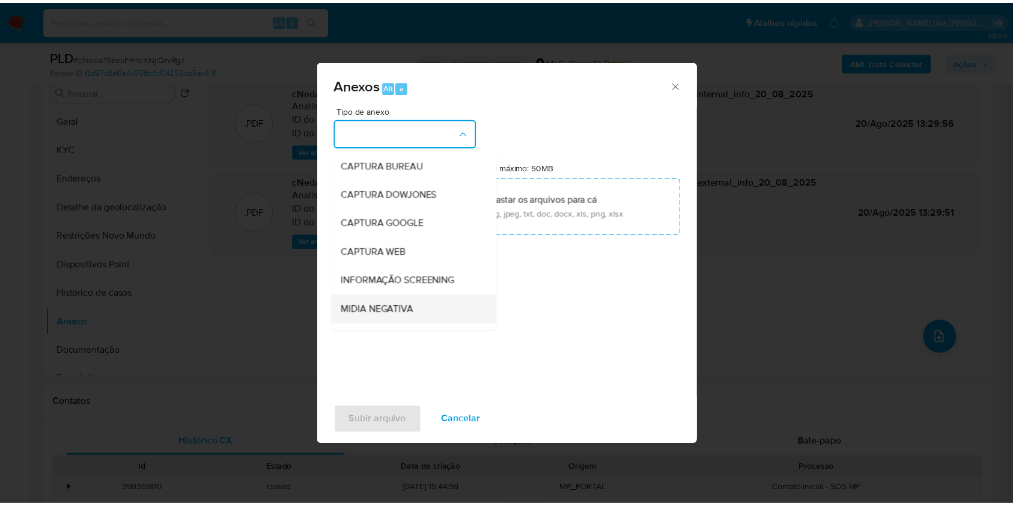
scroll to position [149, 0]
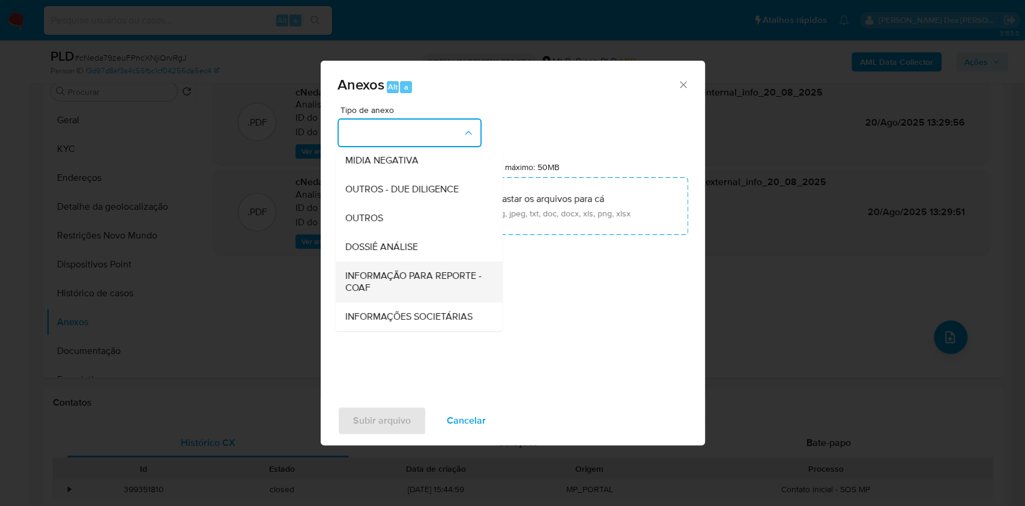
click at [389, 270] on span "INFORMAÇÃO PARA REPORTE - COAF" at bounding box center [415, 282] width 141 height 24
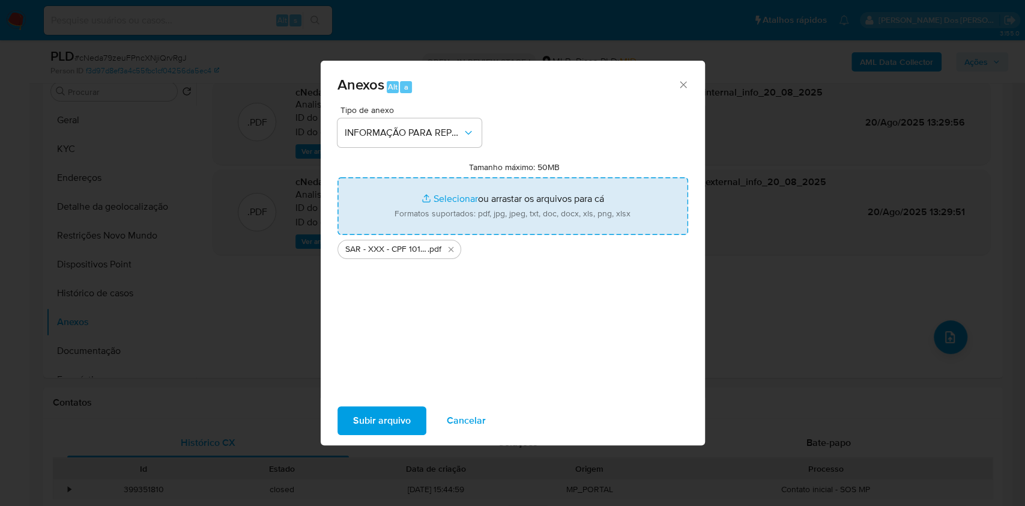
type input "C:\fakepath\Mulan 513213517_2025_08_18_13_13_25.xlsx"
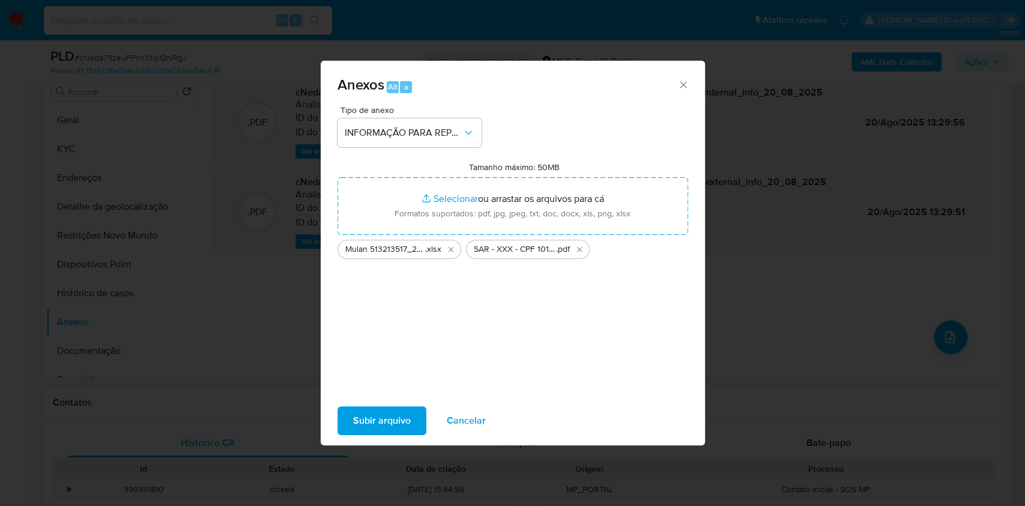
click at [362, 423] on span "Subir arquivo" at bounding box center [382, 420] width 58 height 26
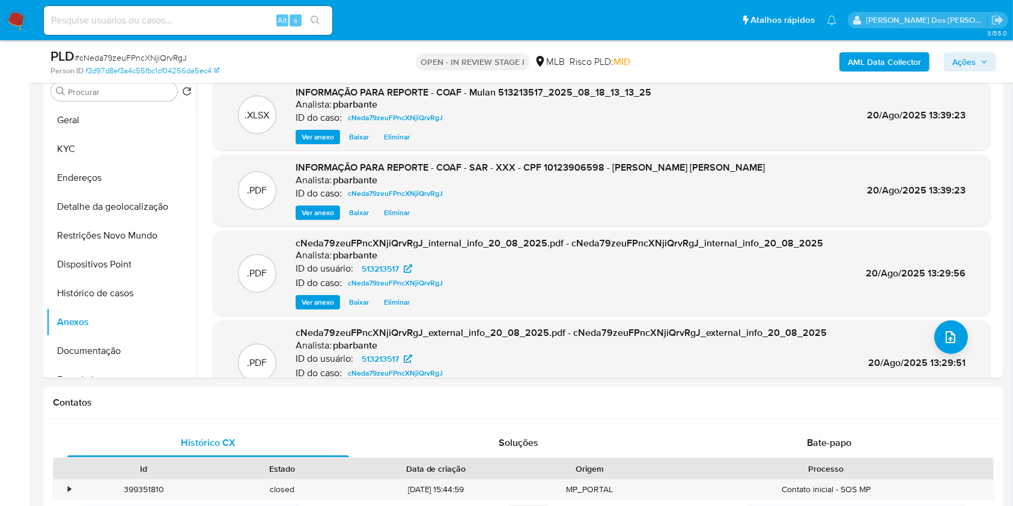
click at [979, 53] on span "Ações" at bounding box center [969, 61] width 35 height 17
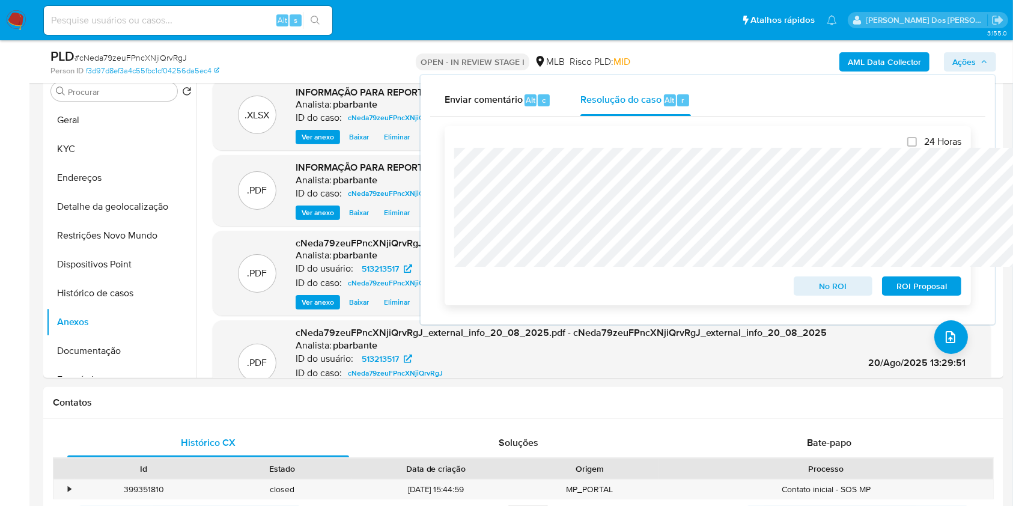
click at [923, 285] on span "ROI Proposal" at bounding box center [921, 286] width 62 height 17
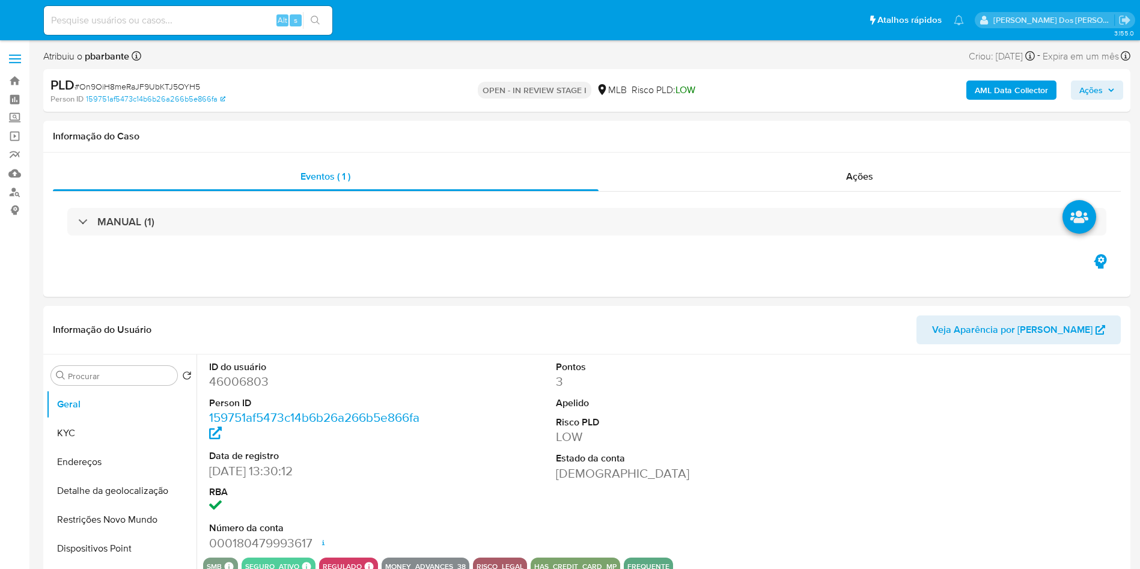
select select "10"
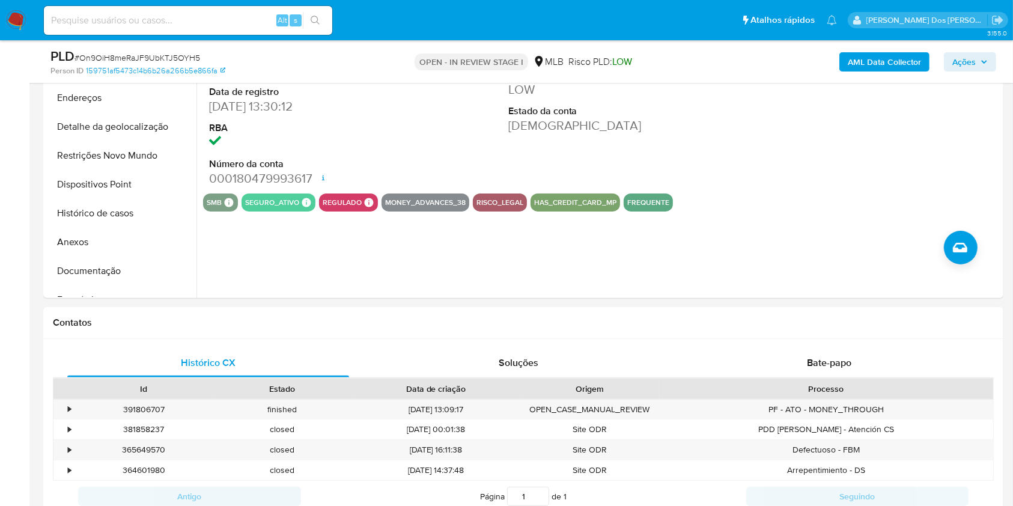
scroll to position [322, 0]
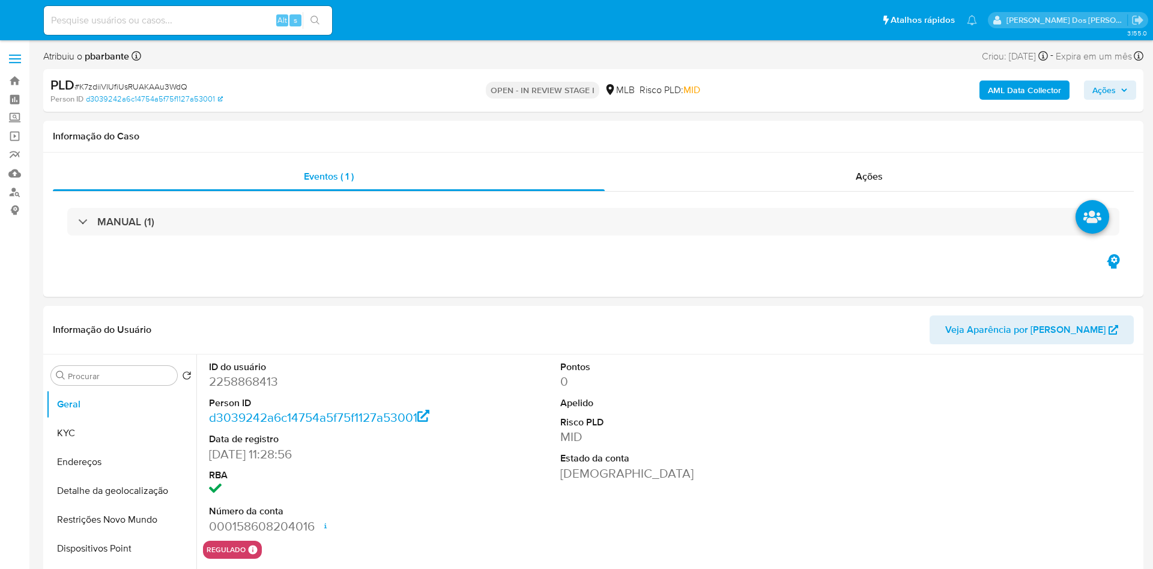
select select "10"
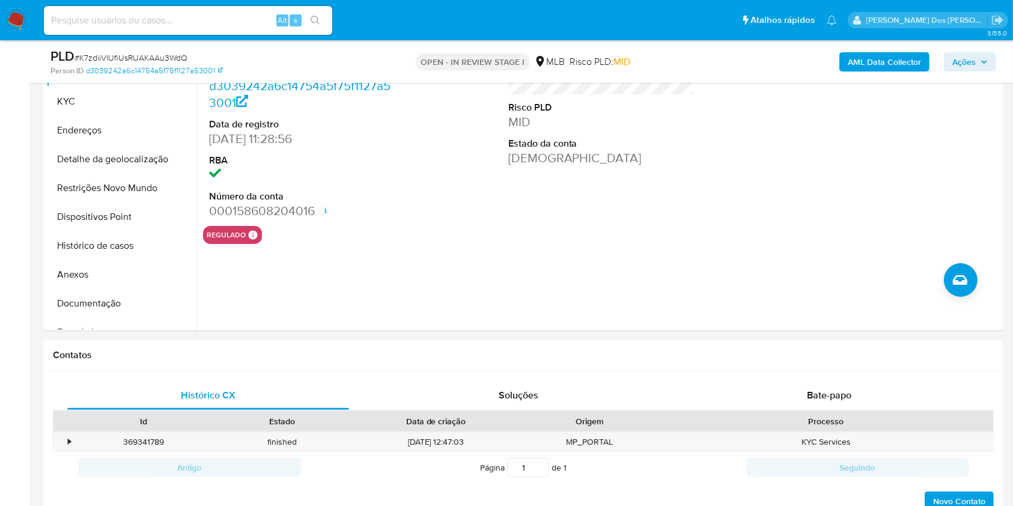
scroll to position [291, 0]
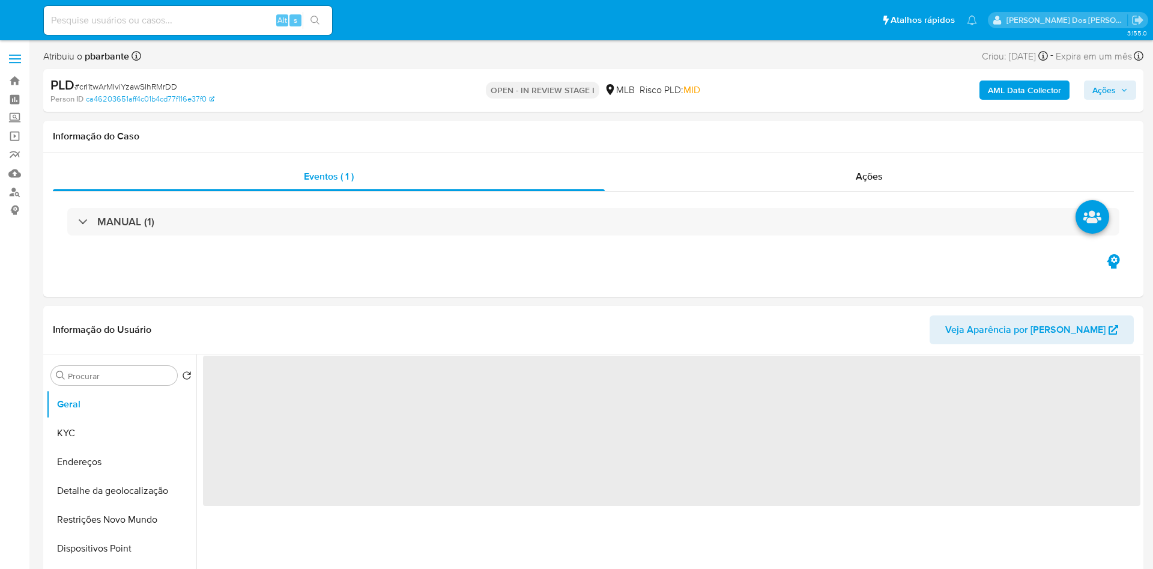
select select "10"
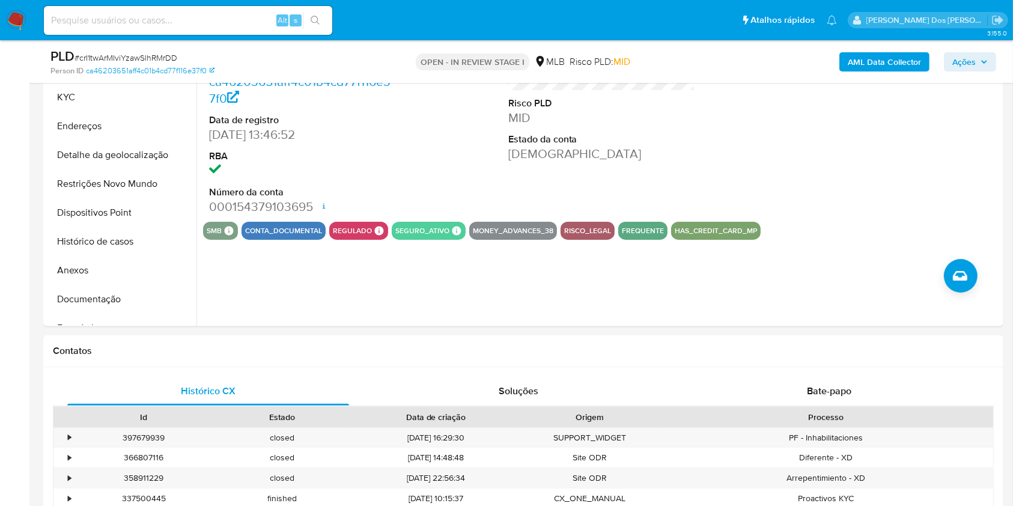
scroll to position [299, 0]
